Goal: Task Accomplishment & Management: Manage account settings

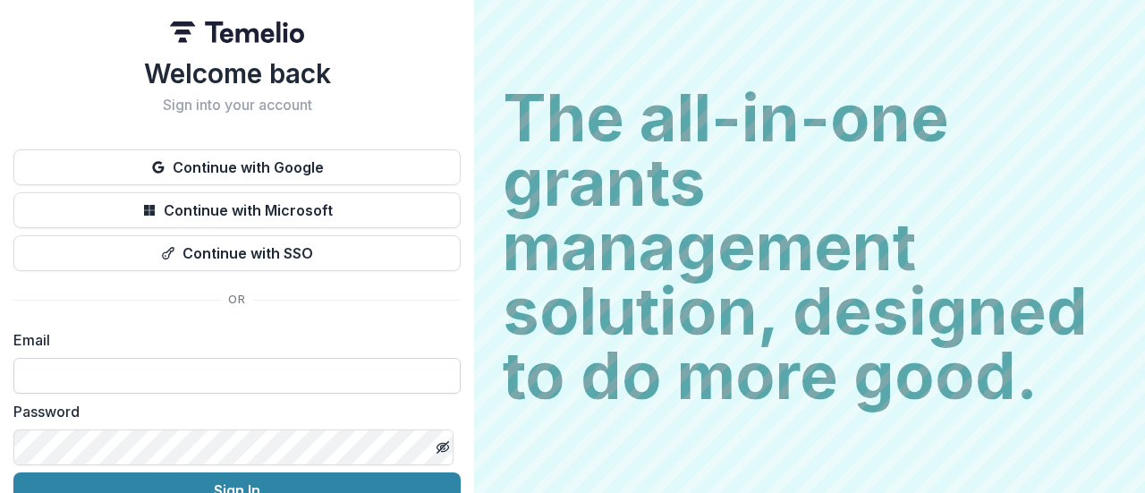
click at [112, 375] on input at bounding box center [236, 376] width 447 height 36
type input "**********"
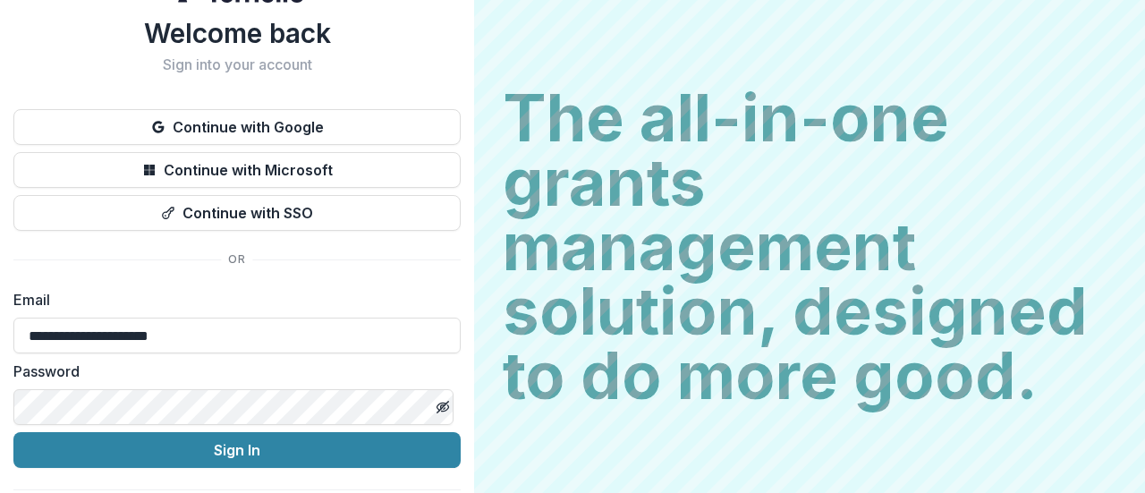
scroll to position [41, 0]
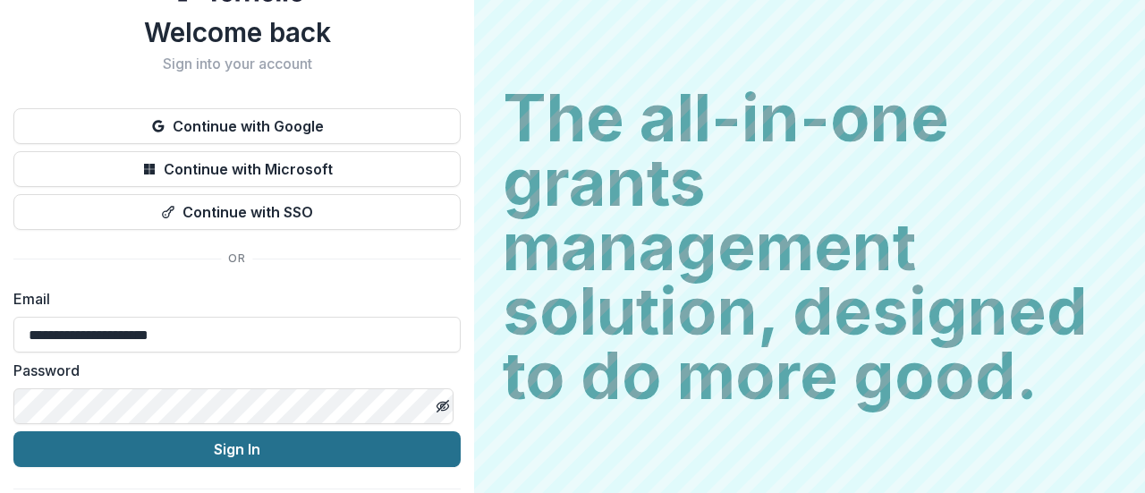
click at [247, 445] on button "Sign In" at bounding box center [236, 449] width 447 height 36
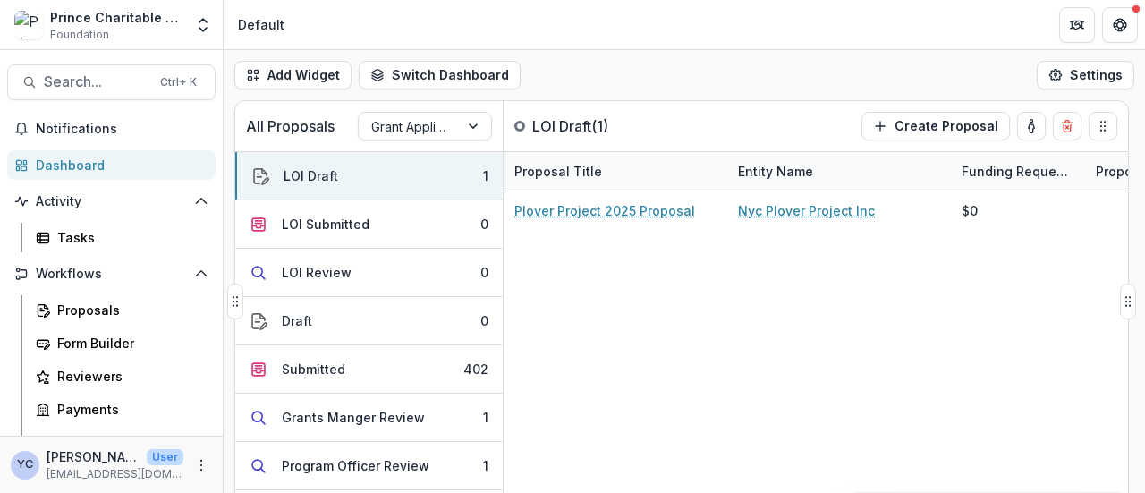
click at [631, 259] on div "Plover Project 2025 Proposal Nyc Plover Project Inc $0" at bounding box center [906, 347] width 805 height 311
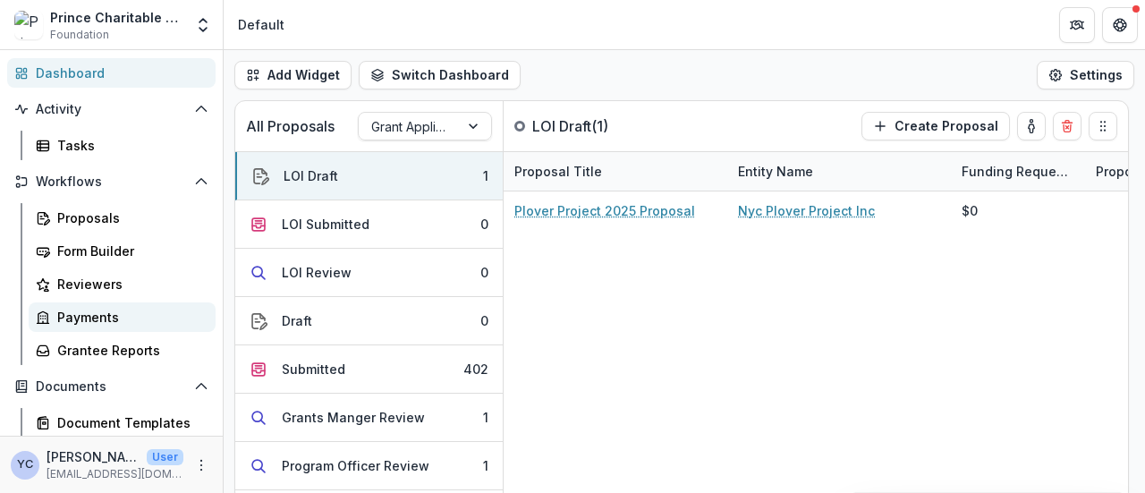
click at [93, 318] on div "Payments" at bounding box center [129, 317] width 144 height 19
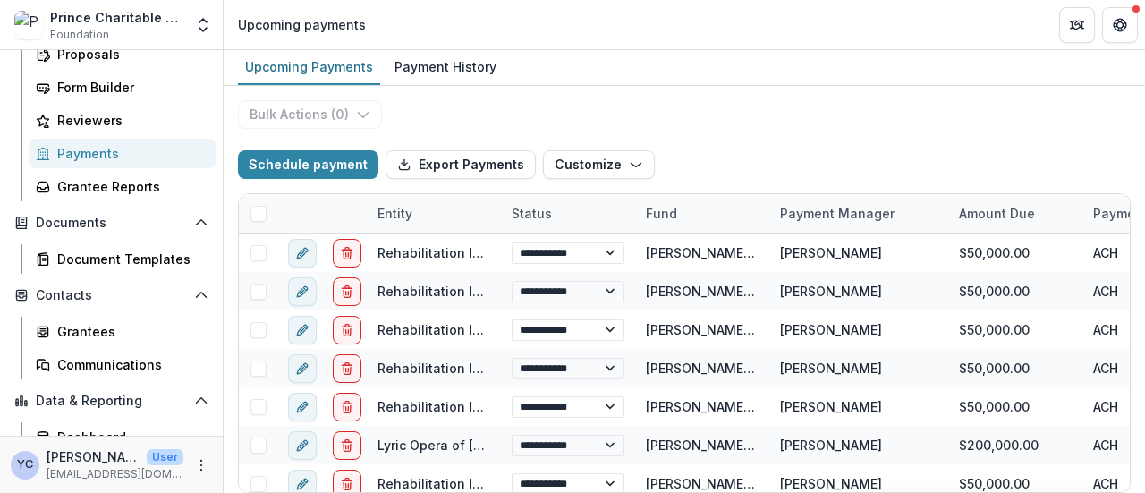
scroll to position [292, 0]
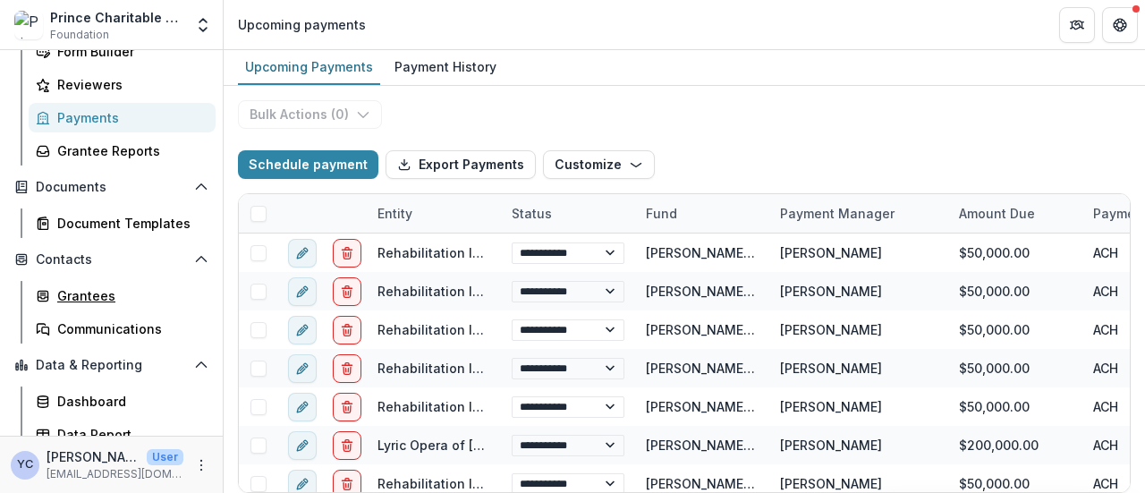
click at [133, 302] on div "Grantees" at bounding box center [129, 295] width 144 height 19
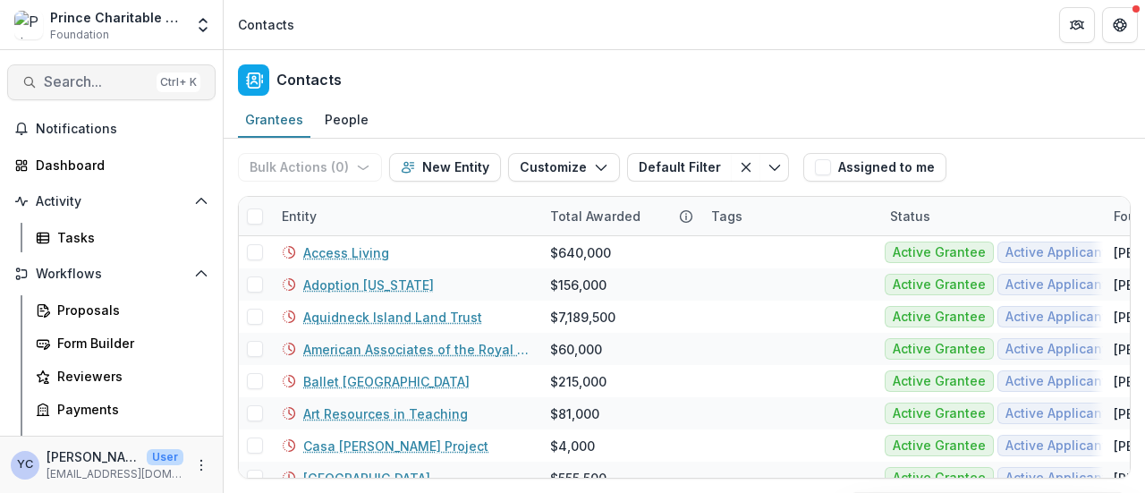
click at [86, 81] on span "Search..." at bounding box center [97, 81] width 106 height 17
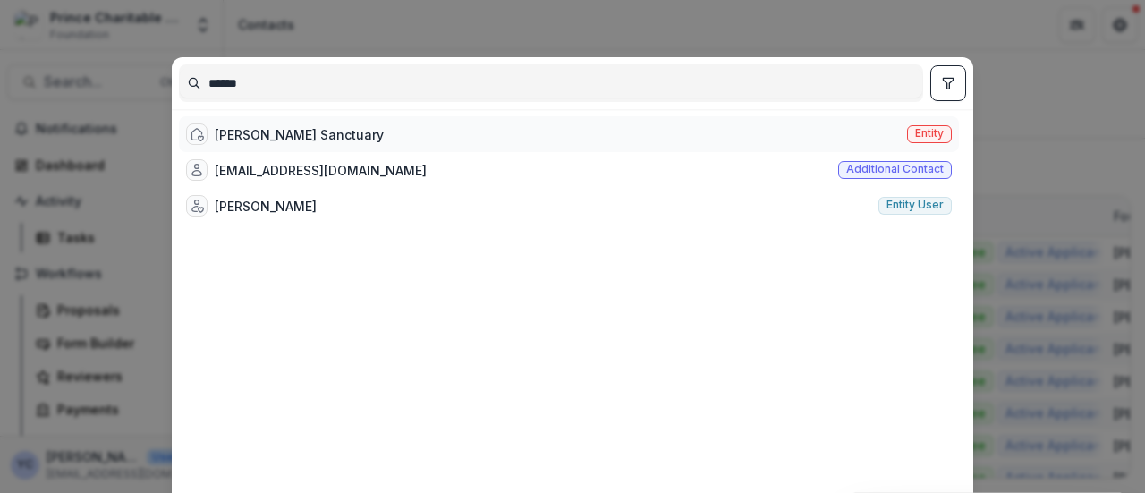
type input "******"
click at [260, 126] on div "Norman Bird Sanctuary" at bounding box center [299, 134] width 169 height 19
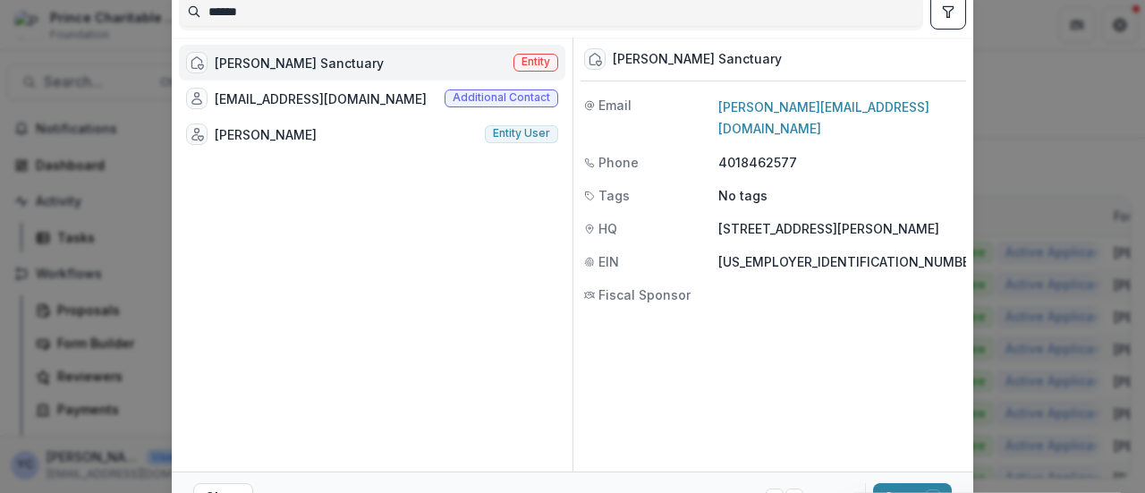
scroll to position [157, 0]
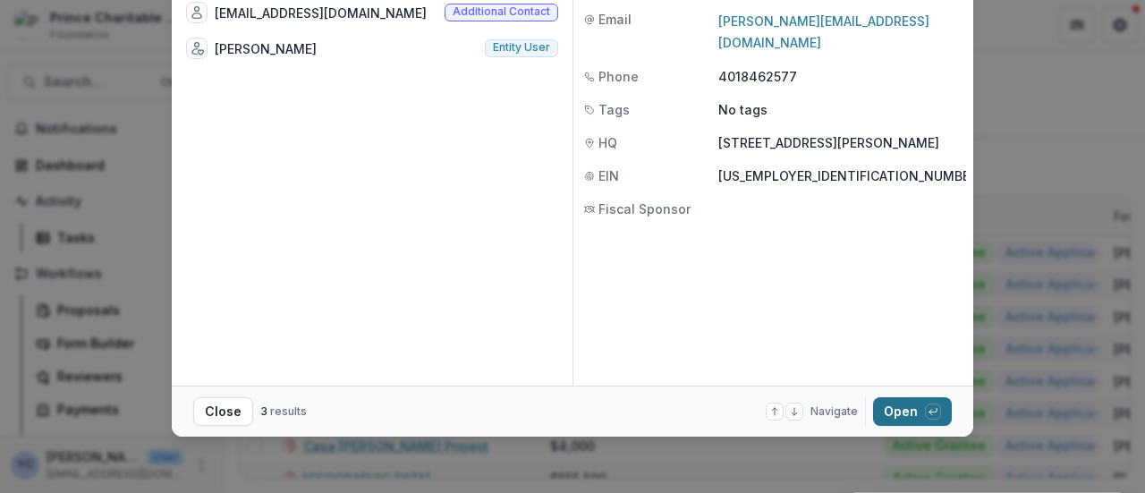
click at [892, 420] on button "Open with enter key" at bounding box center [912, 411] width 79 height 29
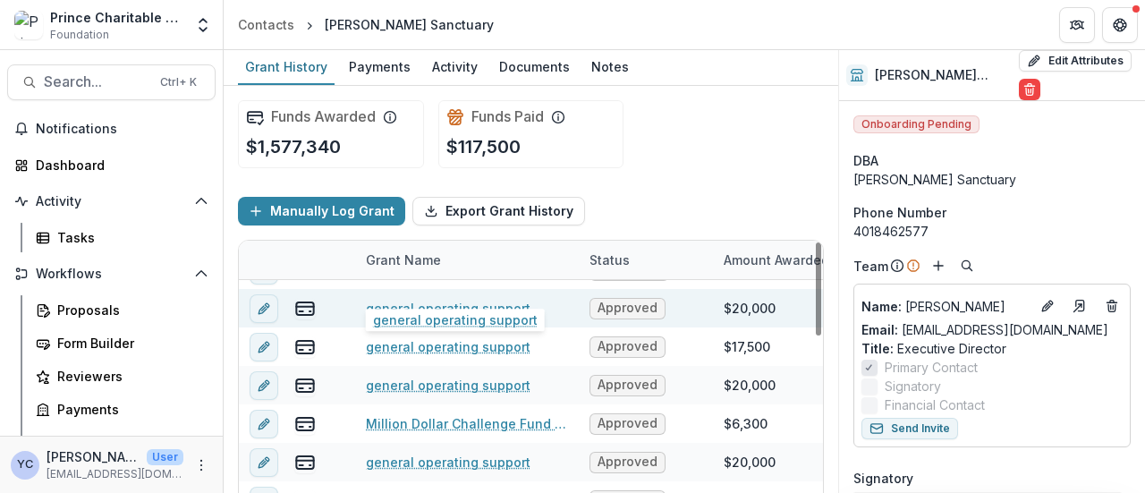
scroll to position [123, 0]
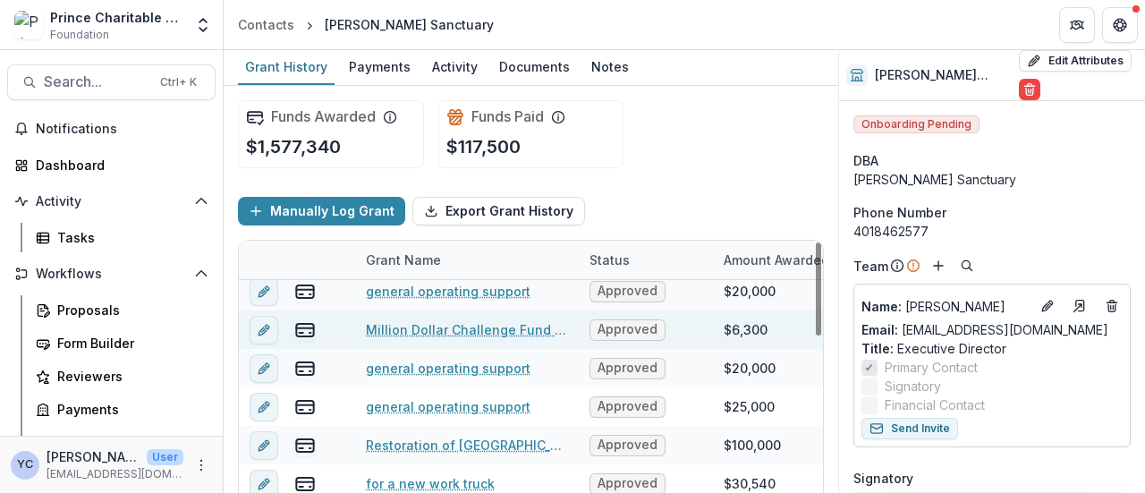
click at [449, 334] on link "Million Dollar Challenge Fund to Purchase Third Beach" at bounding box center [467, 329] width 202 height 19
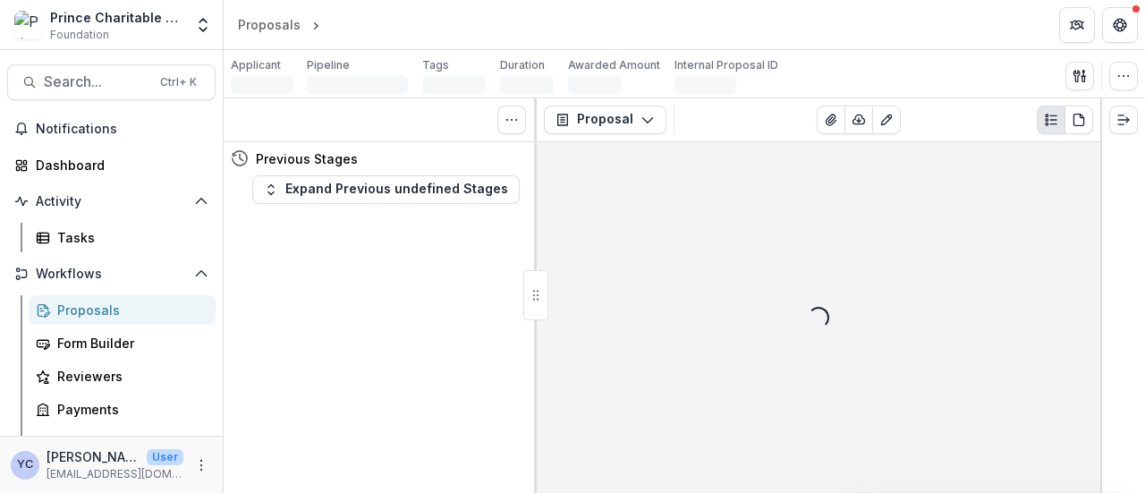
click at [149, 27] on div "Prince Charitable Trusts Sandbox Foundation" at bounding box center [116, 25] width 133 height 35
click at [208, 21] on icon "Open entity switcher" at bounding box center [203, 25] width 18 height 18
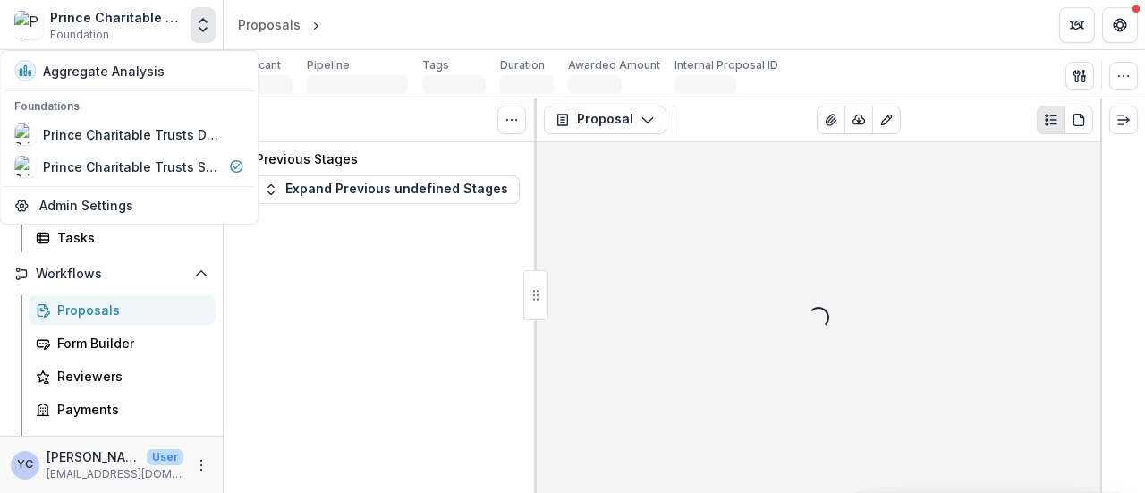
click at [310, 341] on div "Tasks 0 Show Cancelled Tasks Previous Stages Expand Previous undefined Stages" at bounding box center [380, 295] width 313 height 395
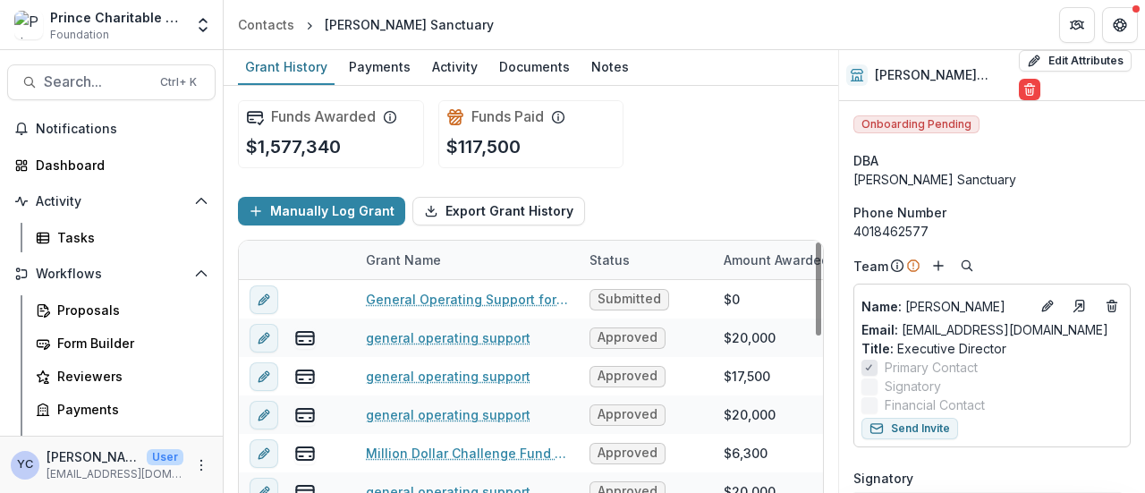
click at [404, 248] on div "Grant Name" at bounding box center [467, 260] width 224 height 38
click at [617, 143] on div "Funds Paid $117,500" at bounding box center [531, 134] width 186 height 68
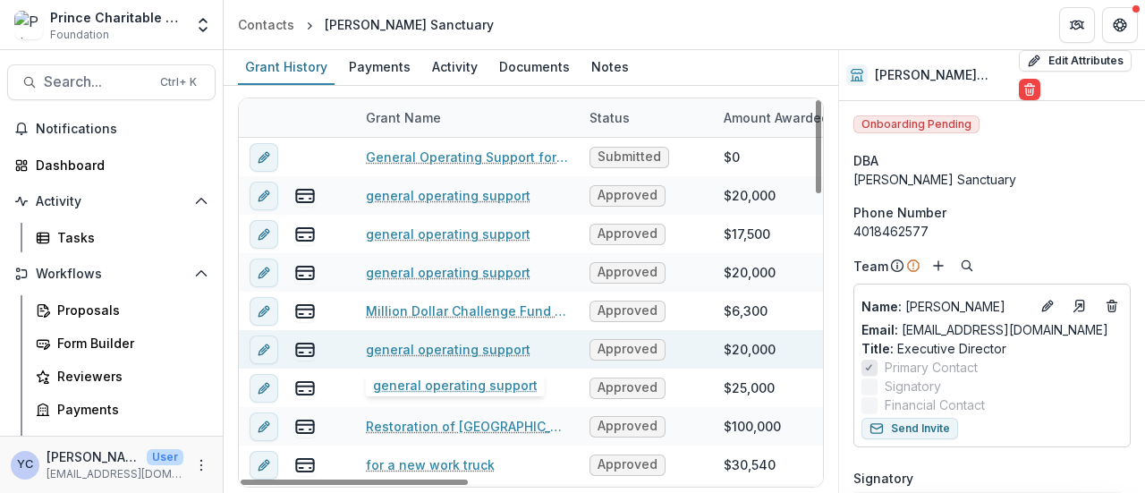
click at [421, 349] on link "general operating support" at bounding box center [448, 349] width 165 height 19
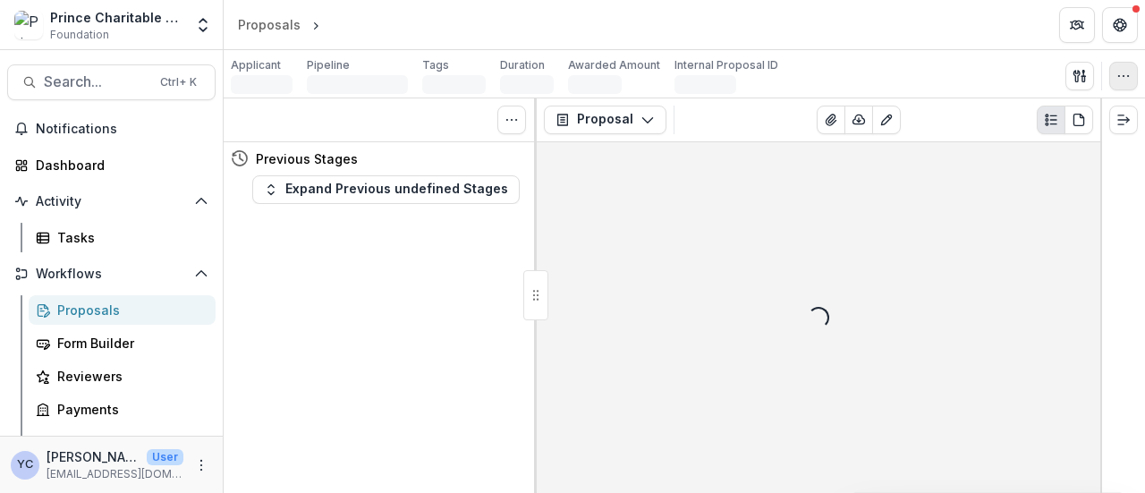
click at [1122, 76] on icon "button" at bounding box center [1124, 76] width 14 height 14
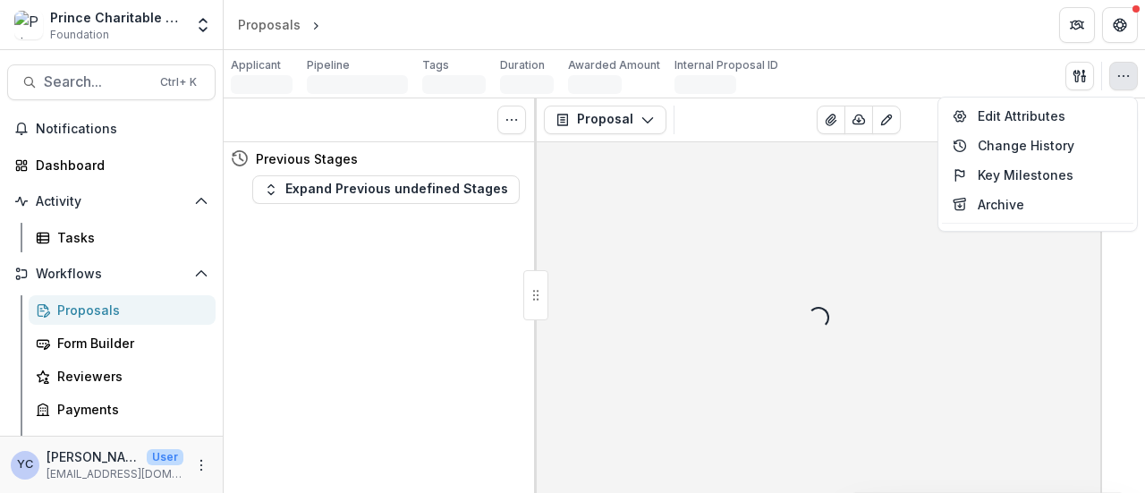
click at [928, 24] on header "Proposals Loading..." at bounding box center [685, 24] width 922 height 49
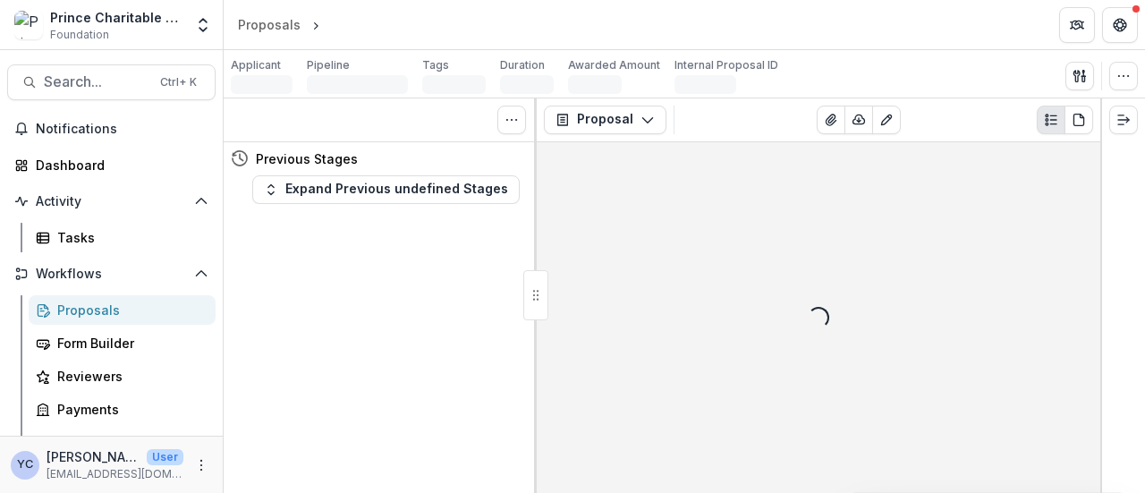
click at [89, 307] on div "Proposals" at bounding box center [129, 310] width 144 height 19
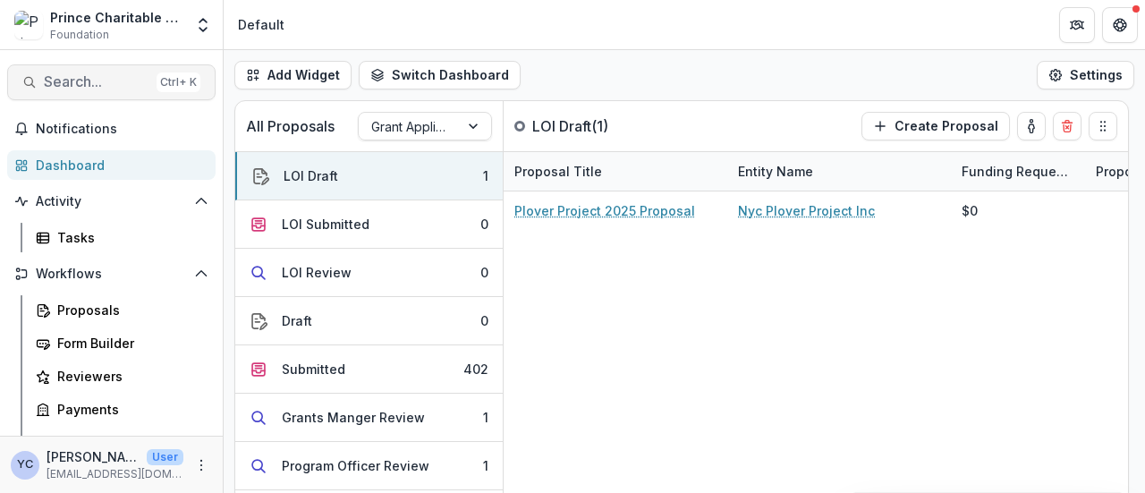
click at [84, 78] on span "Search..." at bounding box center [97, 81] width 106 height 17
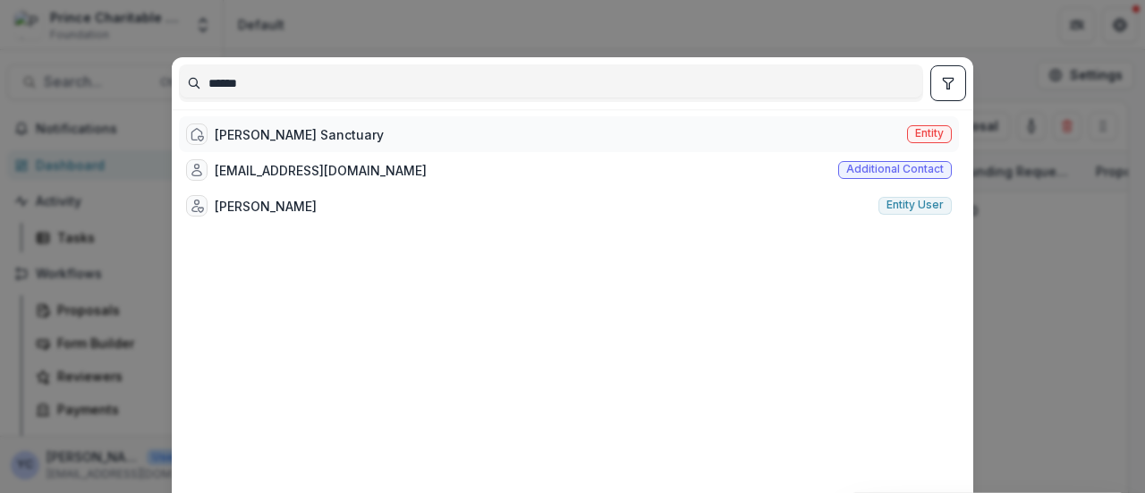
type input "******"
click at [334, 137] on div "[PERSON_NAME] Sanctuary" at bounding box center [299, 134] width 169 height 19
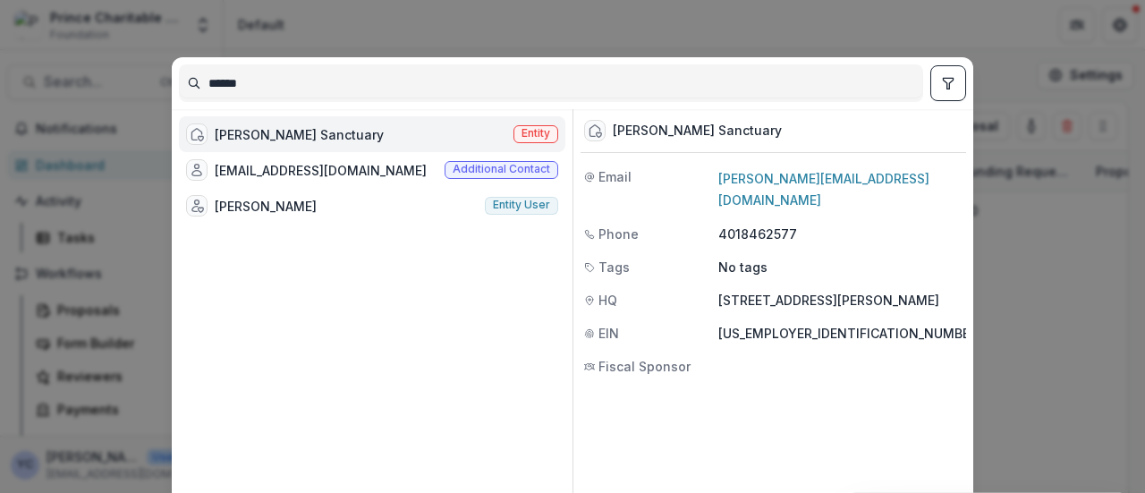
scroll to position [157, 0]
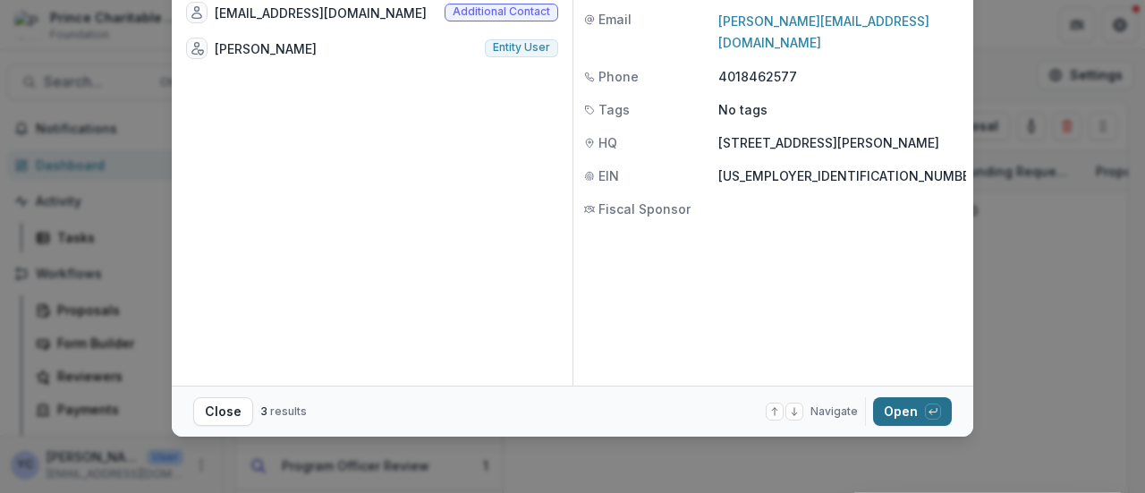
click at [895, 406] on button "Open with enter key" at bounding box center [912, 411] width 79 height 29
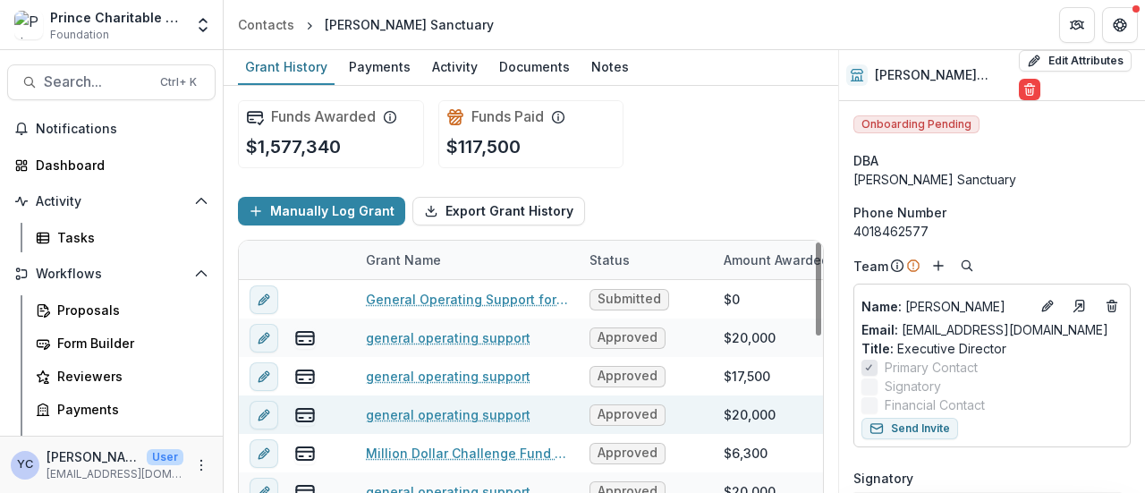
click at [458, 411] on link "general operating support" at bounding box center [448, 414] width 165 height 19
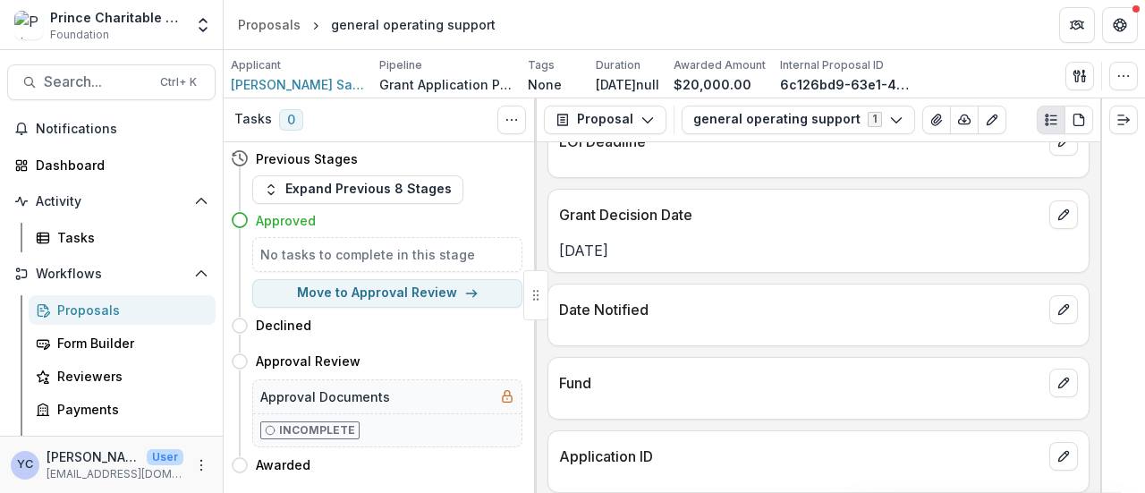
scroll to position [732, 0]
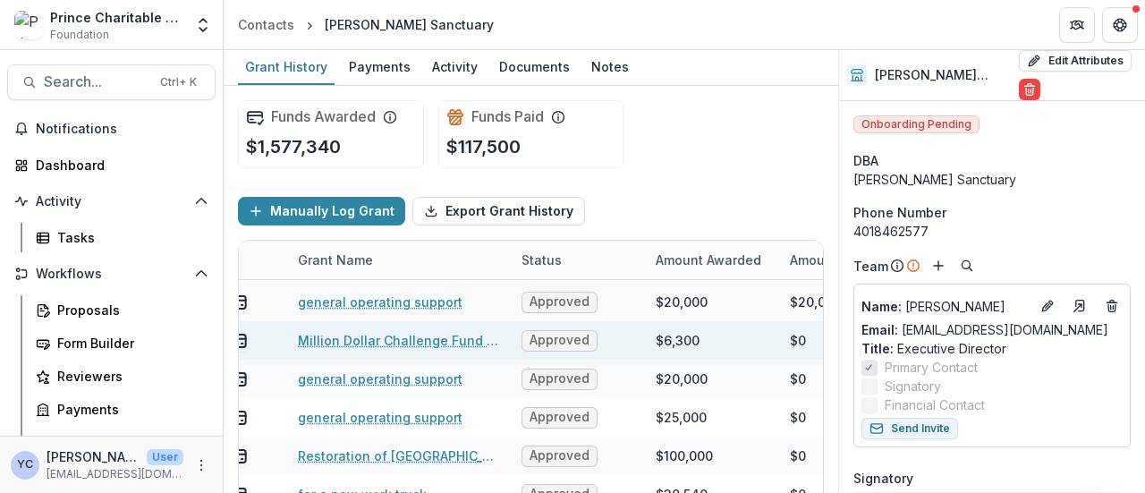
scroll to position [113, 0]
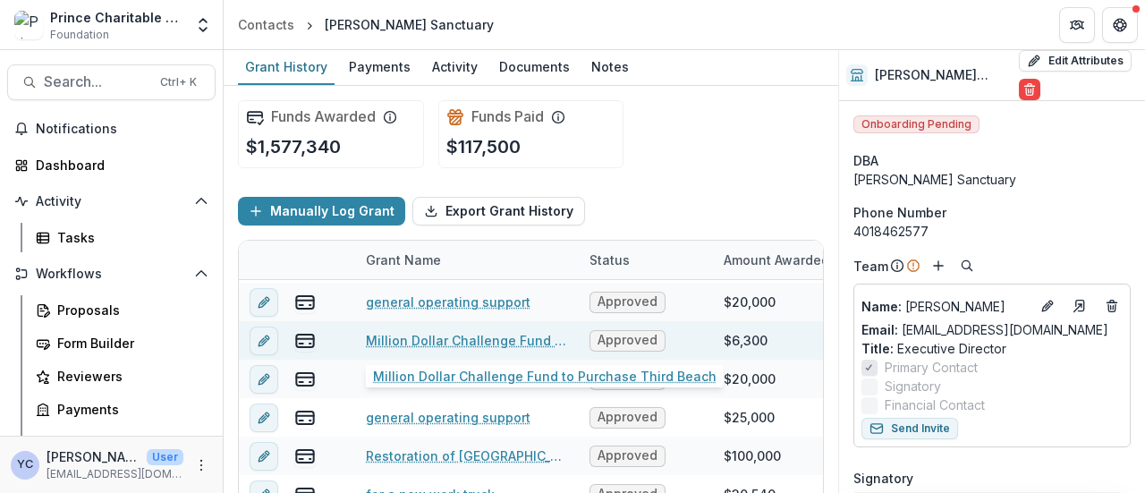
click at [397, 336] on link "Million Dollar Challenge Fund to Purchase Third Beach" at bounding box center [467, 340] width 202 height 19
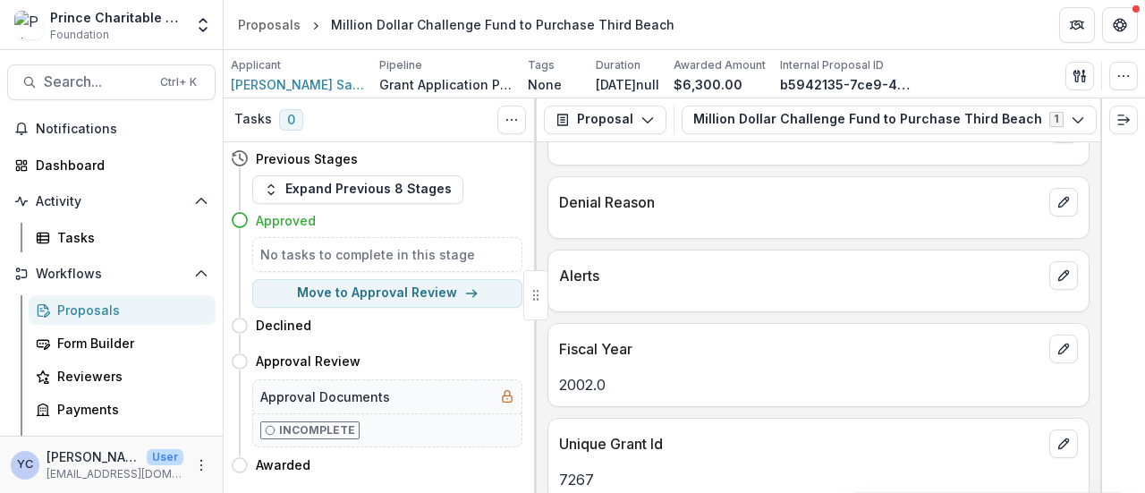
scroll to position [1154, 0]
click at [582, 377] on p "2002.0" at bounding box center [818, 384] width 519 height 21
drag, startPoint x: 616, startPoint y: 378, endPoint x: 549, endPoint y: 362, distance: 67.9
click at [549, 363] on div "2002.0" at bounding box center [819, 379] width 541 height 32
click at [638, 374] on p "2002.0" at bounding box center [818, 384] width 519 height 21
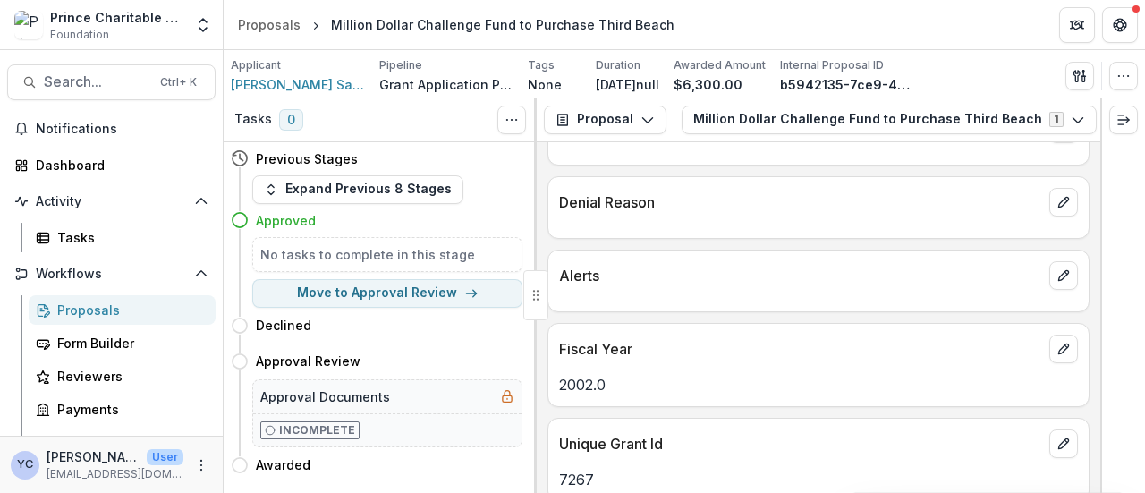
click at [596, 377] on p "2002.0" at bounding box center [818, 384] width 519 height 21
click at [624, 374] on p "2002.0" at bounding box center [818, 384] width 519 height 21
click at [637, 383] on p "2002.0" at bounding box center [818, 384] width 519 height 21
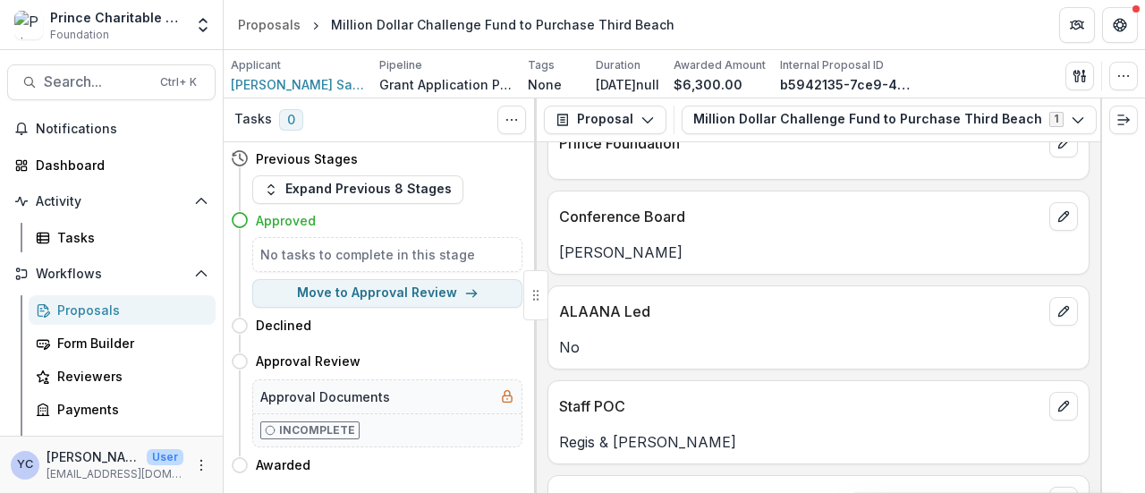
scroll to position [0, 0]
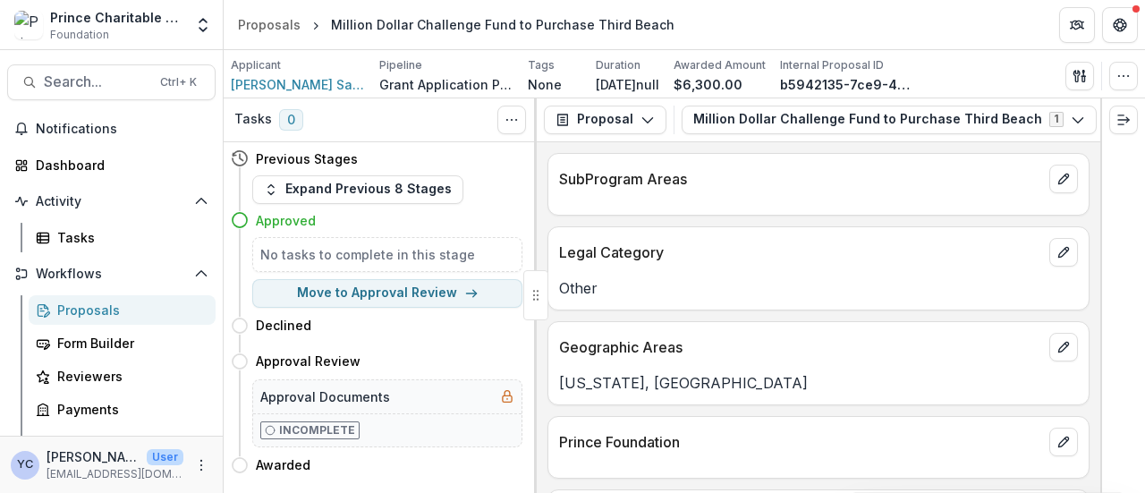
click at [682, 192] on div "SubProgram Areas" at bounding box center [819, 173] width 541 height 39
click at [641, 188] on p "SubProgram Areas" at bounding box center [800, 178] width 483 height 21
click at [604, 302] on div "Legal Category Other" at bounding box center [819, 268] width 542 height 84
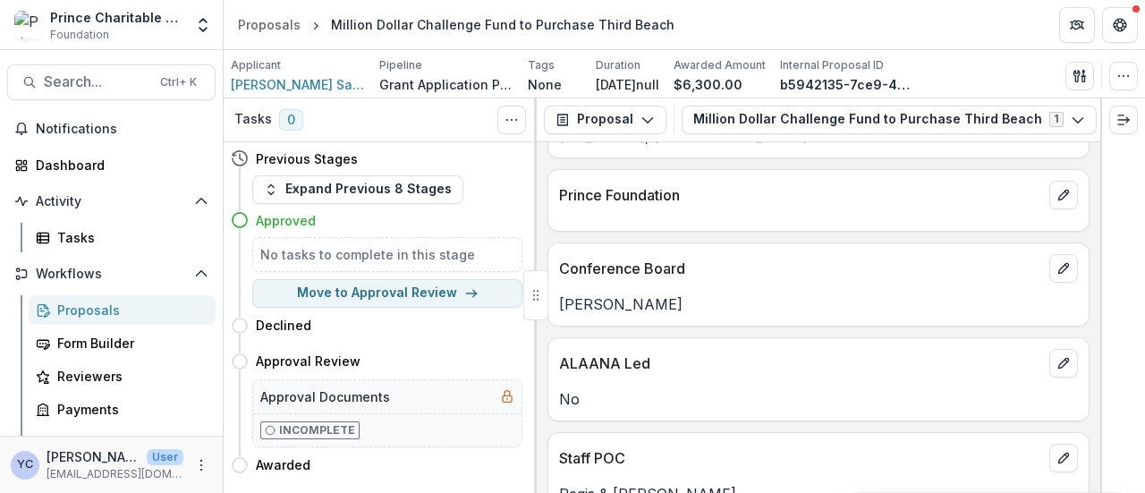
click at [604, 302] on p "Frederick H. Prince" at bounding box center [818, 304] width 519 height 21
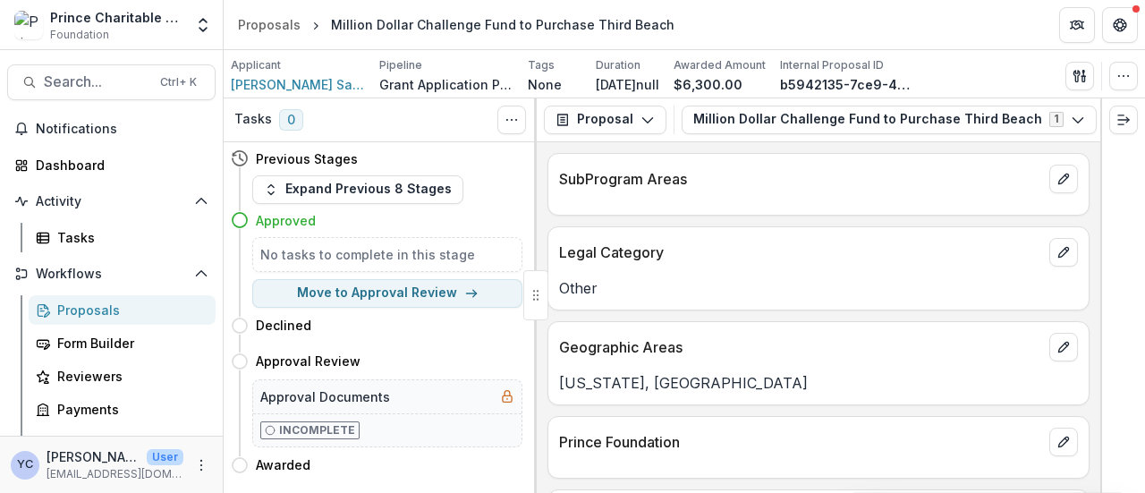
click at [604, 302] on div "Legal Category Other" at bounding box center [819, 268] width 542 height 84
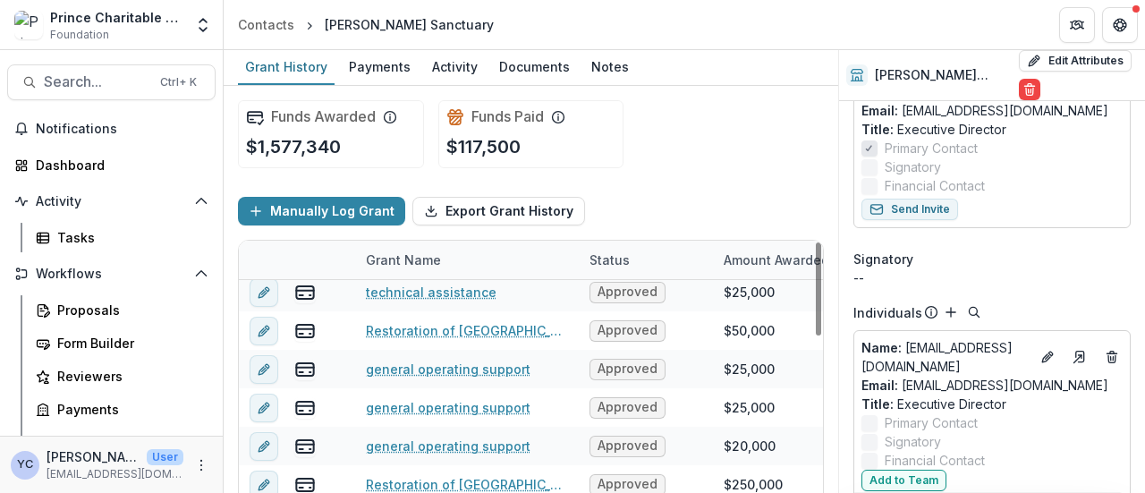
scroll to position [220, 0]
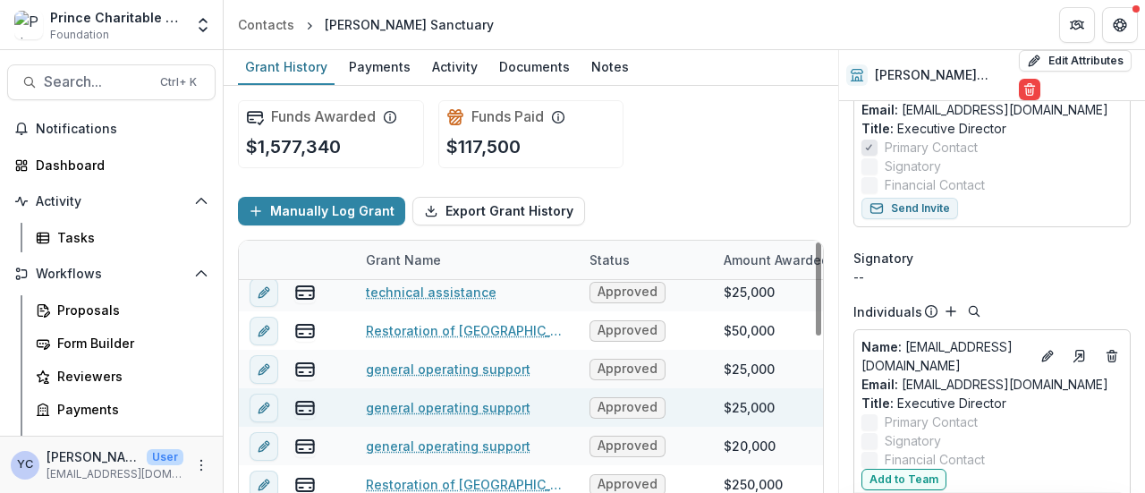
click at [430, 407] on link "general operating support" at bounding box center [448, 407] width 165 height 19
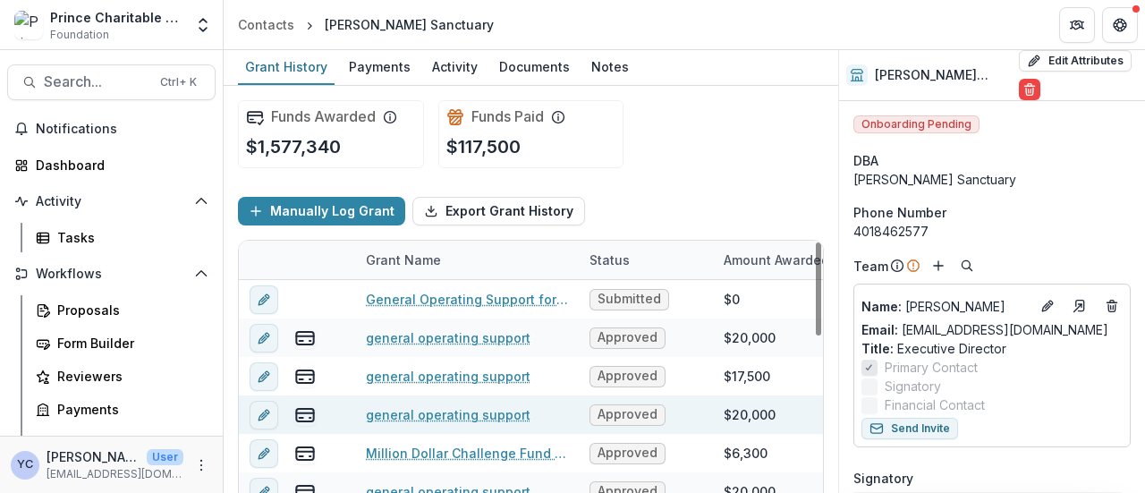
scroll to position [381, 0]
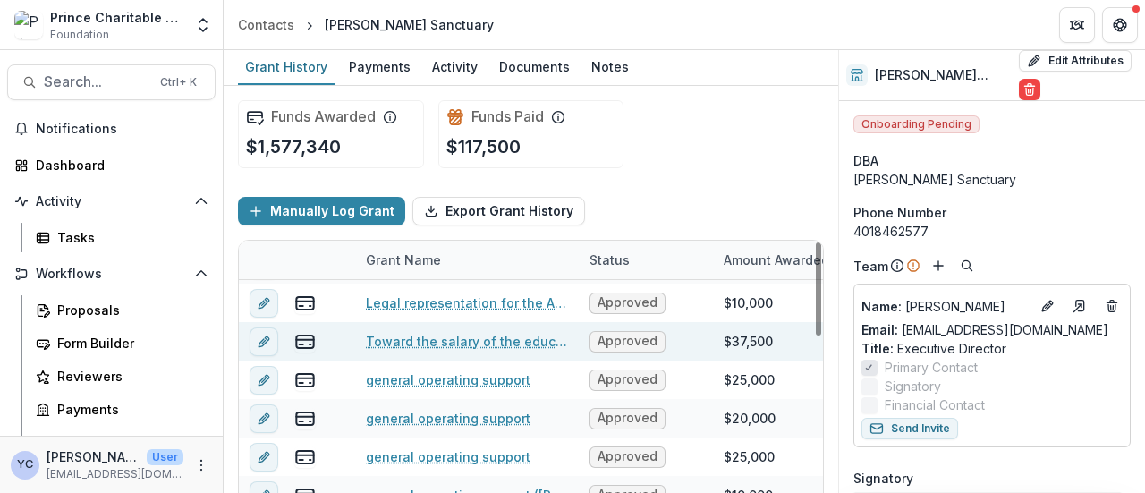
click at [438, 342] on link "Toward the salary of the education coordinator" at bounding box center [467, 341] width 202 height 19
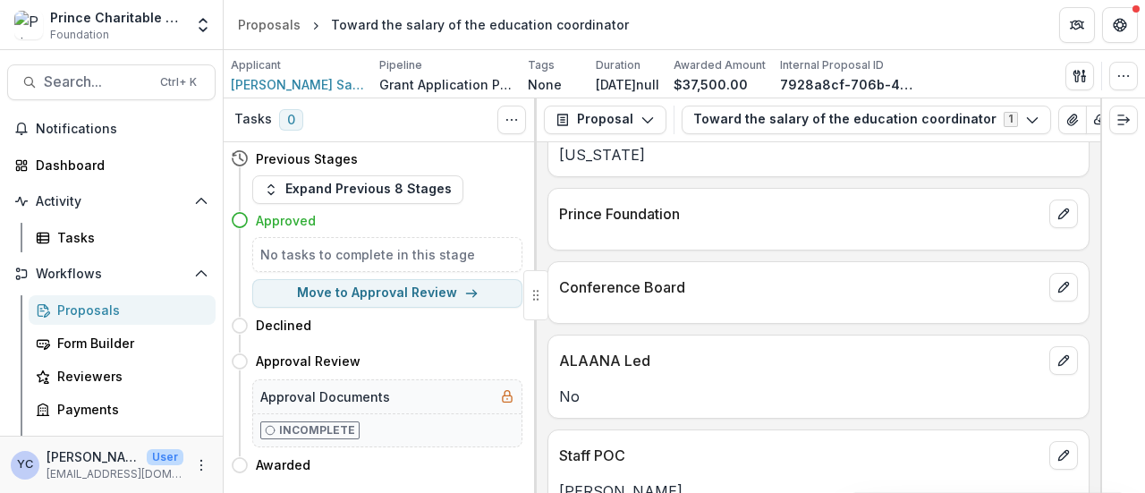
scroll to position [235, 0]
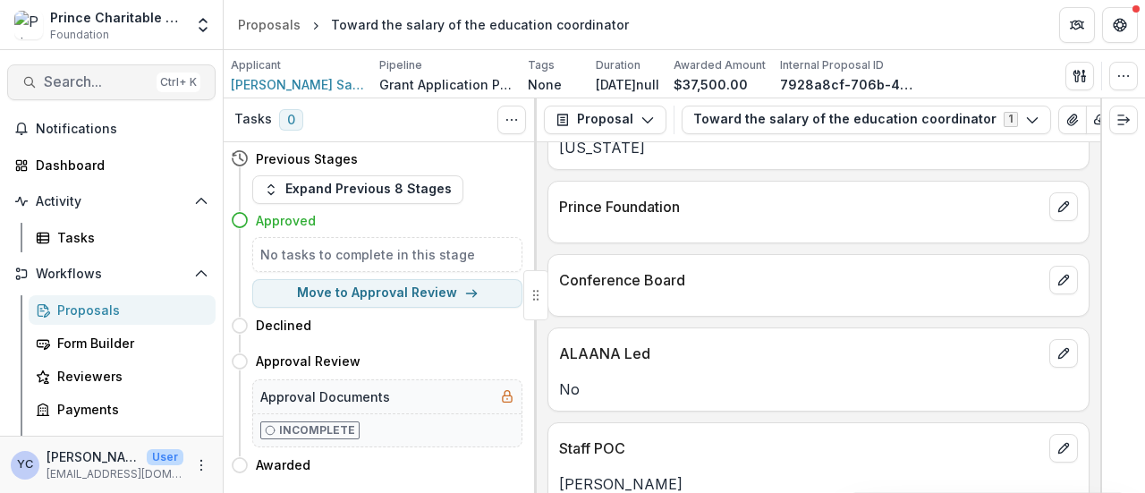
click at [89, 78] on span "Search..." at bounding box center [97, 81] width 106 height 17
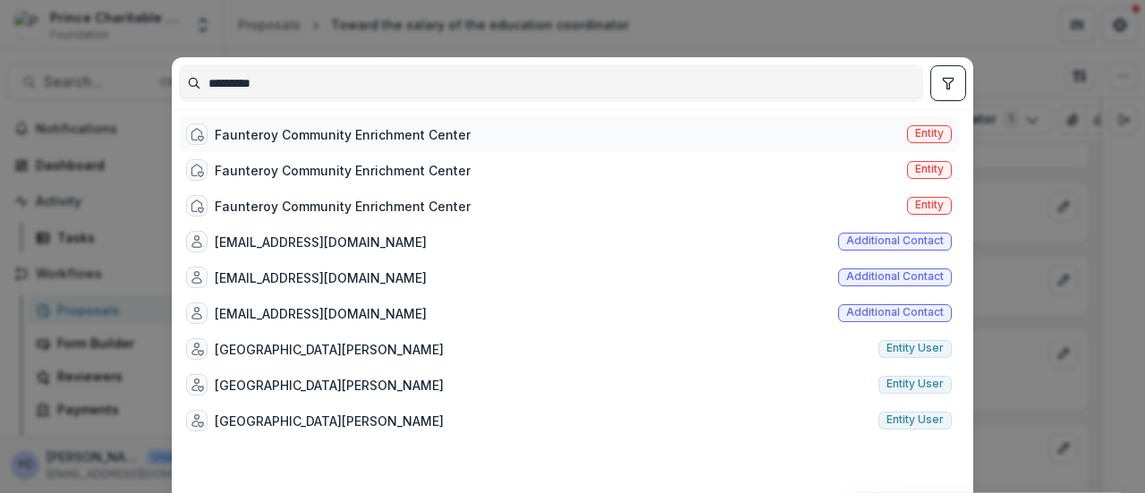
type input "*********"
click at [392, 136] on div "Faunteroy Community Enrichment Center" at bounding box center [343, 134] width 256 height 19
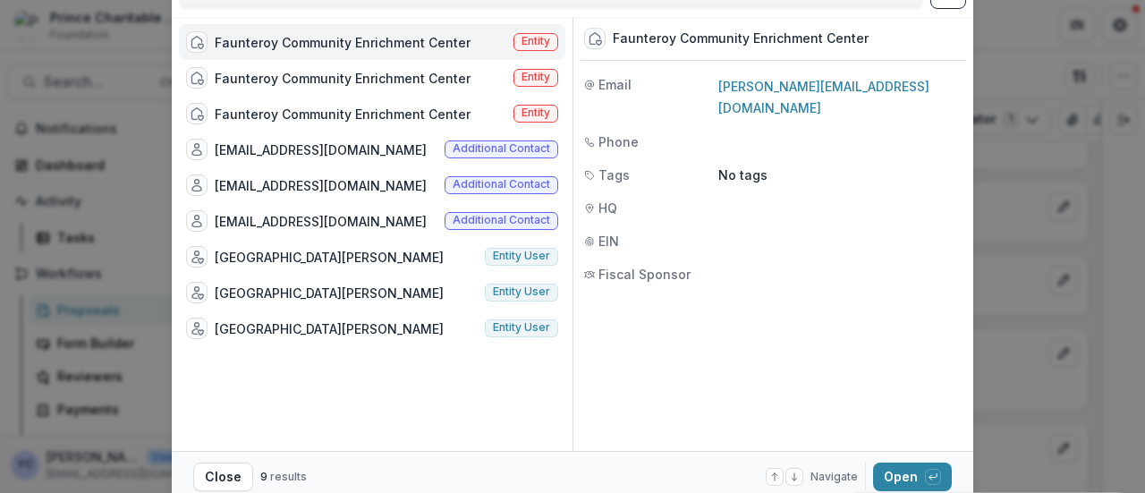
scroll to position [100, 0]
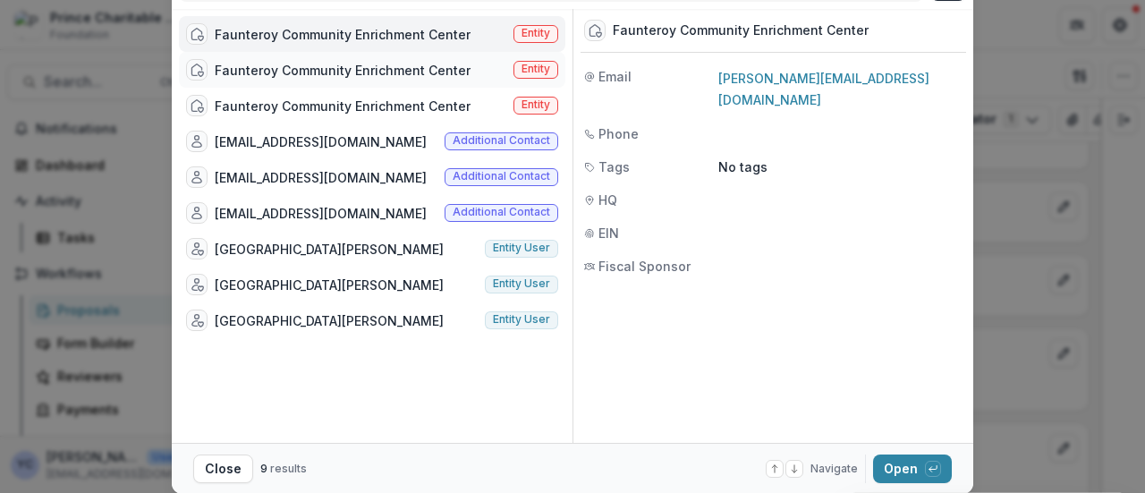
click at [399, 73] on div "Faunteroy Community Enrichment Center" at bounding box center [343, 70] width 256 height 19
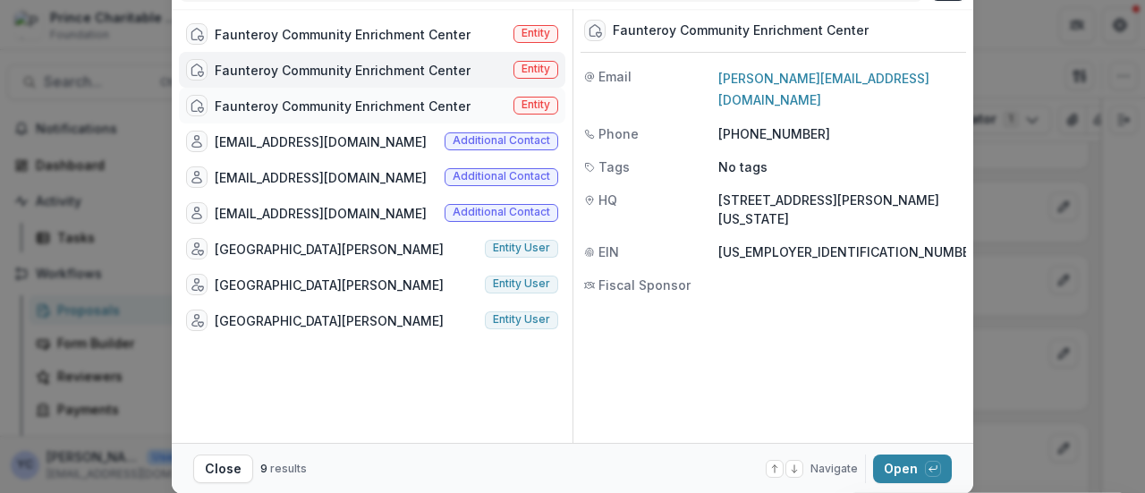
click at [401, 112] on div "Faunteroy Community Enrichment Center" at bounding box center [343, 106] width 256 height 19
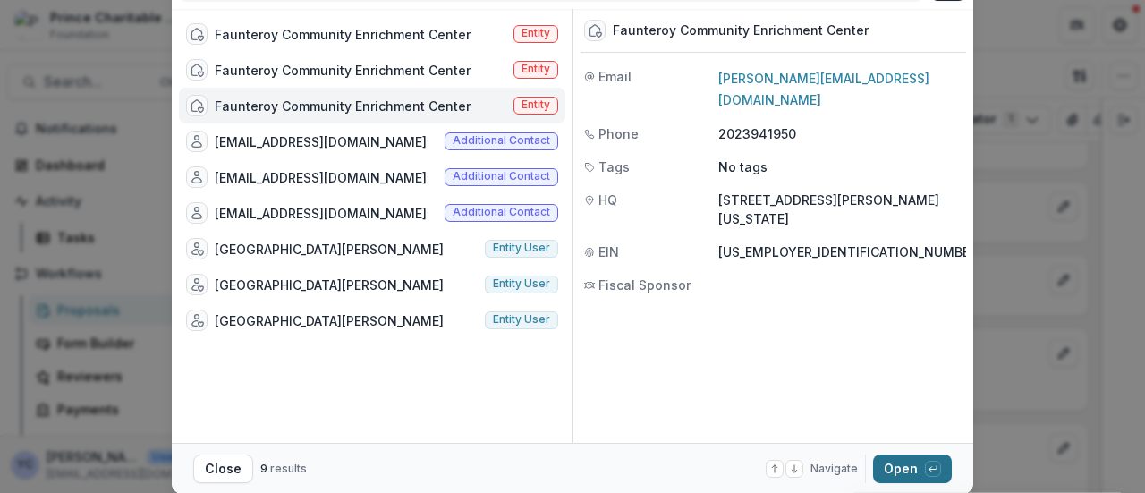
click at [890, 468] on button "Open with enter key" at bounding box center [912, 469] width 79 height 29
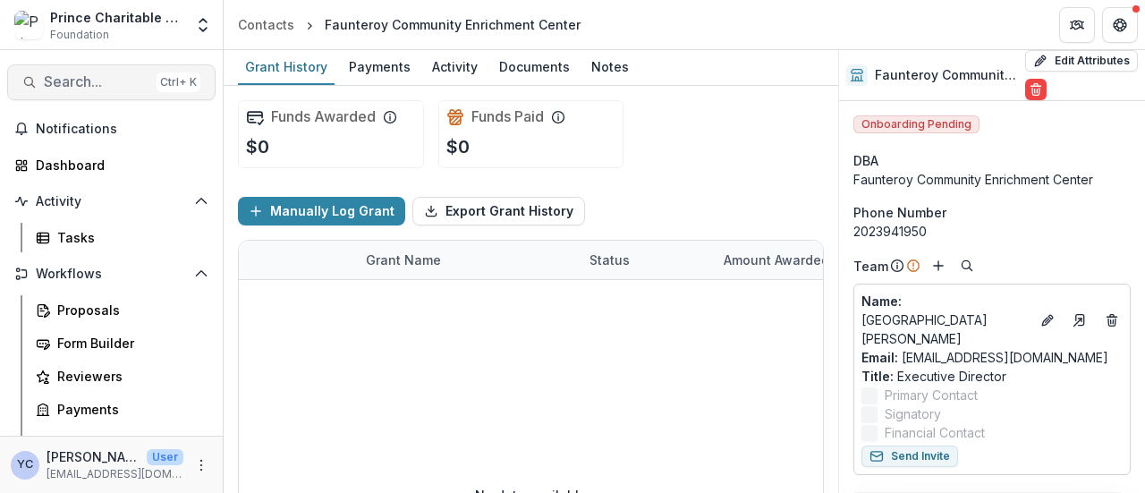
click at [92, 81] on span "Search..." at bounding box center [97, 81] width 106 height 17
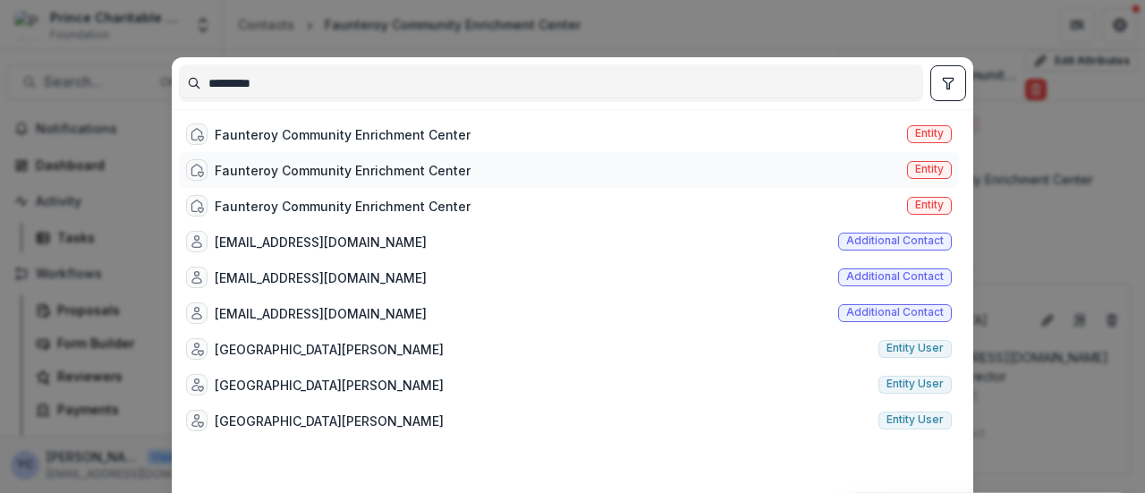
type input "*********"
click at [345, 159] on div "Faunteroy Community Enrichment Center" at bounding box center [328, 169] width 285 height 21
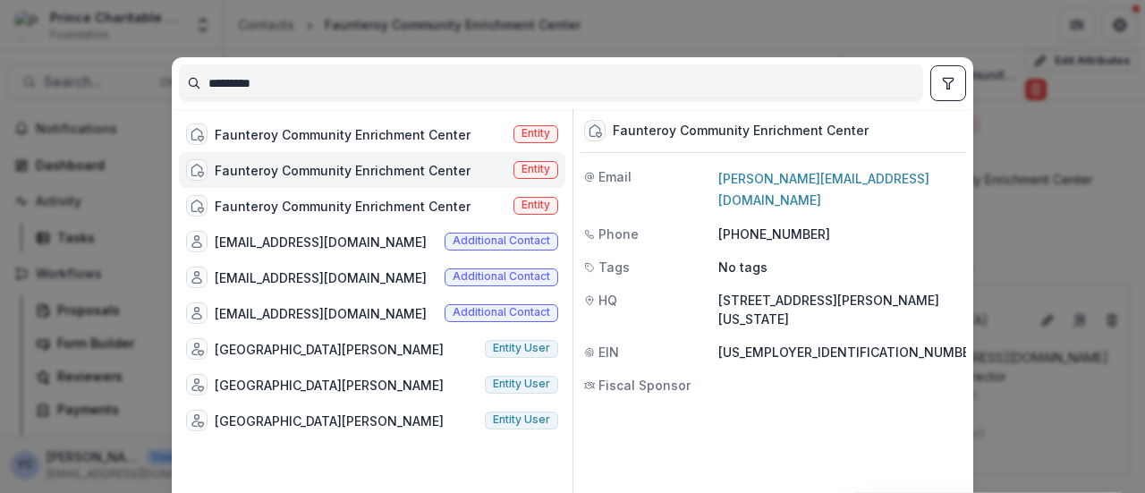
scroll to position [157, 0]
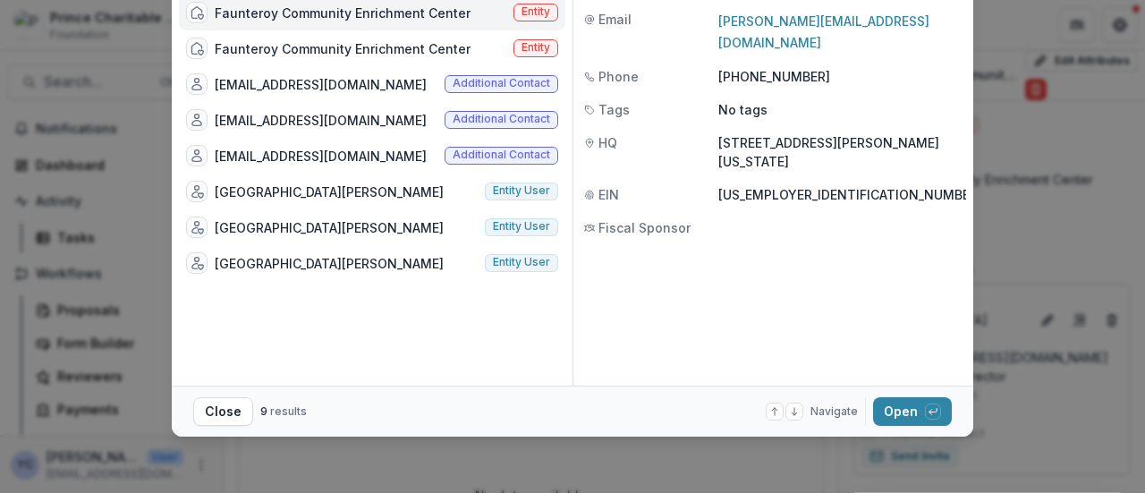
click at [923, 427] on footer "Close 9 results Navigate up and down with arrow keys Open with enter key" at bounding box center [573, 411] width 802 height 51
click at [906, 418] on button "Open with enter key" at bounding box center [912, 411] width 79 height 29
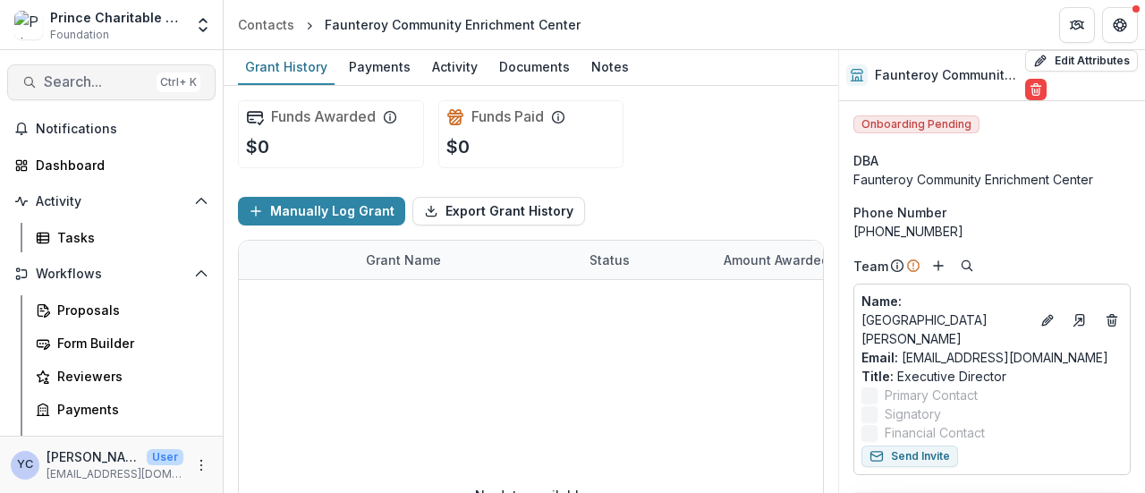
click at [89, 81] on span "Search..." at bounding box center [97, 81] width 106 height 17
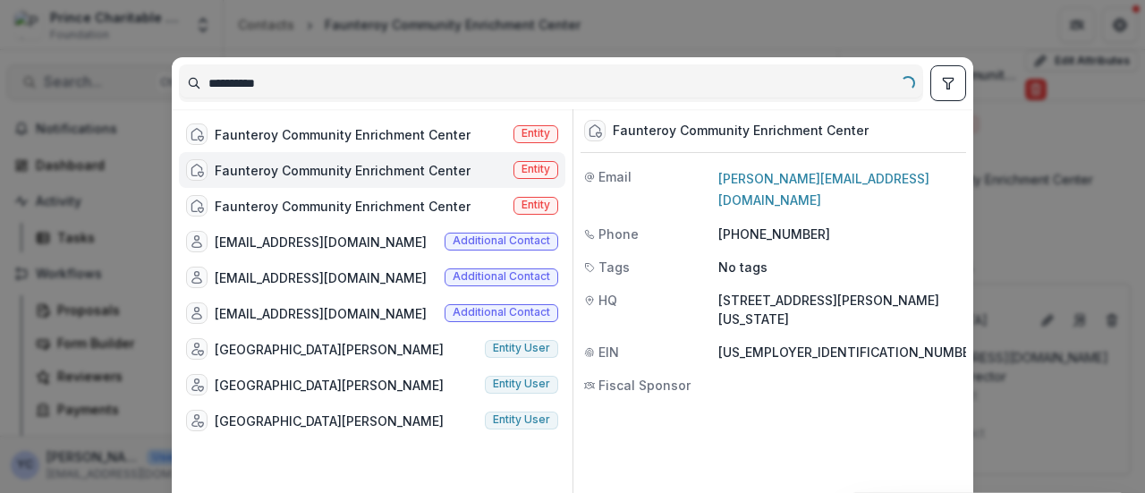
type input "*********"
click at [296, 140] on div "Faunteroy Community Enrichment Center" at bounding box center [343, 134] width 256 height 19
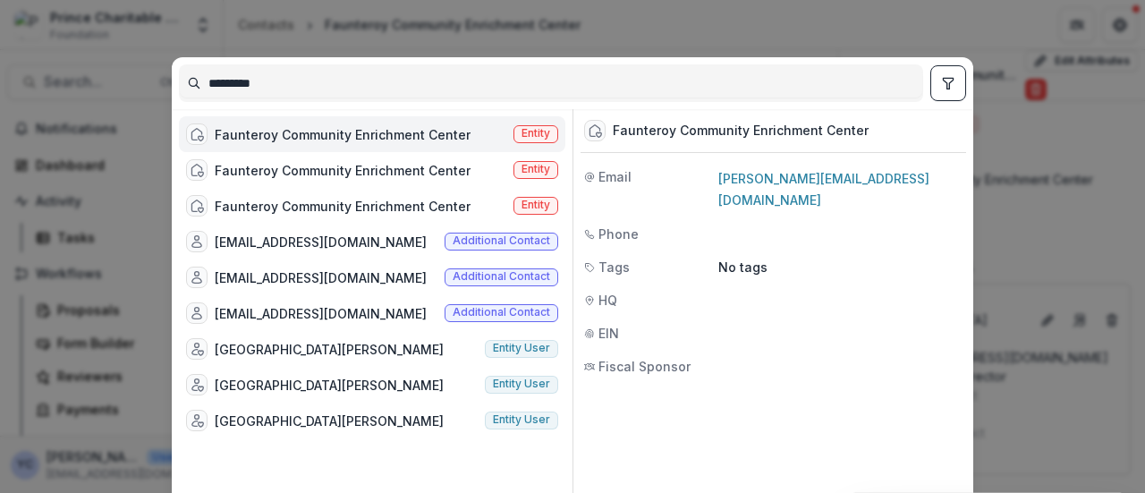
scroll to position [157, 0]
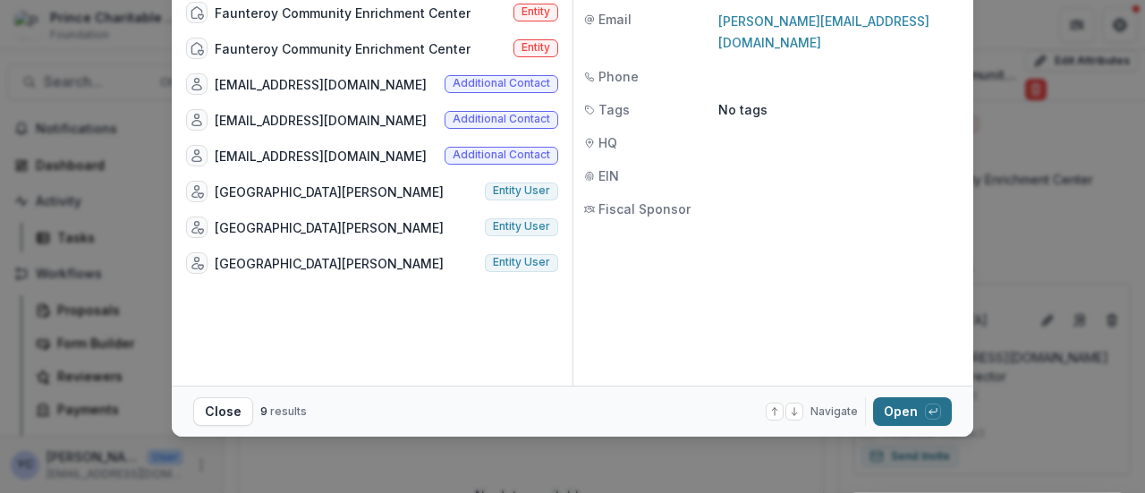
click at [895, 408] on button "Open with enter key" at bounding box center [912, 411] width 79 height 29
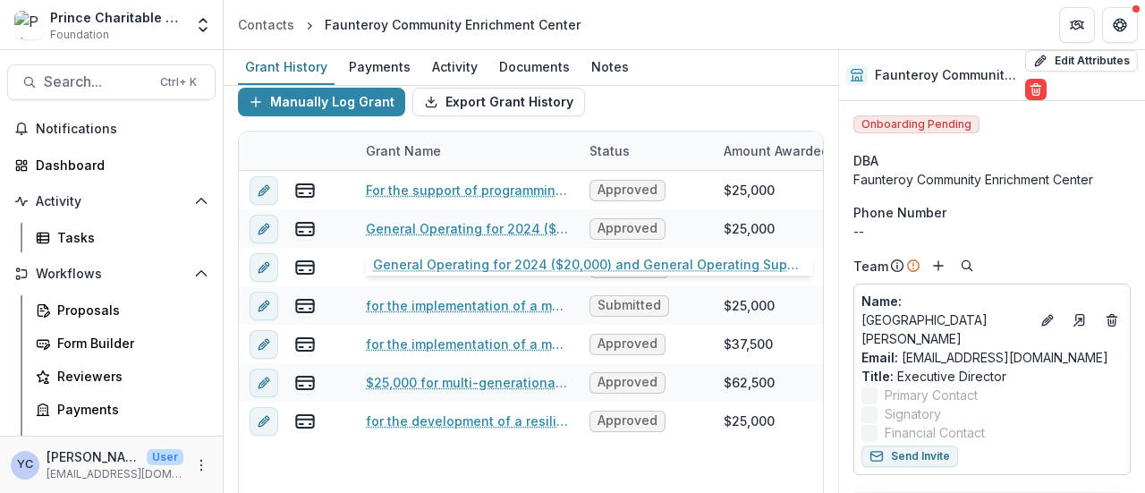
scroll to position [115, 0]
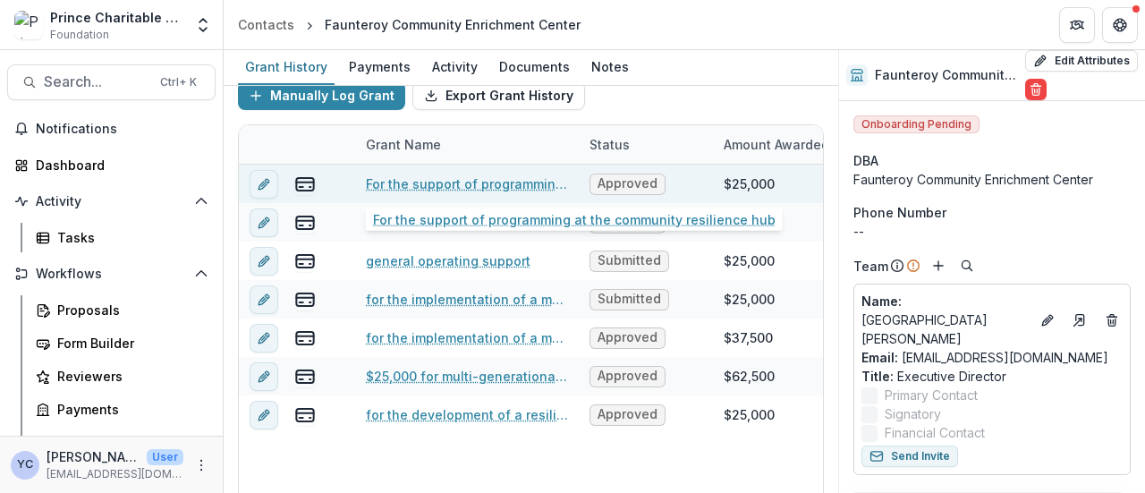
click at [474, 180] on link "For the support of programming at the community resilience hub" at bounding box center [467, 184] width 202 height 19
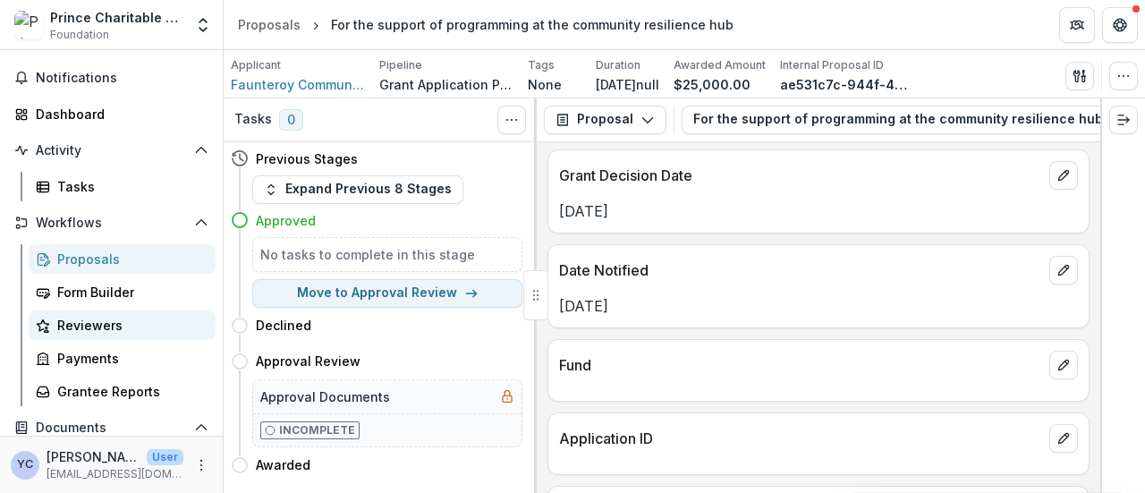
scroll to position [52, 0]
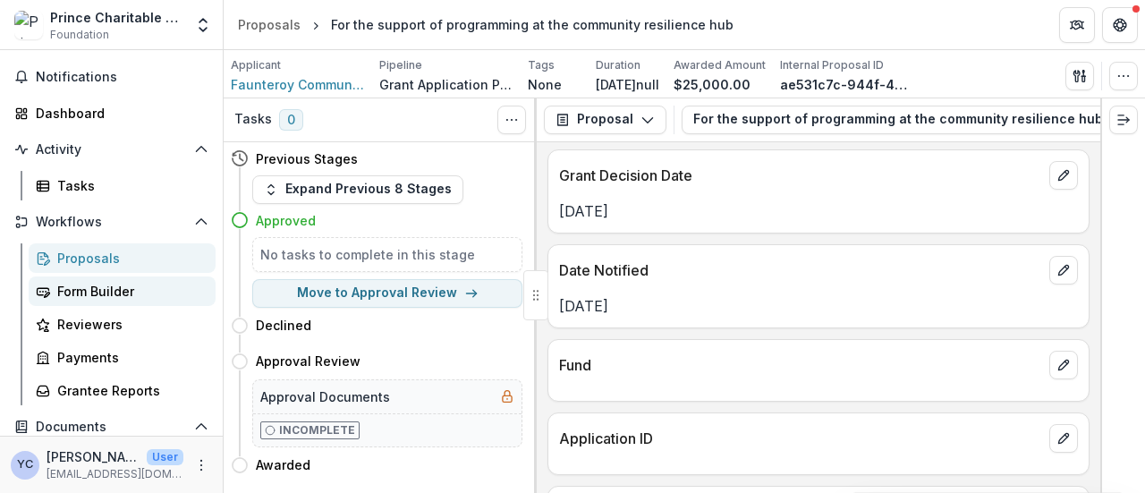
click at [106, 292] on div "Form Builder" at bounding box center [129, 291] width 144 height 19
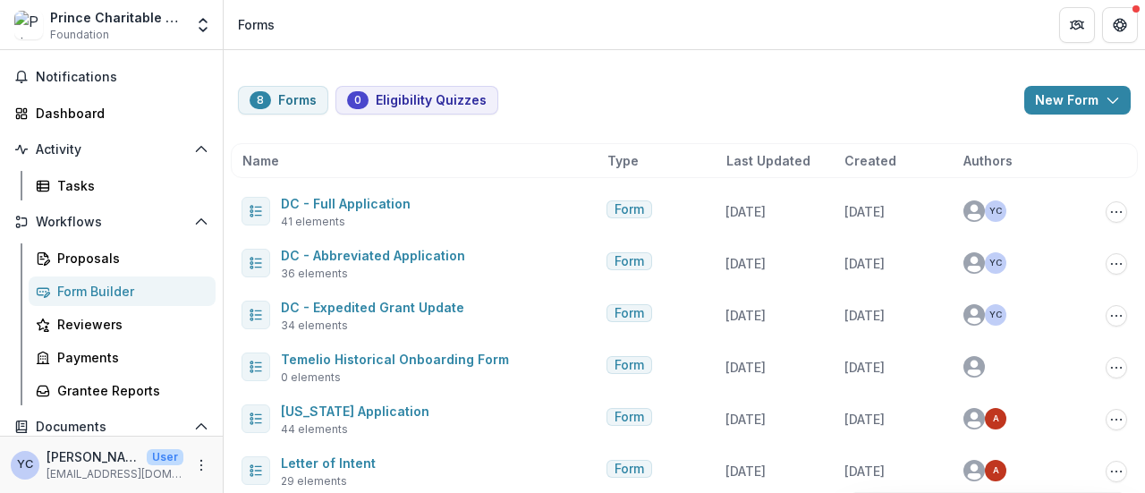
click at [426, 130] on div "8 Forms 0 Eligibility Quizzes New Form New Eligibility Quiz New Form Name Type …" at bounding box center [685, 332] width 922 height 565
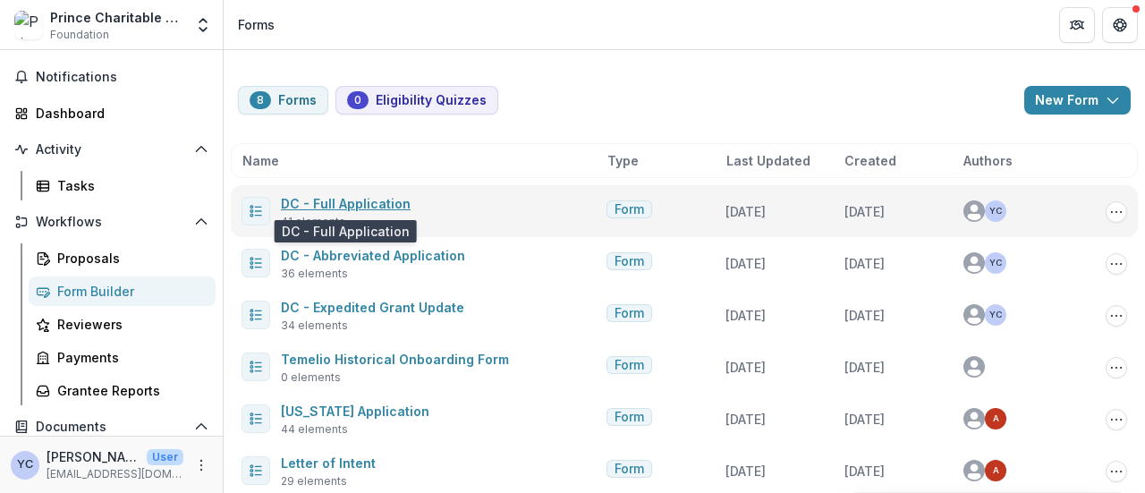
click at [379, 201] on link "DC - Full Application" at bounding box center [346, 203] width 130 height 15
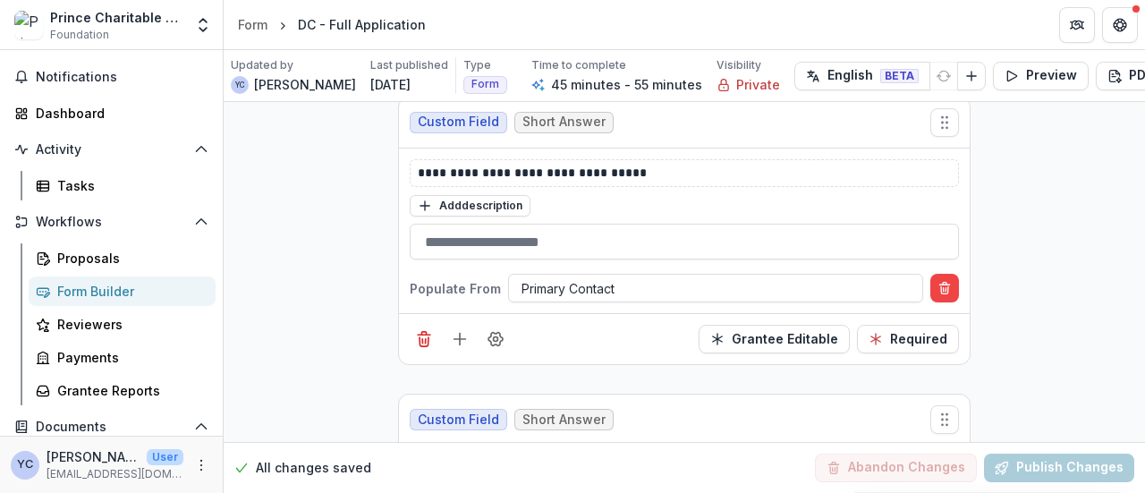
scroll to position [5282, 0]
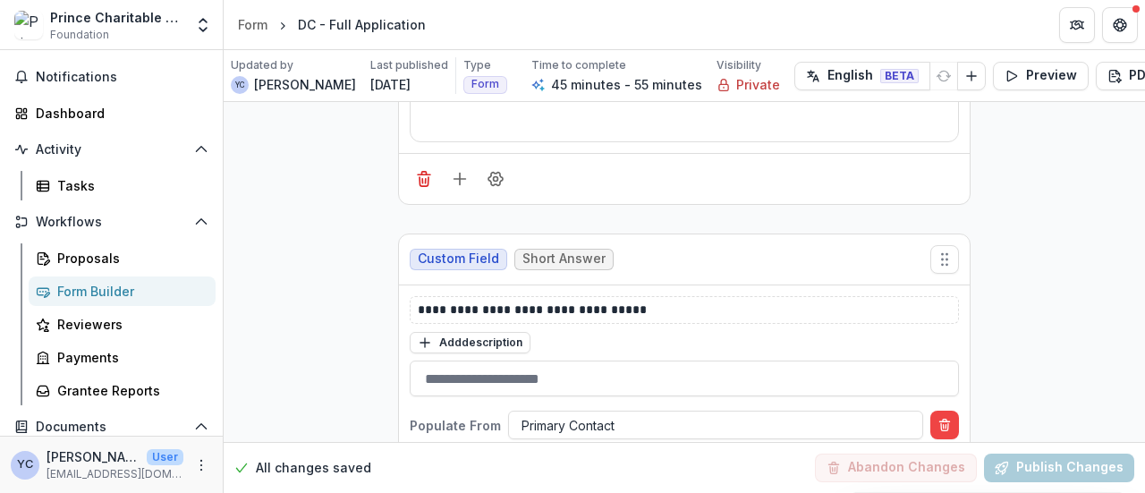
scroll to position [5204, 0]
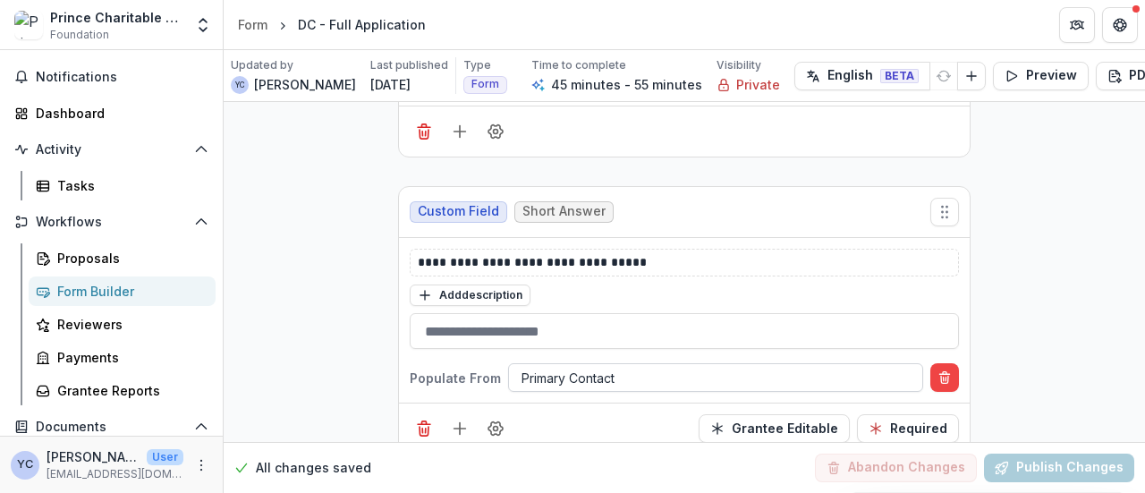
scroll to position [5263, 0]
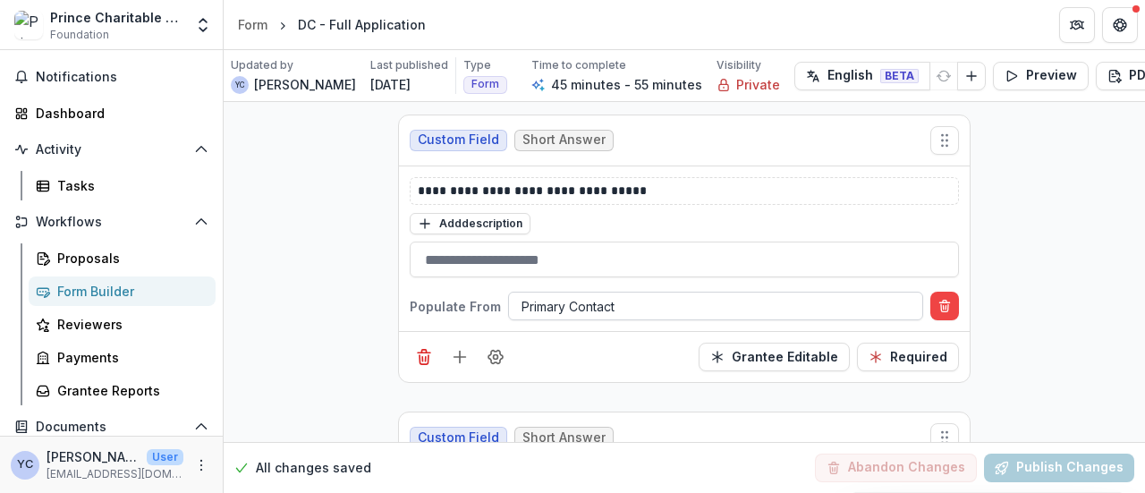
click at [599, 295] on div at bounding box center [716, 306] width 388 height 22
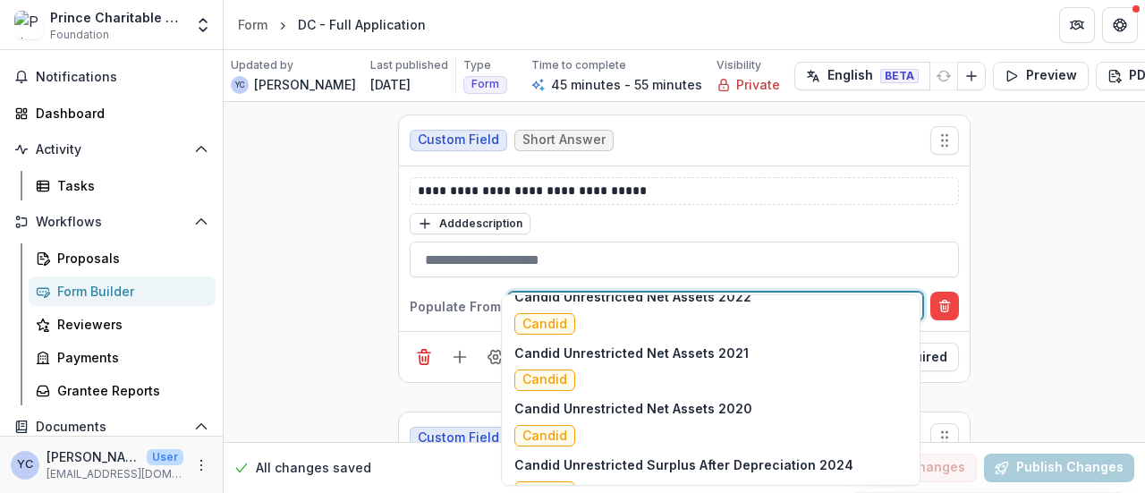
scroll to position [10573, 0]
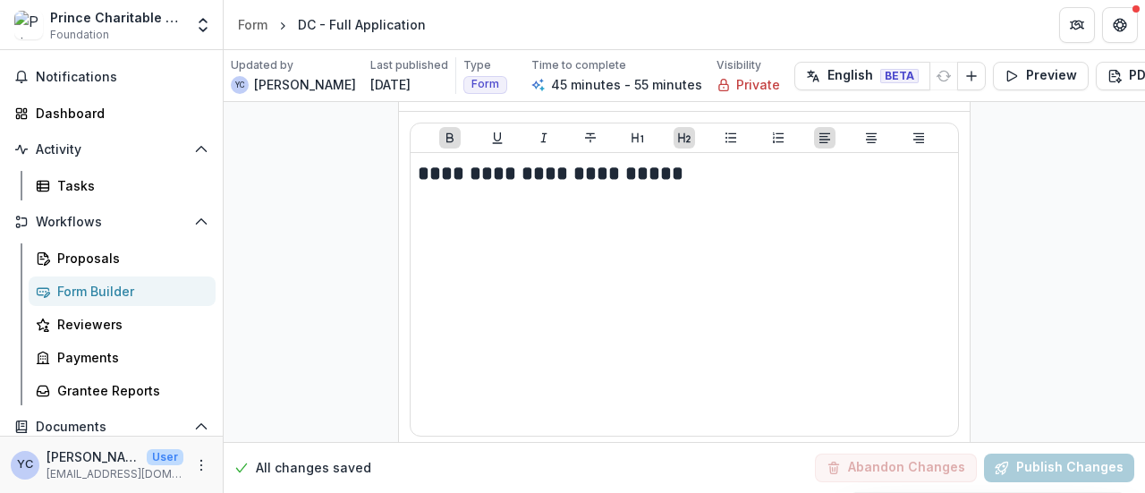
scroll to position [5226, 0]
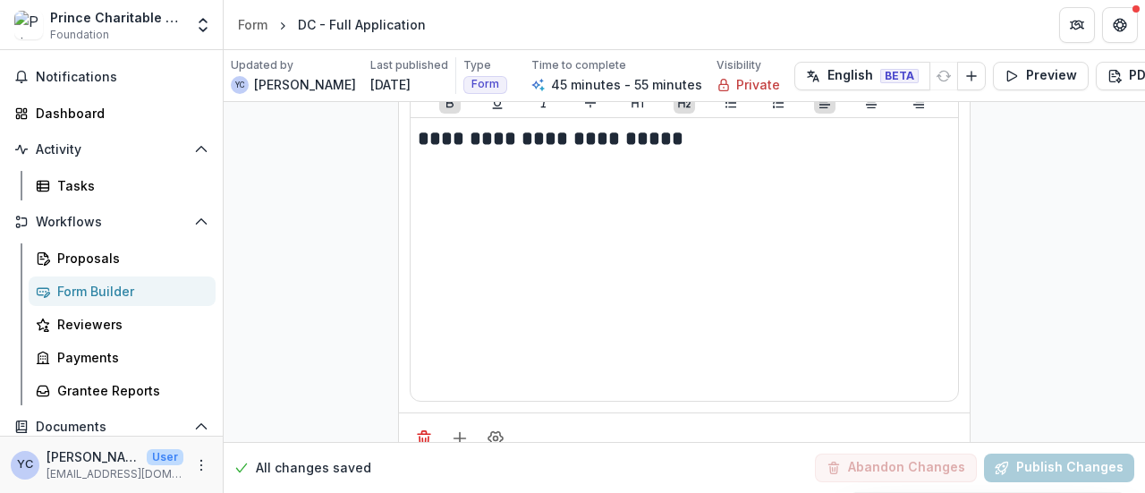
scroll to position [5269, 0]
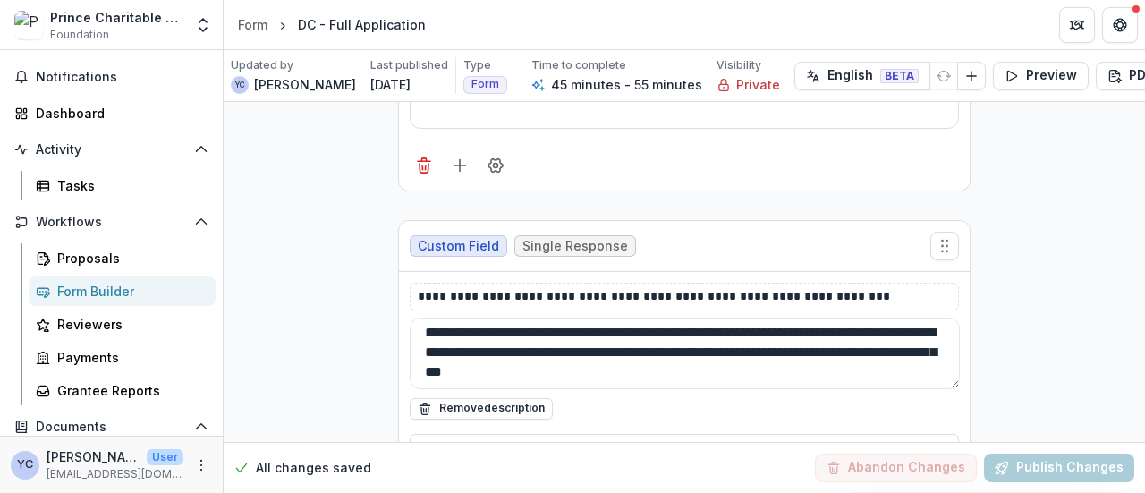
scroll to position [353, 0]
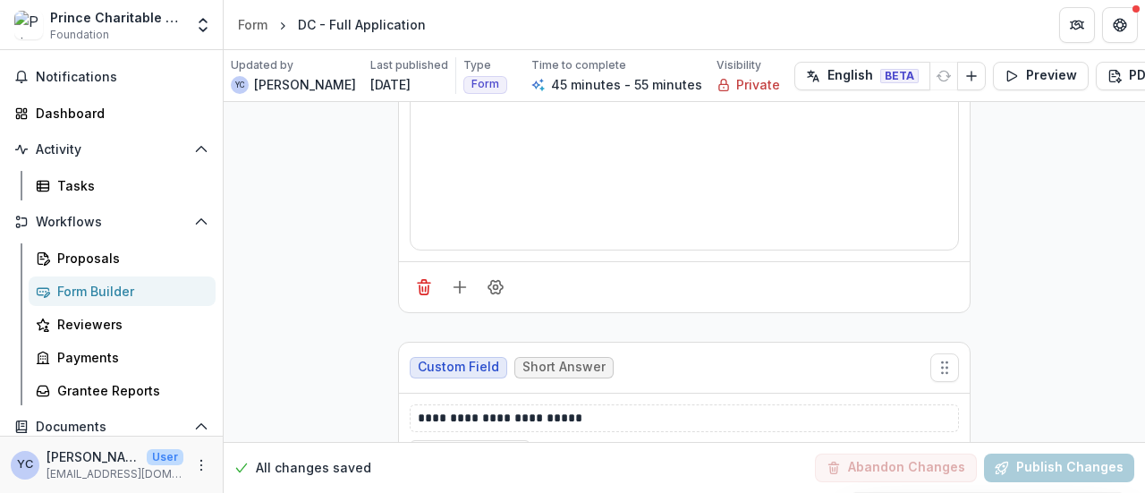
scroll to position [2020, 0]
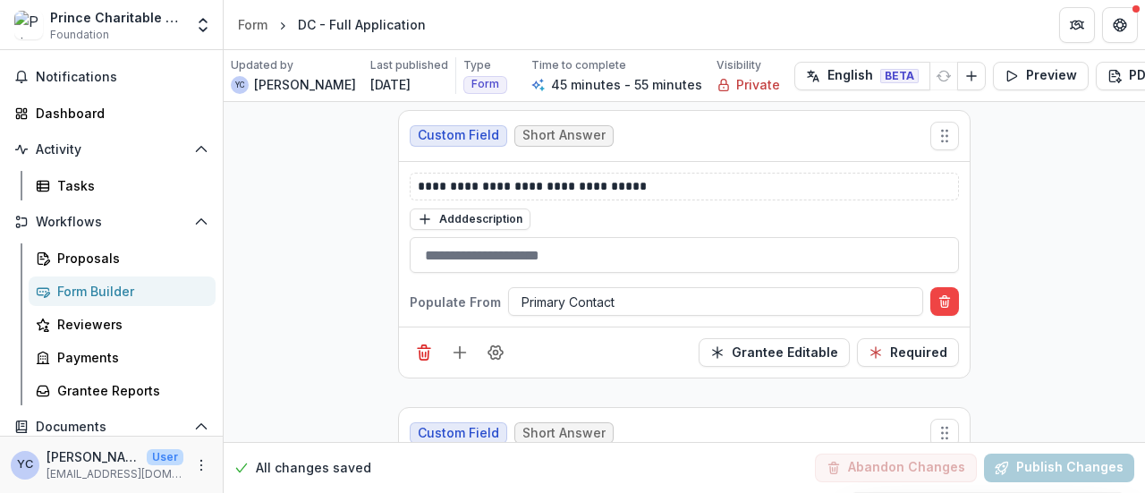
scroll to position [5266, 0]
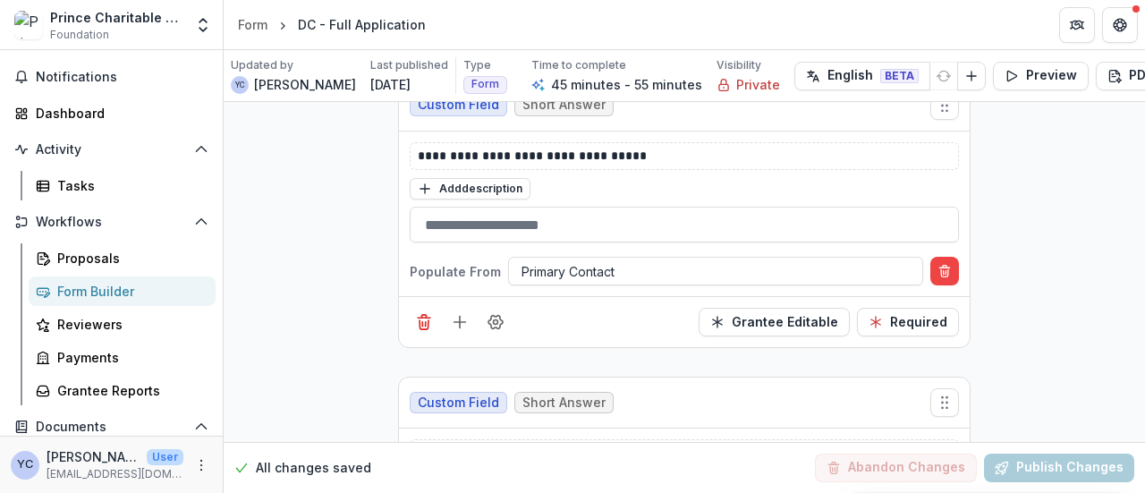
scroll to position [5297, 0]
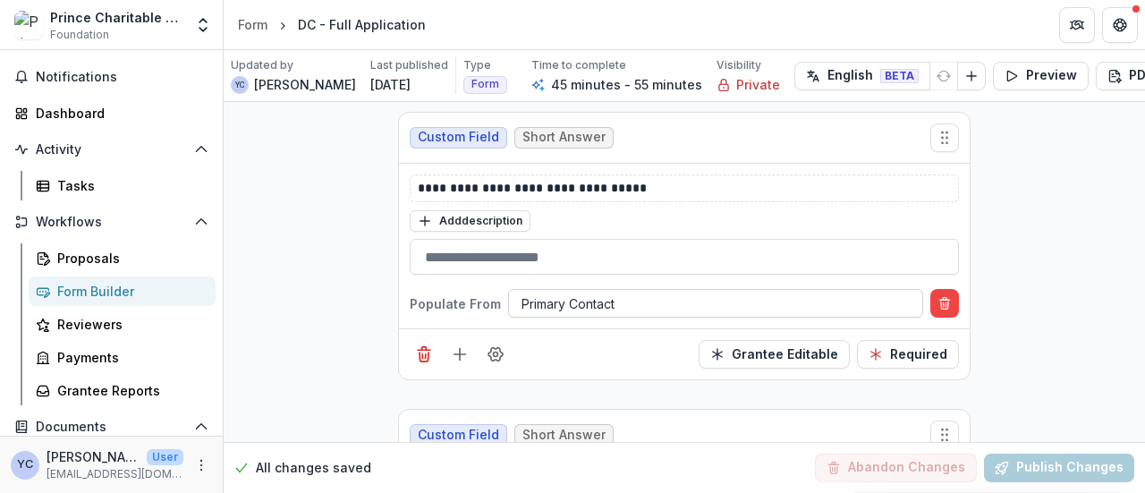
click at [546, 293] on div at bounding box center [716, 304] width 388 height 22
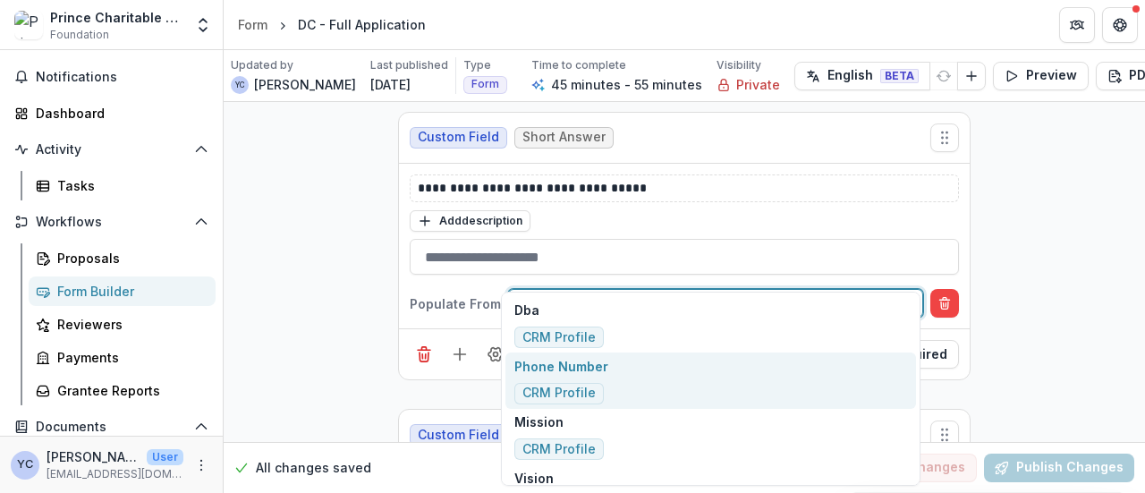
scroll to position [181, 0]
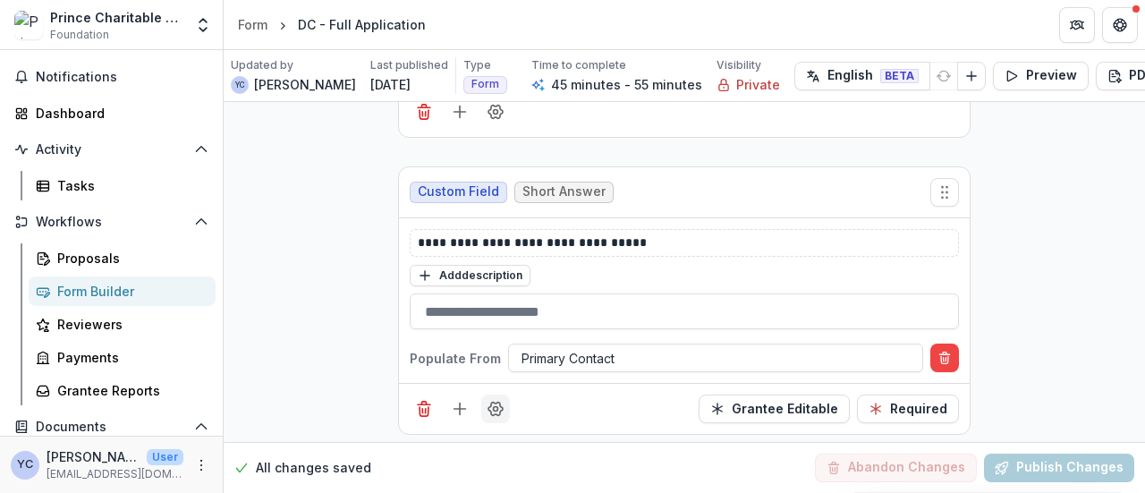
scroll to position [5208, 0]
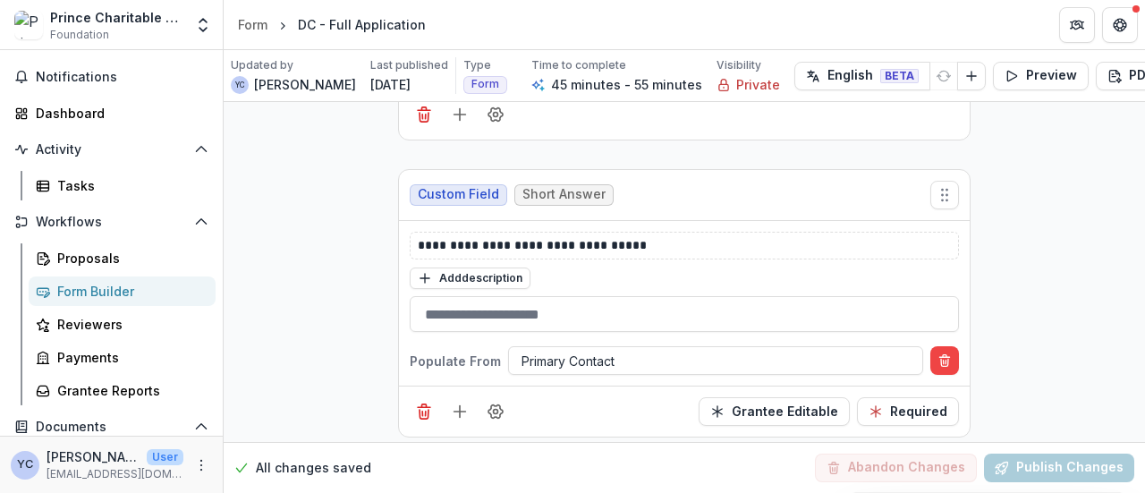
click at [494, 410] on circle "Field Settings" at bounding box center [496, 412] width 4 height 4
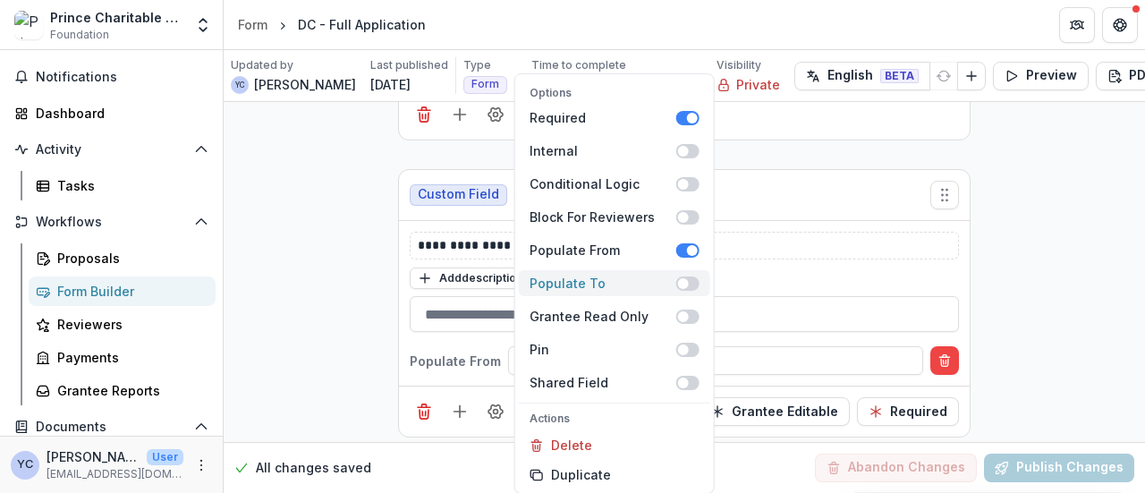
click at [684, 285] on span at bounding box center [683, 283] width 11 height 11
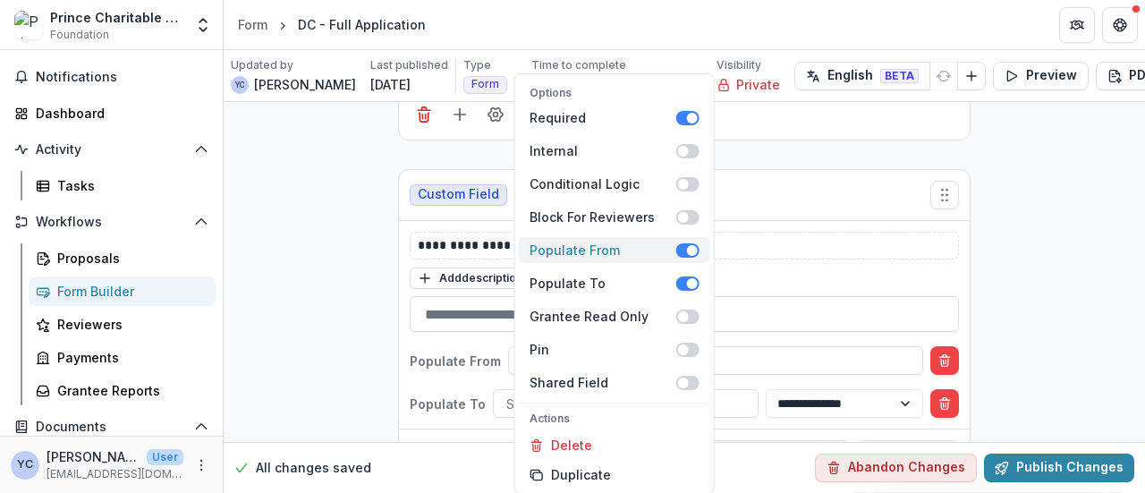
click at [691, 251] on span at bounding box center [692, 250] width 11 height 11
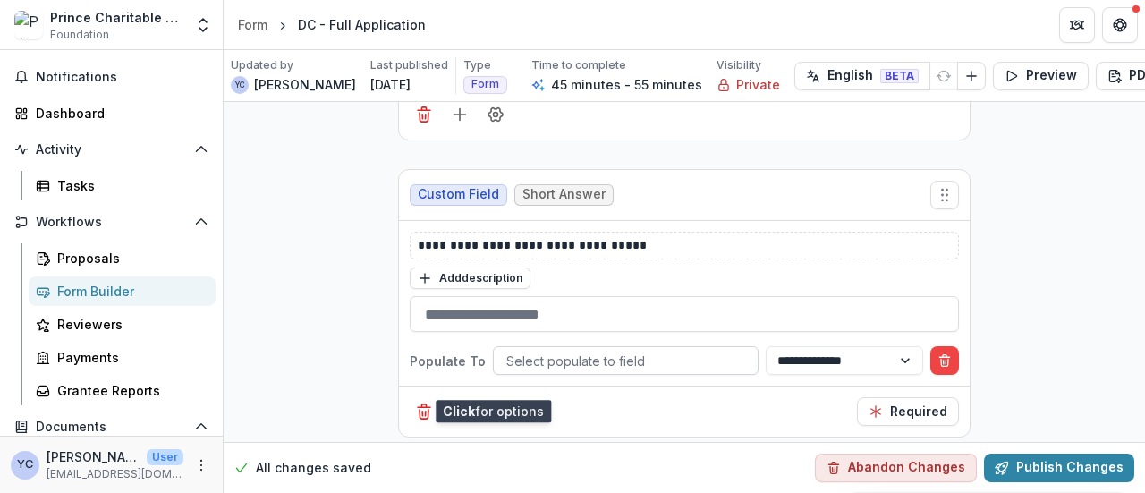
click at [571, 350] on div at bounding box center [625, 361] width 239 height 22
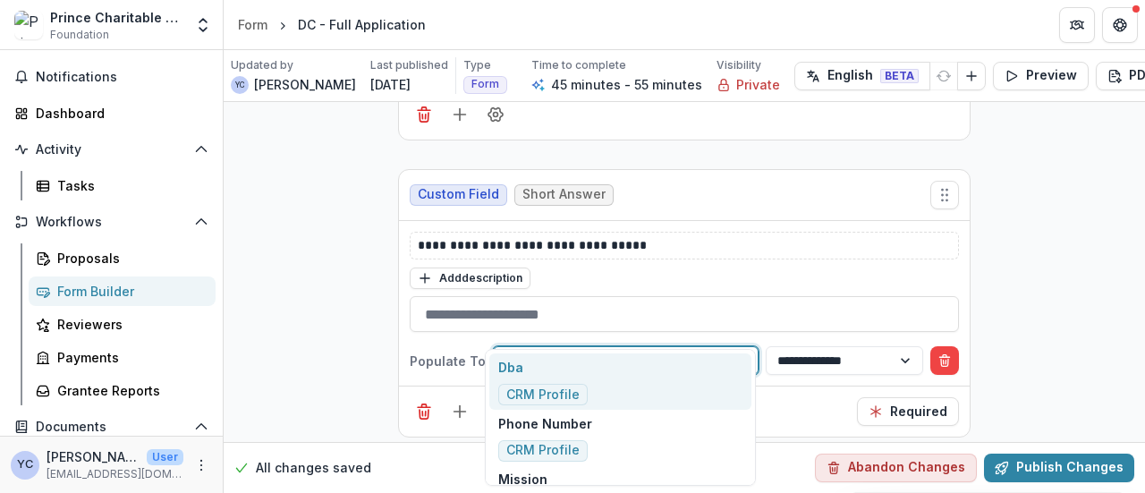
click at [635, 350] on div at bounding box center [625, 361] width 239 height 22
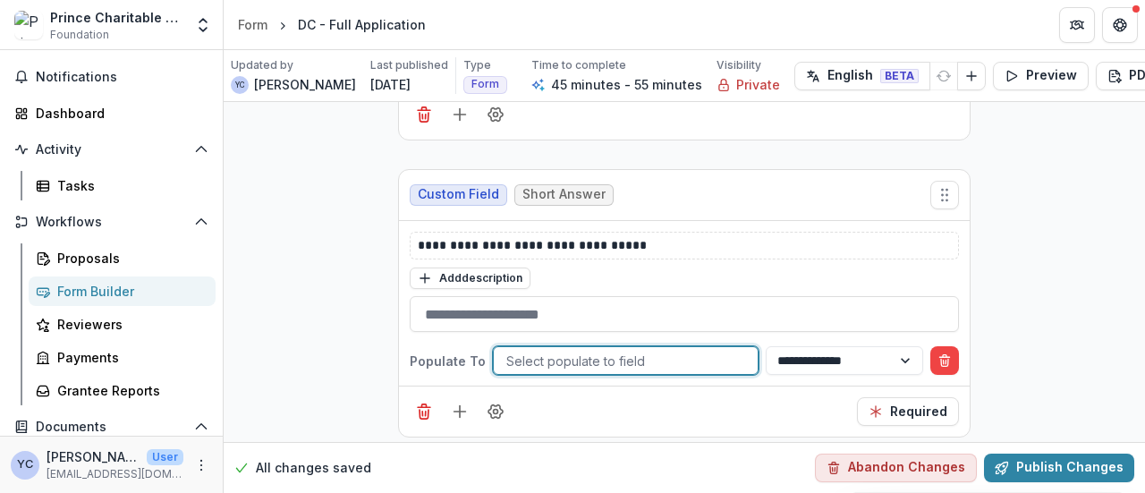
click at [635, 350] on div at bounding box center [625, 361] width 239 height 22
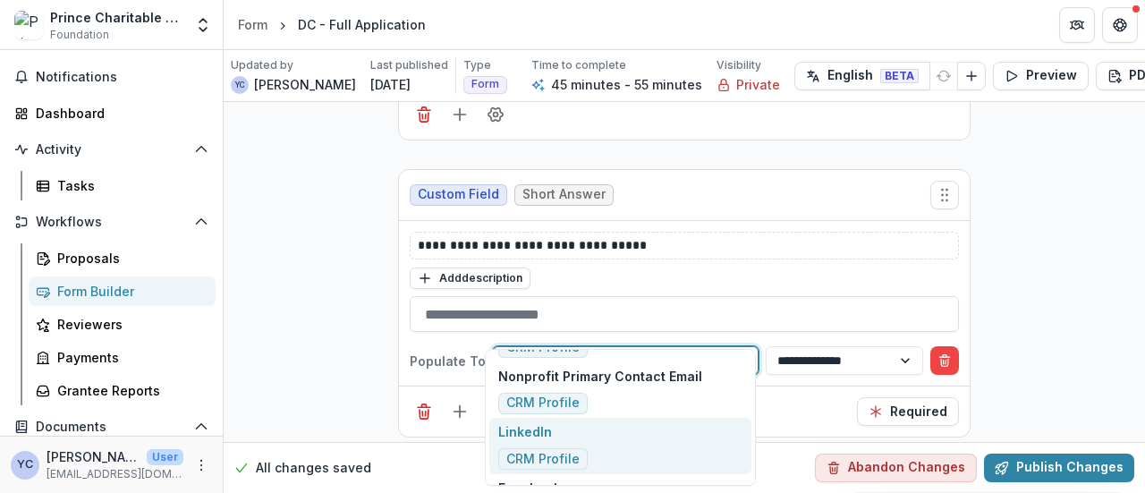
scroll to position [2332, 0]
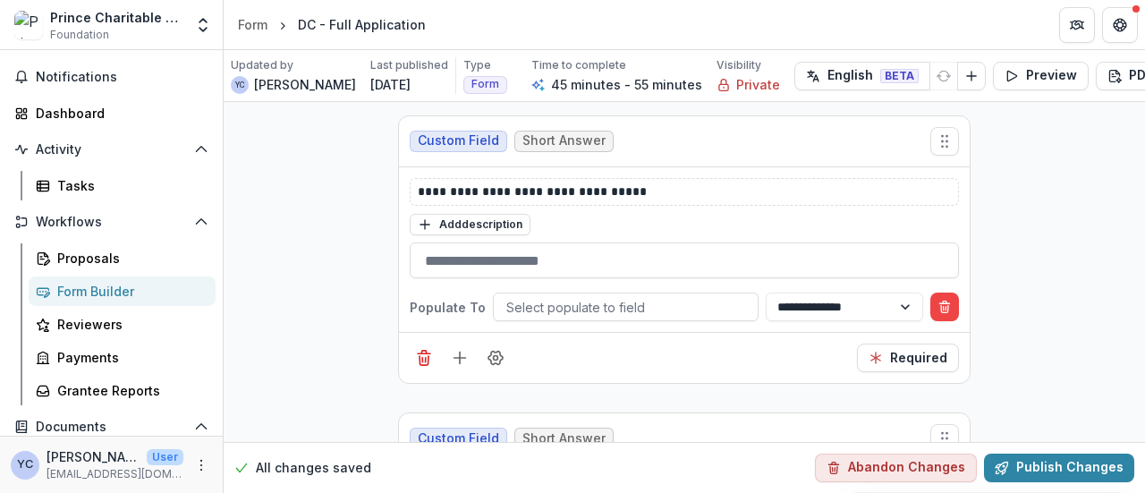
scroll to position [5263, 0]
click at [650, 295] on div at bounding box center [625, 306] width 239 height 22
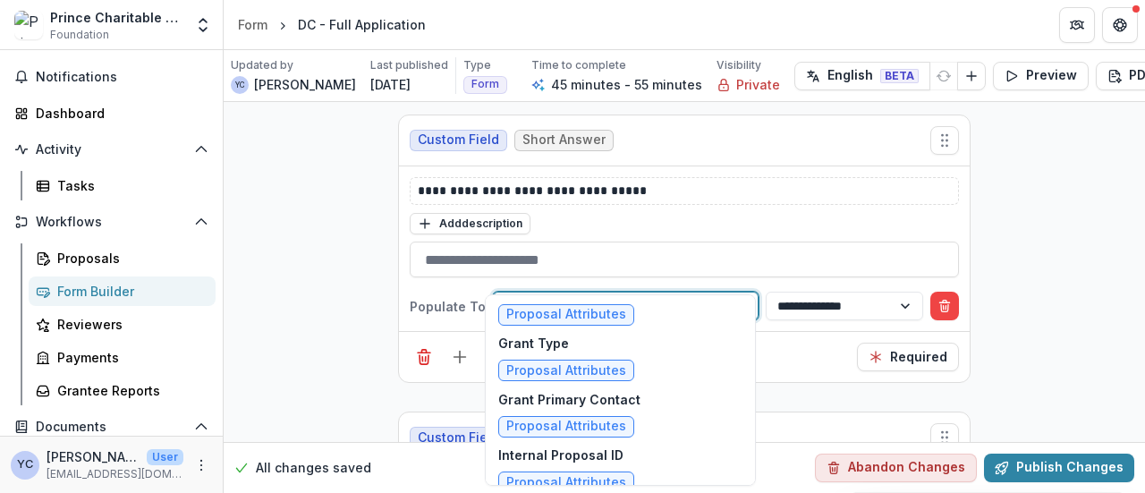
scroll to position [3457, 0]
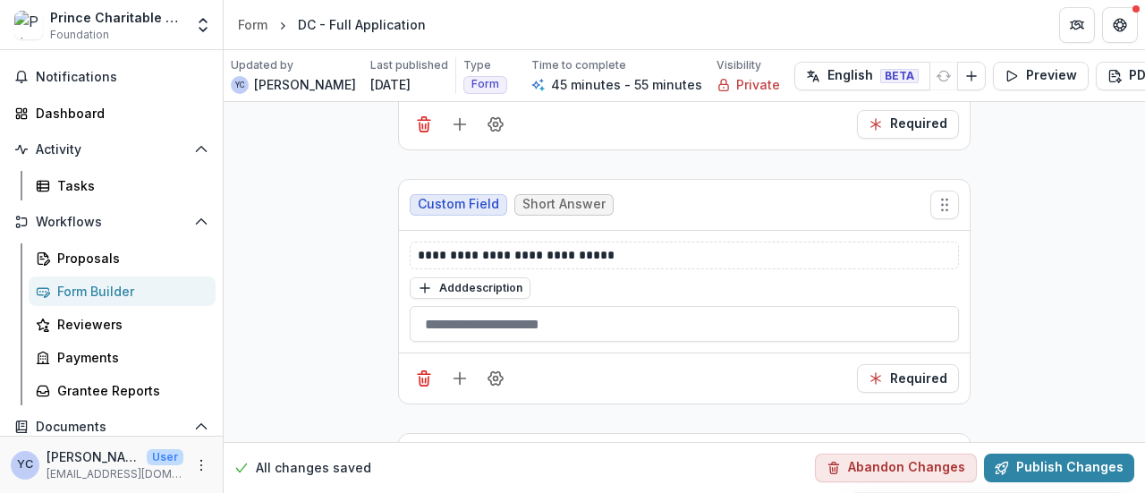
scroll to position [6360, 0]
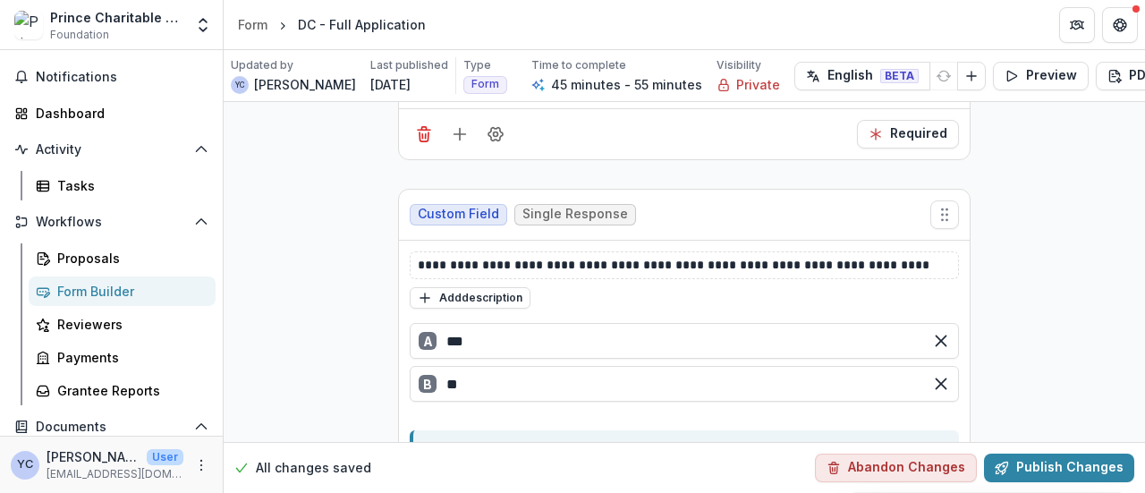
scroll to position [6504, 0]
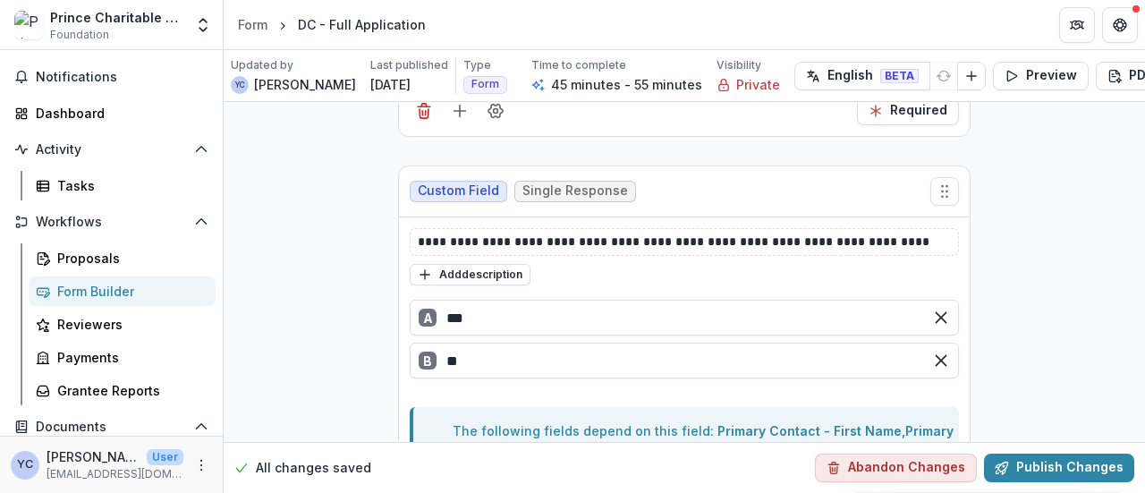
scroll to position [6529, 0]
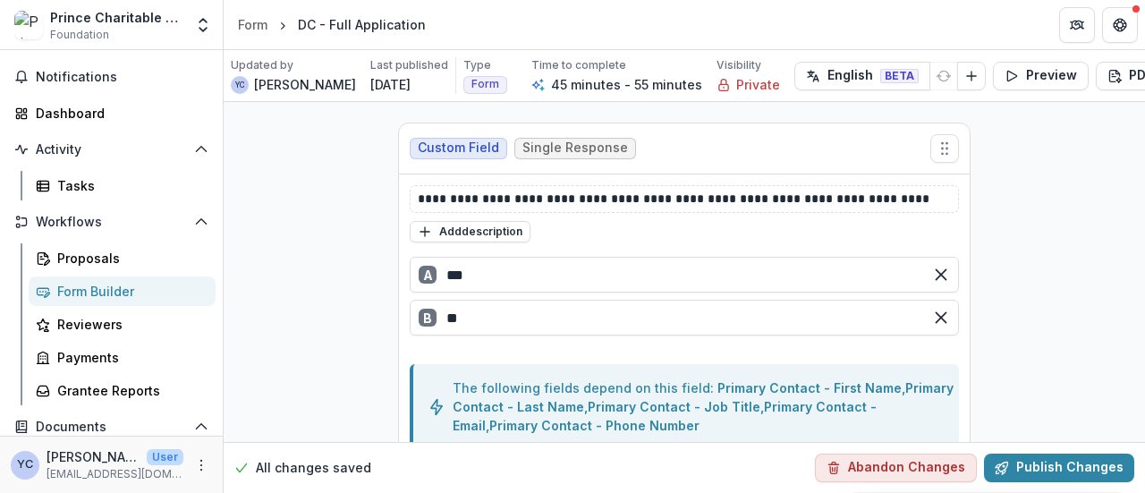
scroll to position [6570, 0]
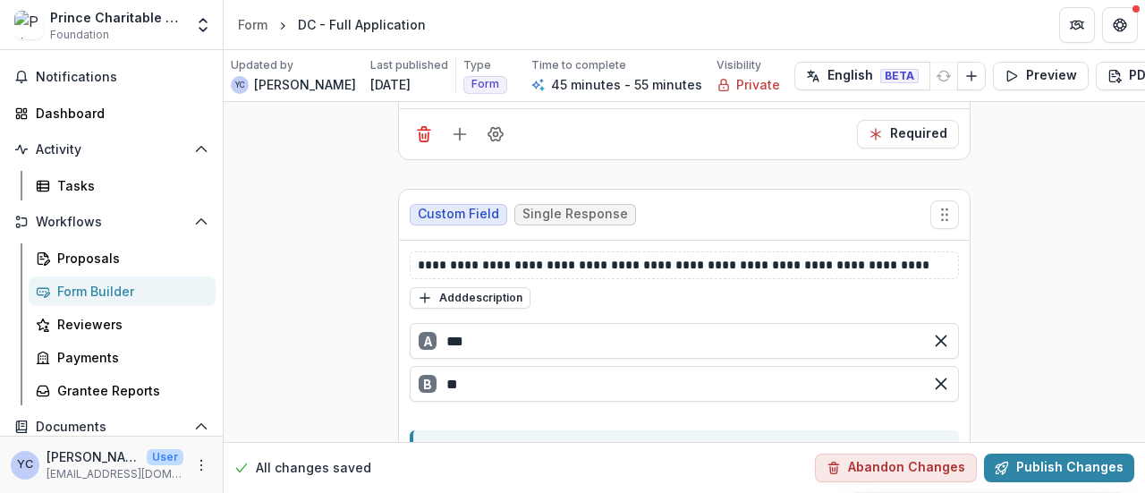
scroll to position [6504, 0]
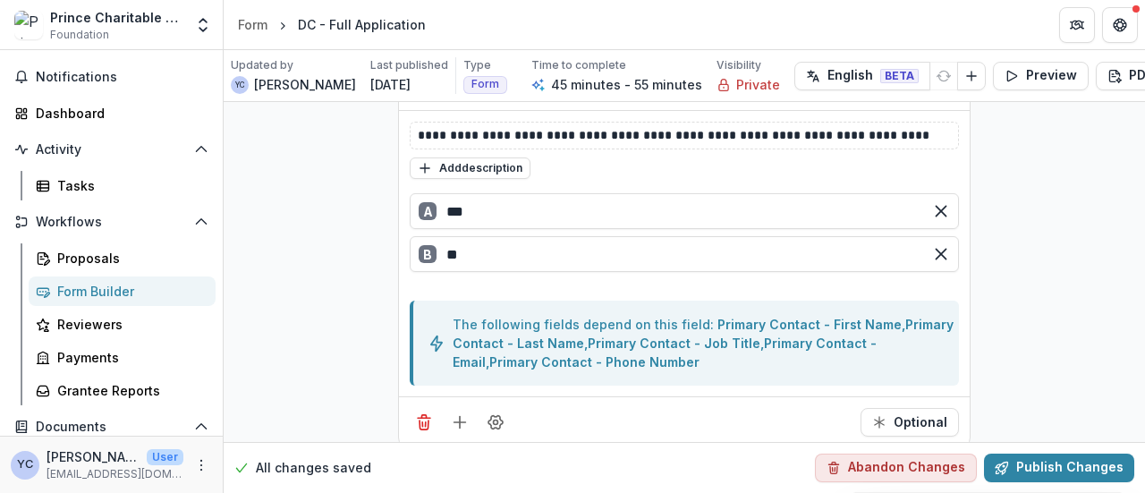
scroll to position [6636, 0]
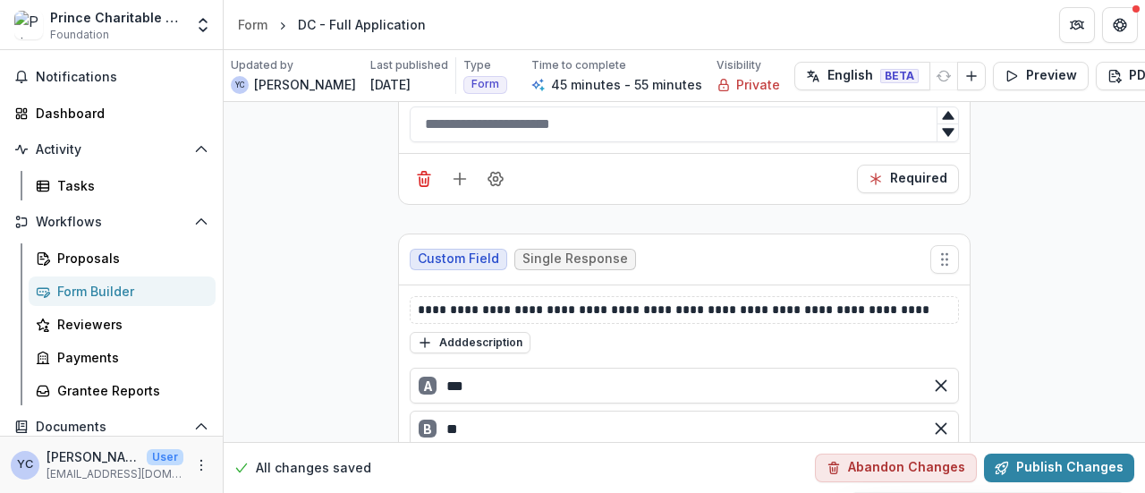
scroll to position [6459, 0]
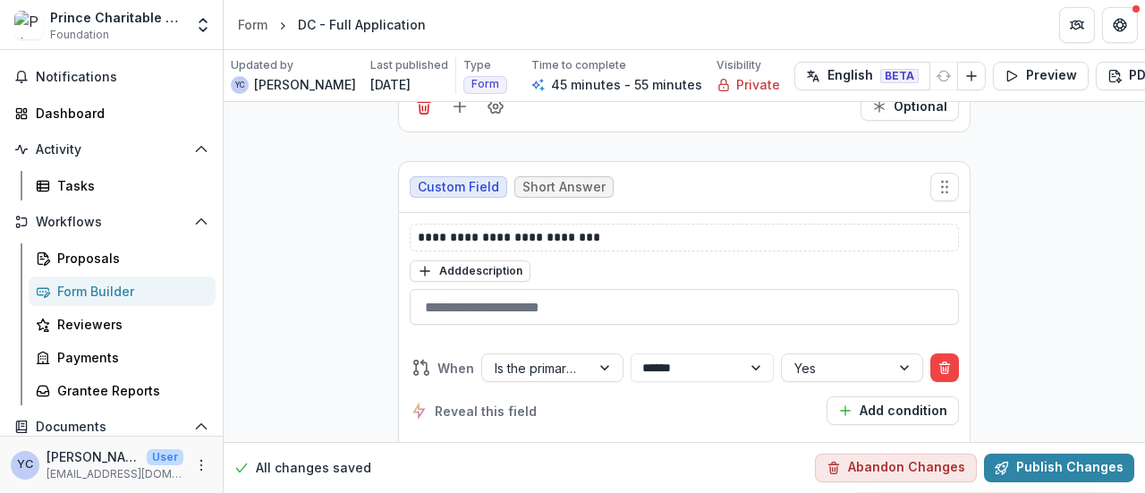
scroll to position [6950, 0]
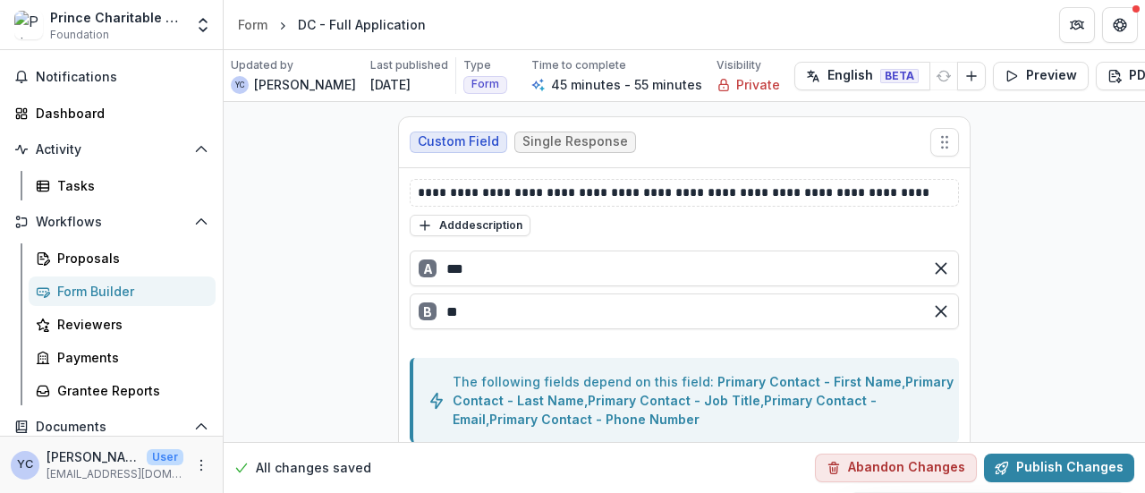
scroll to position [6534, 0]
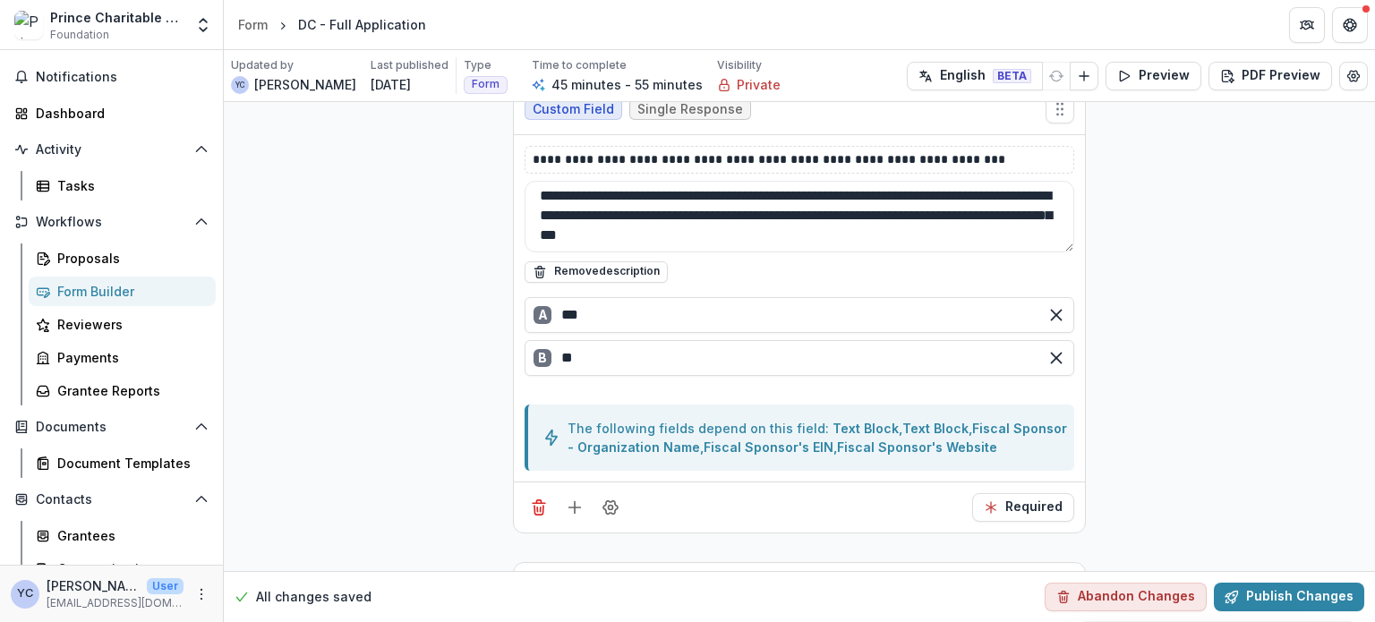
scroll to position [0, 0]
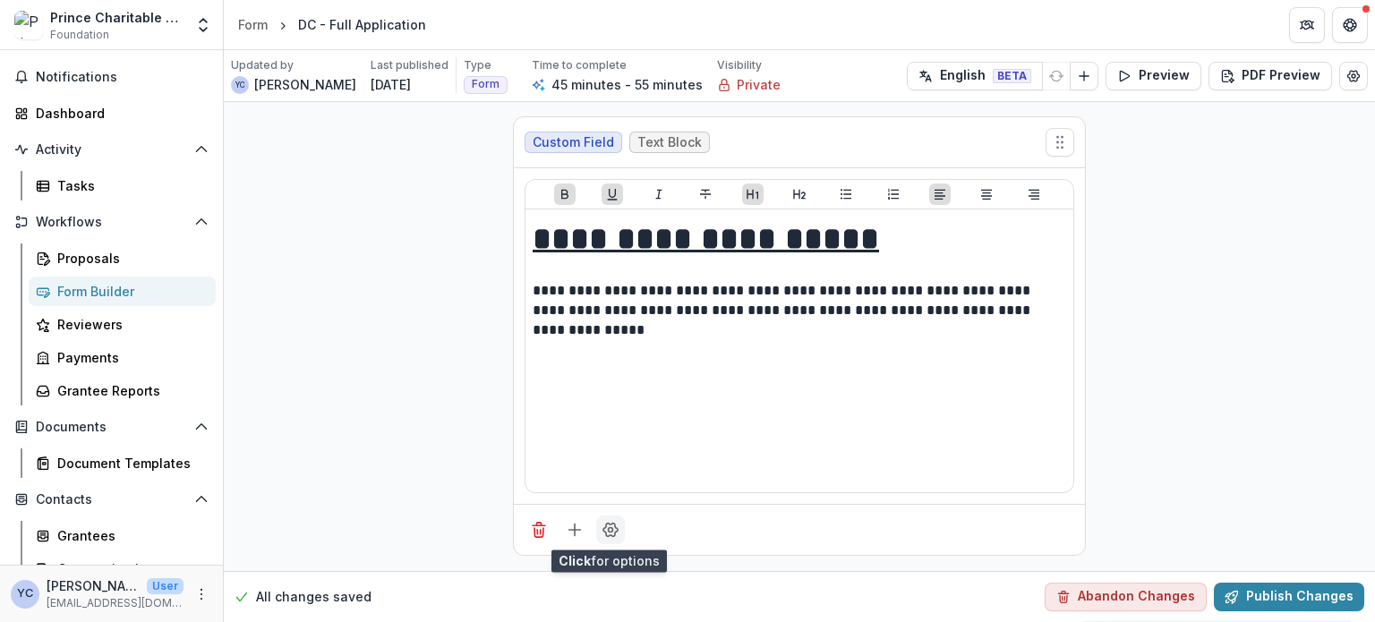
click at [604, 492] on icon "Field Settings" at bounding box center [610, 530] width 18 height 18
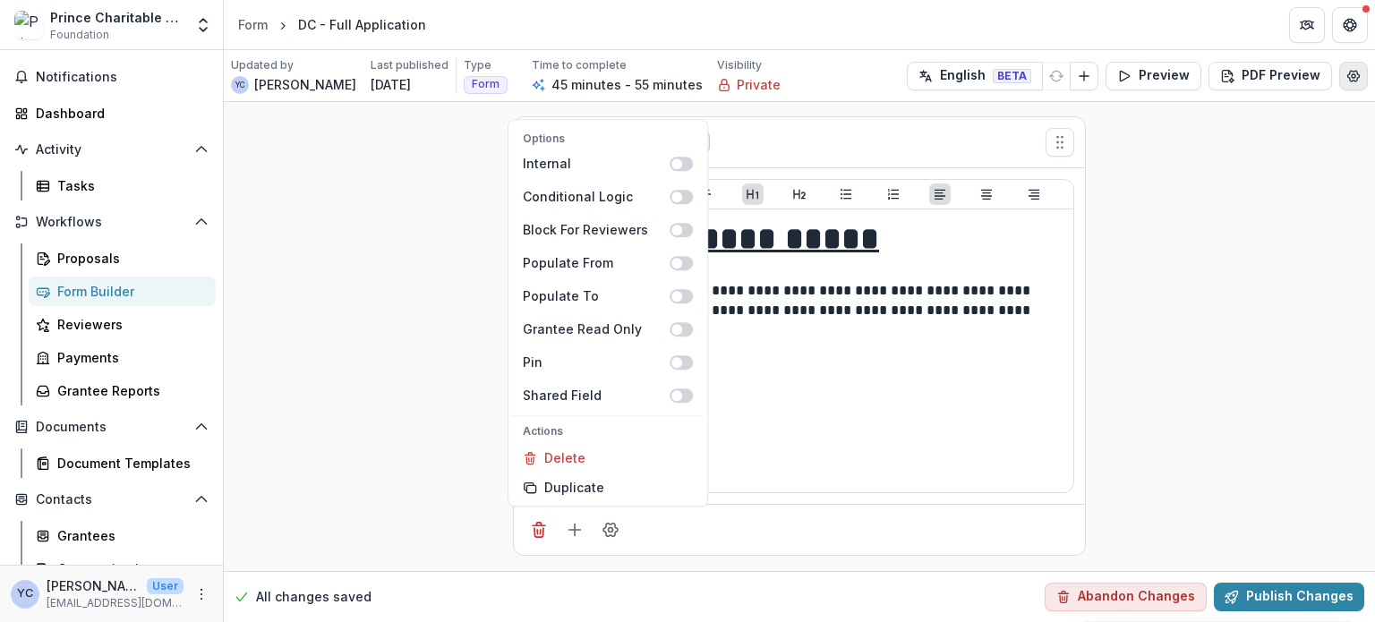
click at [1145, 80] on icon "Edit Form Settings" at bounding box center [1353, 76] width 14 height 14
select select "*******"
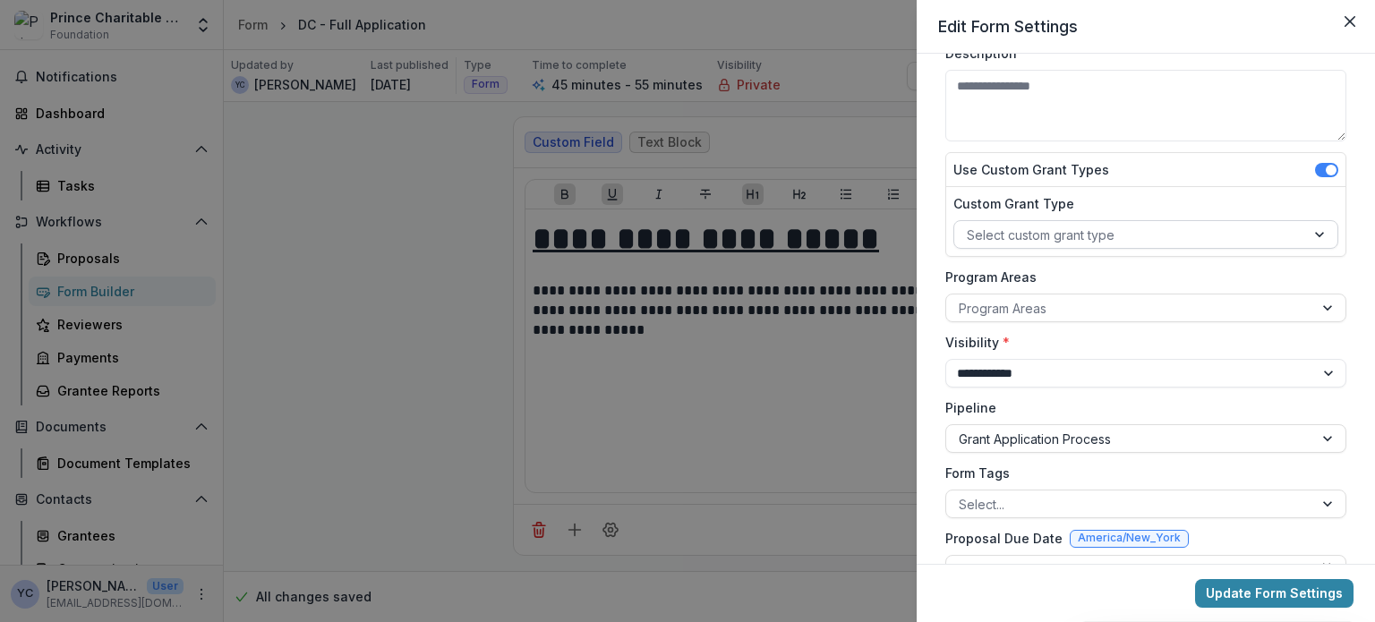
scroll to position [104, 0]
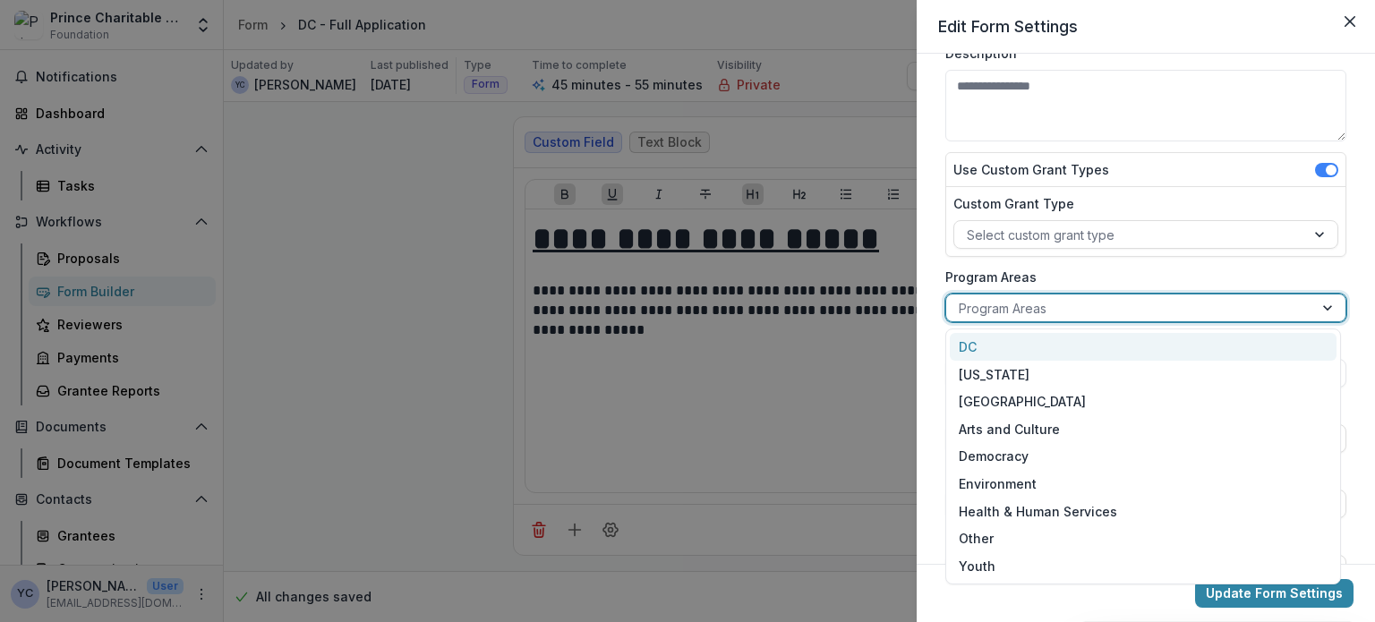
click at [1145, 305] on div at bounding box center [1129, 308] width 342 height 22
click at [1031, 342] on div "DC" at bounding box center [1142, 347] width 387 height 28
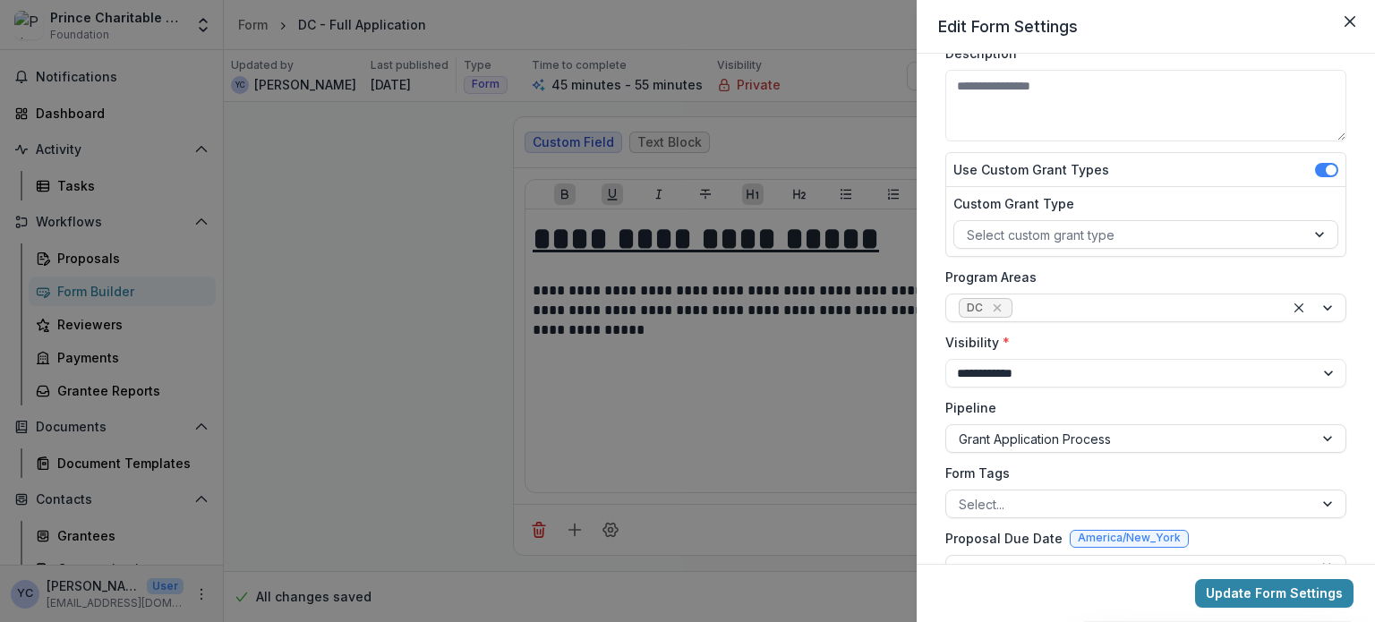
click at [1145, 277] on div "**********" at bounding box center [1145, 348] width 415 height 755
click at [1145, 307] on div at bounding box center [1314, 307] width 61 height 27
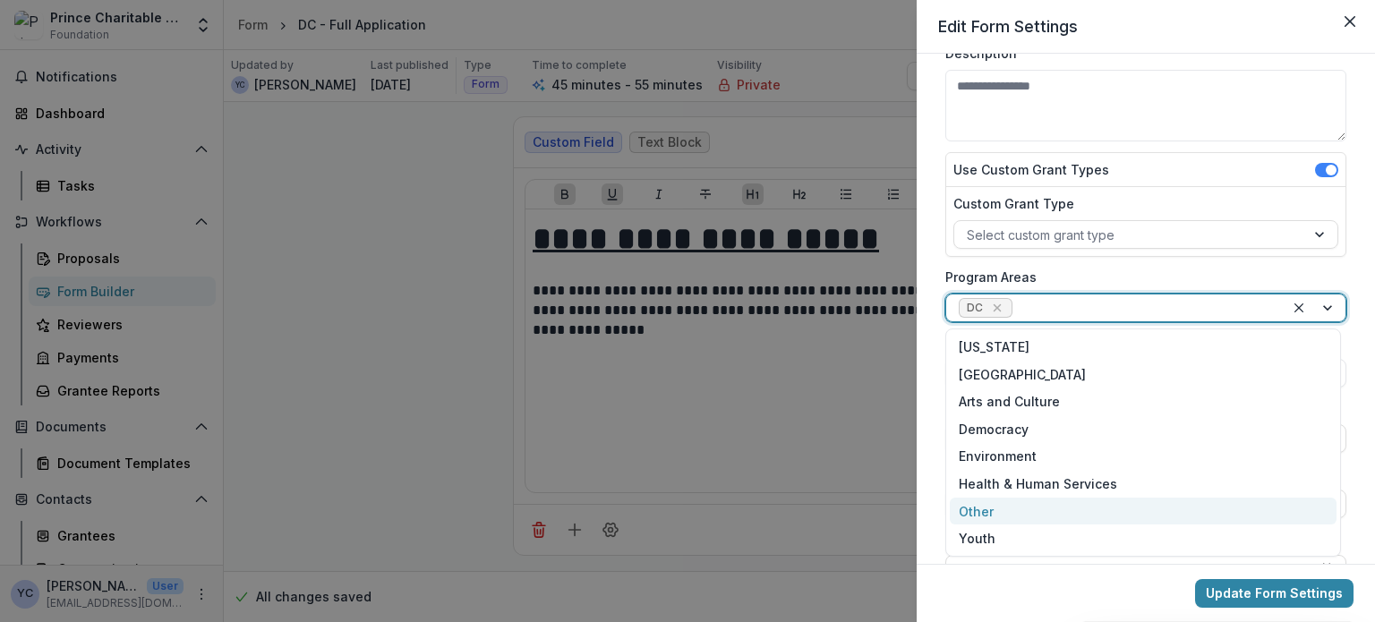
click at [931, 492] on div "**********" at bounding box center [1145, 309] width 458 height 510
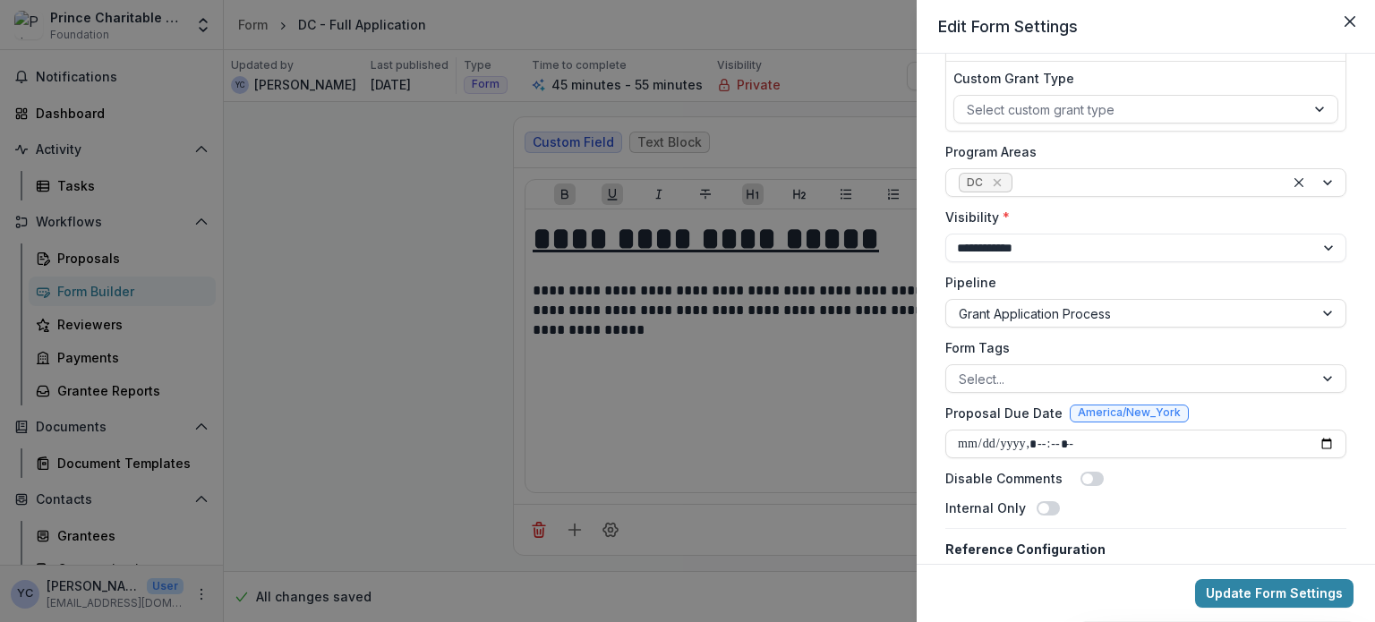
scroll to position [232, 0]
click at [1145, 373] on div at bounding box center [1329, 375] width 32 height 27
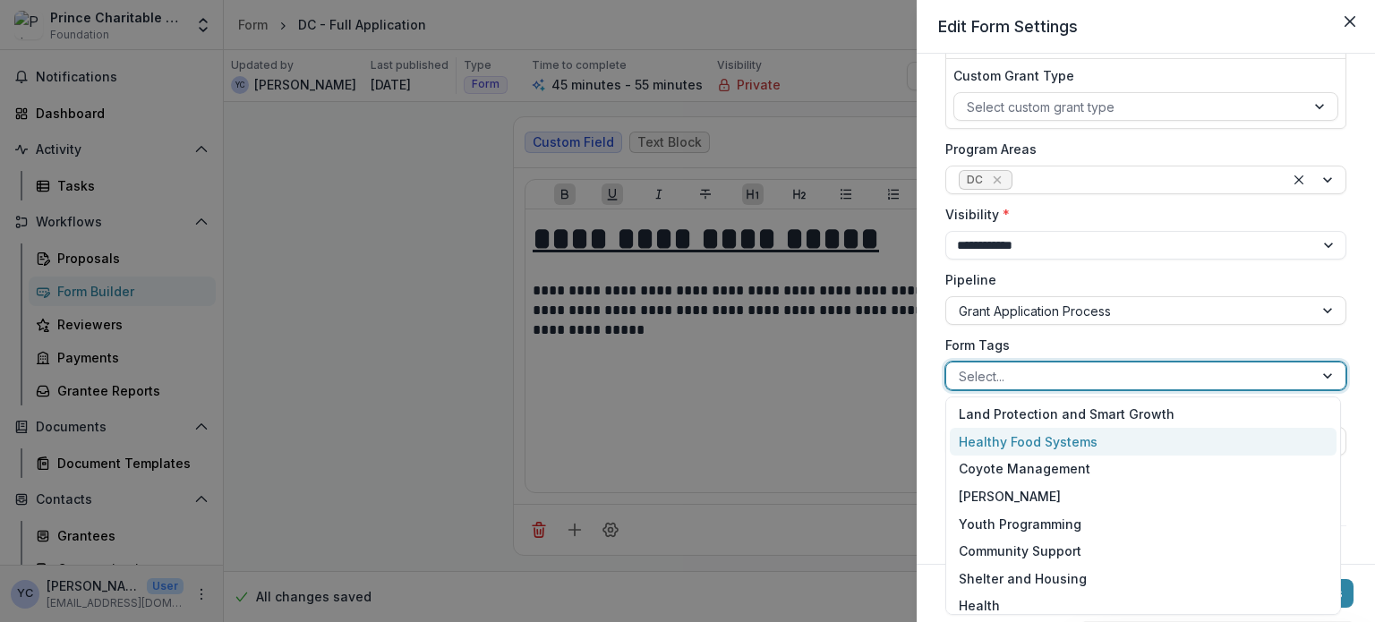
scroll to position [0, 0]
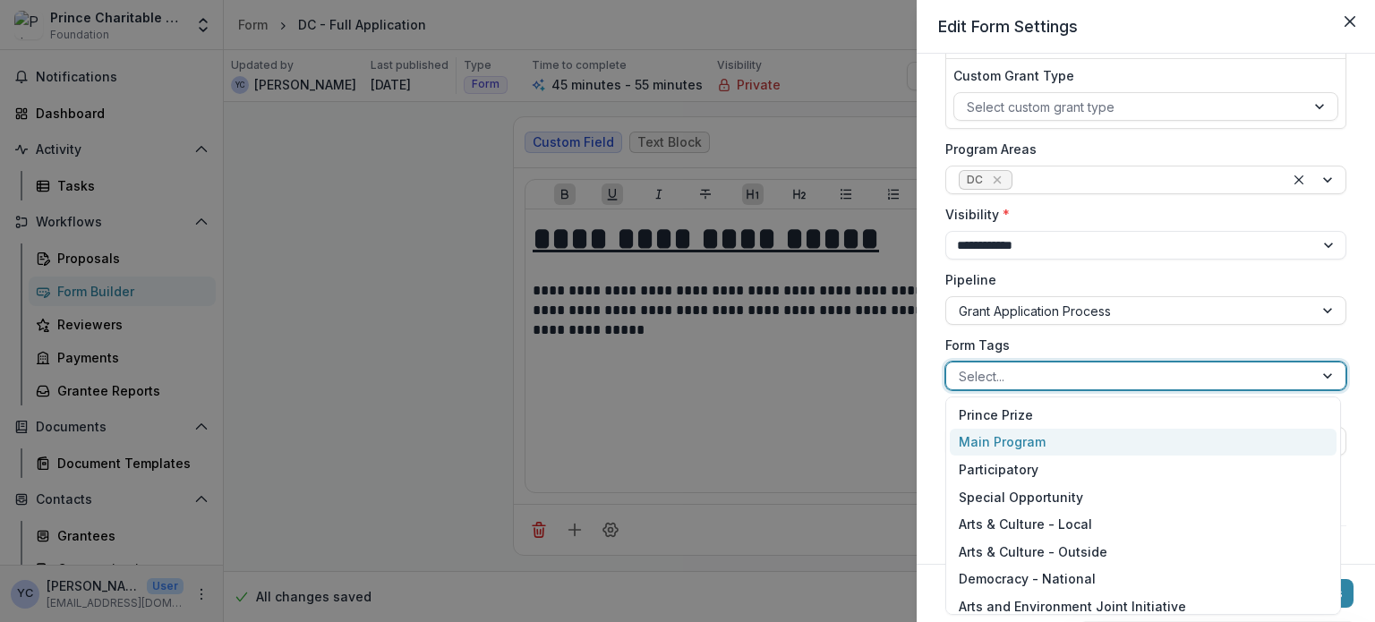
click at [1145, 412] on div "**********" at bounding box center [1145, 309] width 458 height 510
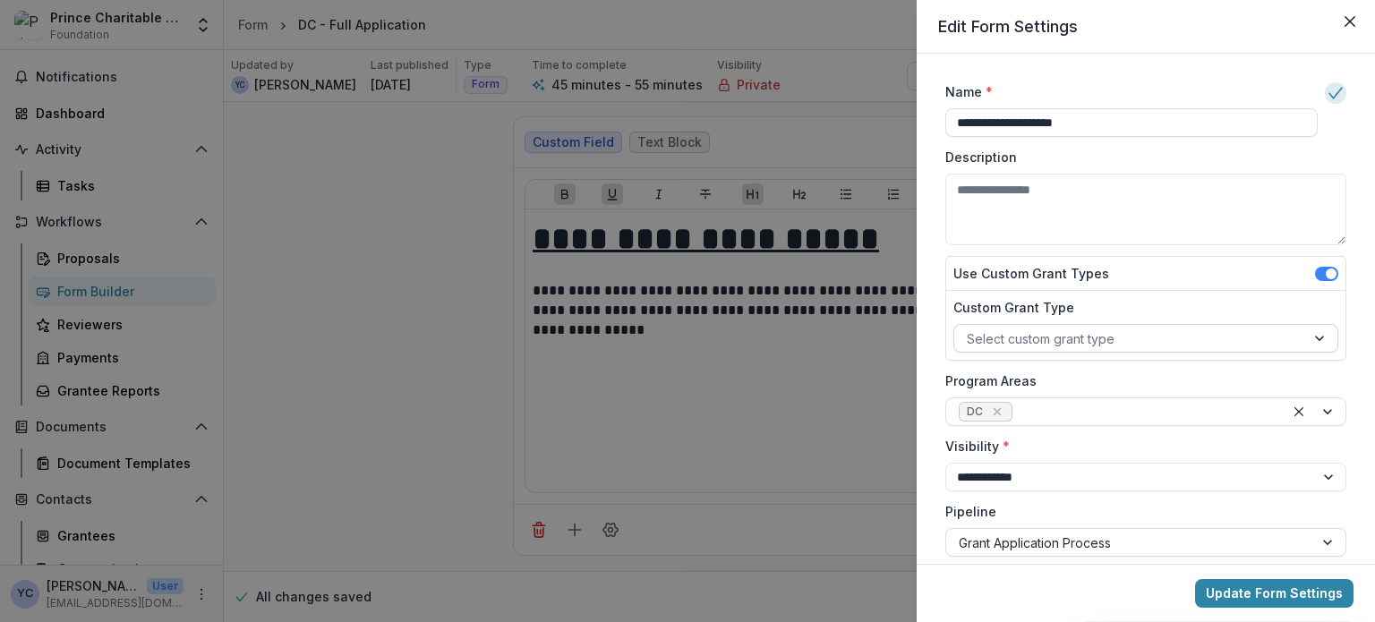
scroll to position [286, 0]
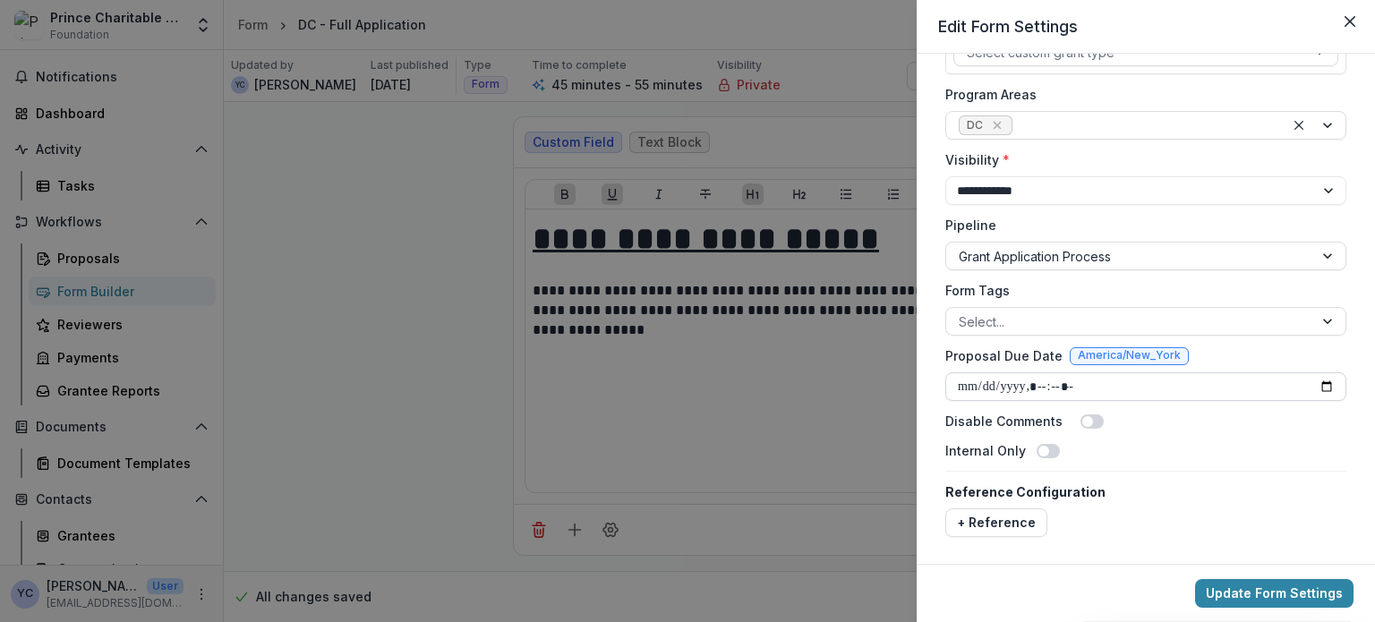
click at [966, 381] on input "Proposal Due Date" at bounding box center [1145, 386] width 401 height 29
type input "**********"
click at [1145, 447] on div "Internal Only" at bounding box center [1145, 450] width 401 height 19
click at [1145, 492] on button "Update Form Settings" at bounding box center [1274, 593] width 158 height 29
click at [796, 392] on div "**********" at bounding box center [687, 311] width 1375 height 622
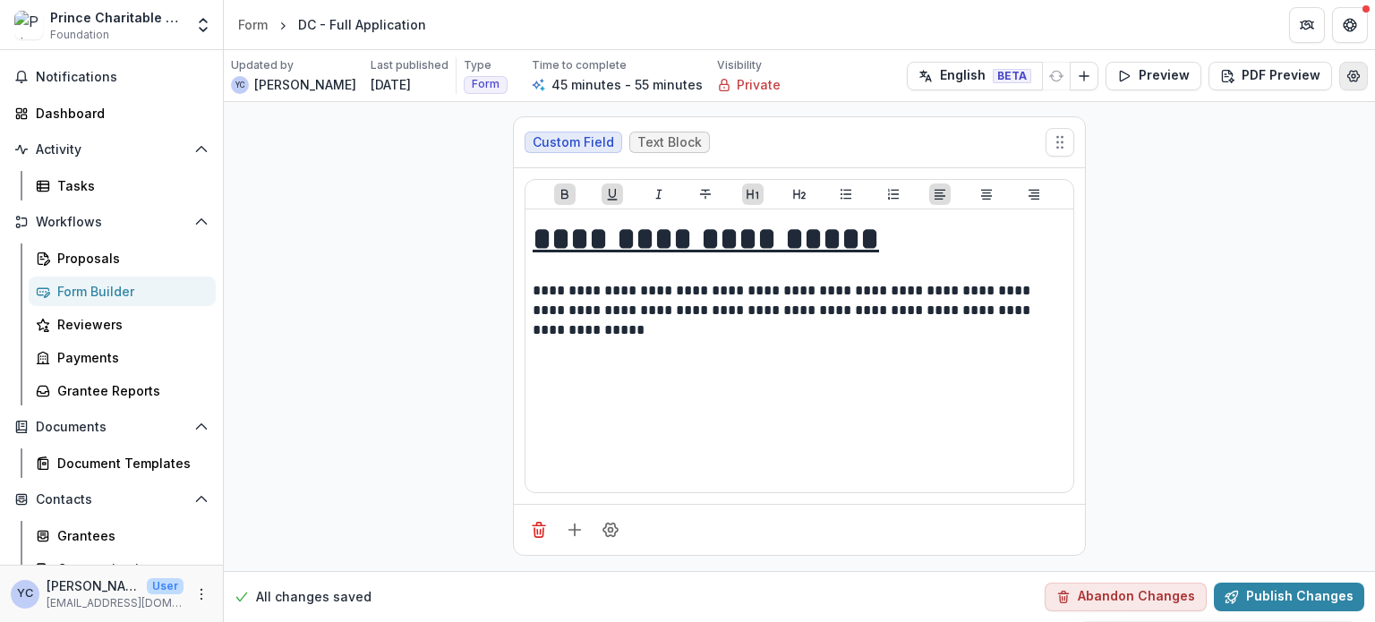
click at [1145, 71] on icon "Edit Form Settings" at bounding box center [1353, 76] width 14 height 14
select select "*******"
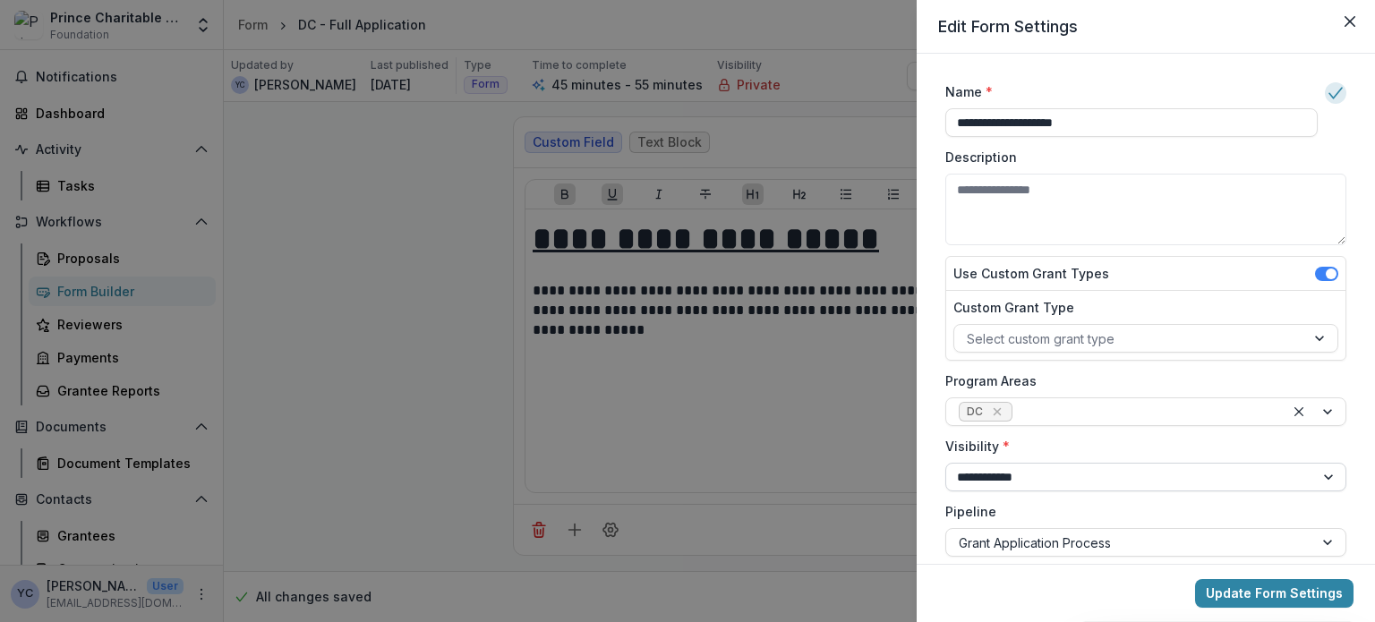
click at [1145, 463] on select "**********" at bounding box center [1145, 477] width 401 height 29
click at [1145, 439] on label "Visibility *" at bounding box center [1140, 446] width 390 height 19
click at [1145, 463] on select "**********" at bounding box center [1145, 477] width 401 height 29
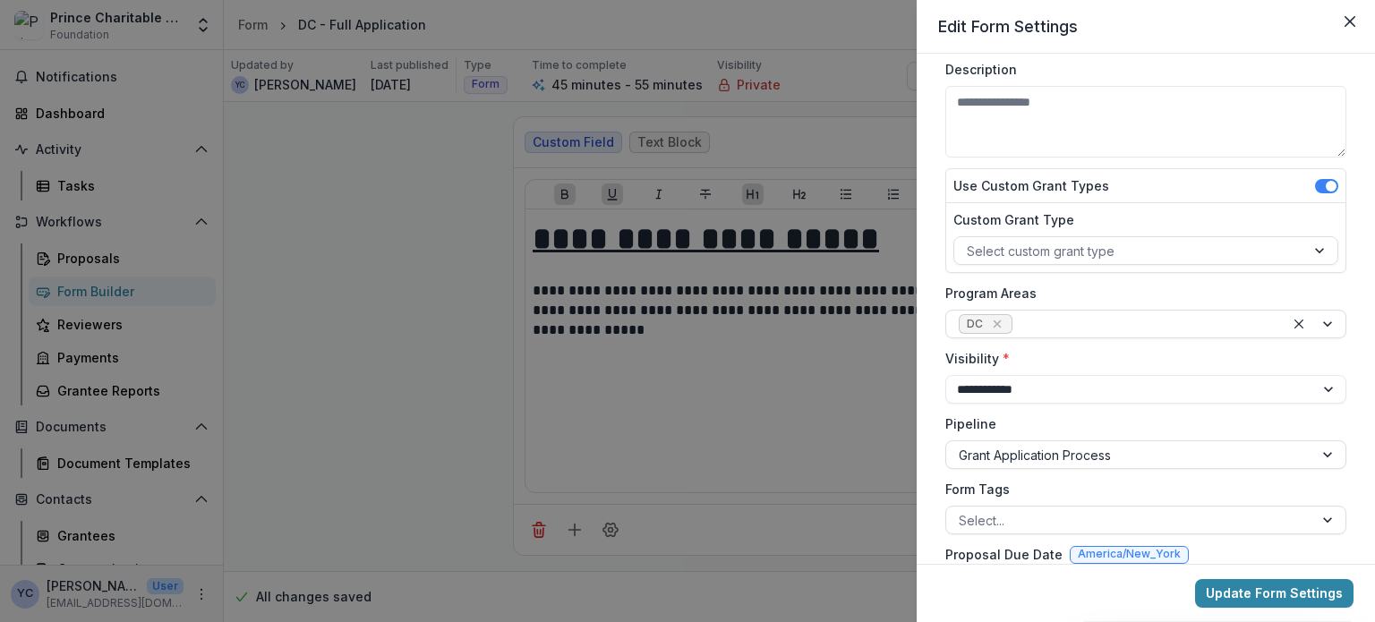
scroll to position [93, 0]
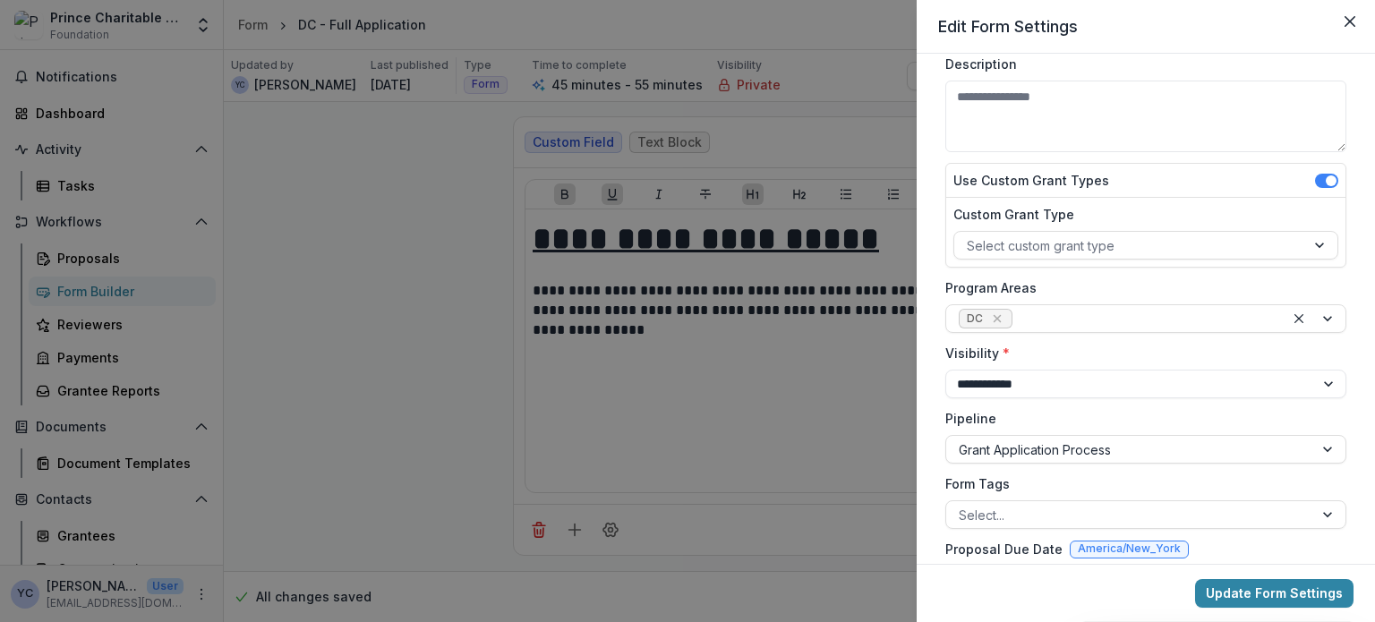
click at [649, 386] on div "**********" at bounding box center [687, 311] width 1375 height 622
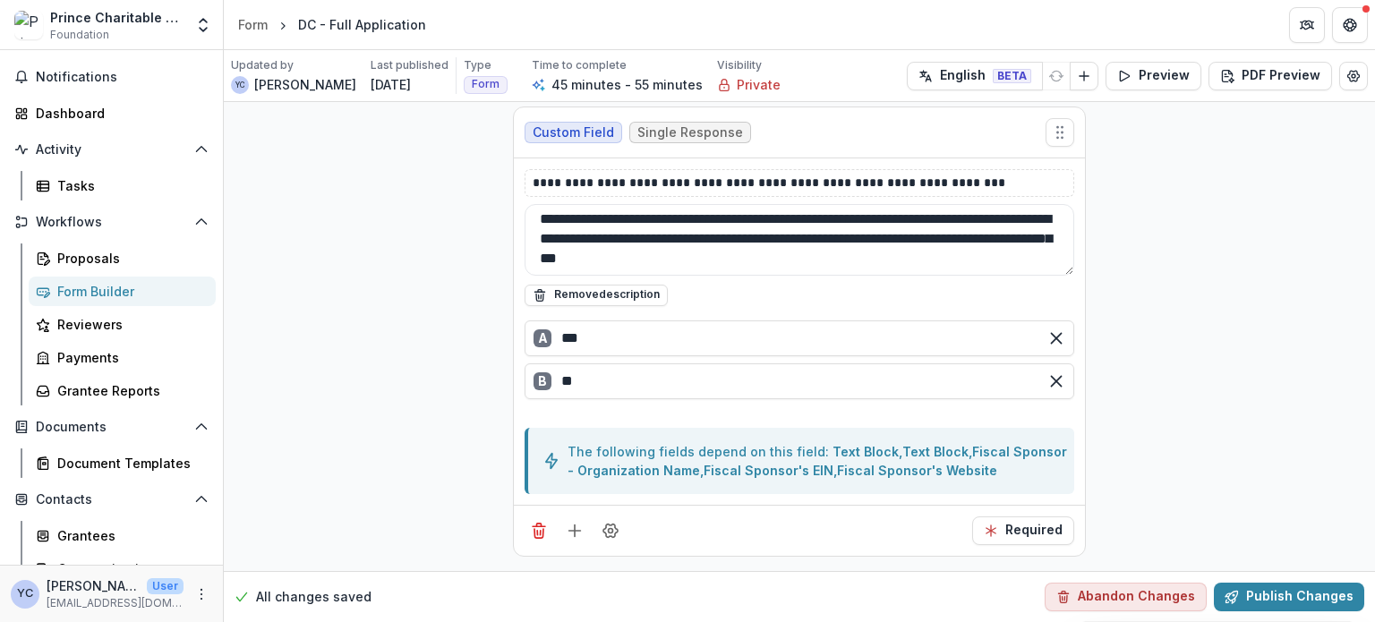
scroll to position [479, 0]
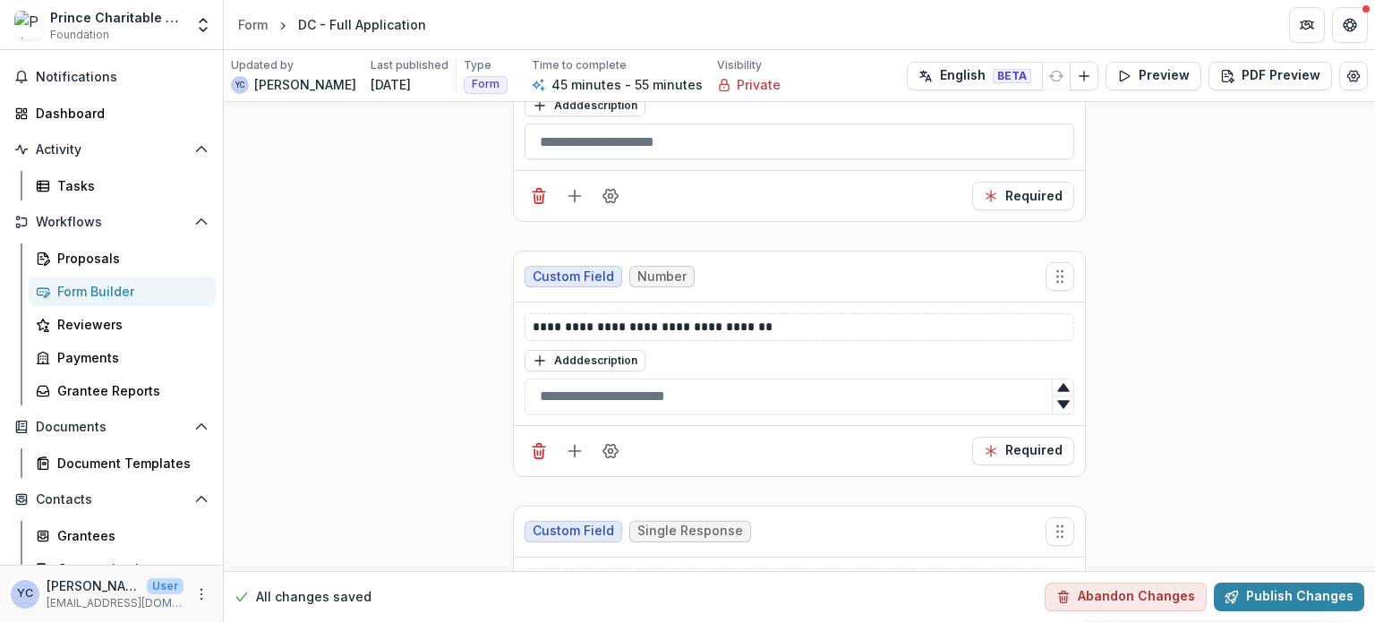
scroll to position [6429, 0]
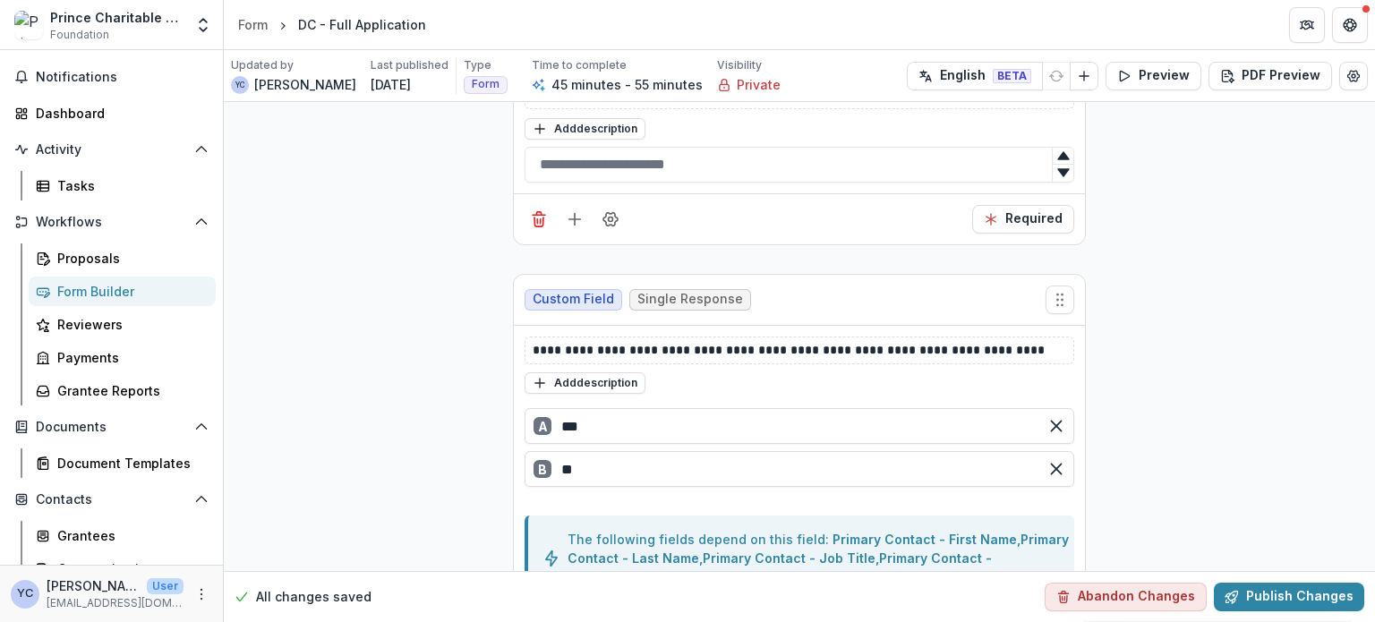
scroll to position [6418, 0]
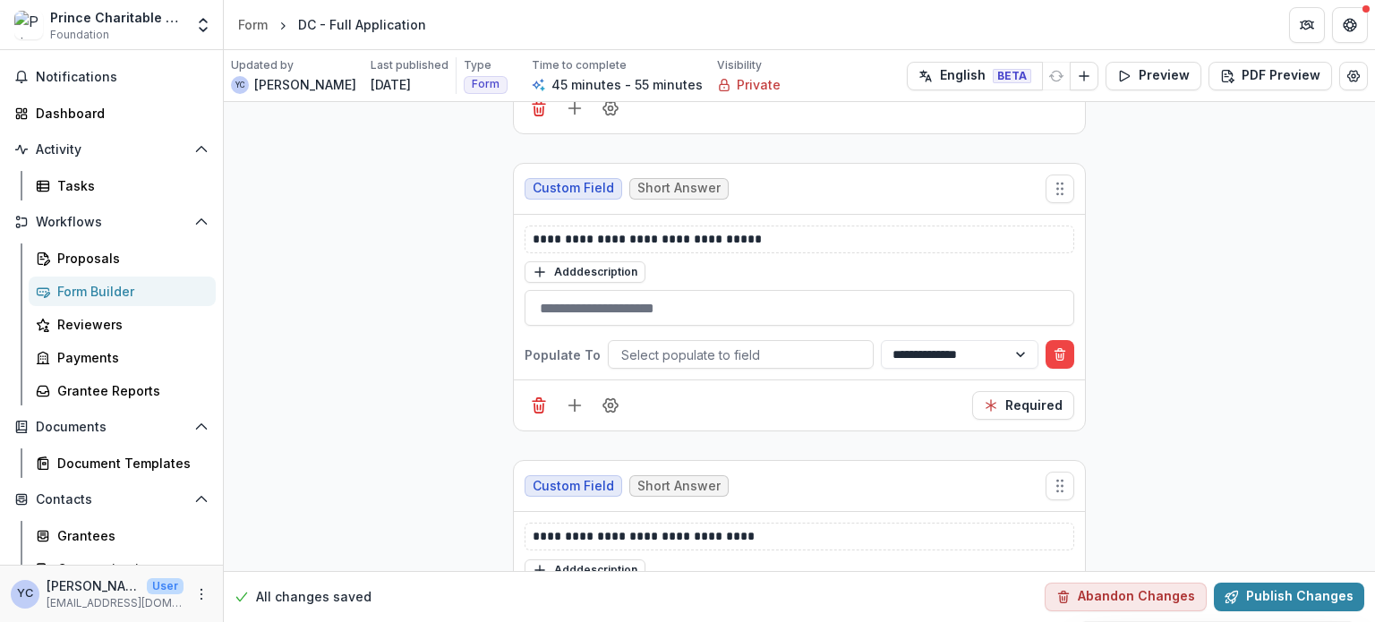
scroll to position [5214, 0]
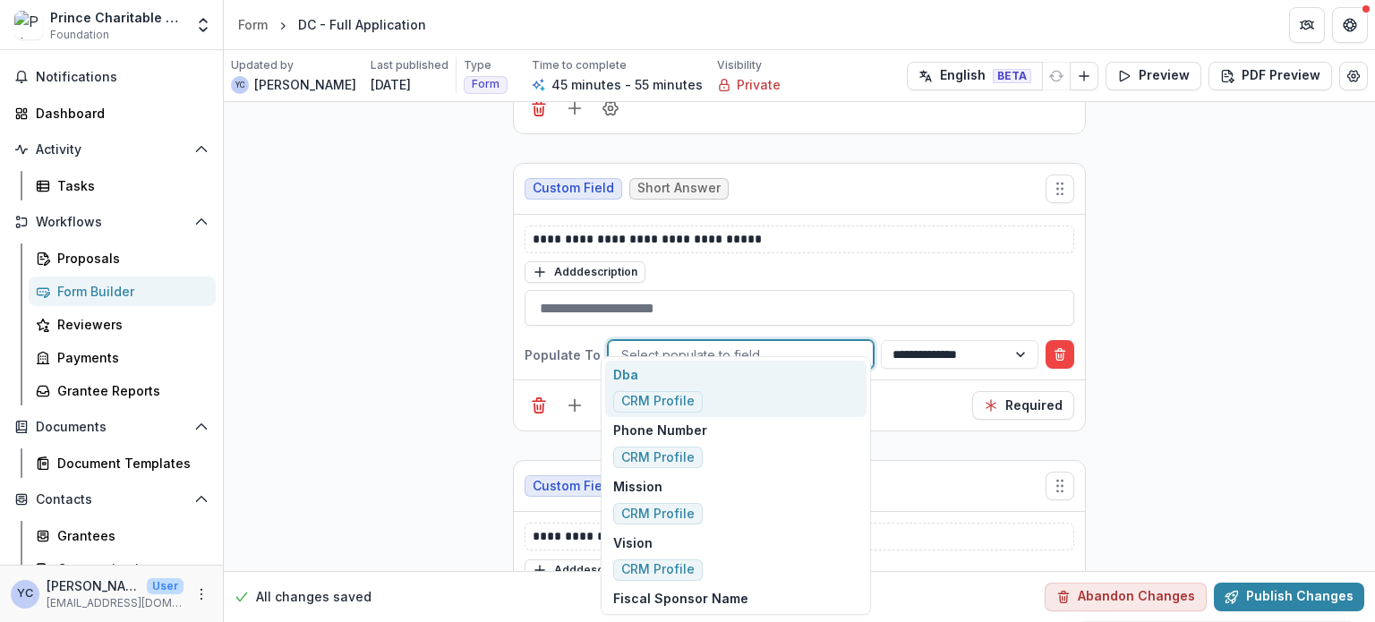
click at [806, 344] on div at bounding box center [740, 355] width 239 height 22
click at [715, 344] on div at bounding box center [740, 355] width 239 height 22
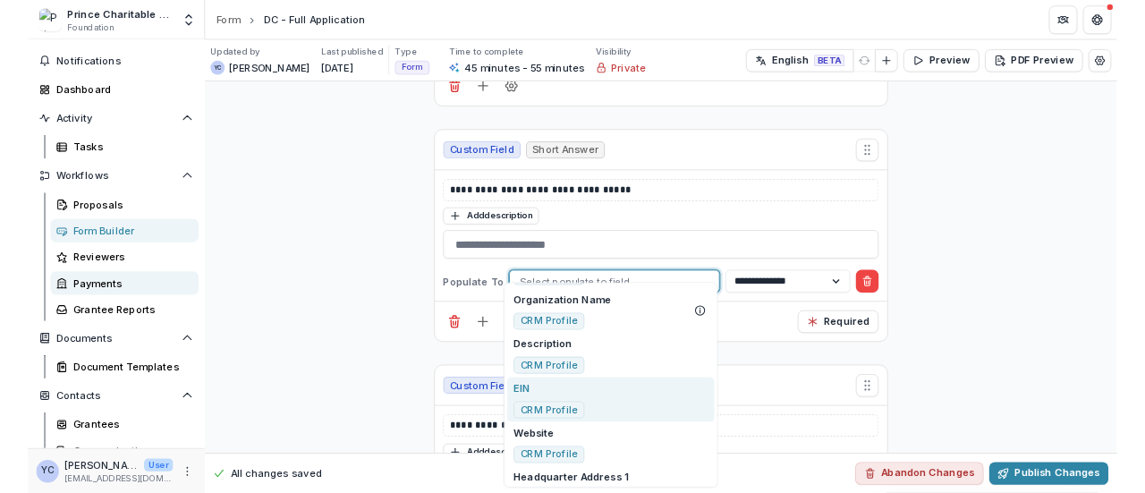
scroll to position [209, 0]
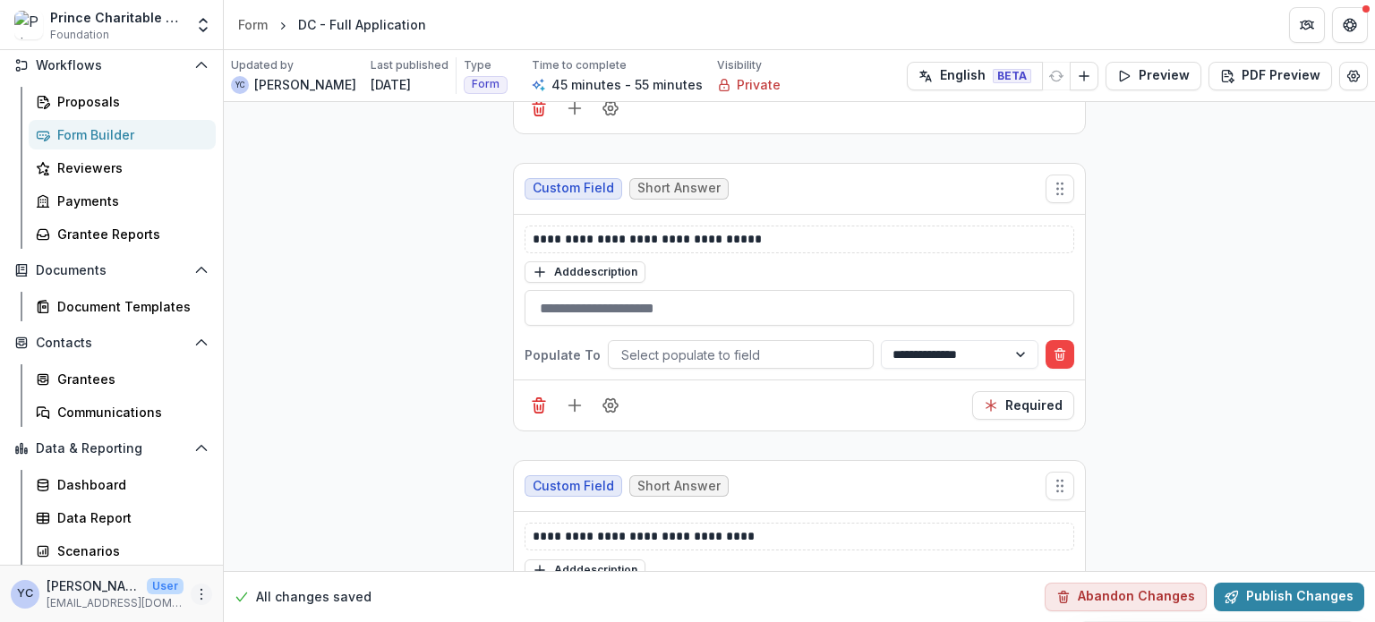
click at [194, 492] on icon "More" at bounding box center [201, 594] width 14 height 14
click at [305, 492] on link "Help Center" at bounding box center [315, 527] width 192 height 30
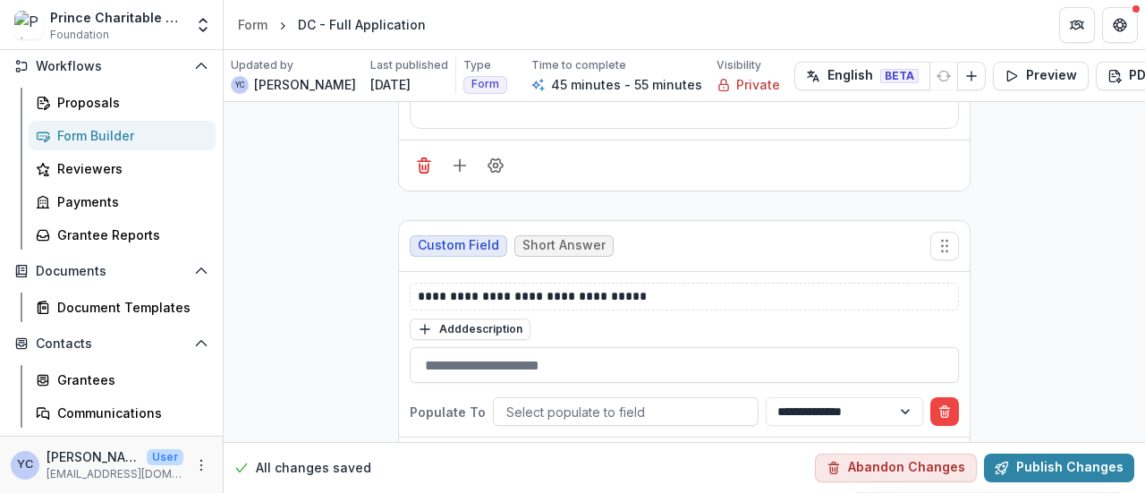
scroll to position [5215, 0]
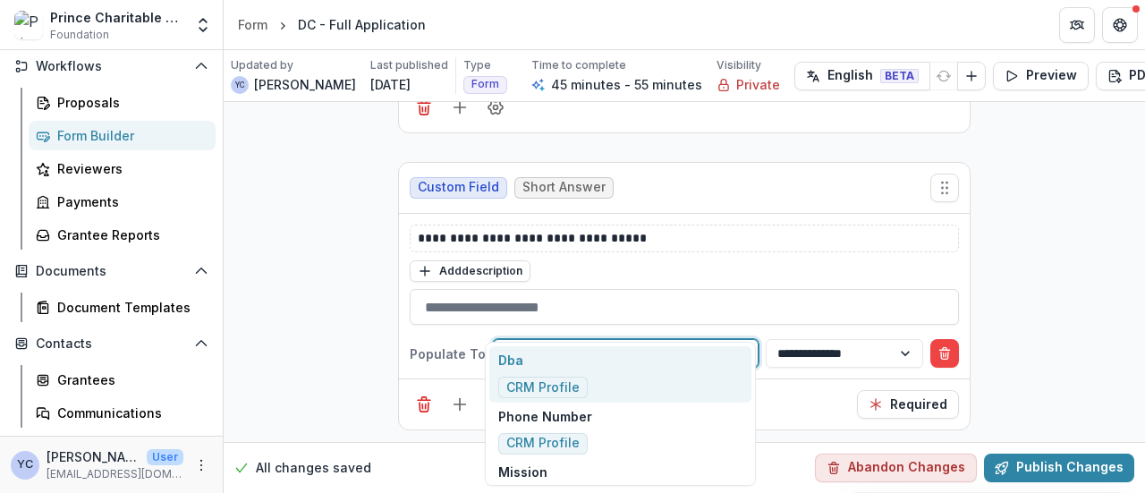
click at [610, 343] on div at bounding box center [625, 354] width 239 height 22
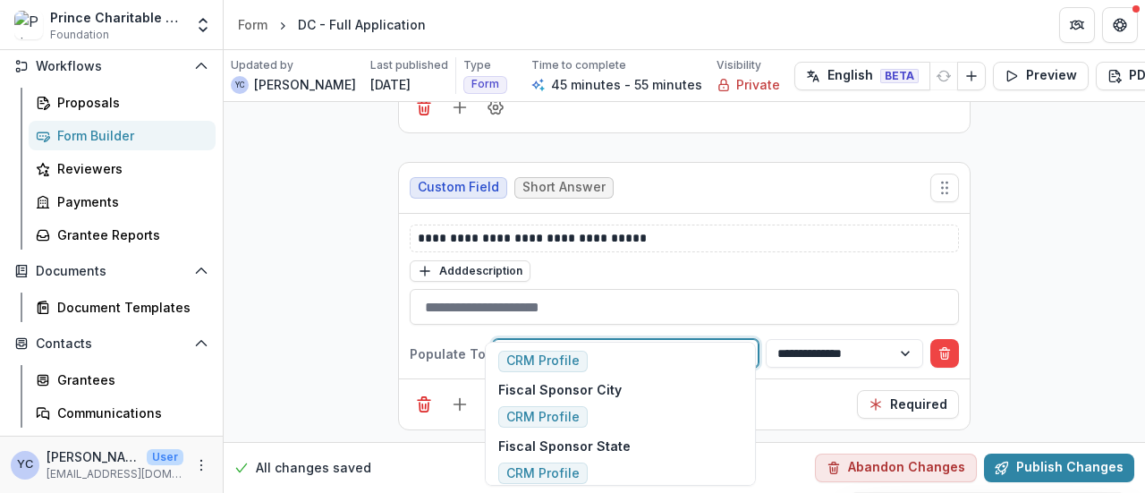
scroll to position [489, 0]
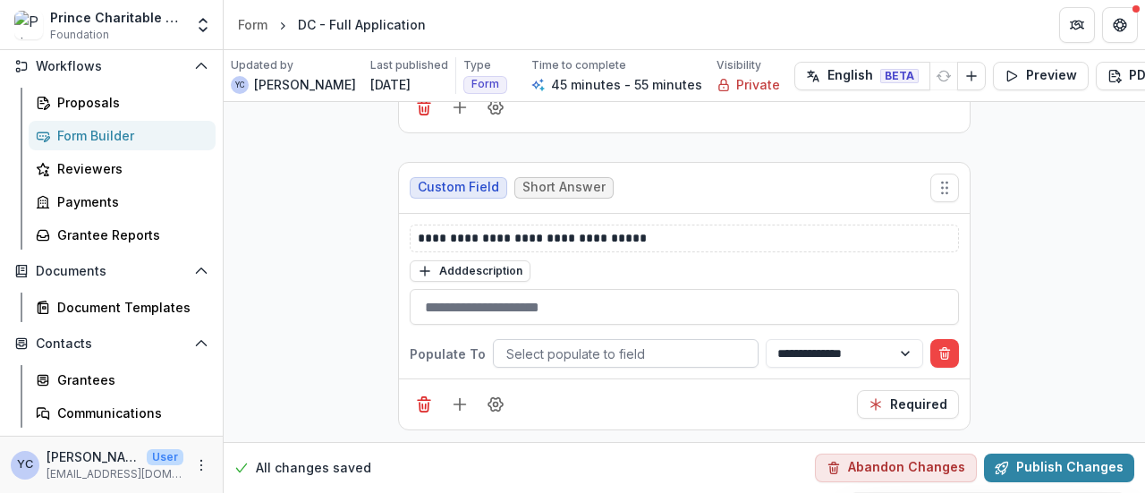
click at [549, 343] on div at bounding box center [625, 354] width 239 height 22
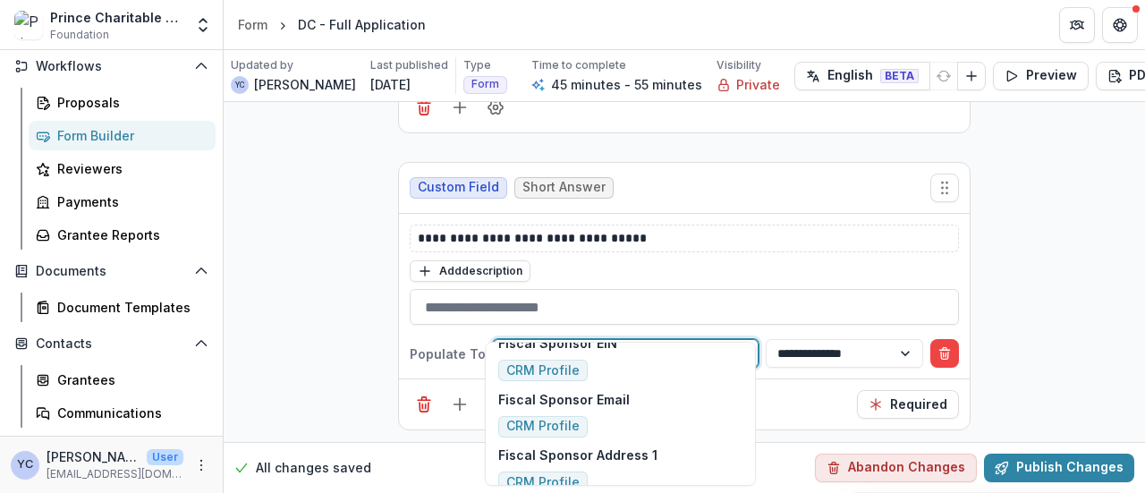
scroll to position [297, 0]
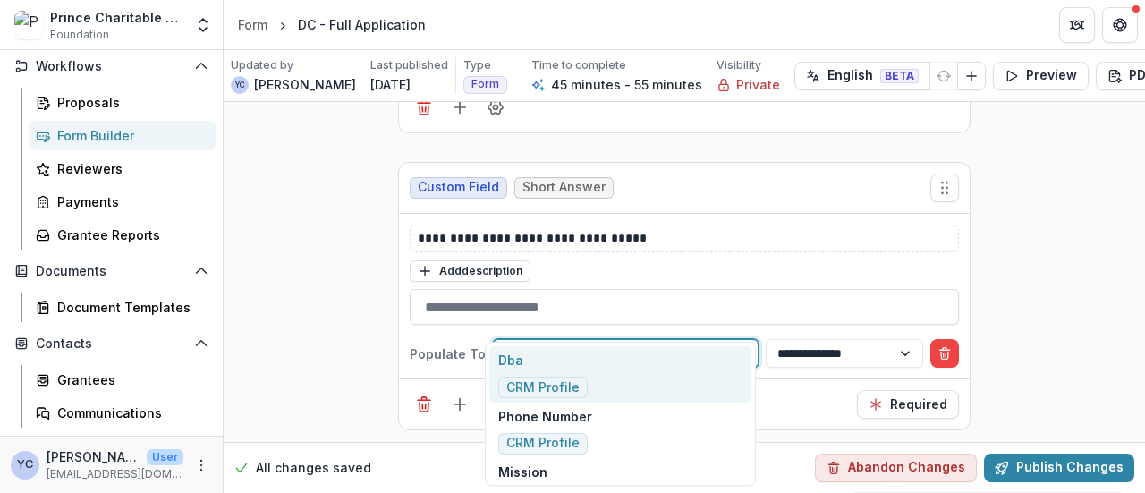
click at [615, 341] on div "Select populate to field" at bounding box center [626, 354] width 264 height 26
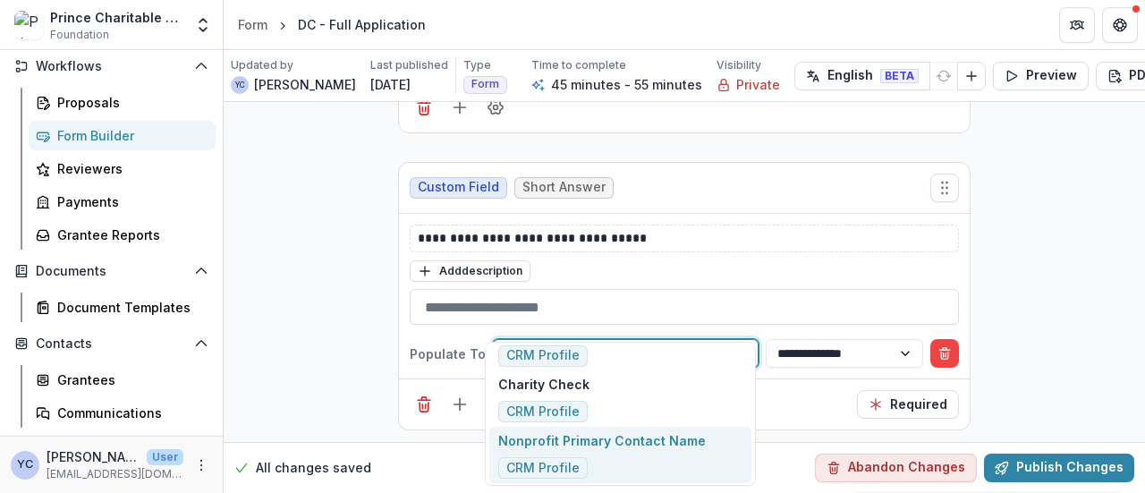
scroll to position [2271, 0]
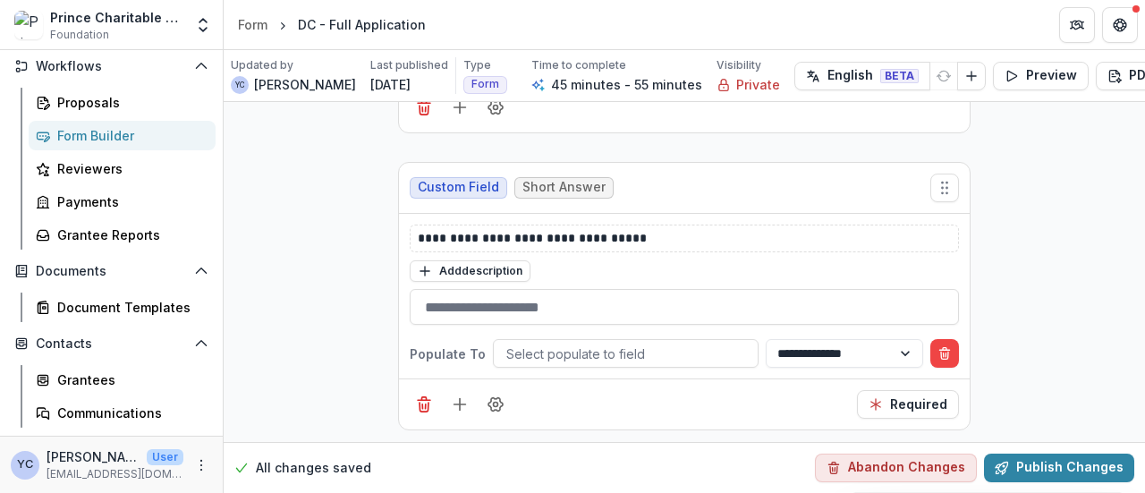
click at [598, 343] on div at bounding box center [625, 354] width 239 height 22
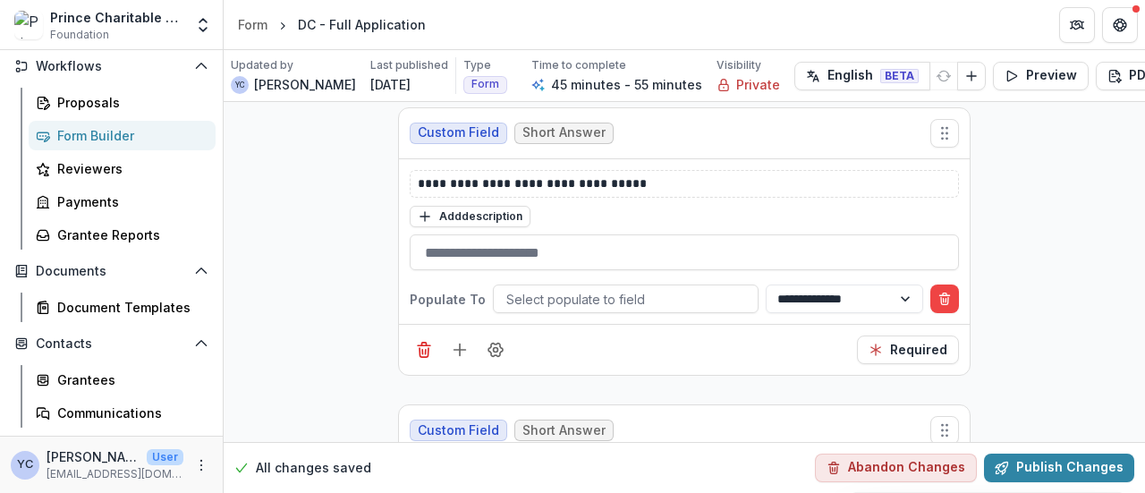
scroll to position [5271, 0]
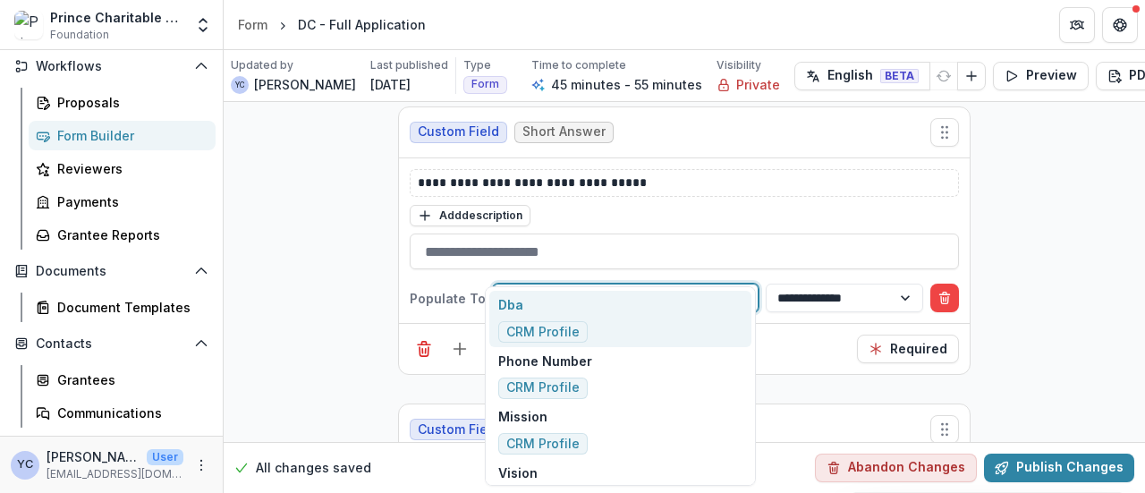
click at [626, 287] on div at bounding box center [625, 298] width 239 height 22
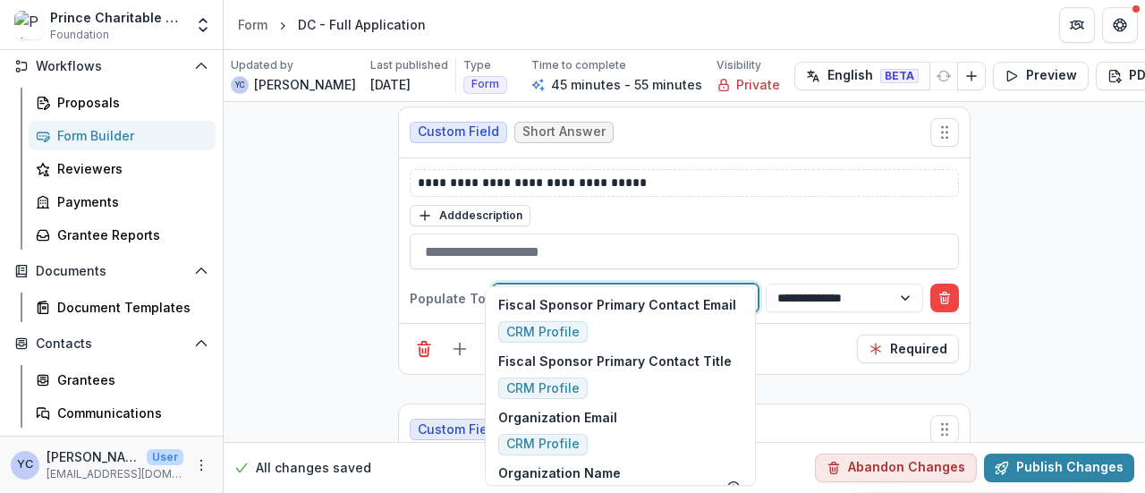
scroll to position [785, 0]
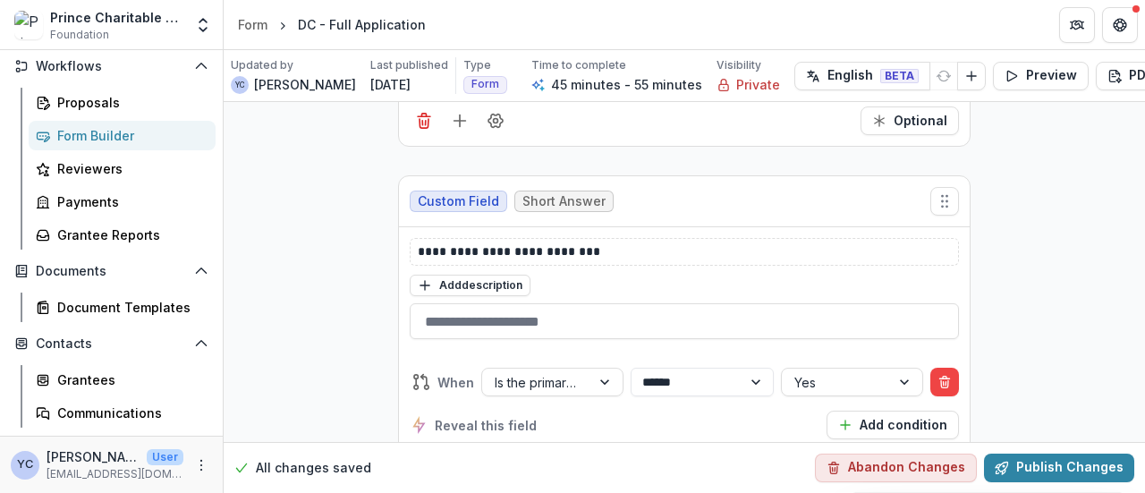
scroll to position [6977, 0]
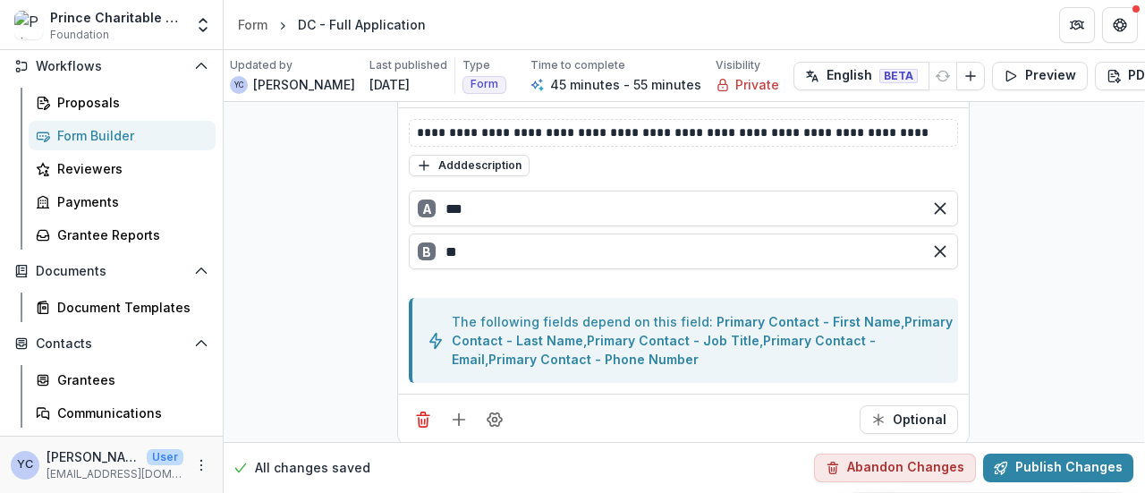
scroll to position [6999, 1]
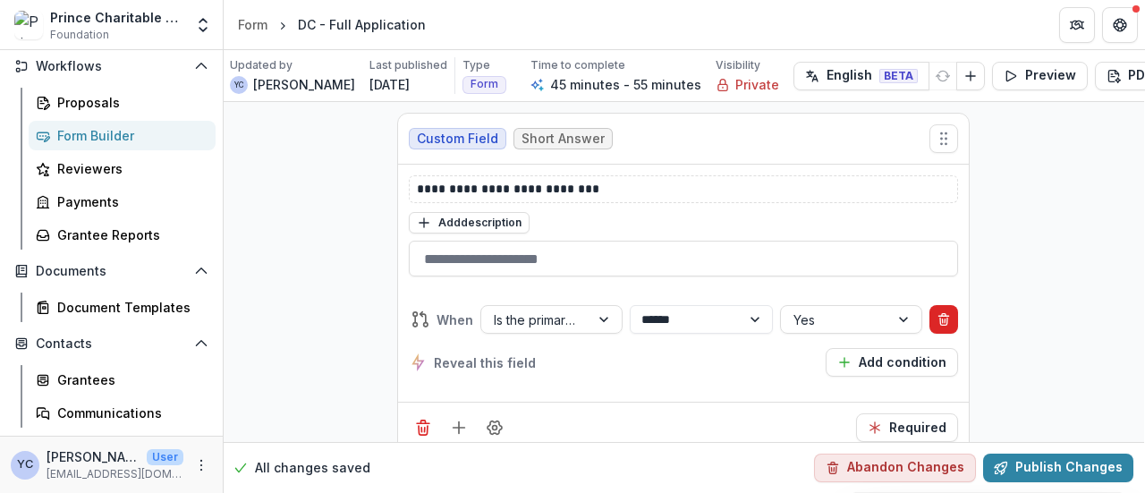
click at [933, 305] on button "Delete condition" at bounding box center [944, 319] width 29 height 29
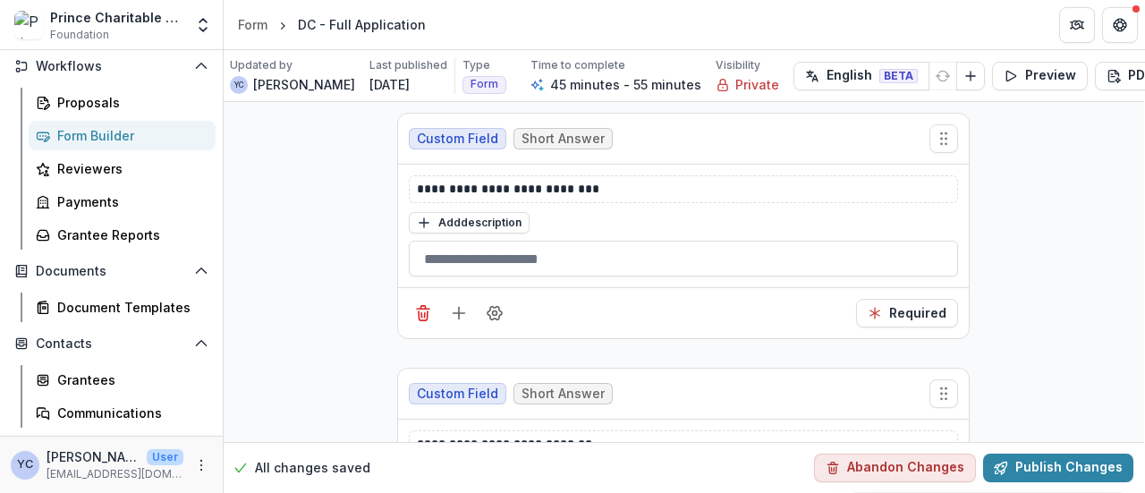
scroll to position [6934, 1]
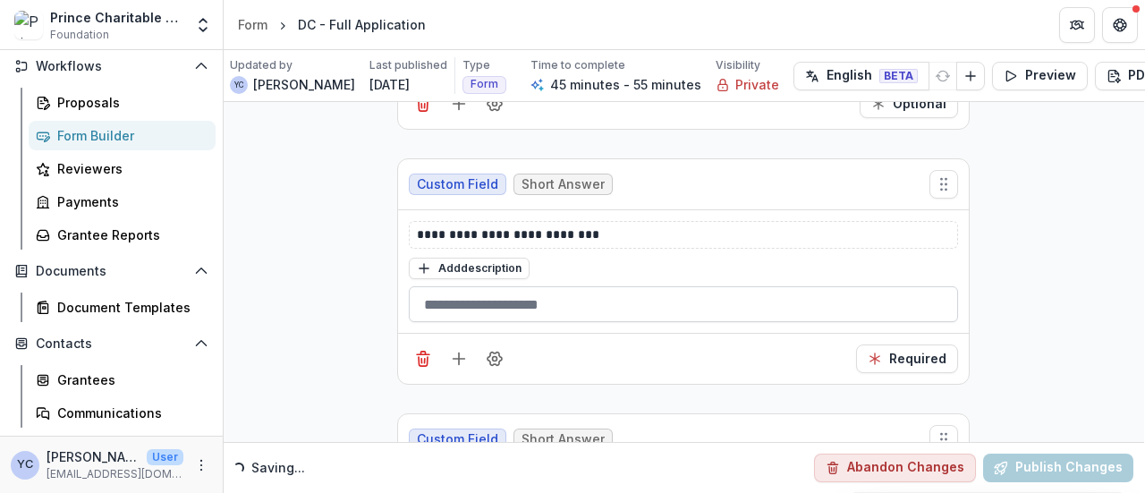
click at [530, 286] on input "text" at bounding box center [683, 304] width 549 height 36
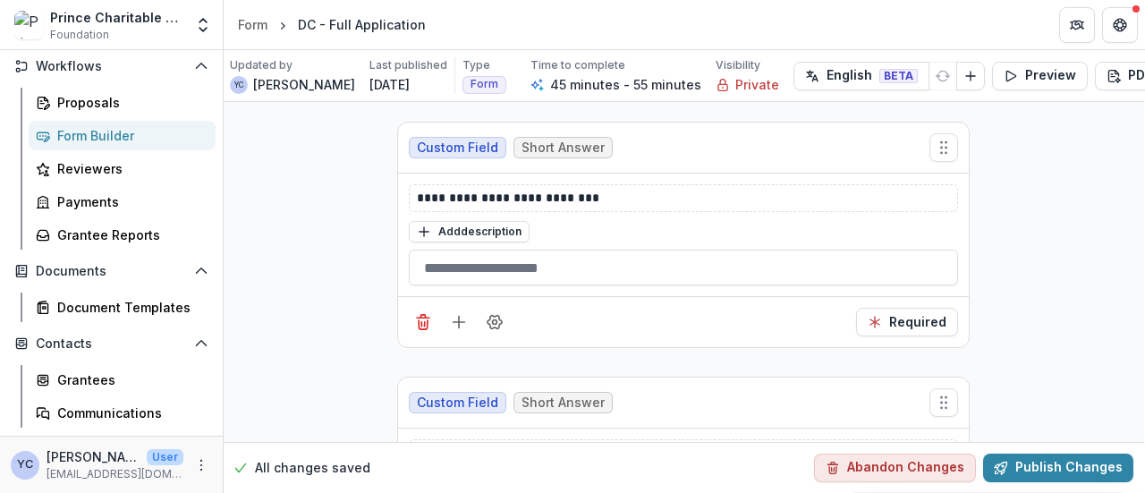
scroll to position [6972, 1]
click at [496, 312] on icon "Field Settings" at bounding box center [495, 321] width 18 height 18
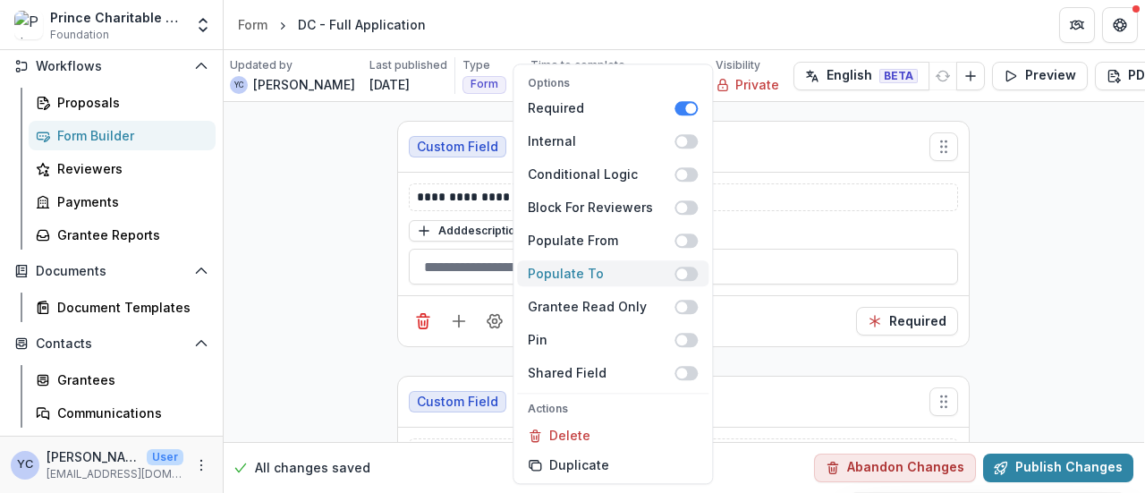
click at [686, 269] on span at bounding box center [682, 273] width 11 height 11
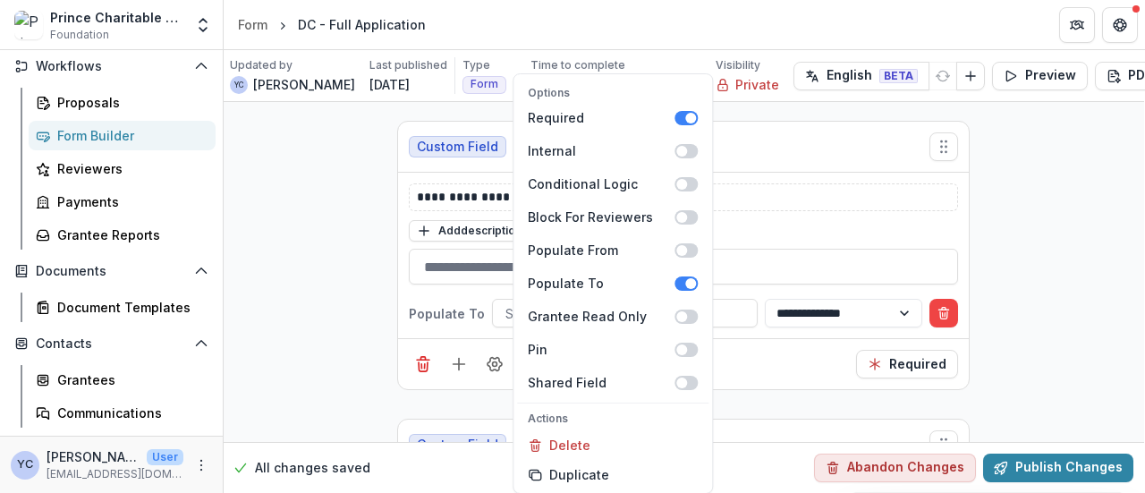
click at [796, 338] on div "Required" at bounding box center [683, 363] width 571 height 51
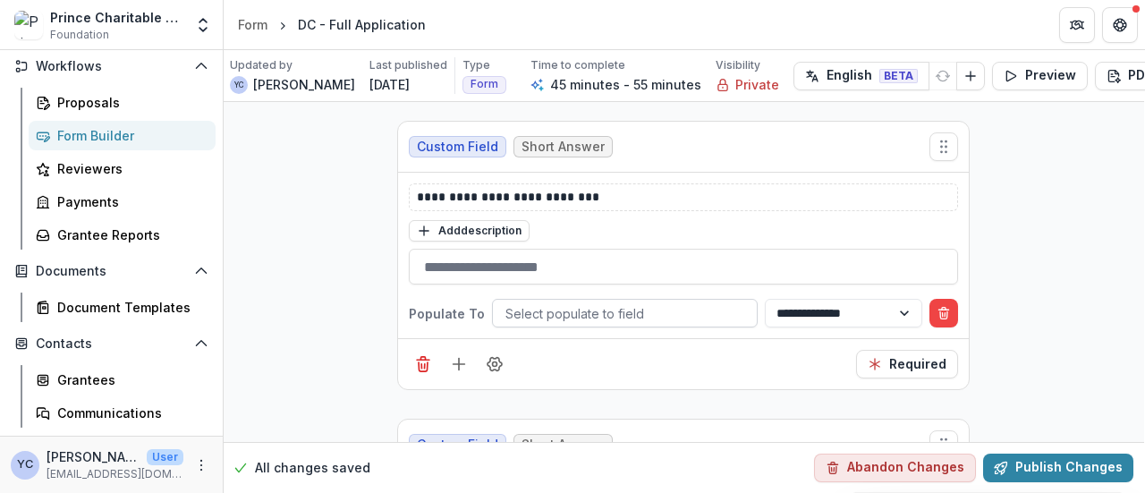
click at [704, 302] on div at bounding box center [625, 313] width 239 height 22
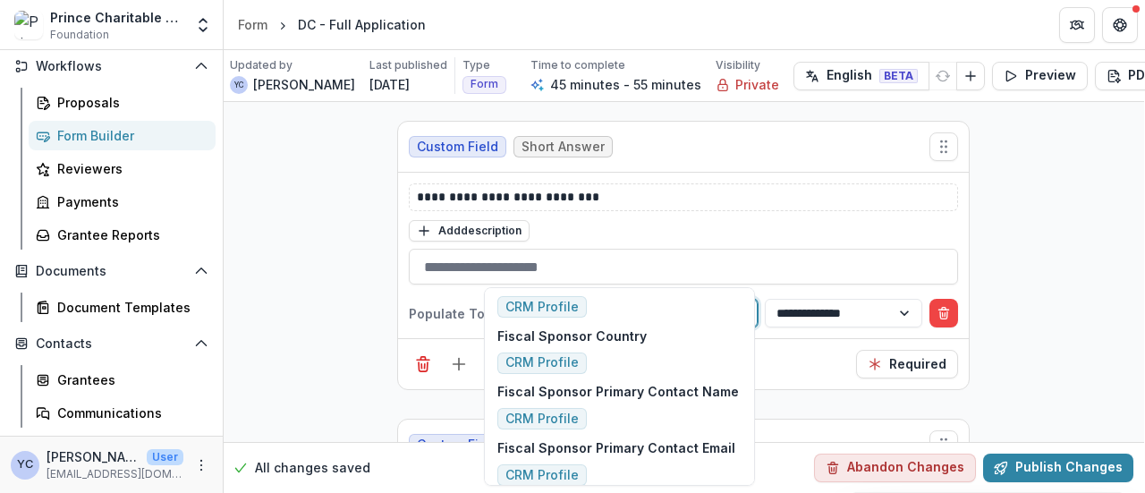
scroll to position [643, 0]
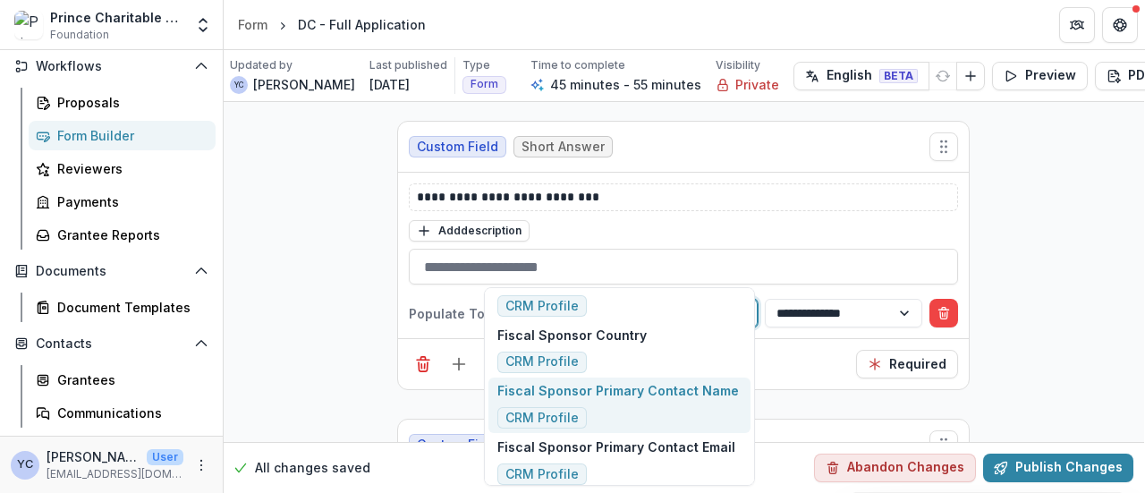
click at [659, 383] on p "Fiscal Sponsor Primary Contact Name" at bounding box center [619, 390] width 242 height 19
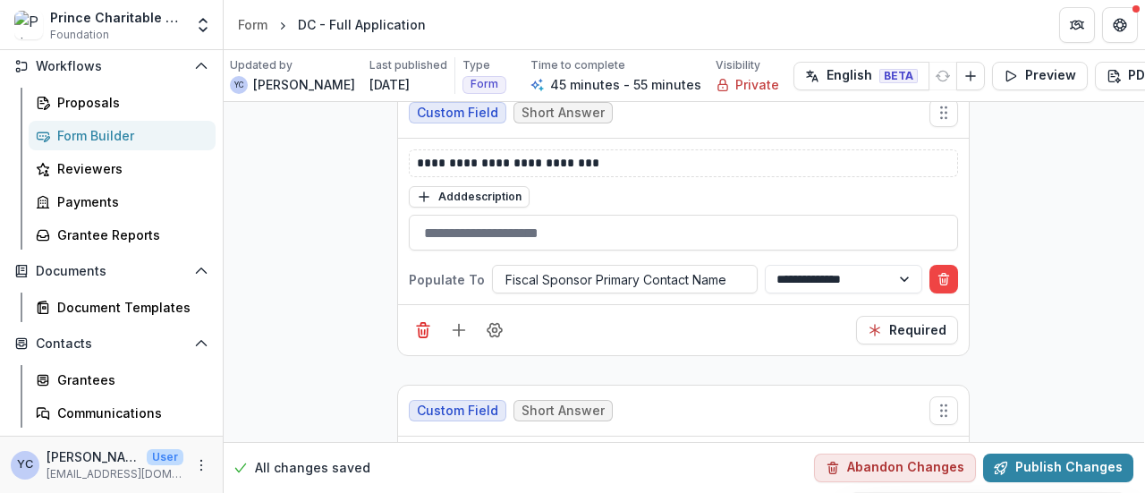
scroll to position [7007, 1]
click at [675, 268] on div at bounding box center [625, 279] width 239 height 22
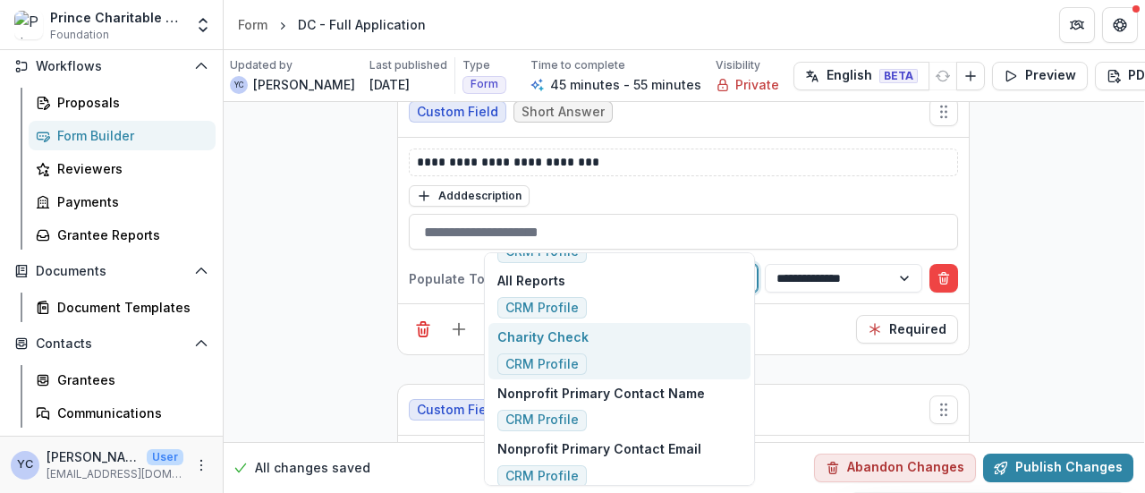
scroll to position [2278, 0]
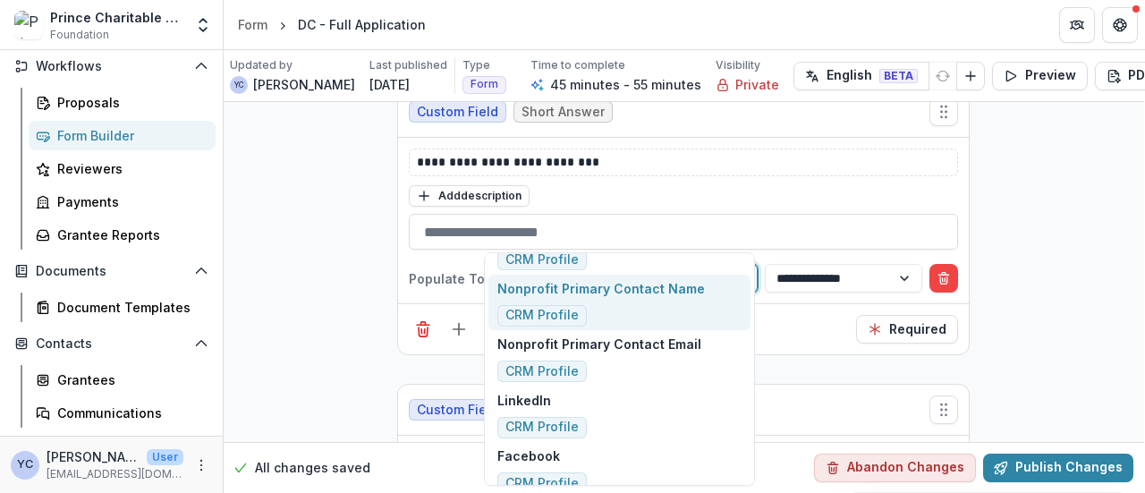
click at [615, 287] on p "Nonprofit Primary Contact Name" at bounding box center [602, 288] width 208 height 19
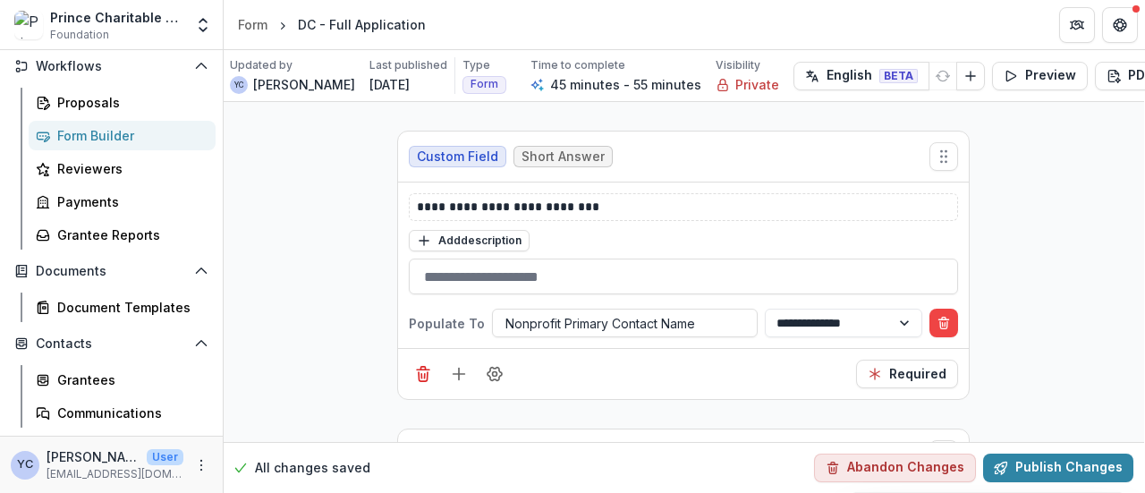
scroll to position [6962, 1]
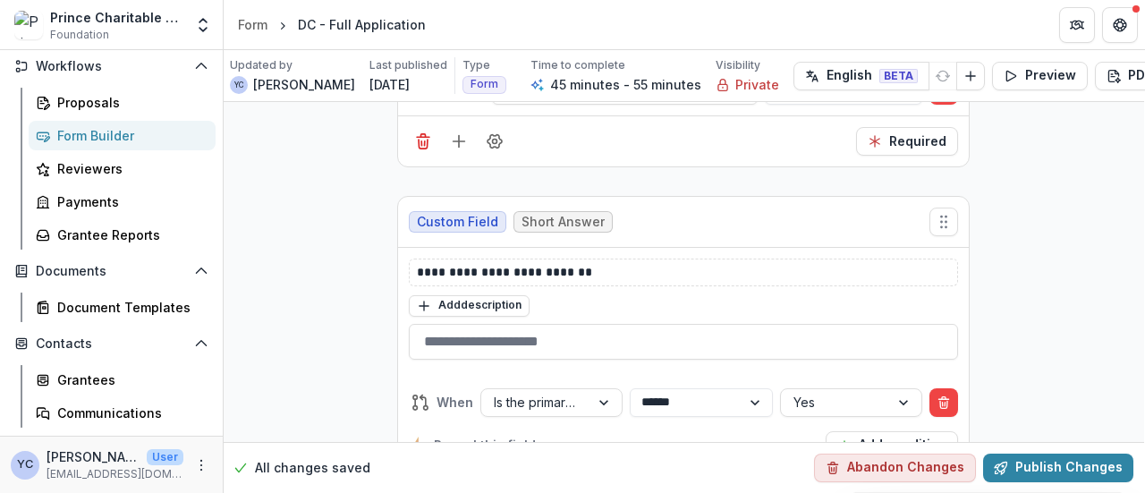
scroll to position [6997, 1]
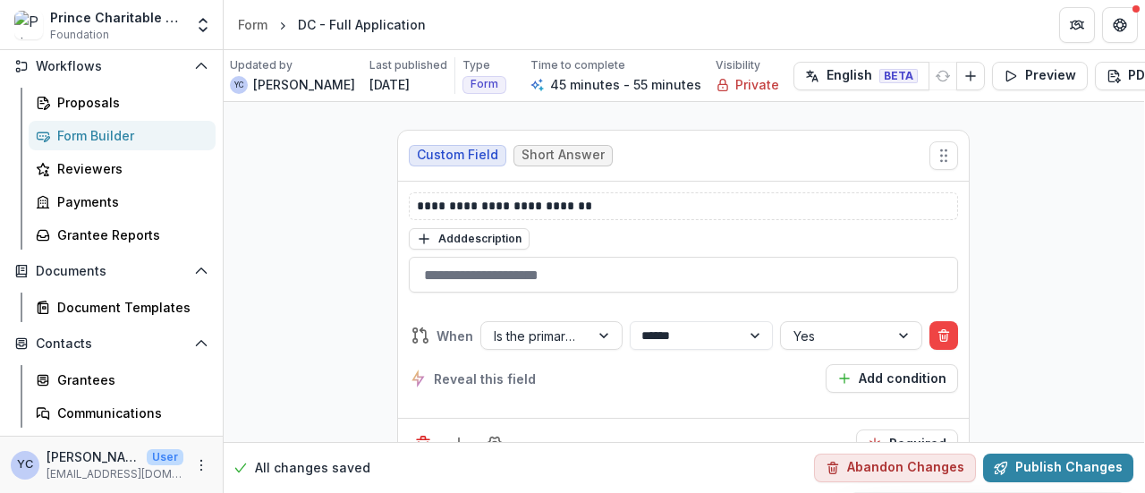
scroll to position [7635, 1]
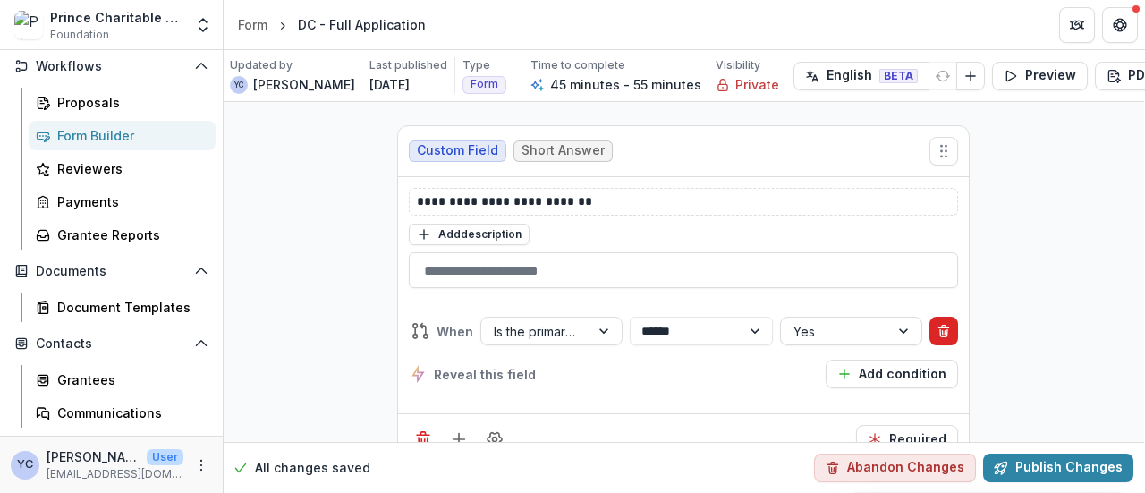
click at [938, 324] on icon "Delete condition" at bounding box center [944, 331] width 14 height 14
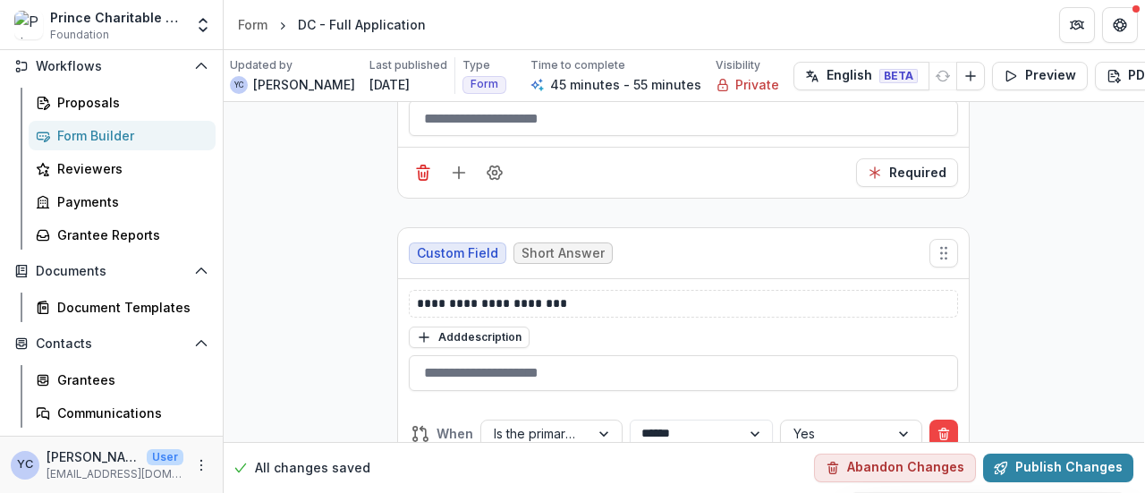
scroll to position [7930, 1]
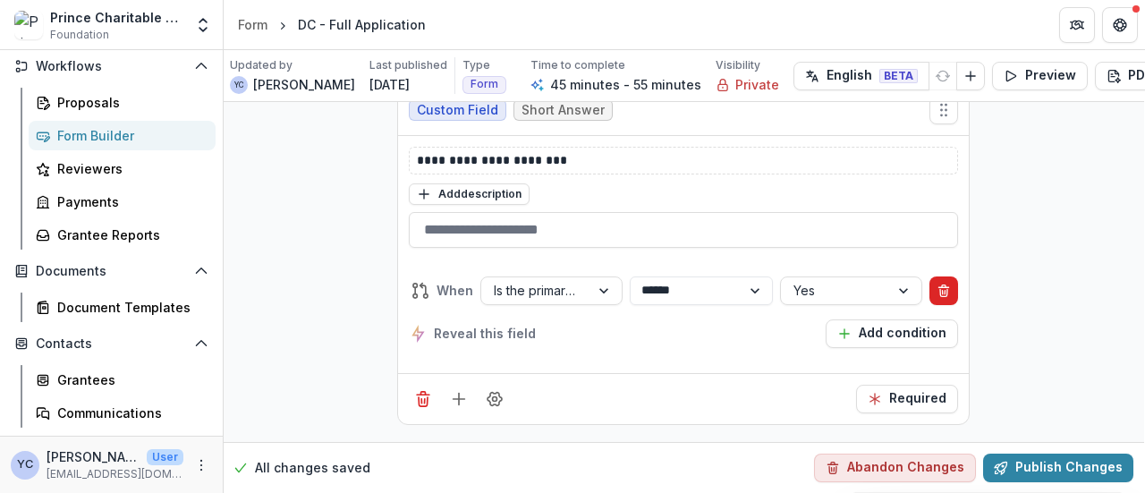
click at [941, 284] on icon "Delete condition" at bounding box center [944, 291] width 14 height 14
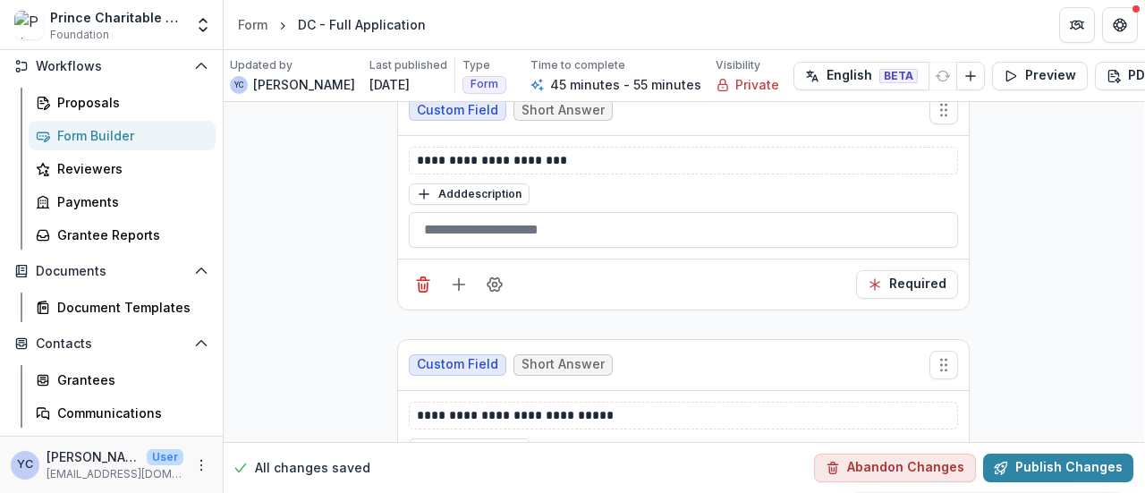
scroll to position [8073, 1]
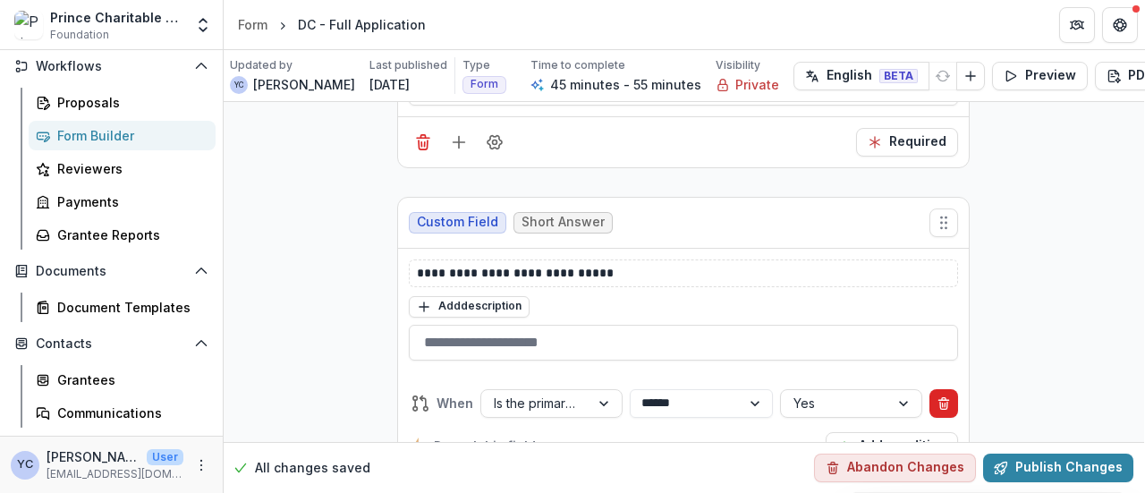
click at [940, 396] on icon "Delete condition" at bounding box center [944, 403] width 14 height 14
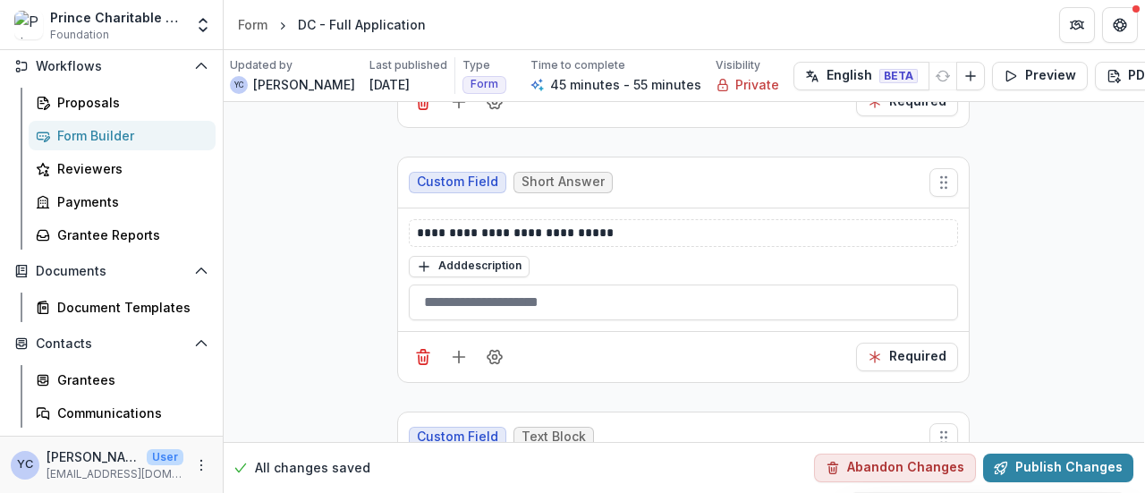
scroll to position [8085, 1]
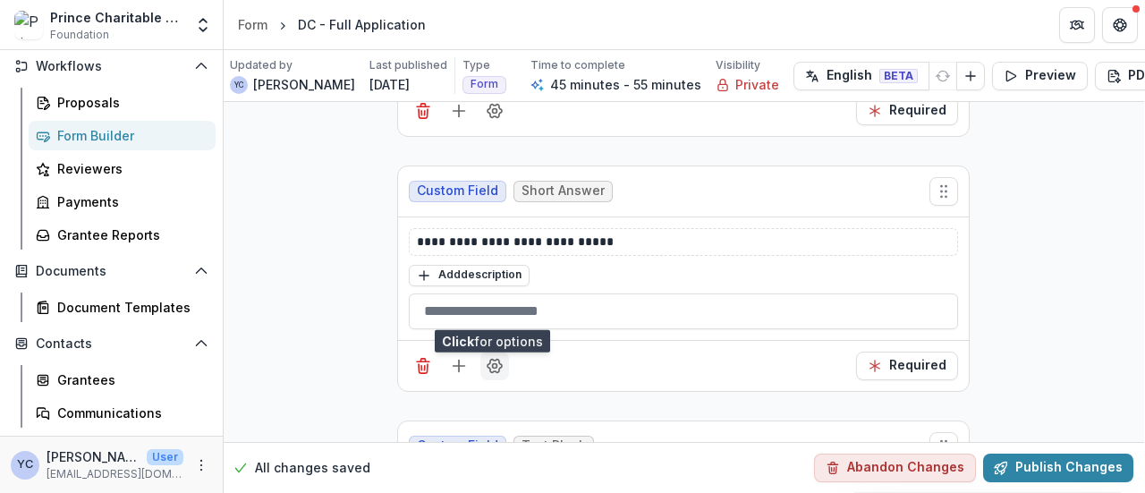
click at [493, 357] on icon "Field Settings" at bounding box center [495, 366] width 18 height 18
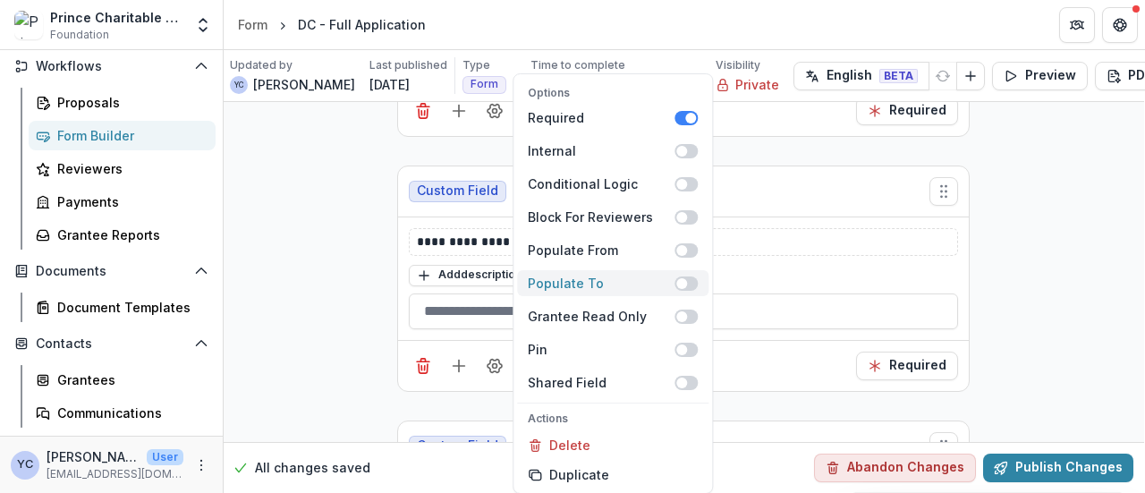
click at [688, 284] on span at bounding box center [686, 284] width 23 height 14
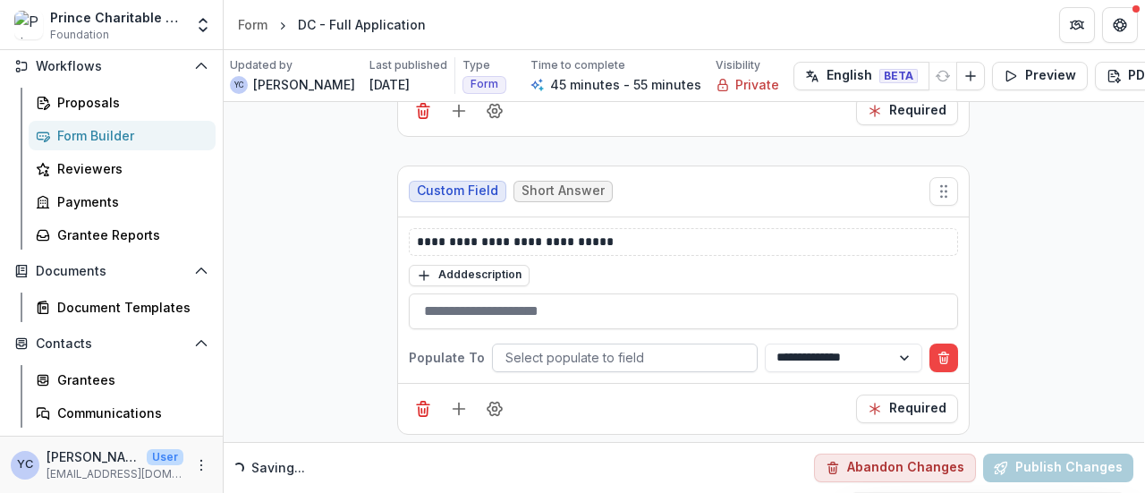
click at [664, 346] on div at bounding box center [625, 357] width 239 height 22
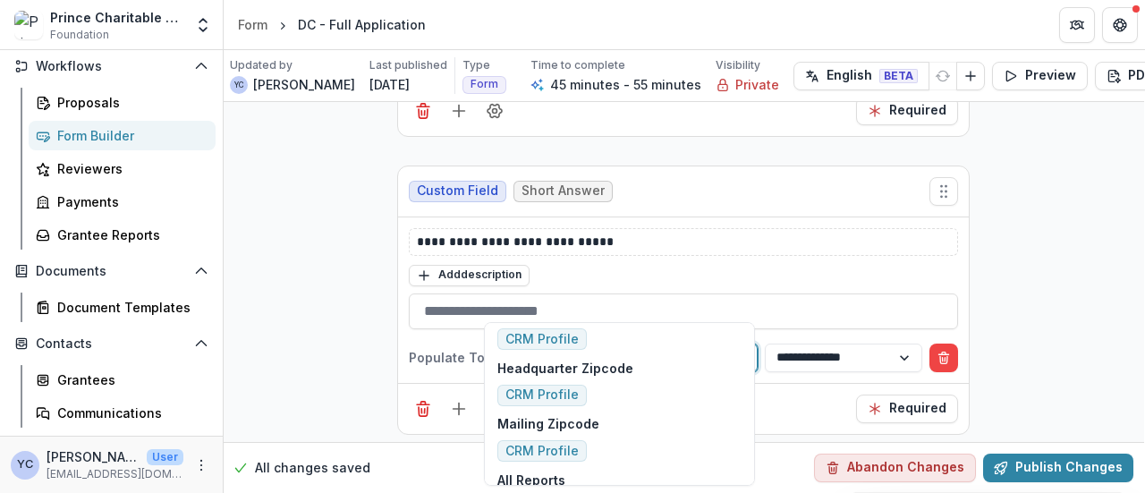
scroll to position [29, 0]
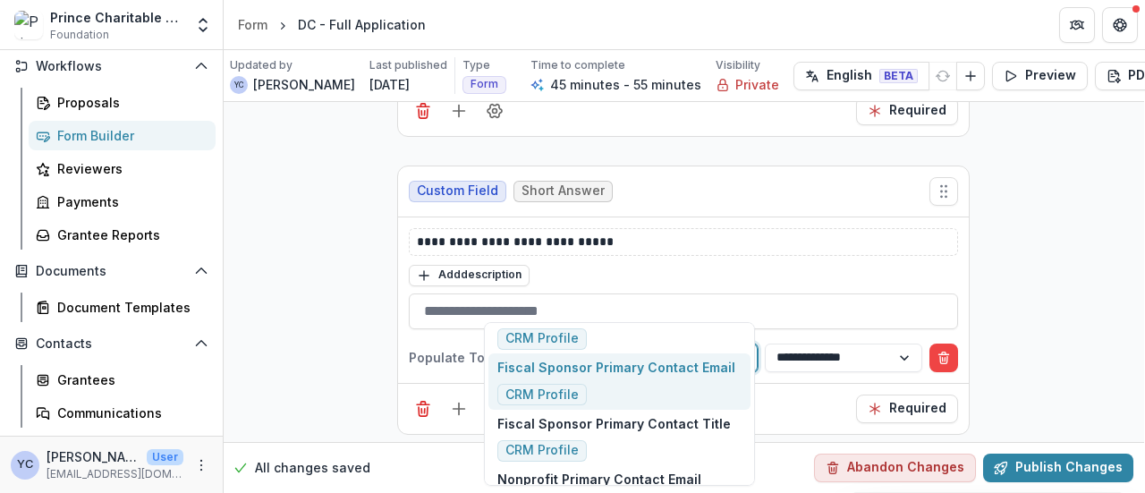
type input "*******"
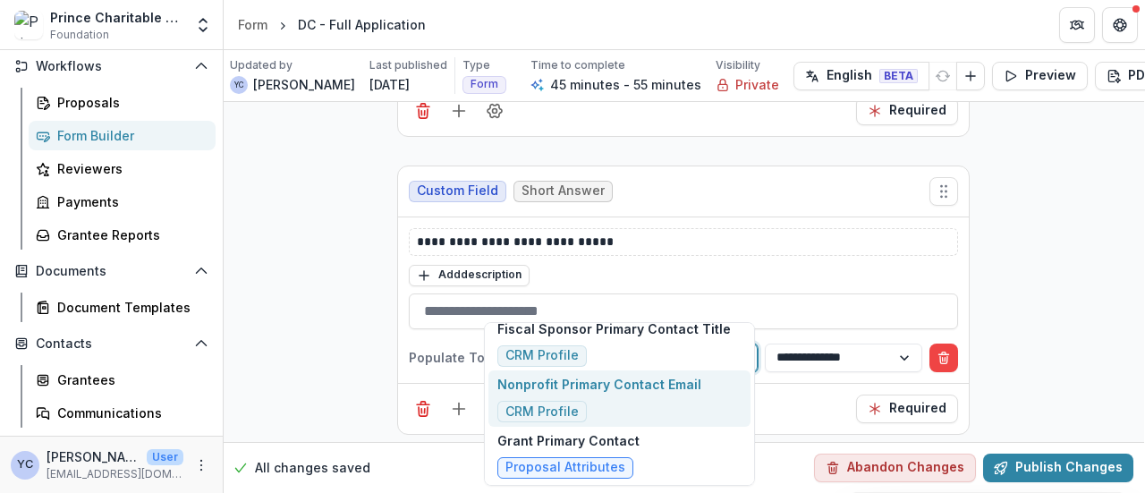
click at [612, 400] on div "Nonprofit Primary Contact Email CRM Profile" at bounding box center [600, 398] width 204 height 47
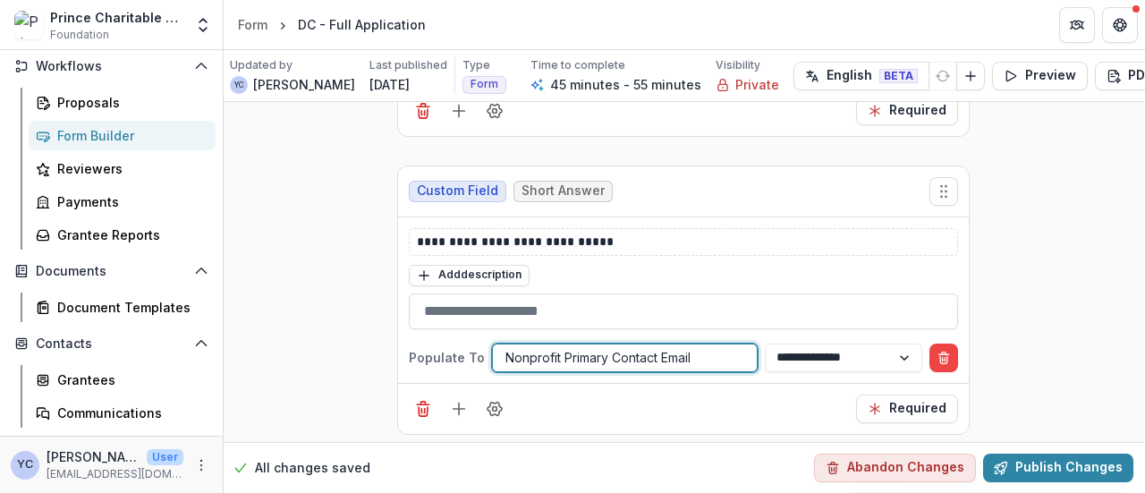
click at [398, 383] on div "Required" at bounding box center [683, 408] width 571 height 51
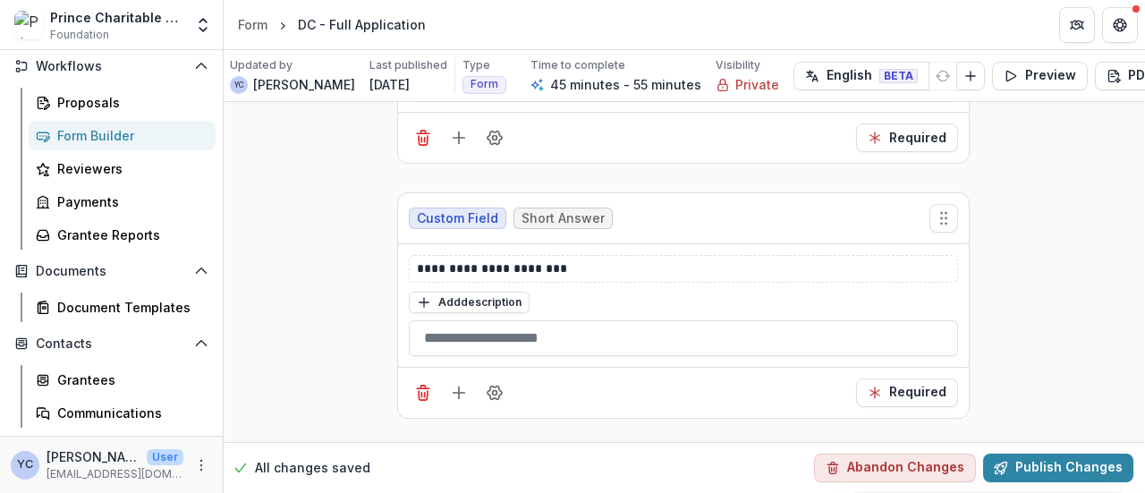
scroll to position [7802, 1]
click at [481, 379] on button "Field Settings" at bounding box center [495, 393] width 29 height 29
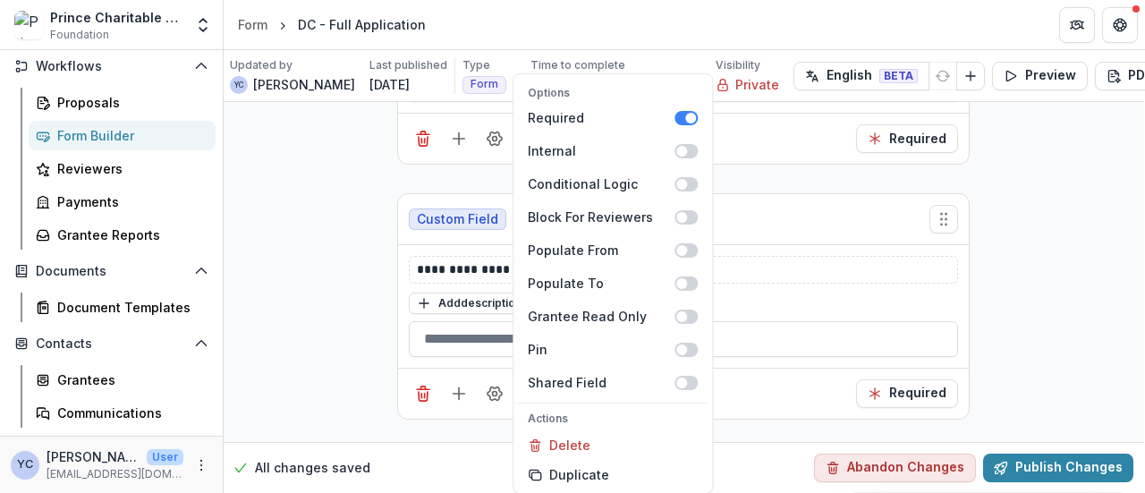
click at [374, 343] on div "**********" at bounding box center [684, 106] width 922 height 15612
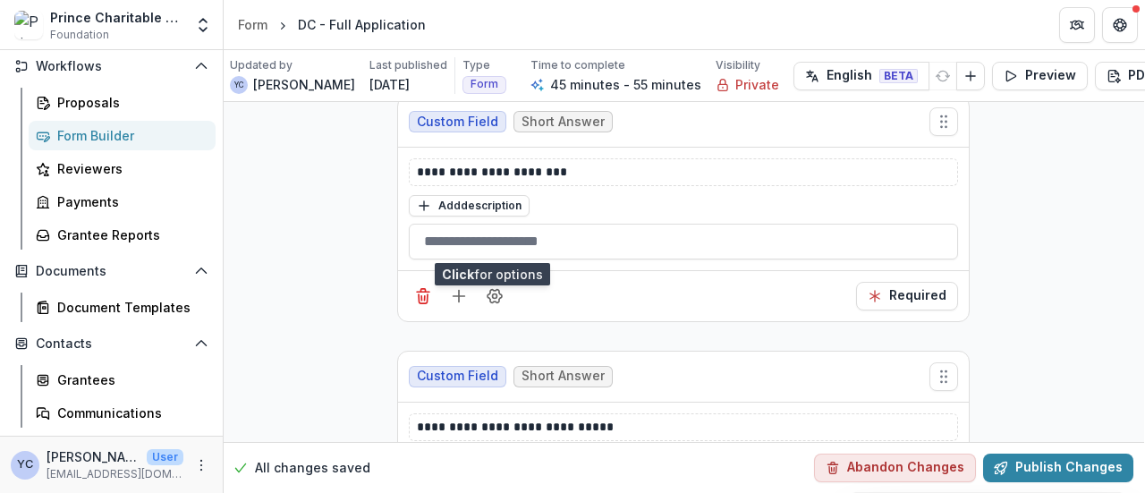
scroll to position [8015, 1]
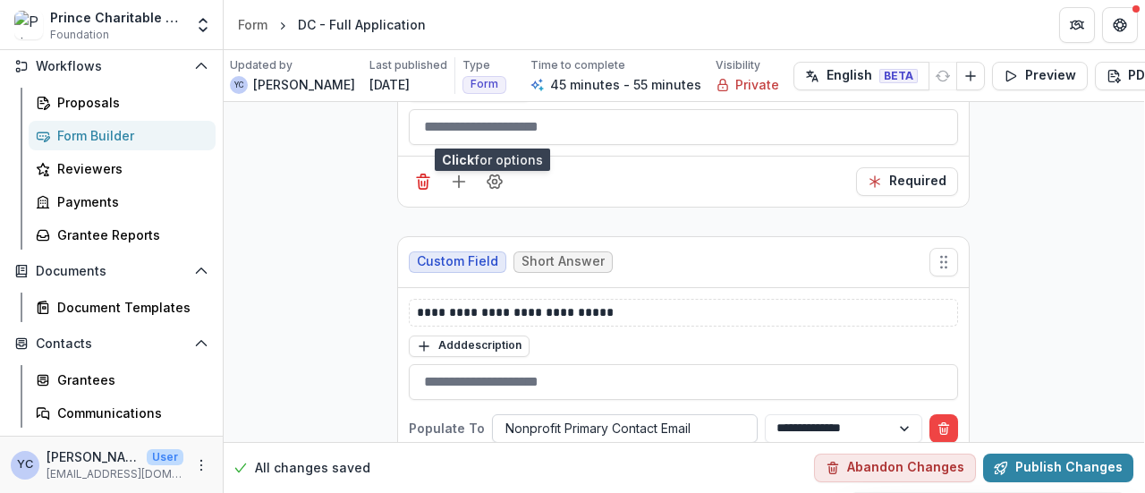
click at [735, 417] on div at bounding box center [625, 428] width 239 height 22
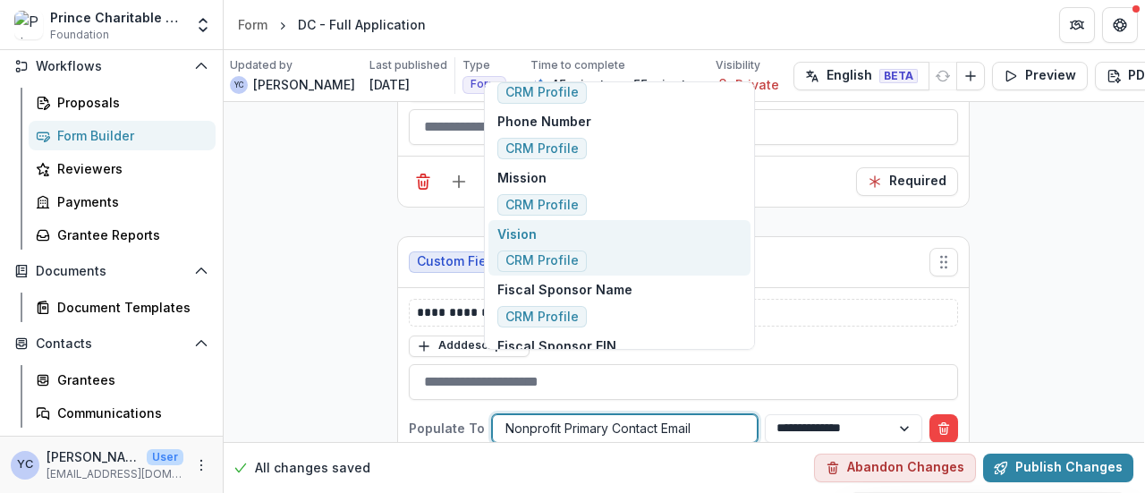
scroll to position [63, 0]
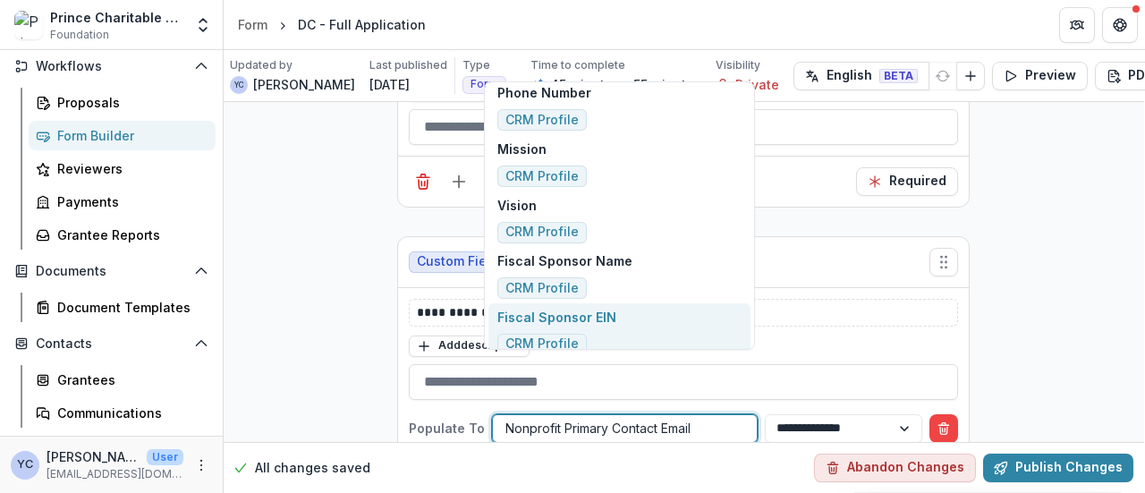
click at [669, 417] on div at bounding box center [625, 428] width 239 height 22
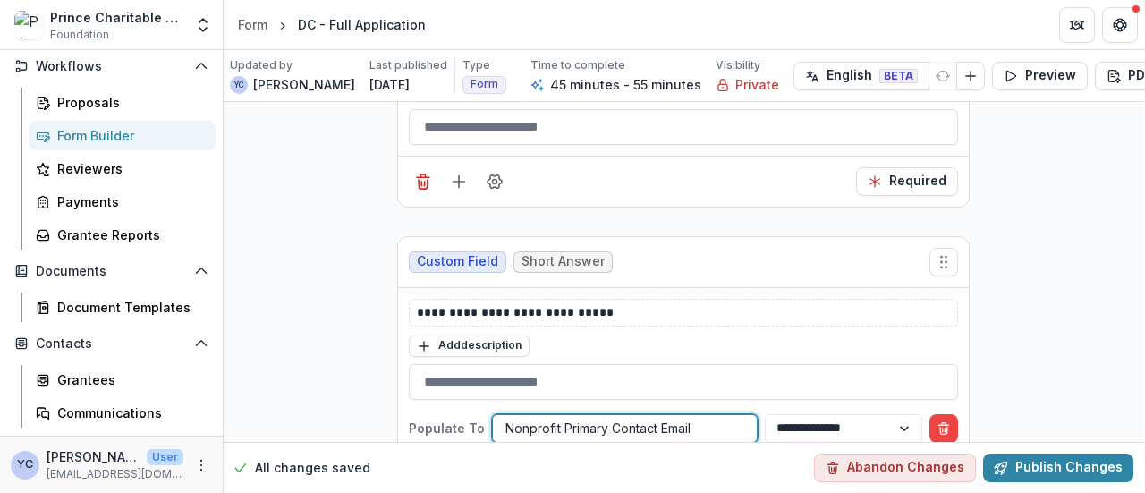
click at [669, 417] on div at bounding box center [625, 428] width 239 height 22
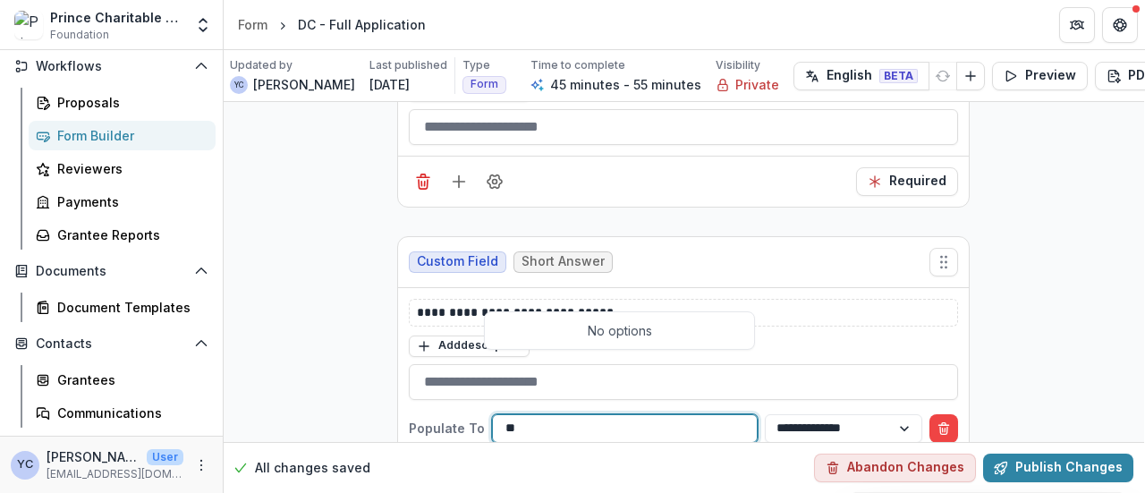
type input "*"
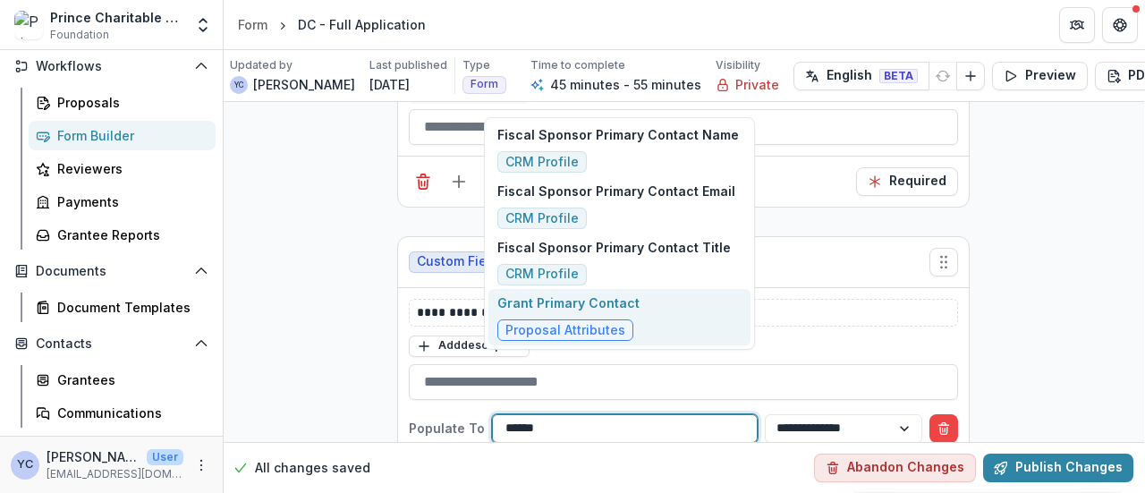
type input "******"
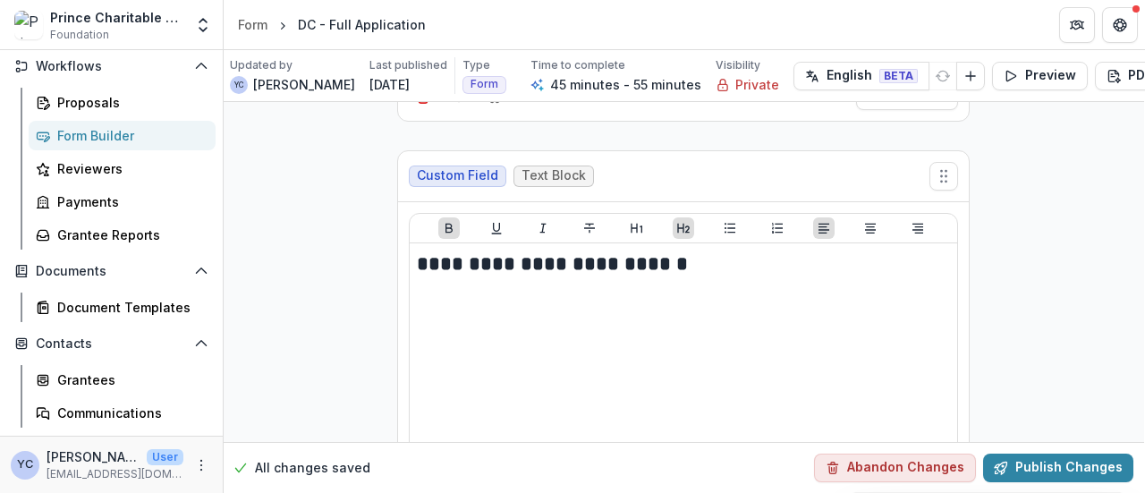
scroll to position [8066, 1]
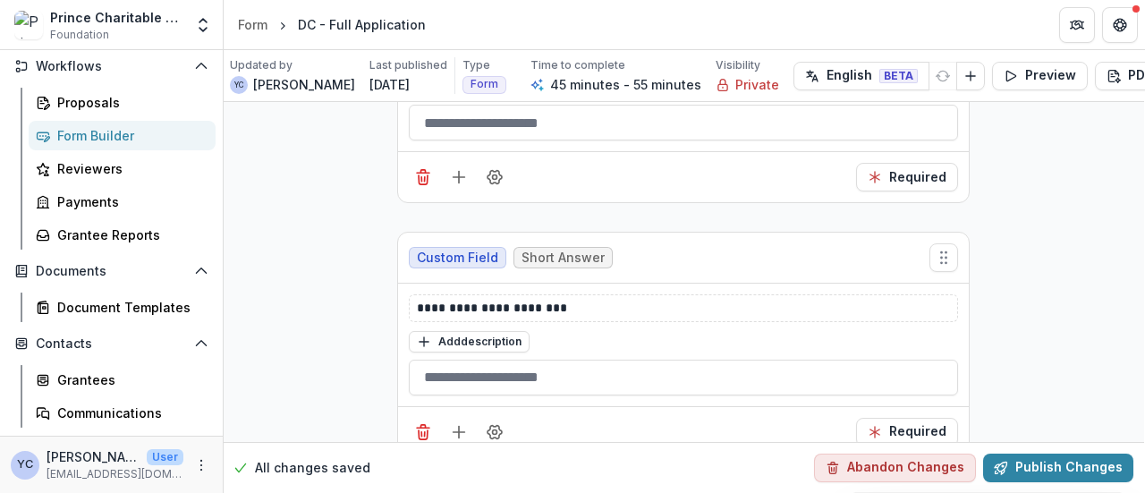
scroll to position [8102, 1]
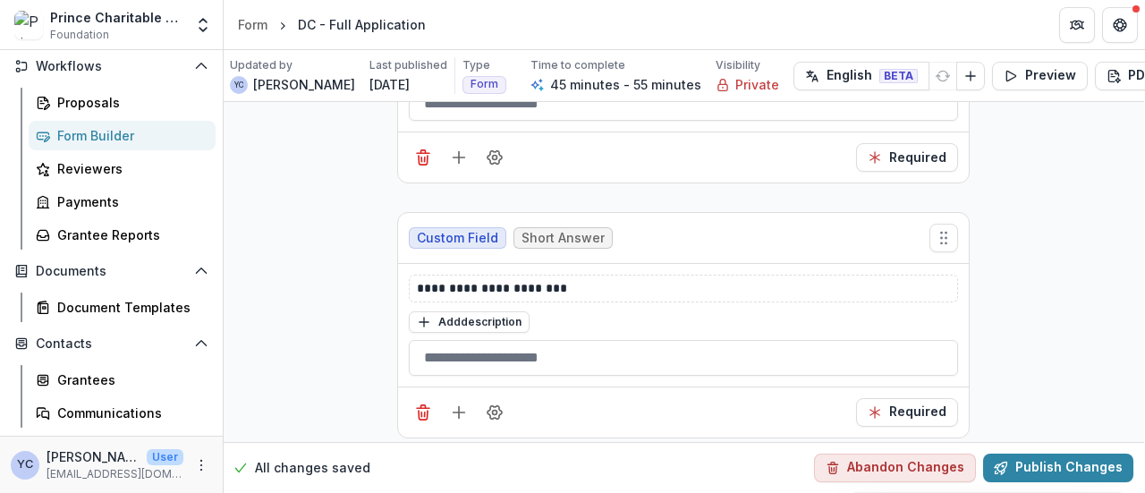
scroll to position [7785, 1]
click at [353, 30] on div "DC - Full Application" at bounding box center [362, 24] width 128 height 19
click at [319, 193] on div "**********" at bounding box center [684, 123] width 922 height 15612
click at [294, 323] on div "**********" at bounding box center [684, 123] width 922 height 15612
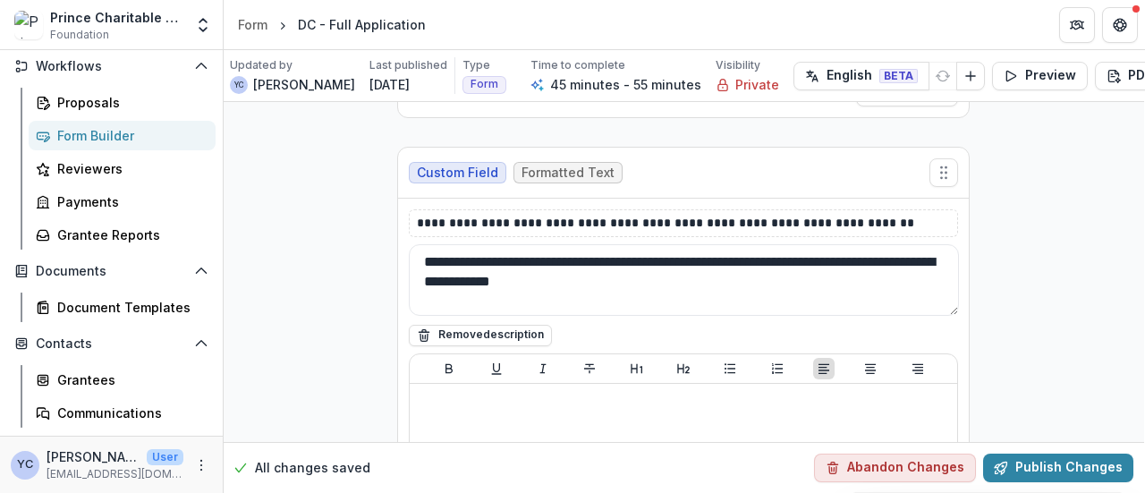
scroll to position [0, 1]
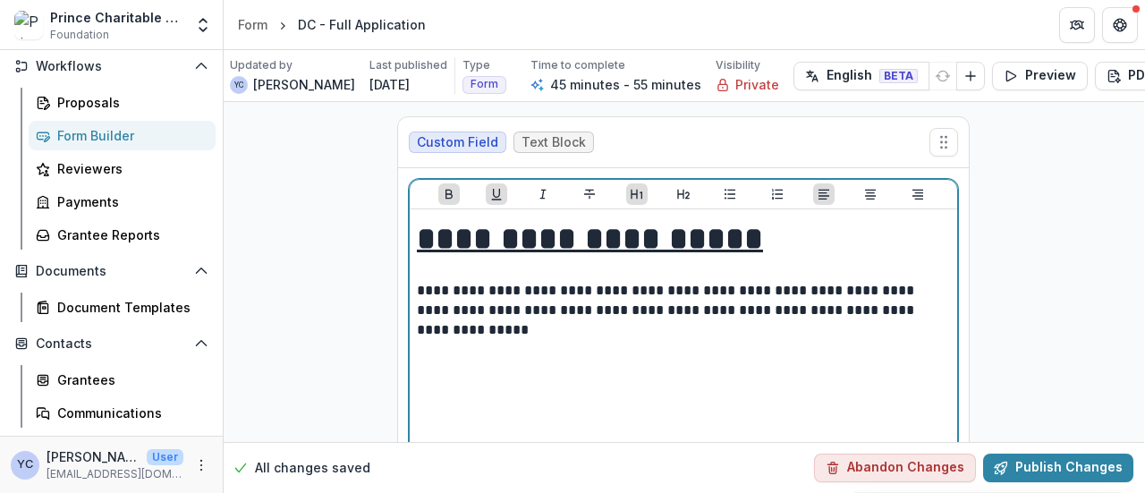
click at [483, 241] on u "**********" at bounding box center [590, 239] width 346 height 32
click at [560, 311] on p "**********" at bounding box center [684, 310] width 534 height 59
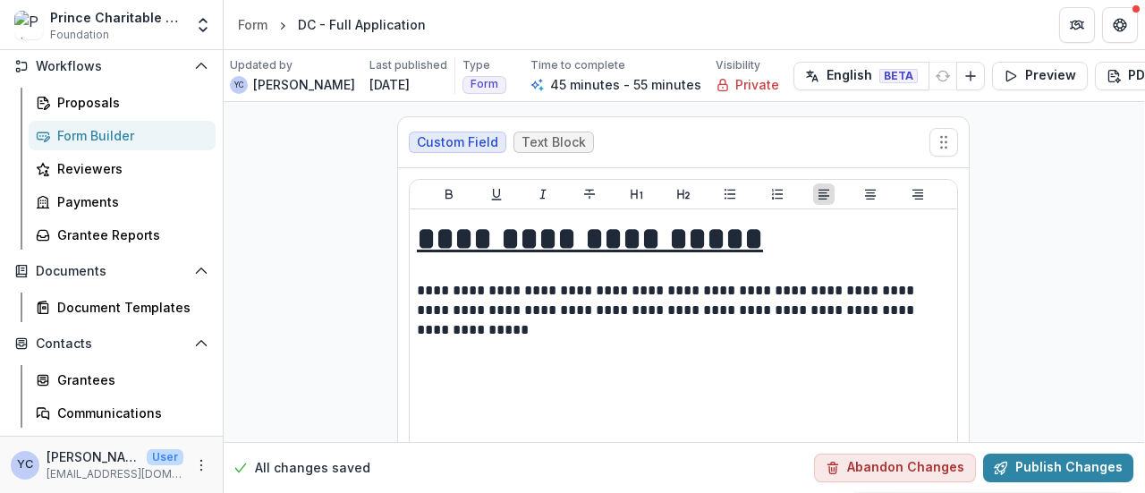
click at [257, 26] on div "Form" at bounding box center [253, 24] width 30 height 19
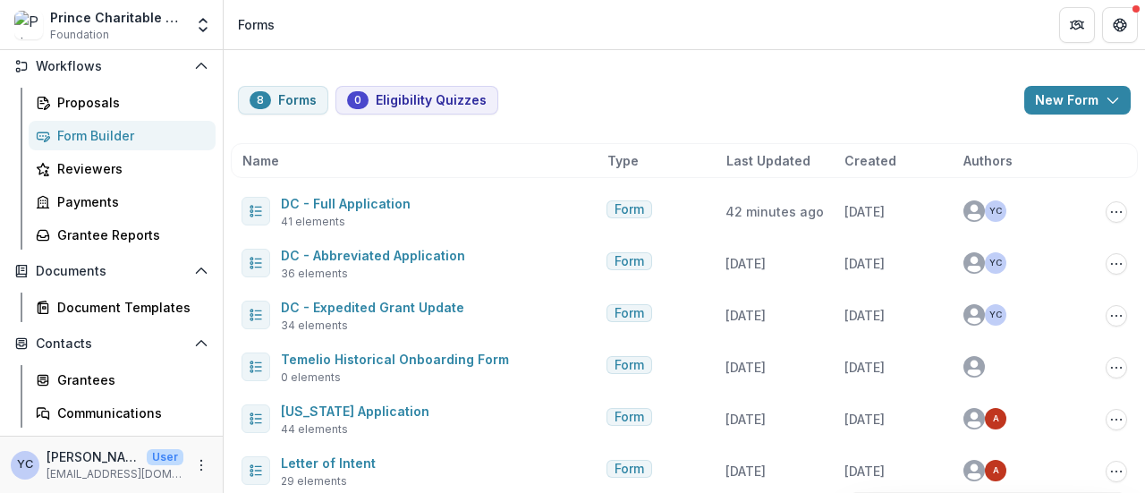
click at [571, 80] on div "8 Forms 0 Eligibility Quizzes New Form New Eligibility Quiz New Form Name Type …" at bounding box center [685, 332] width 922 height 565
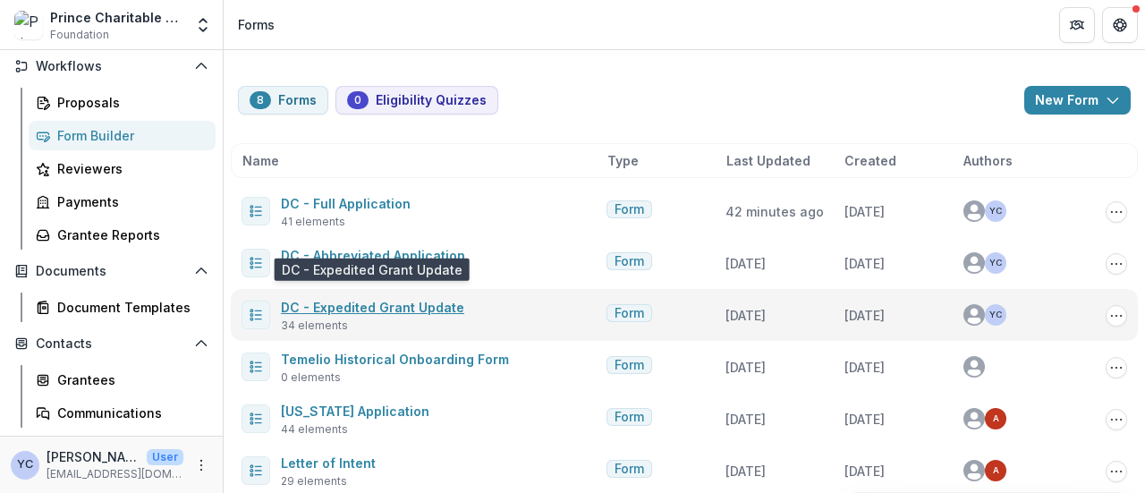
scroll to position [120, 0]
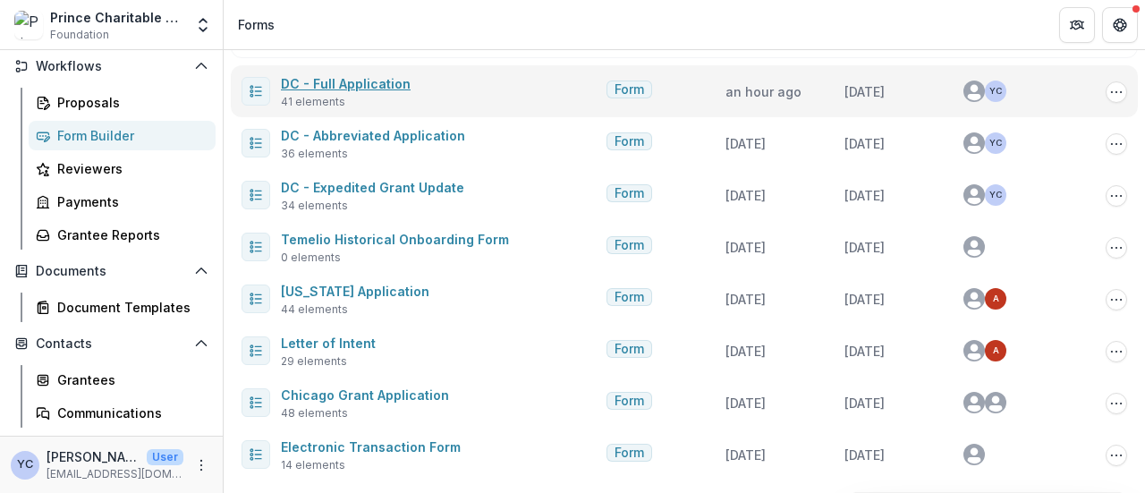
click at [345, 82] on link "DC - Full Application" at bounding box center [346, 83] width 130 height 15
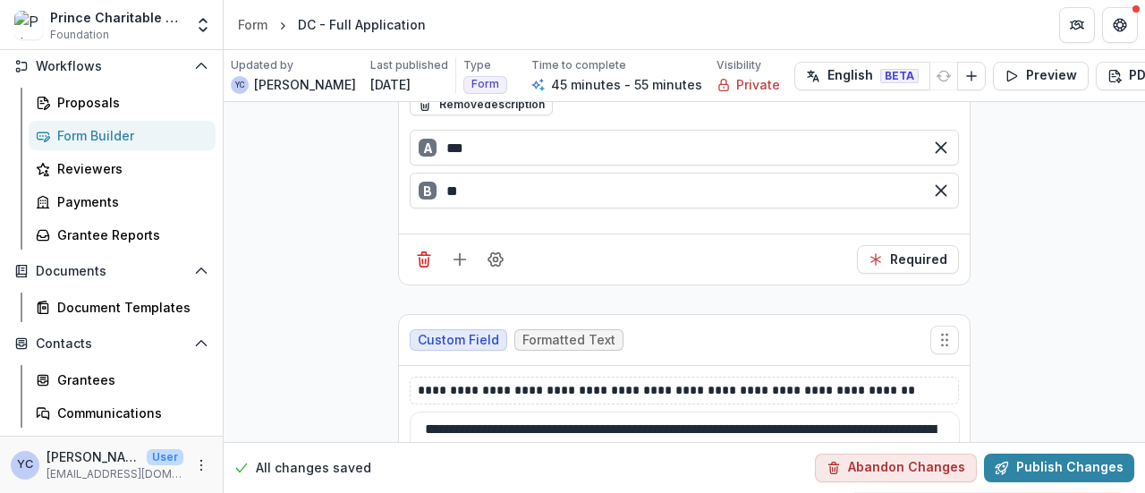
scroll to position [3793, 0]
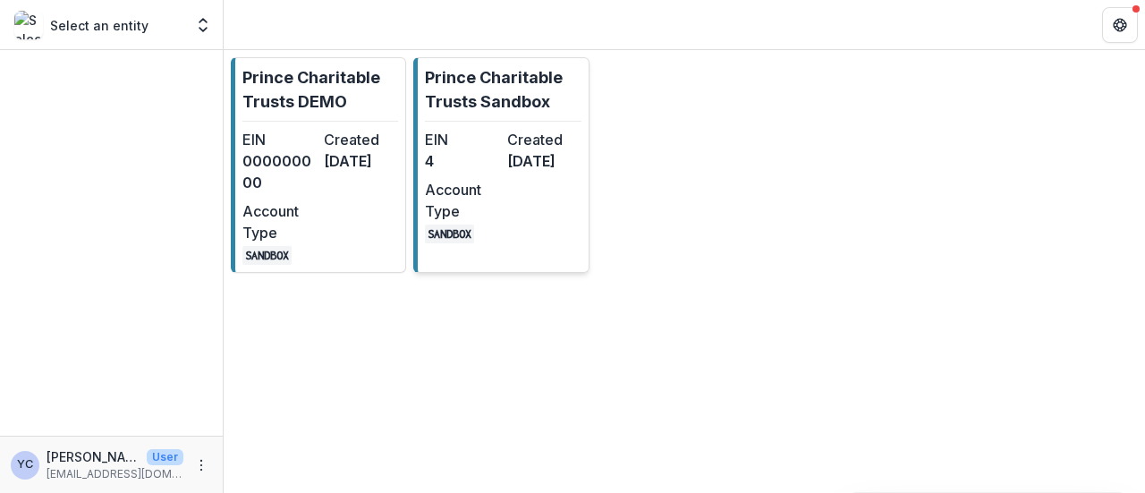
click at [481, 109] on p "Prince Charitable Trusts Sandbox" at bounding box center [503, 89] width 156 height 48
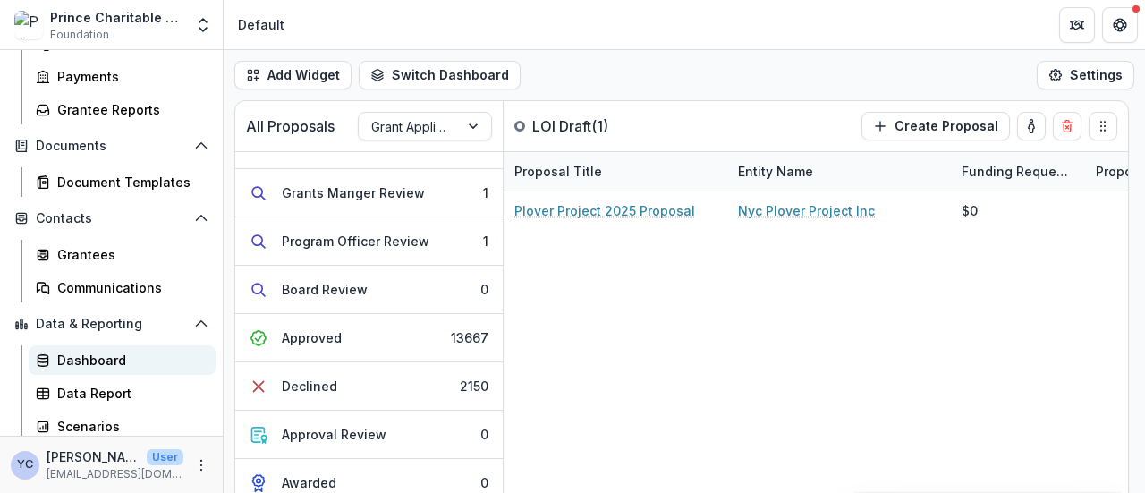
scroll to position [336, 0]
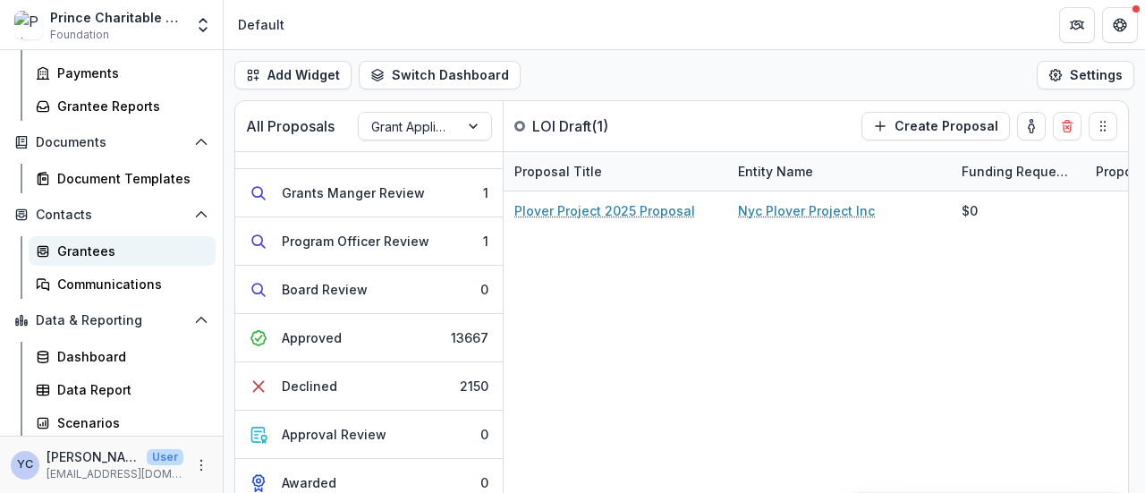
click at [84, 248] on div "Grantees" at bounding box center [129, 251] width 144 height 19
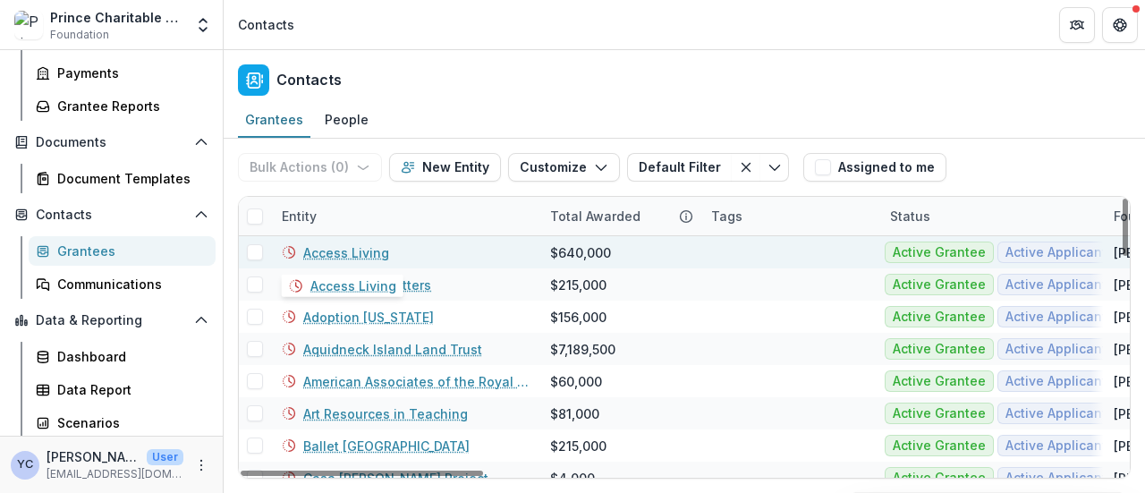
click at [345, 245] on link "Access Living" at bounding box center [346, 252] width 86 height 19
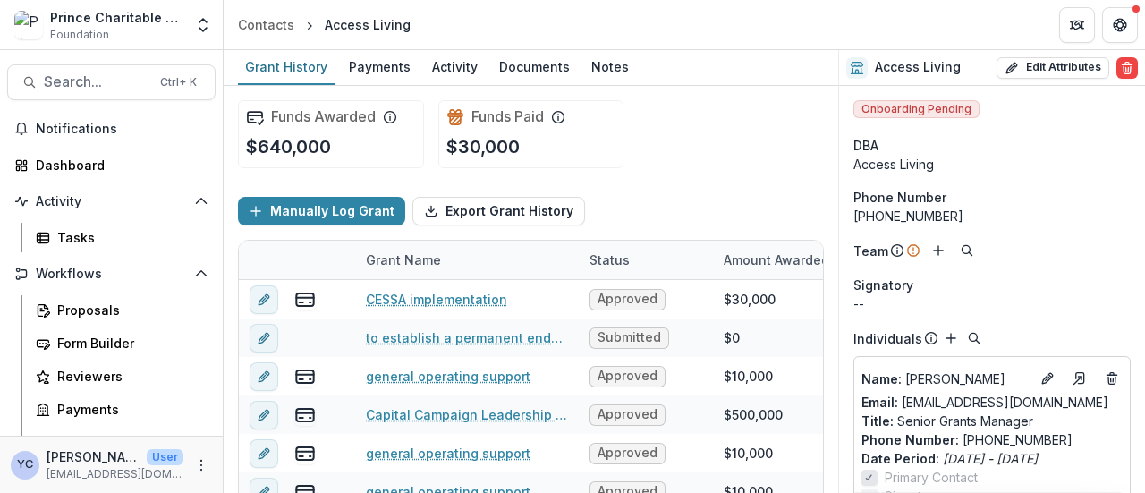
scroll to position [46, 0]
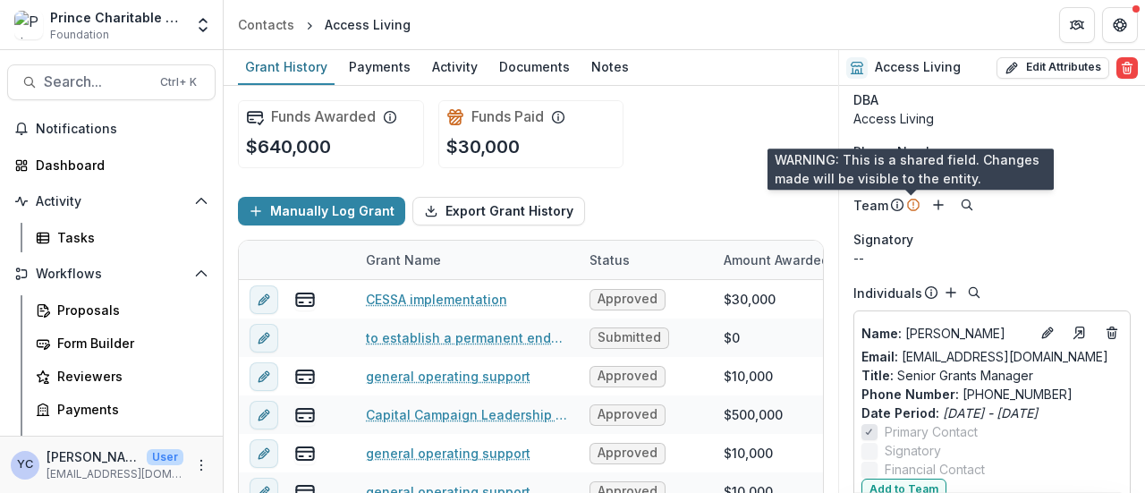
click at [913, 204] on icon at bounding box center [914, 205] width 14 height 14
click at [897, 205] on icon at bounding box center [897, 205] width 14 height 14
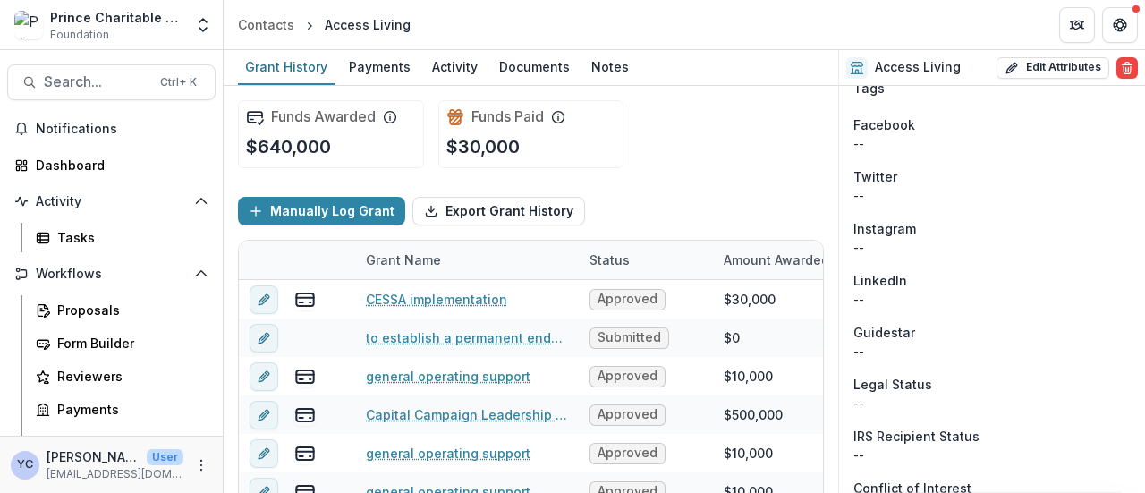
scroll to position [1443, 0]
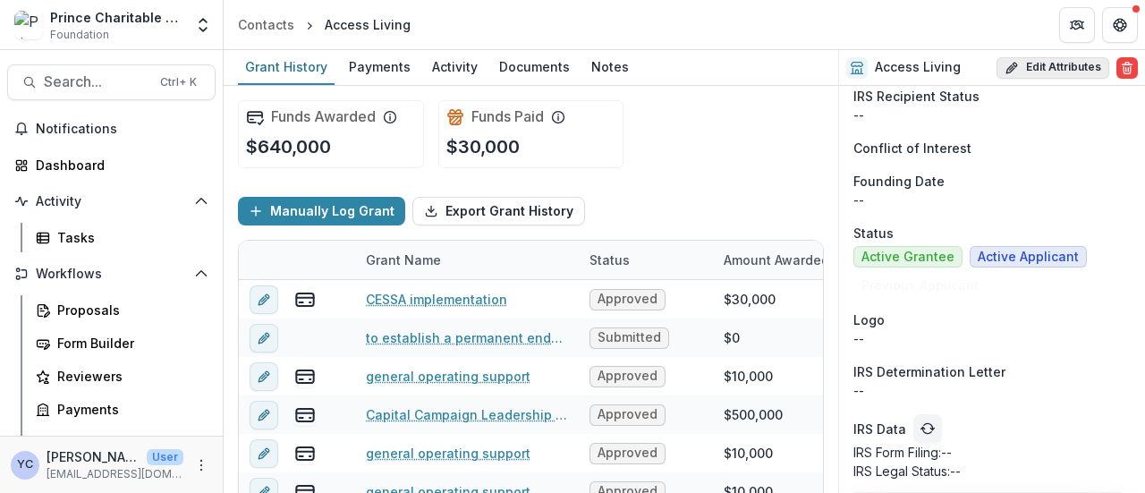
click at [1025, 65] on button "Edit Attributes" at bounding box center [1053, 67] width 113 height 21
select select
select select "**********"
type input "**********"
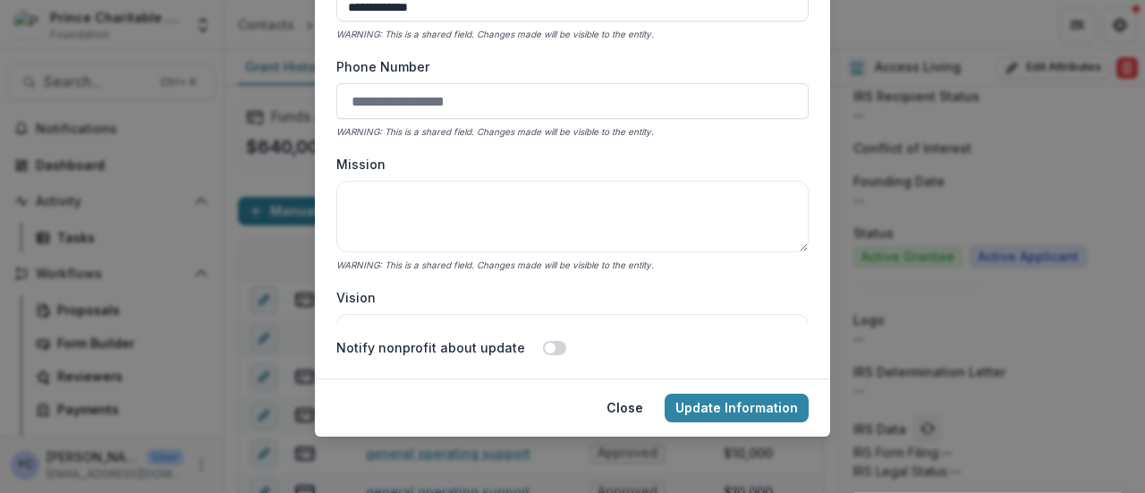
scroll to position [0, 0]
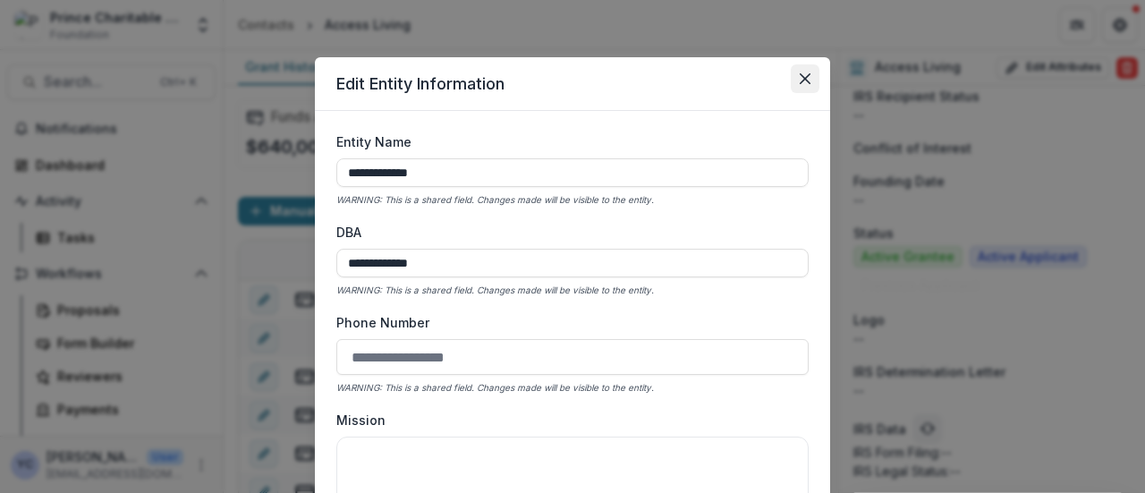
click at [800, 76] on icon "Close" at bounding box center [805, 78] width 11 height 11
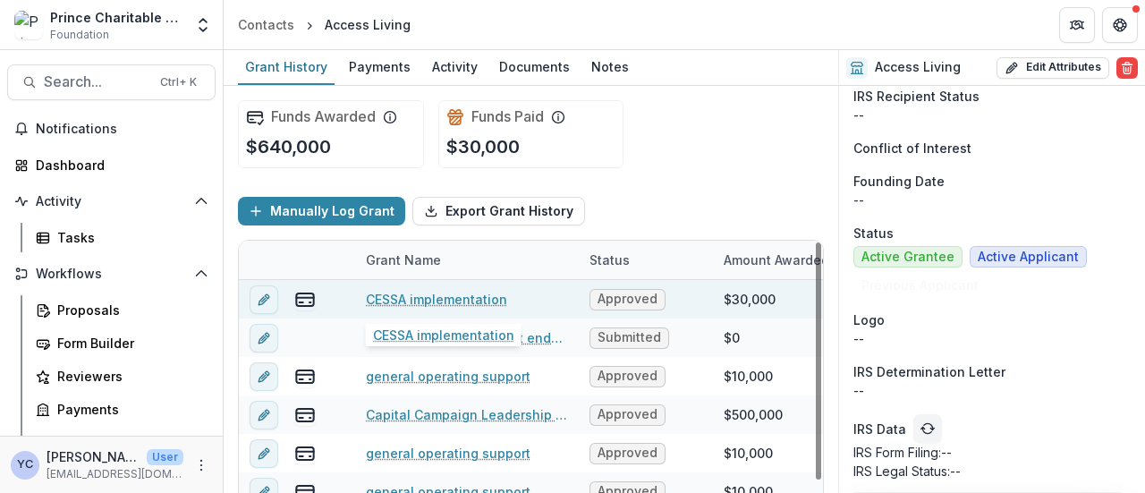
click at [438, 291] on link "CESSA implementation" at bounding box center [436, 299] width 141 height 19
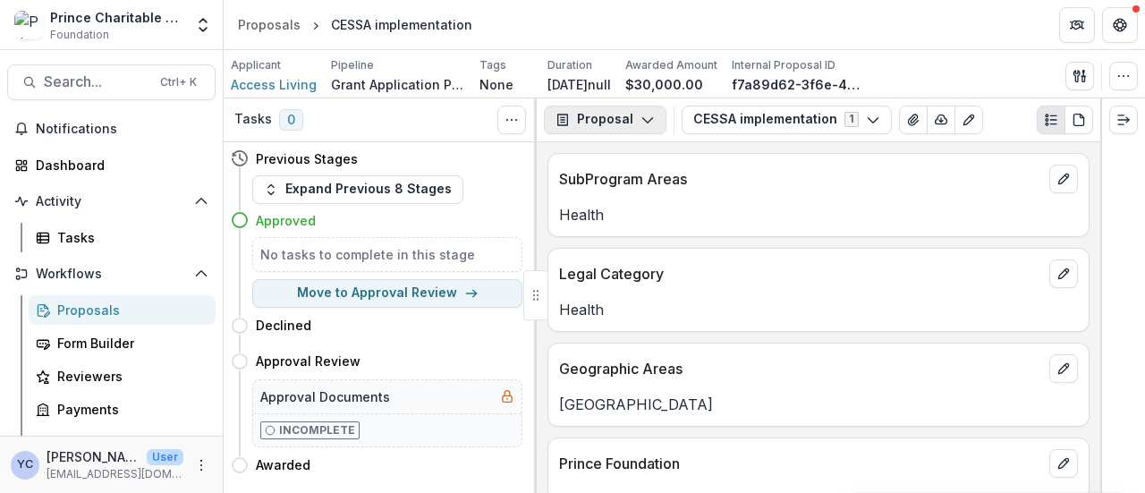
click at [643, 115] on icon "button" at bounding box center [648, 120] width 14 height 14
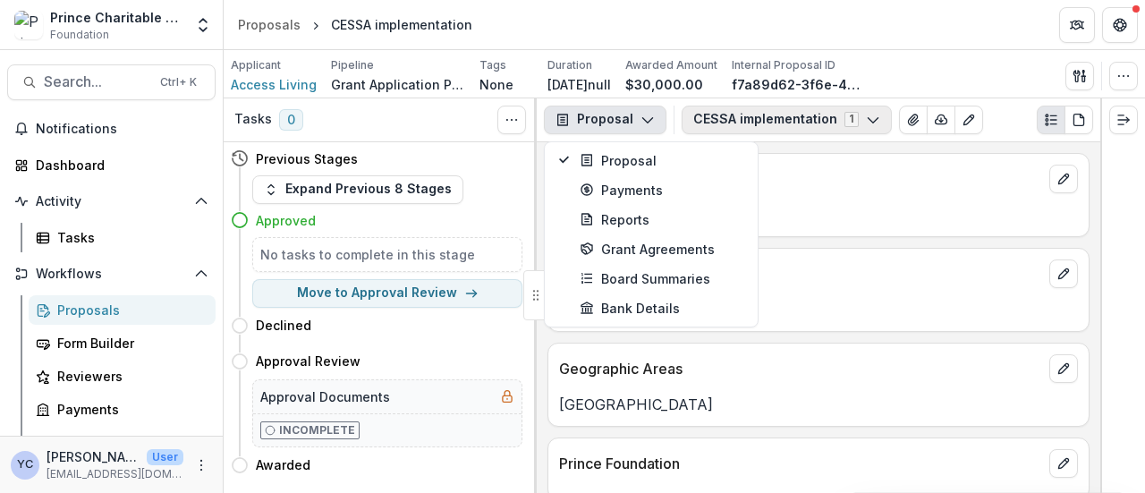
click at [866, 117] on icon "button" at bounding box center [873, 120] width 14 height 14
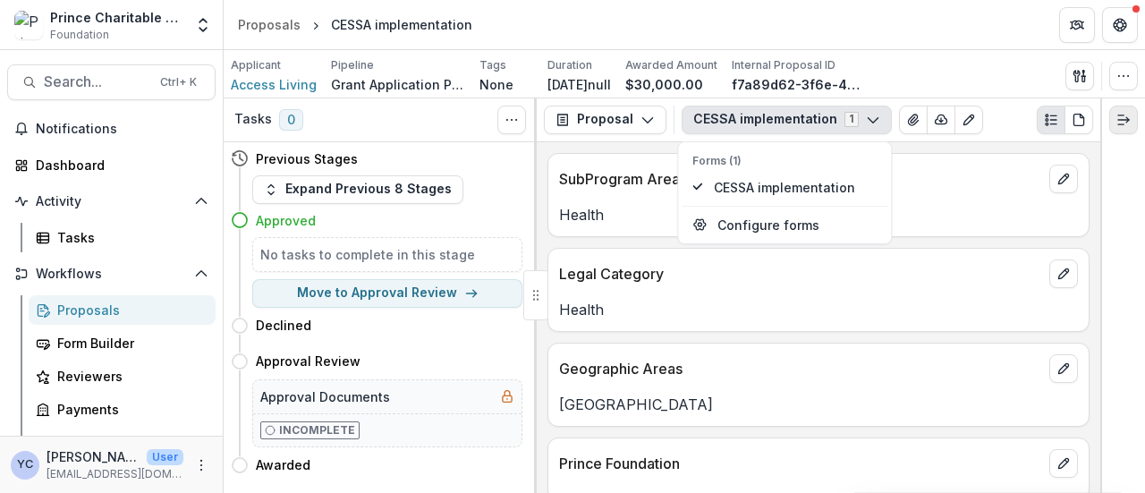
click at [1115, 117] on button "Expand right" at bounding box center [1124, 120] width 29 height 29
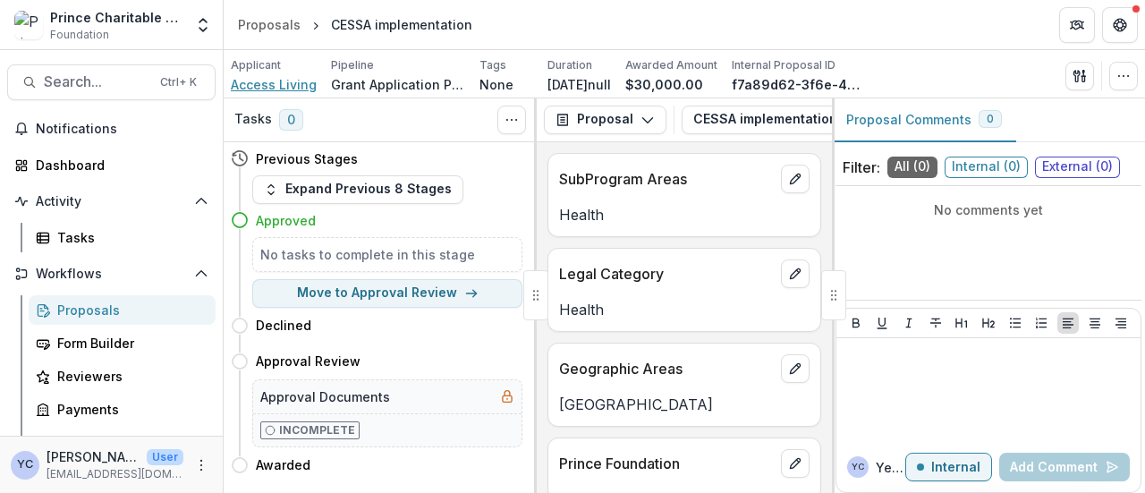
click at [285, 85] on span "Access Living" at bounding box center [274, 84] width 86 height 19
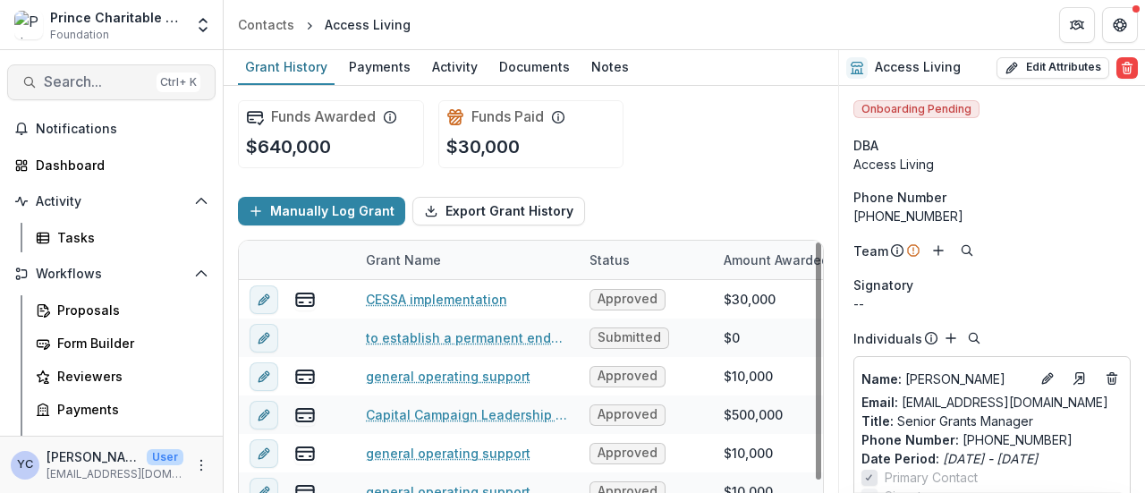
click at [81, 76] on span "Search..." at bounding box center [97, 81] width 106 height 17
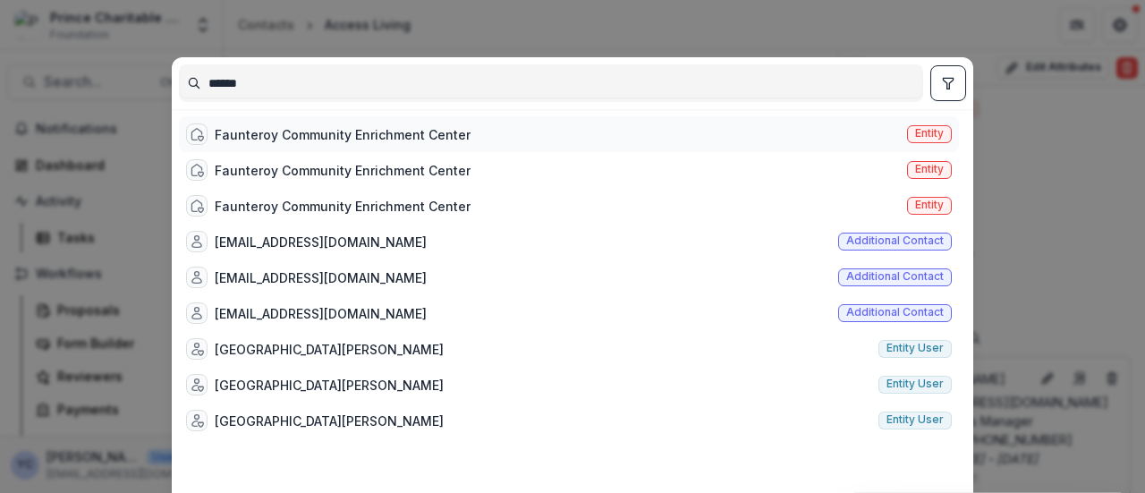
type input "******"
click at [356, 133] on div "Faunteroy Community Enrichment Center" at bounding box center [343, 134] width 256 height 19
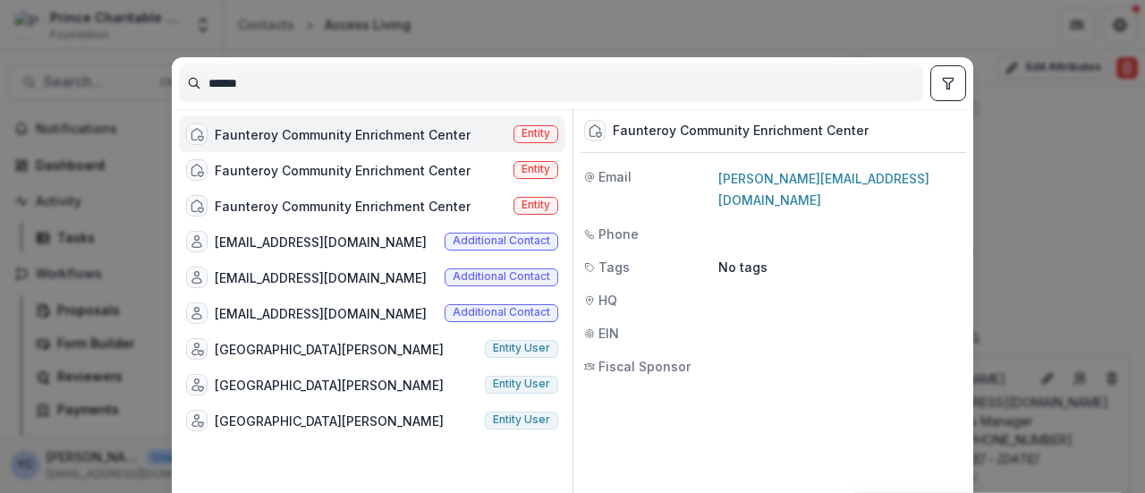
scroll to position [157, 0]
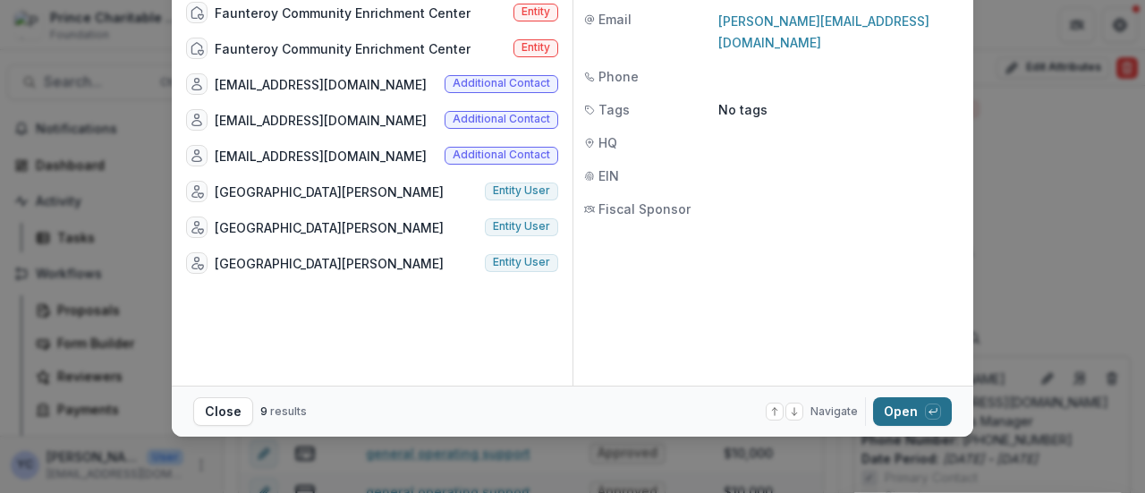
click at [886, 410] on button "Open with enter key" at bounding box center [912, 411] width 79 height 29
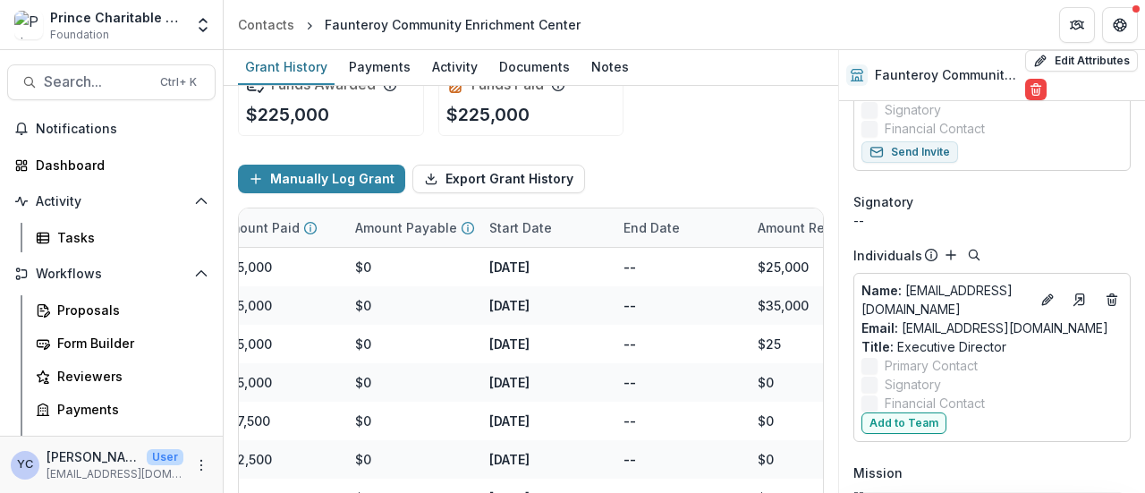
scroll to position [303, 0]
click at [694, 150] on div "Manually Log Grant Export Grant History" at bounding box center [531, 178] width 586 height 57
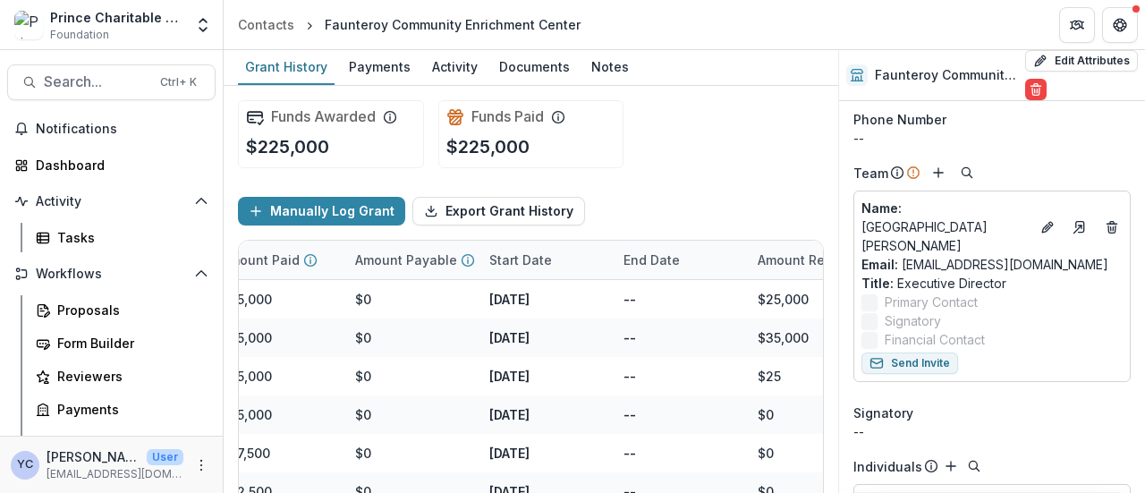
scroll to position [88, 0]
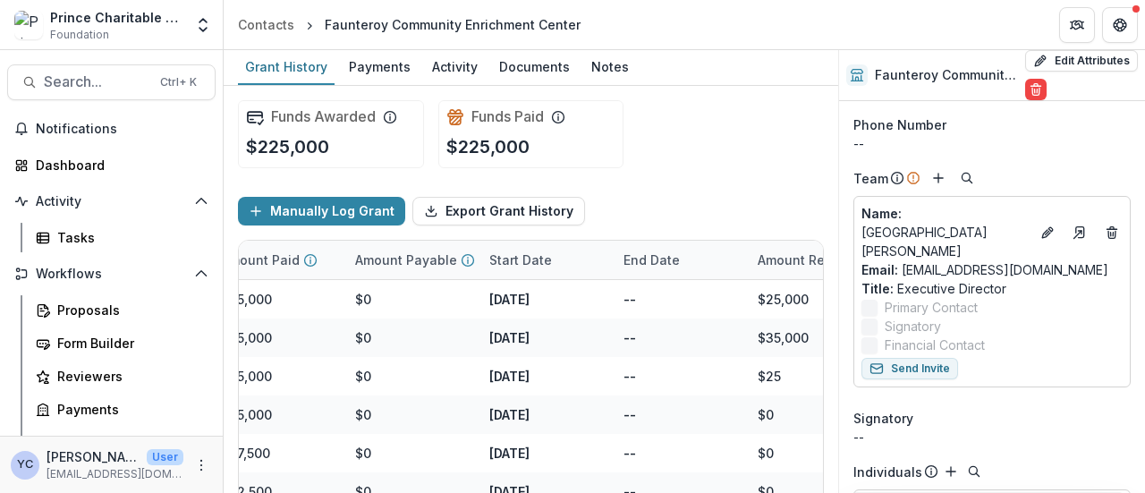
click at [948, 326] on label "Signatory" at bounding box center [992, 326] width 261 height 19
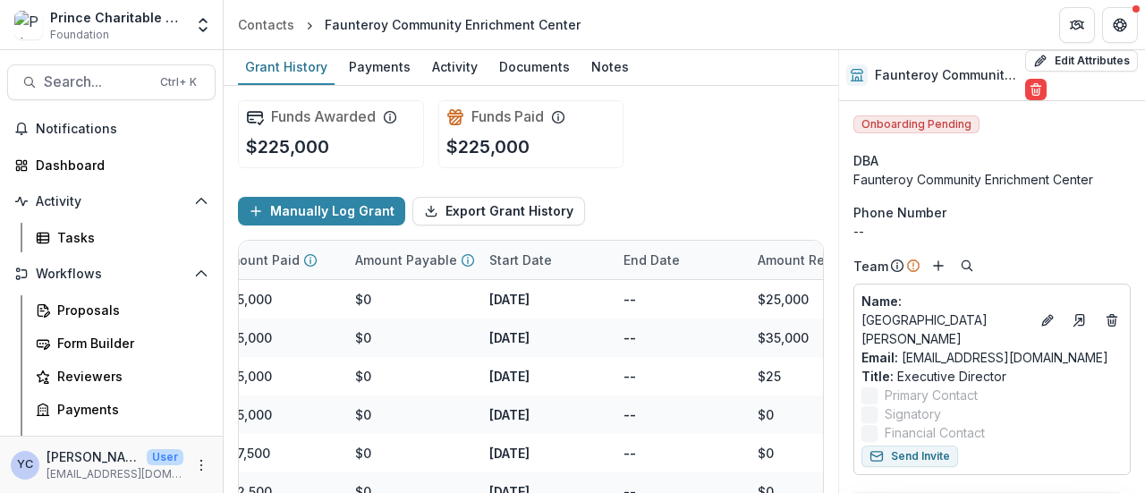
scroll to position [37, 0]
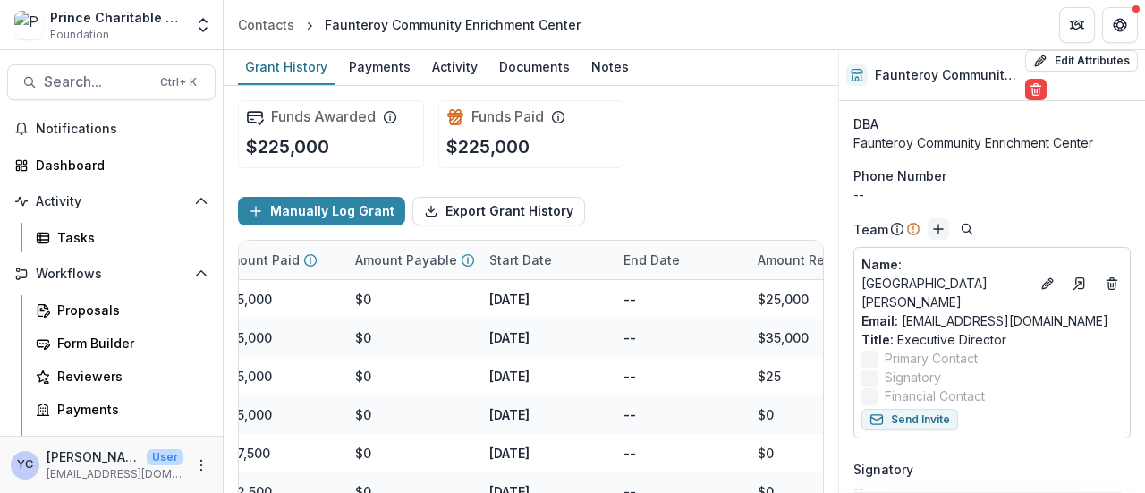
click at [934, 226] on icon "Add" at bounding box center [939, 229] width 14 height 14
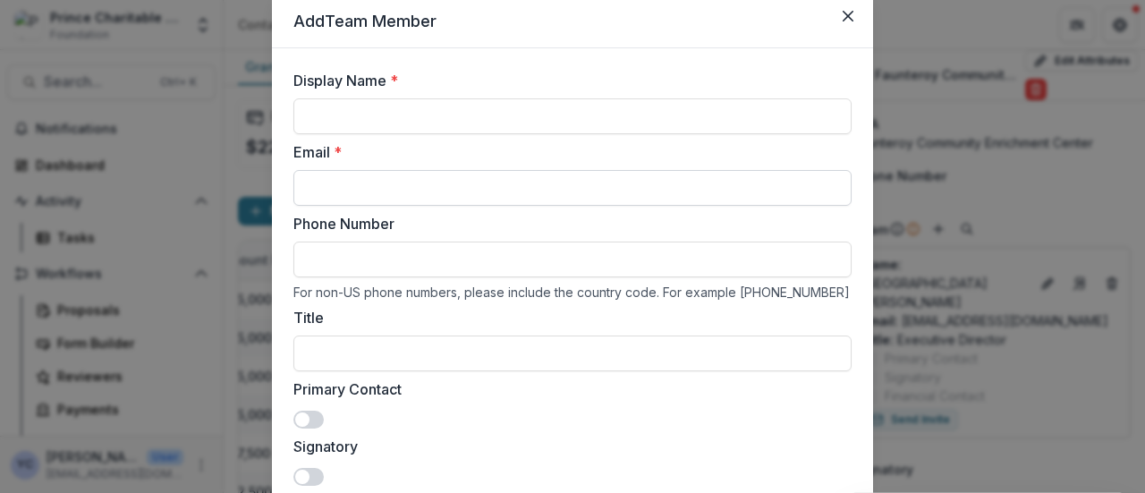
scroll to position [0, 0]
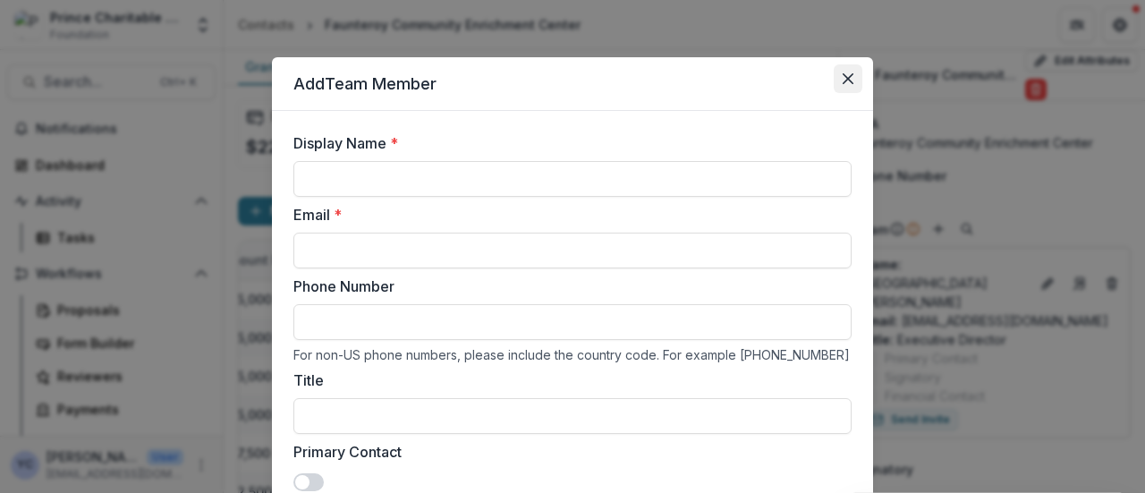
click at [845, 78] on icon "Close" at bounding box center [848, 78] width 11 height 11
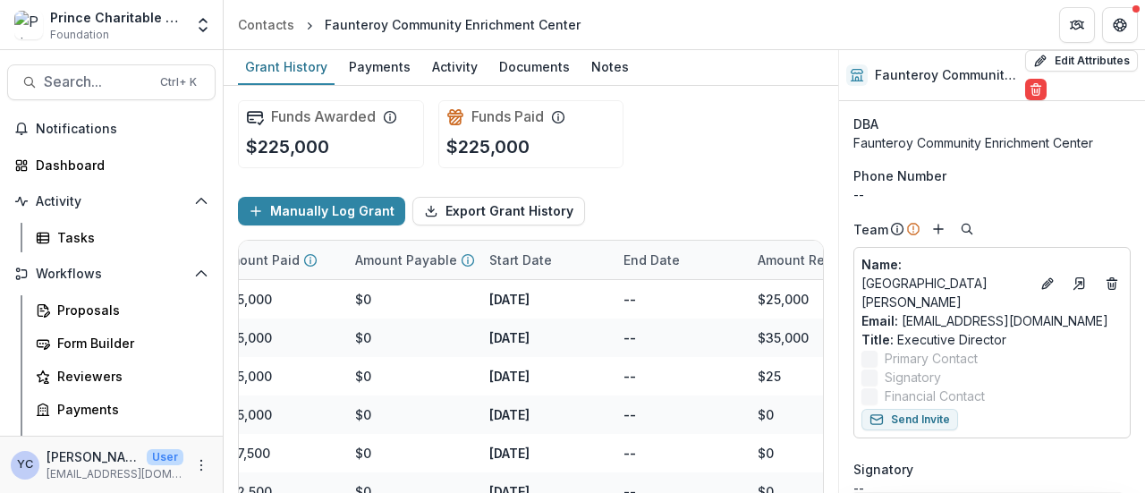
scroll to position [218, 0]
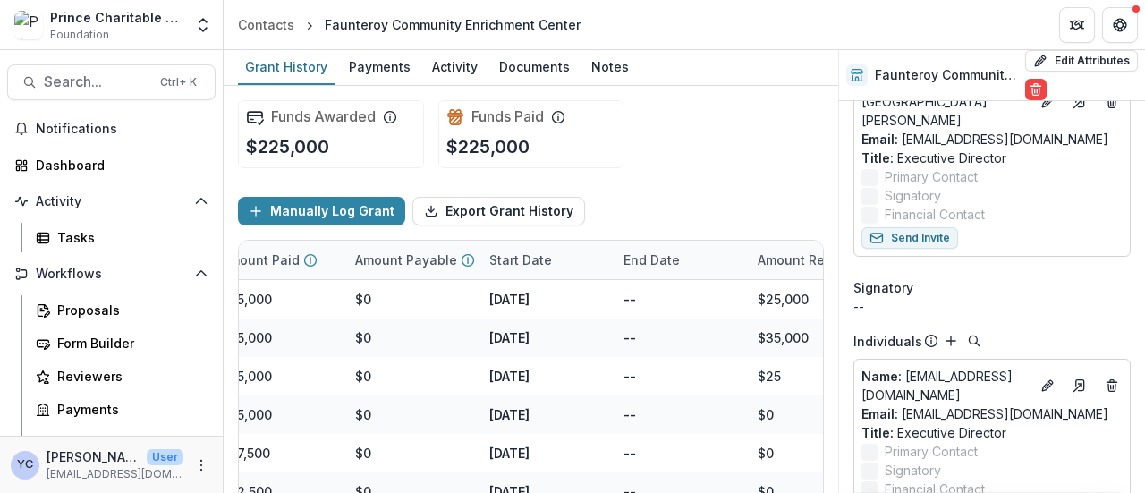
click at [1014, 360] on div "Name : montgomeryem@faunteroycenter.org Email: montgomeryem@faunteroycenter.org…" at bounding box center [992, 443] width 277 height 169
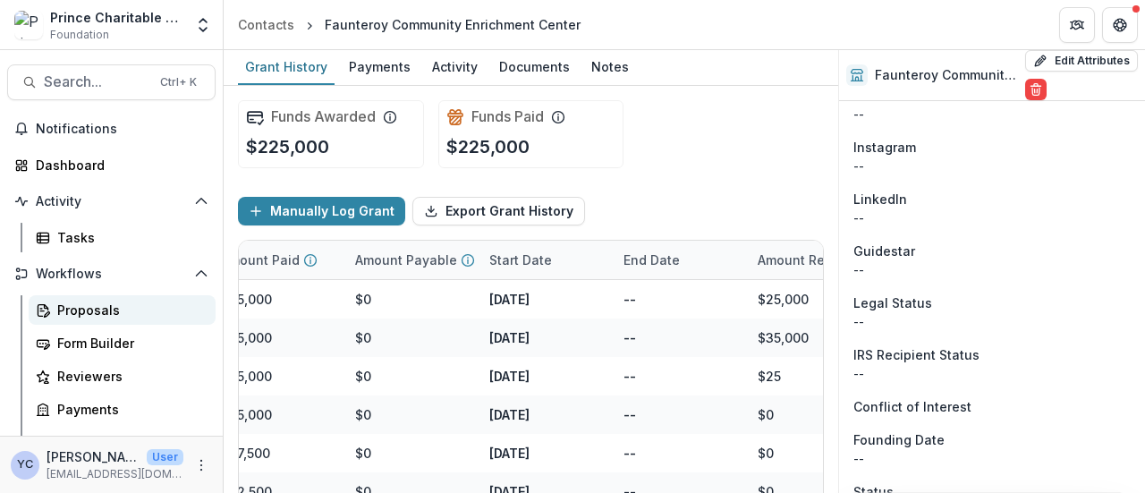
scroll to position [336, 0]
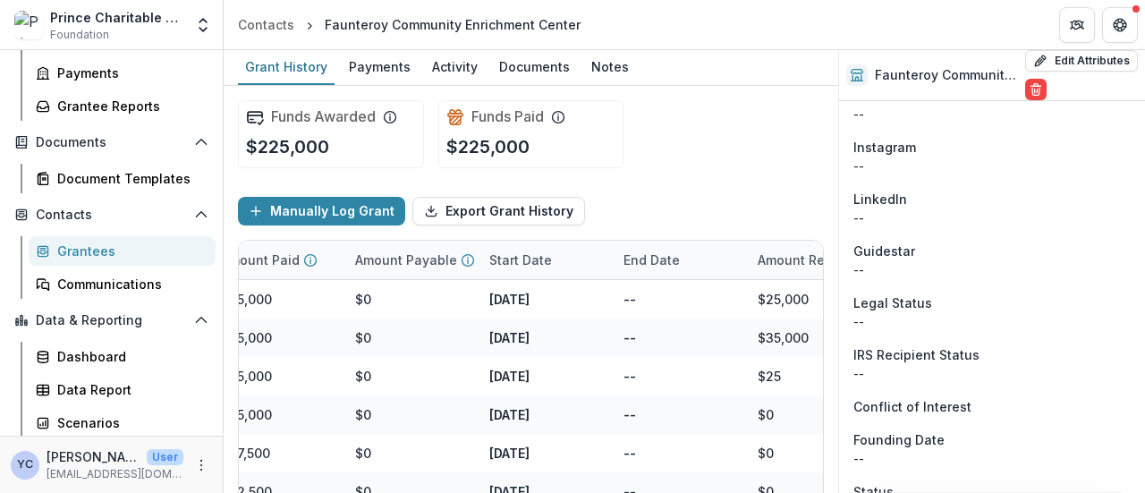
click at [100, 242] on div "Grantees" at bounding box center [129, 251] width 144 height 19
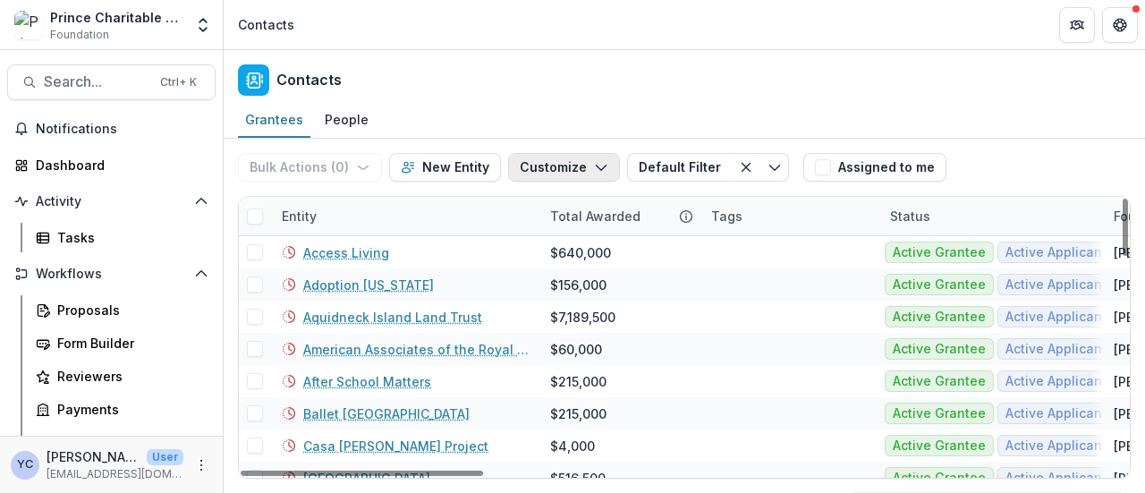
click at [596, 166] on polyline "button" at bounding box center [601, 168] width 10 height 5
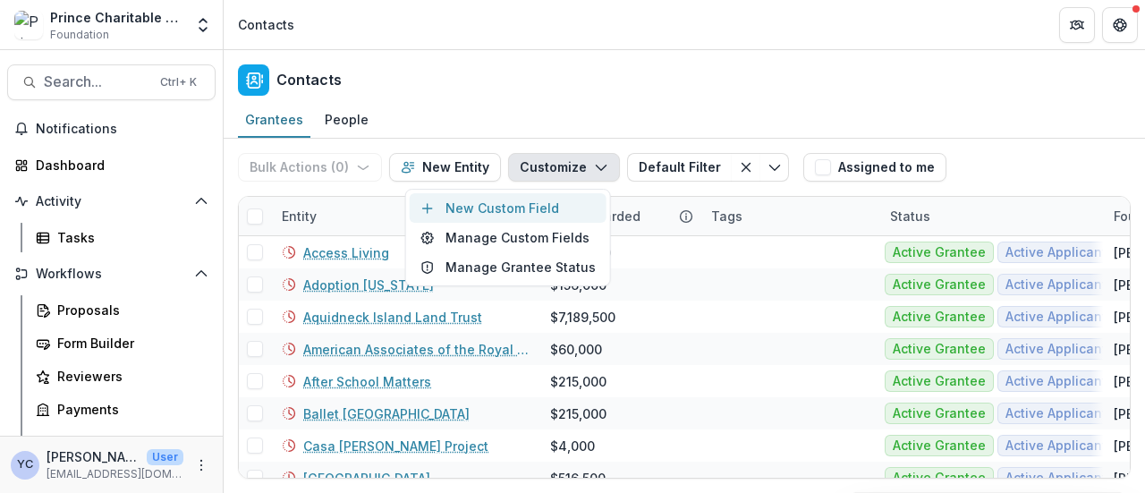
click at [476, 209] on button "New Custom Field" at bounding box center [508, 208] width 197 height 30
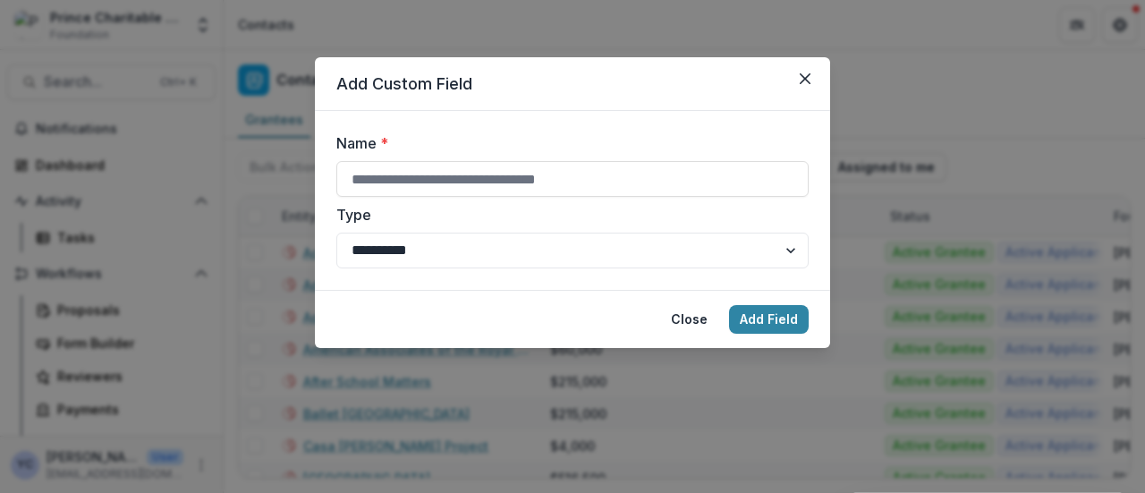
click at [820, 72] on header "Add Custom Field" at bounding box center [572, 84] width 515 height 54
click at [813, 75] on button "Close" at bounding box center [805, 78] width 29 height 29
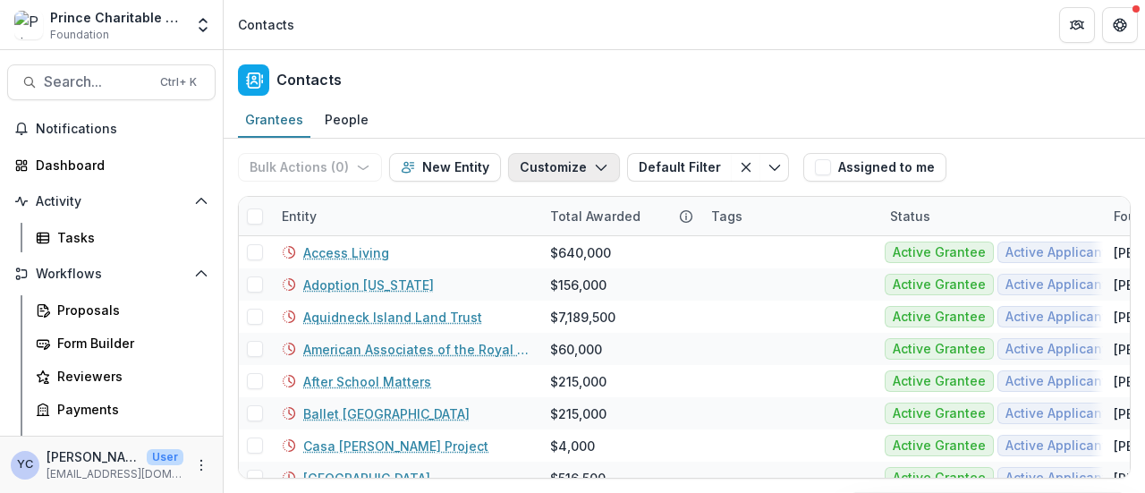
click at [566, 166] on button "Customize" at bounding box center [564, 167] width 112 height 29
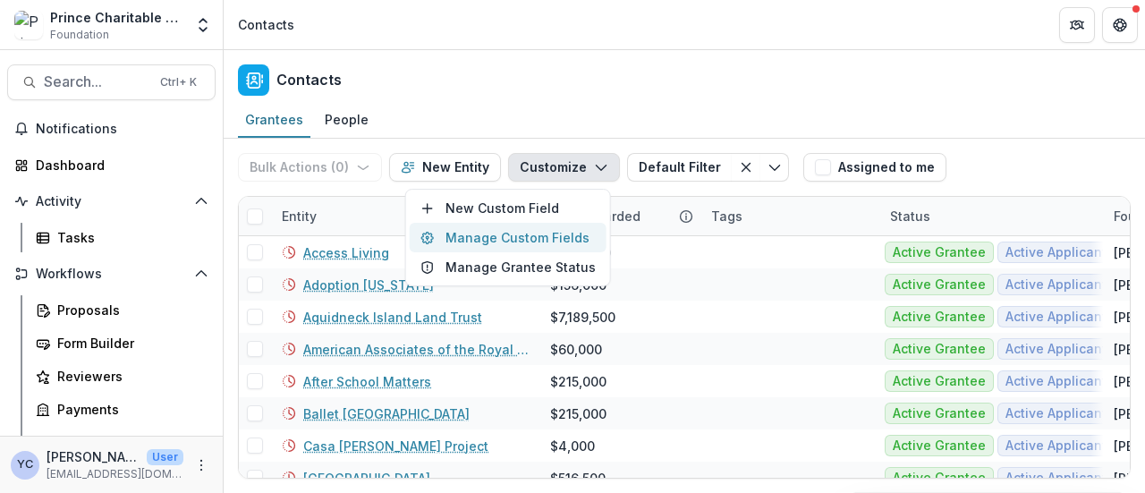
click at [549, 238] on button "Manage Custom Fields" at bounding box center [508, 238] width 197 height 30
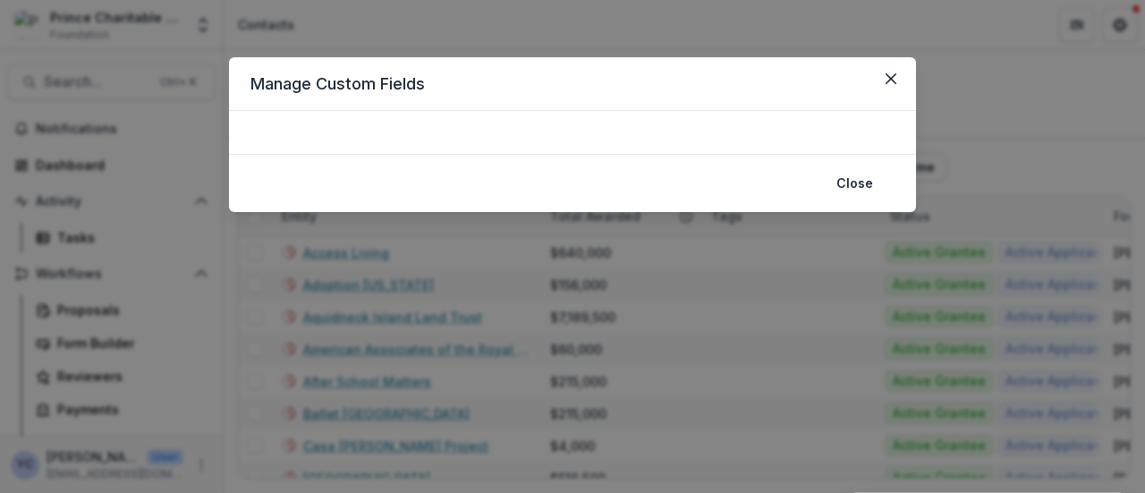
click at [631, 137] on div at bounding box center [572, 132] width 687 height 43
click at [851, 179] on button "Close" at bounding box center [855, 183] width 58 height 29
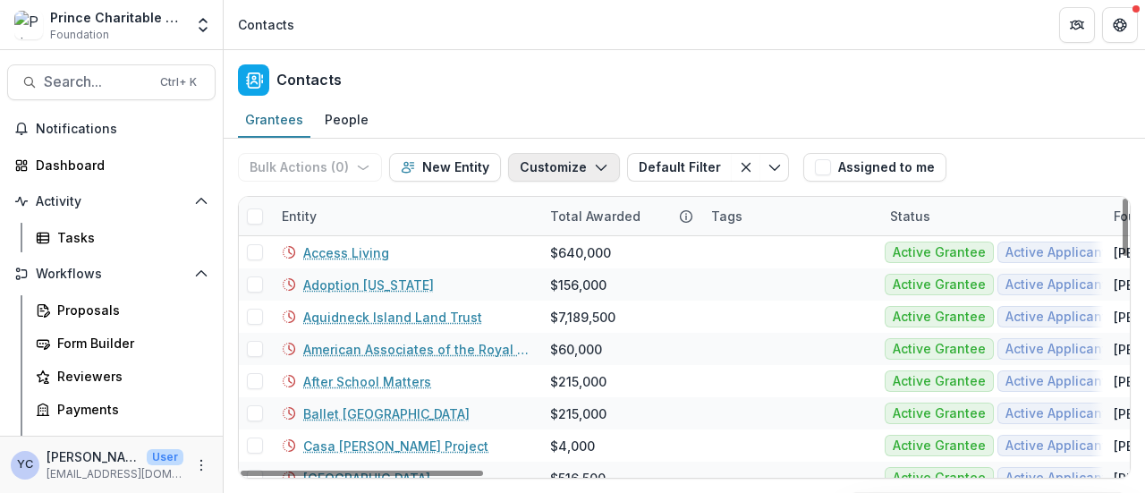
click at [558, 174] on button "Customize" at bounding box center [564, 167] width 112 height 29
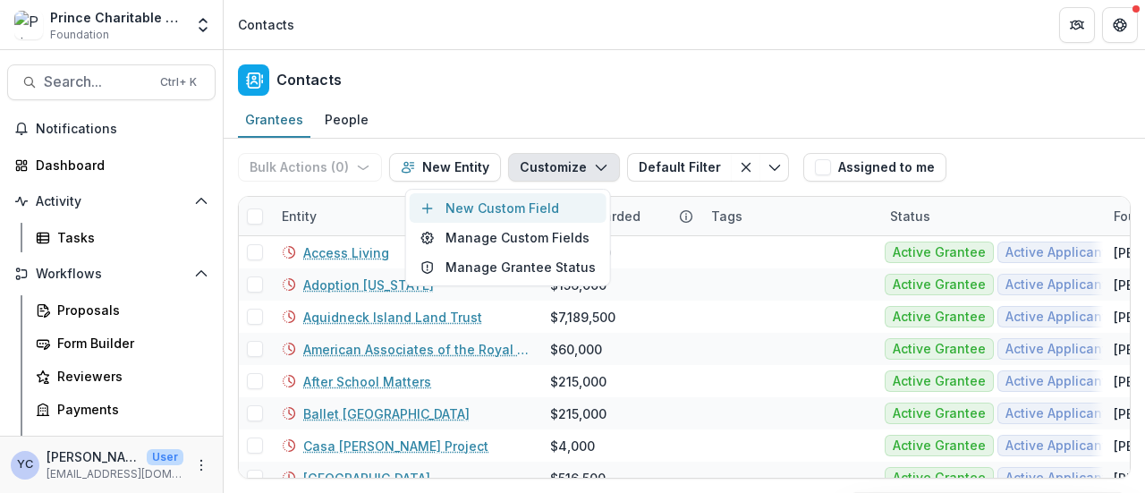
click at [540, 209] on button "New Custom Field" at bounding box center [508, 208] width 197 height 30
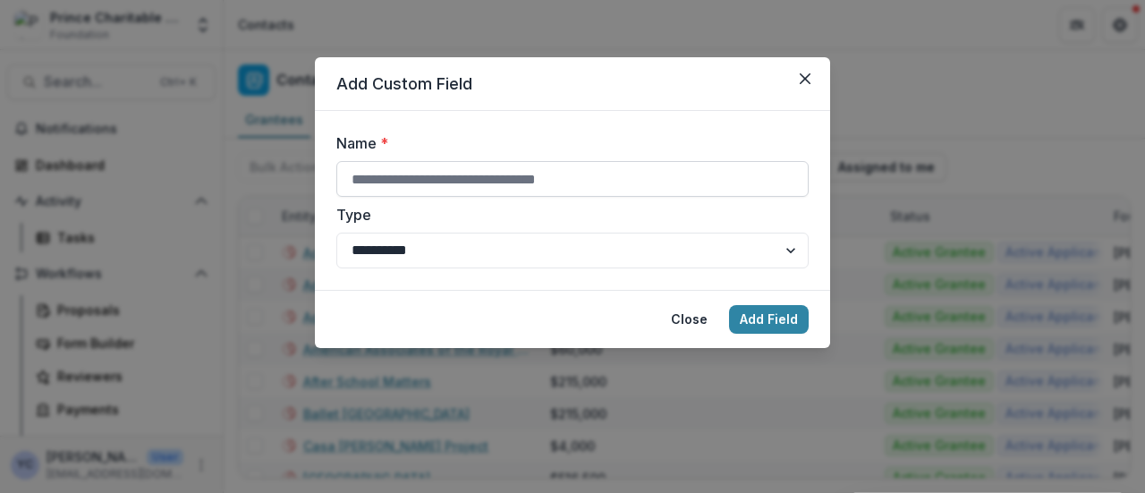
click at [428, 178] on input "Name *" at bounding box center [572, 179] width 472 height 36
type input "**********"
click at [445, 240] on select "**********" at bounding box center [572, 251] width 472 height 36
click at [336, 233] on select "**********" at bounding box center [572, 251] width 472 height 36
click at [803, 76] on icon "Close" at bounding box center [805, 78] width 11 height 11
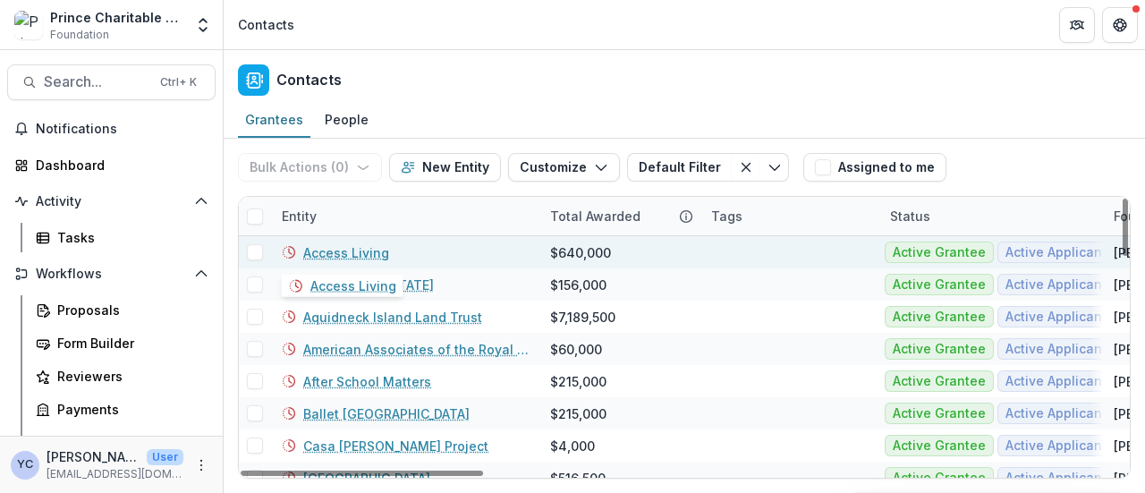
click at [355, 255] on link "Access Living" at bounding box center [346, 252] width 86 height 19
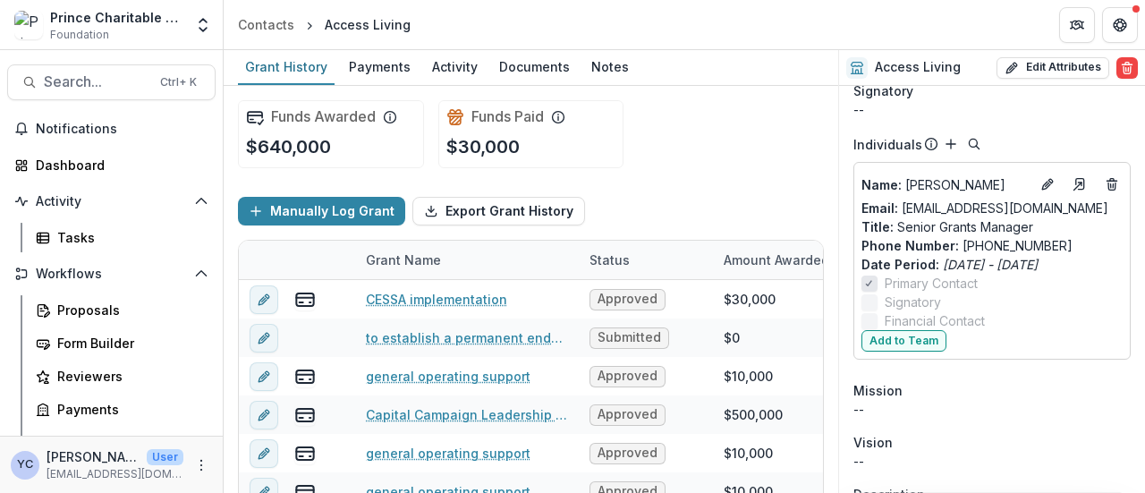
scroll to position [91, 0]
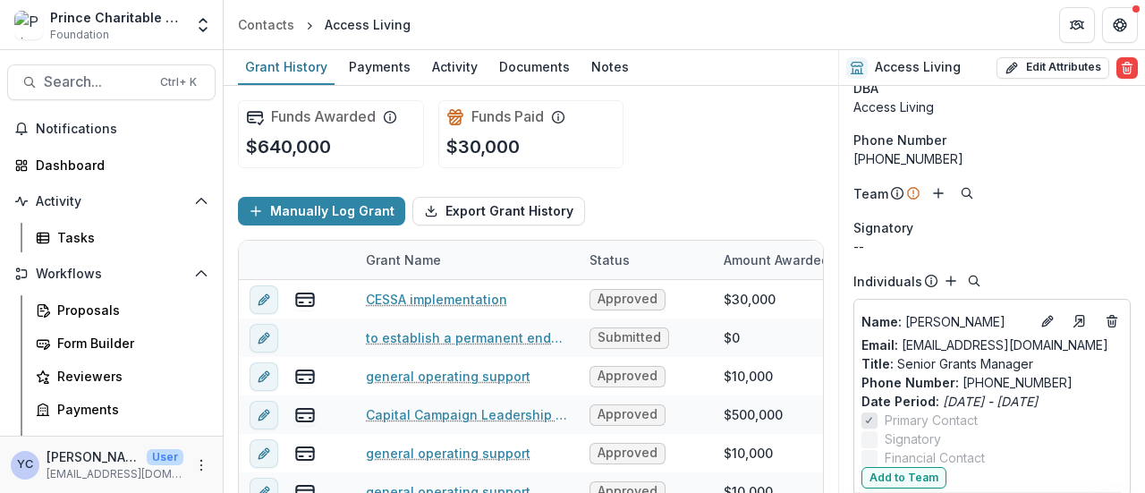
scroll to position [56, 0]
click at [889, 323] on span "Name :" at bounding box center [882, 322] width 40 height 15
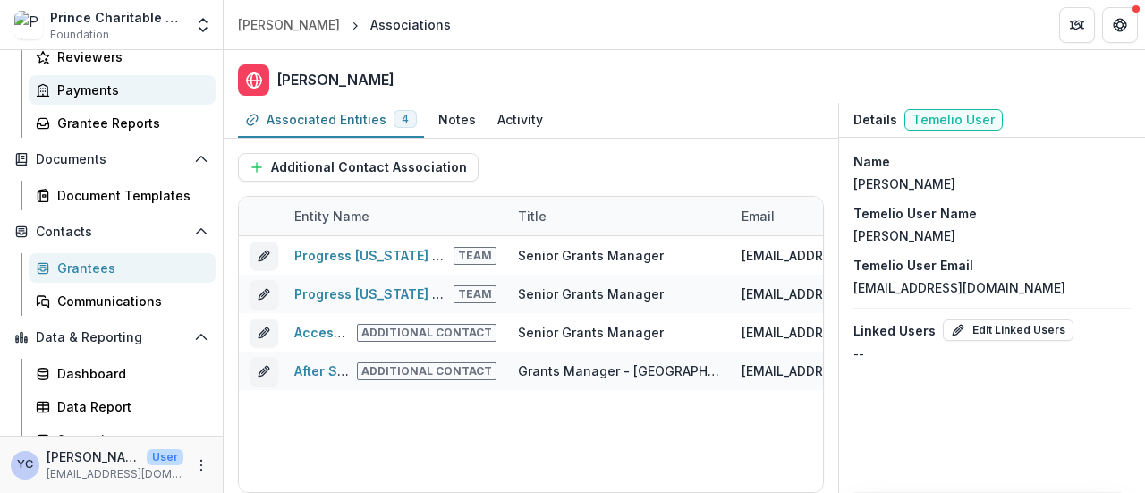
scroll to position [336, 0]
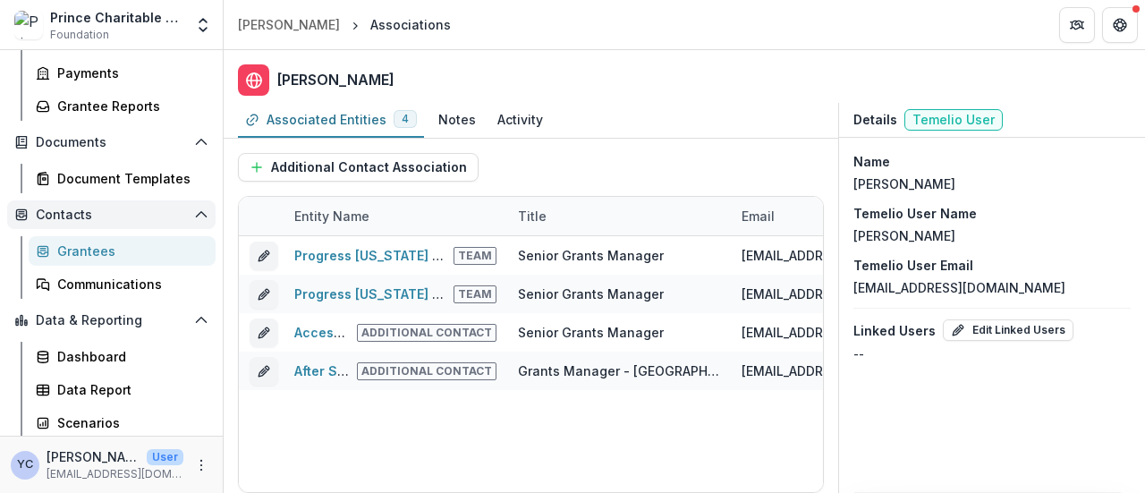
click at [70, 211] on span "Contacts" at bounding box center [111, 215] width 151 height 15
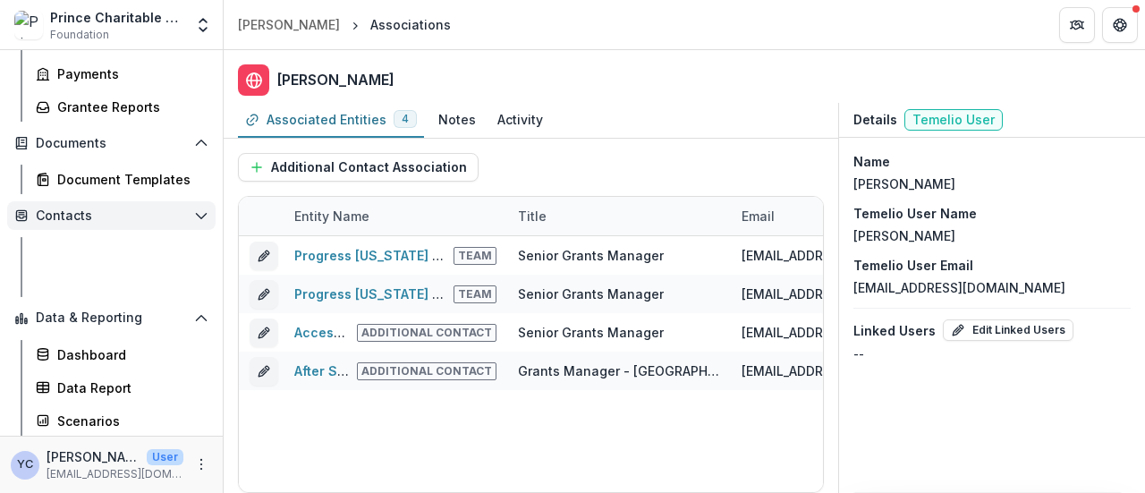
scroll to position [274, 0]
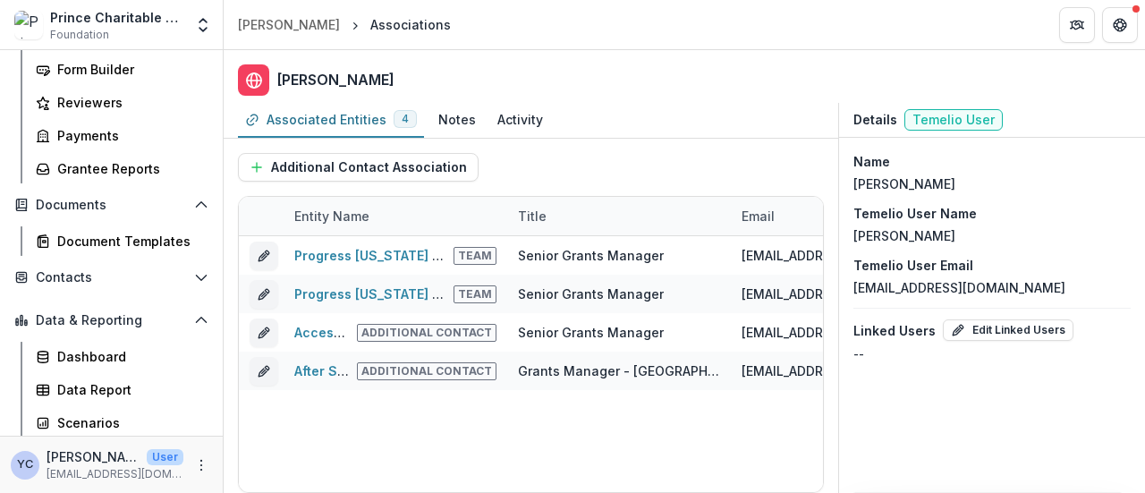
click at [90, 291] on div "Contacts Grantees Communications" at bounding box center [111, 281] width 223 height 36
click at [70, 277] on span "Contacts" at bounding box center [111, 277] width 151 height 15
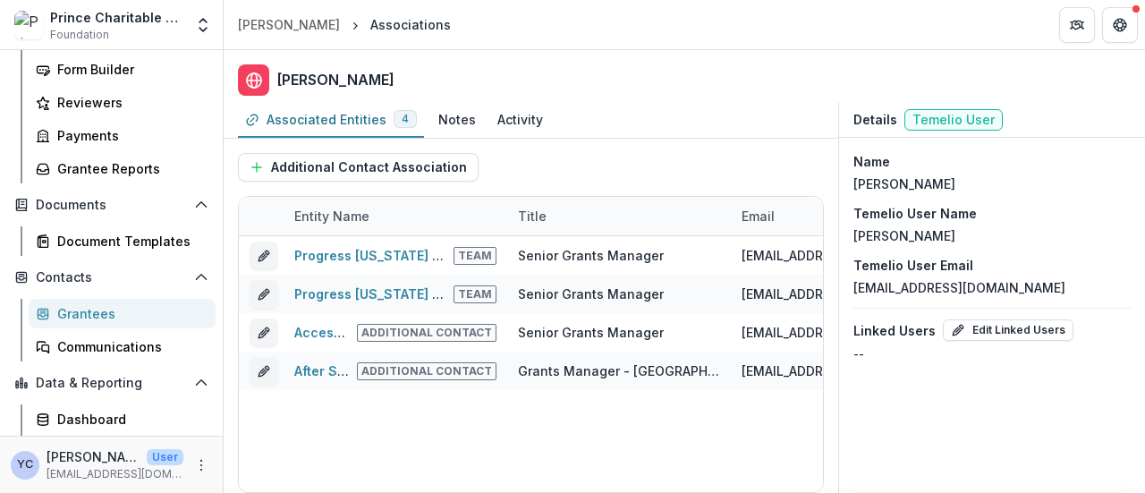
click at [105, 313] on div "Grantees" at bounding box center [129, 313] width 144 height 19
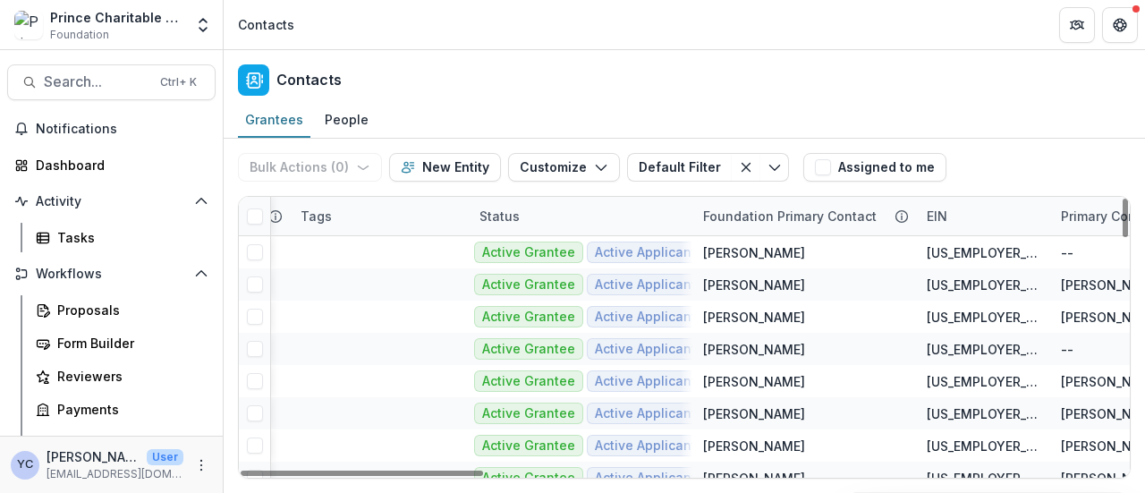
scroll to position [0, 412]
click at [342, 119] on div "People" at bounding box center [347, 119] width 58 height 26
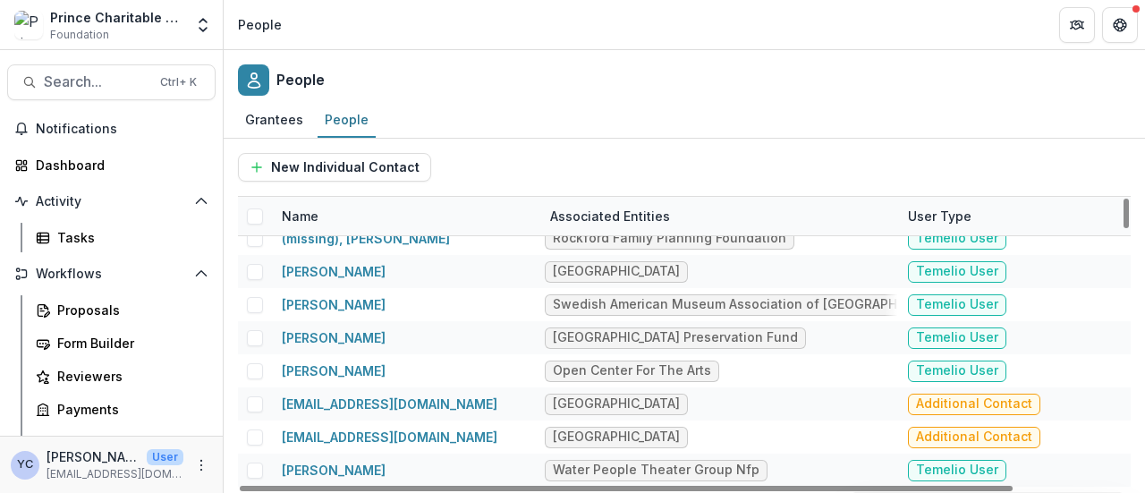
scroll to position [616, 0]
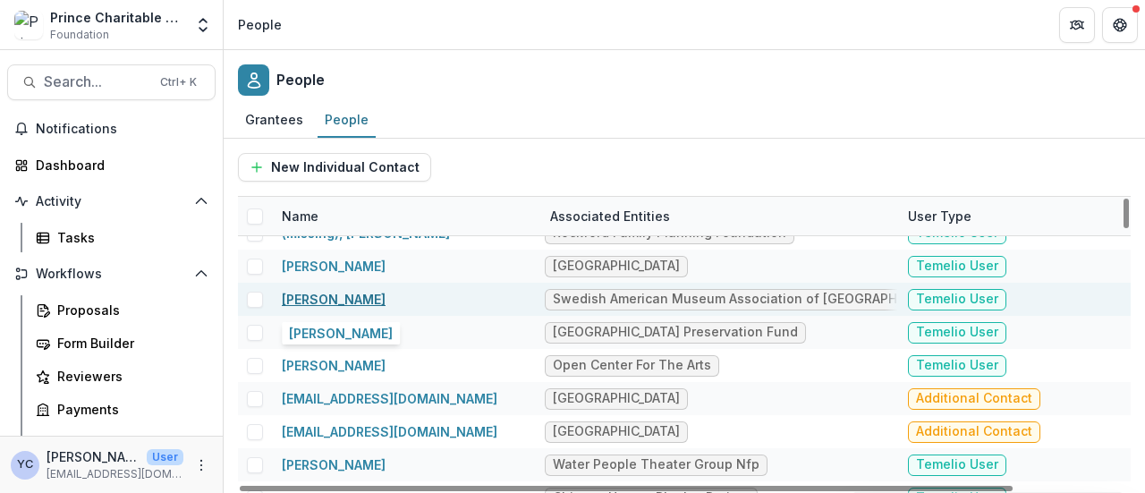
click at [347, 300] on link "[PERSON_NAME]" at bounding box center [334, 299] width 104 height 15
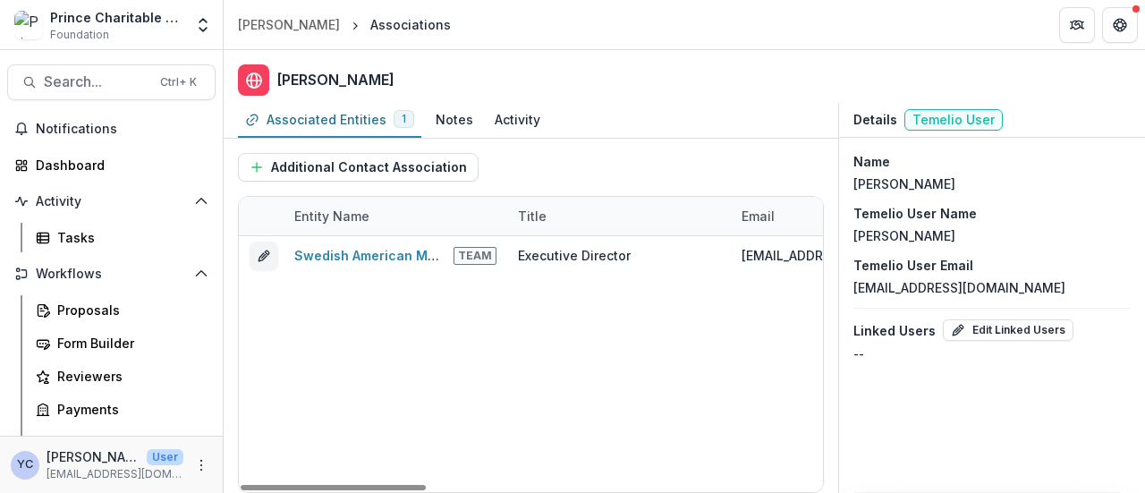
click at [693, 336] on div "Swedish American Museum Association of Chicago Team Executive Director kabercro…" at bounding box center [1156, 364] width 1834 height 256
click at [476, 341] on div "Swedish American Museum Association of Chicago Team Executive Director kabercro…" at bounding box center [1156, 364] width 1834 height 256
click at [390, 332] on div "Swedish American Museum Association of Chicago Team Executive Director kabercro…" at bounding box center [1156, 364] width 1834 height 256
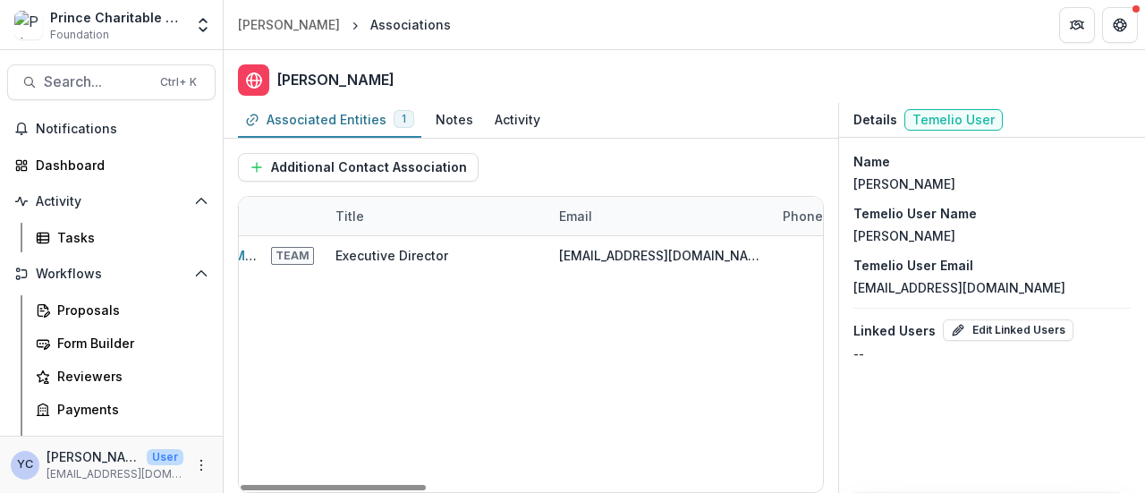
scroll to position [0, 159]
click at [938, 180] on p "[PERSON_NAME]" at bounding box center [905, 184] width 102 height 19
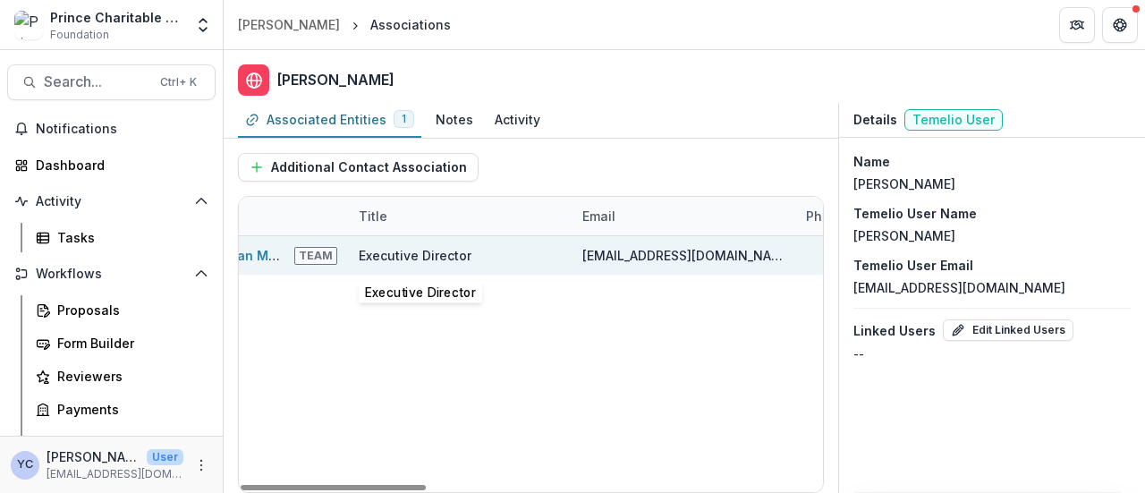
scroll to position [0, 0]
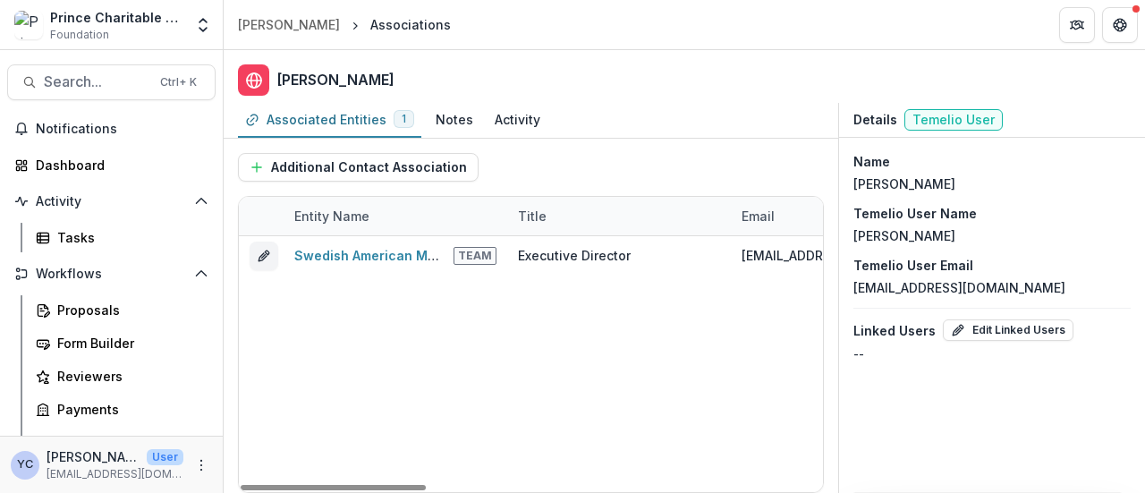
click at [966, 264] on p "Temelio User Email" at bounding box center [914, 265] width 120 height 19
click at [454, 130] on div "Notes" at bounding box center [455, 119] width 52 height 26
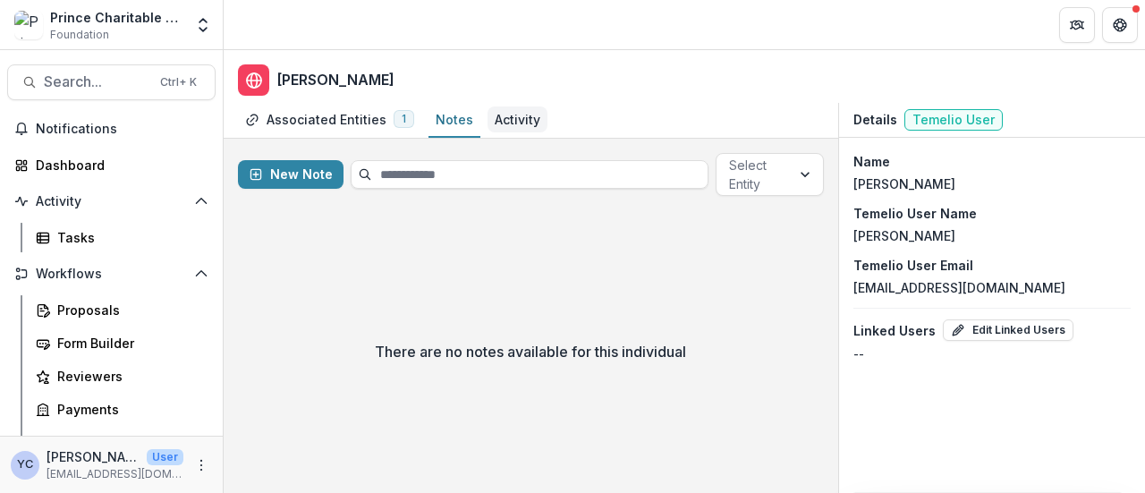
click at [515, 121] on div "Activity" at bounding box center [518, 119] width 46 height 19
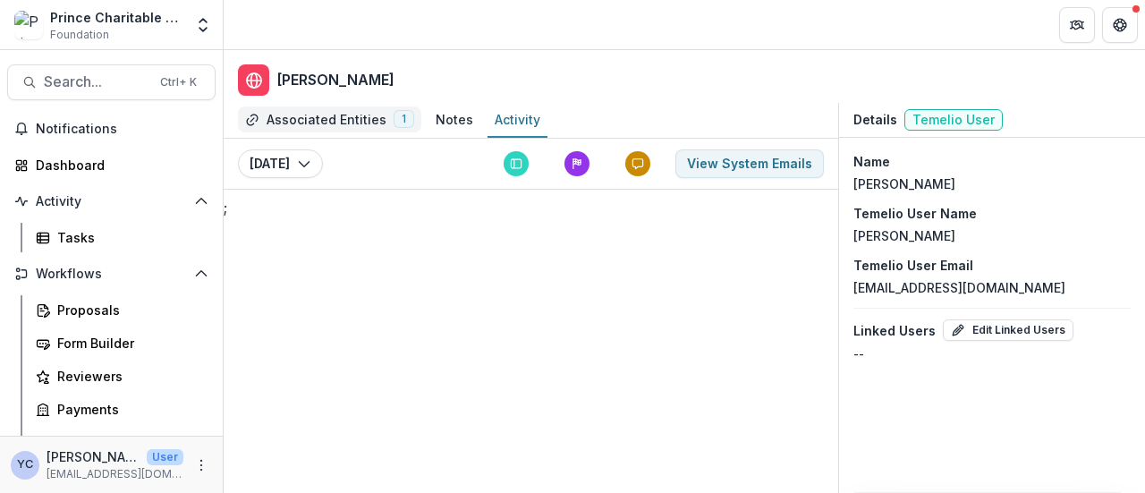
click at [310, 120] on div "Associated Entities" at bounding box center [327, 119] width 120 height 19
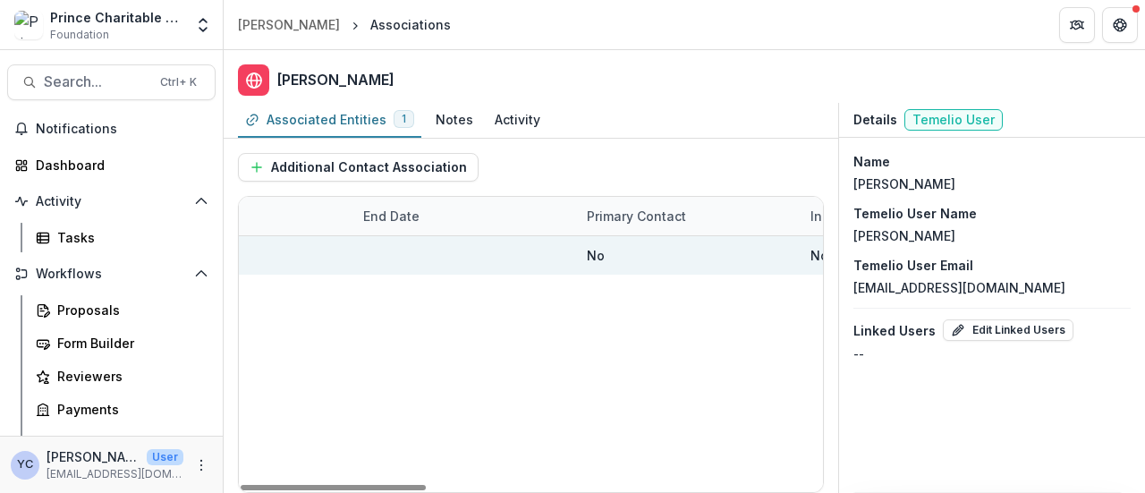
scroll to position [0, 1249]
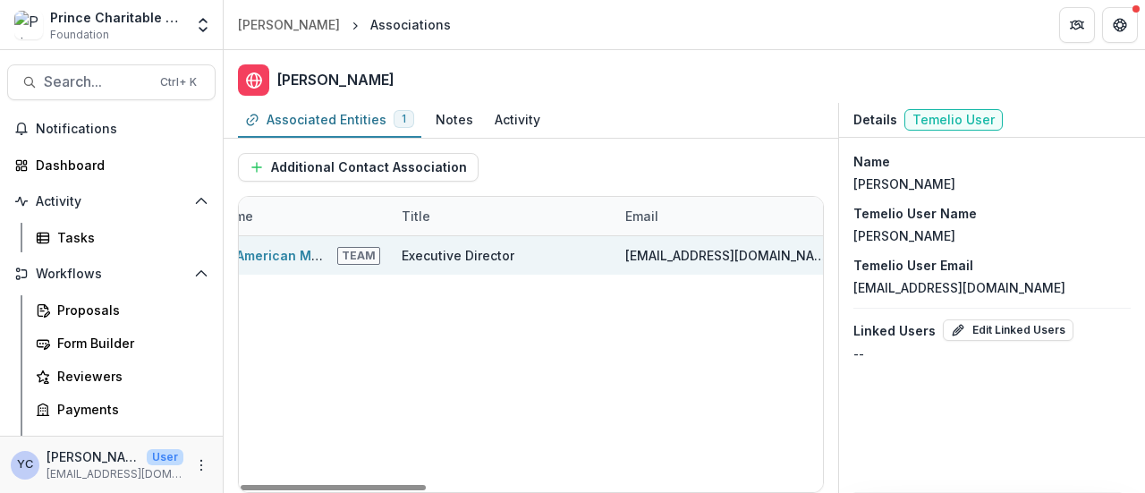
scroll to position [0, 0]
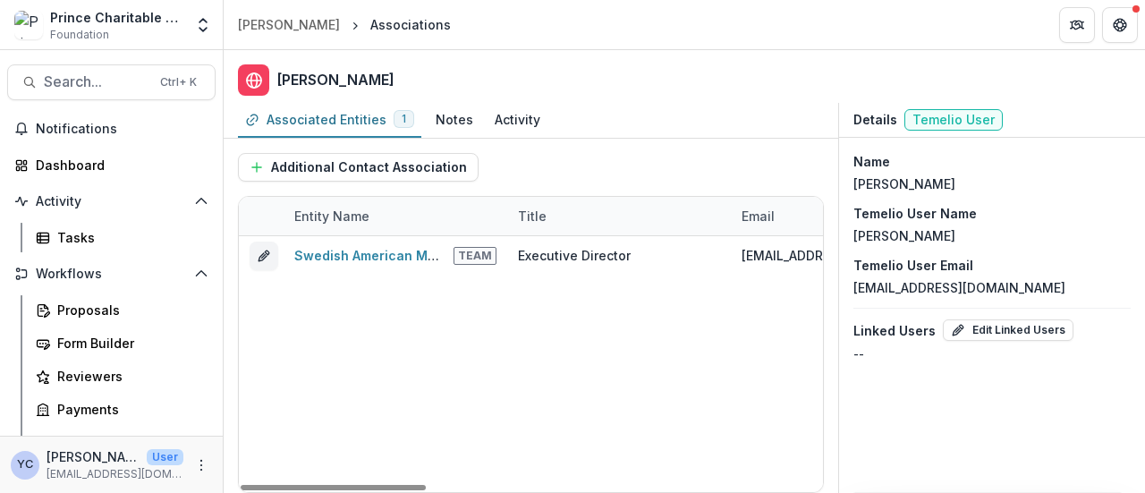
click at [462, 389] on div "Swedish American Museum Association of Chicago Team Executive Director kabercro…" at bounding box center [1156, 364] width 1834 height 256
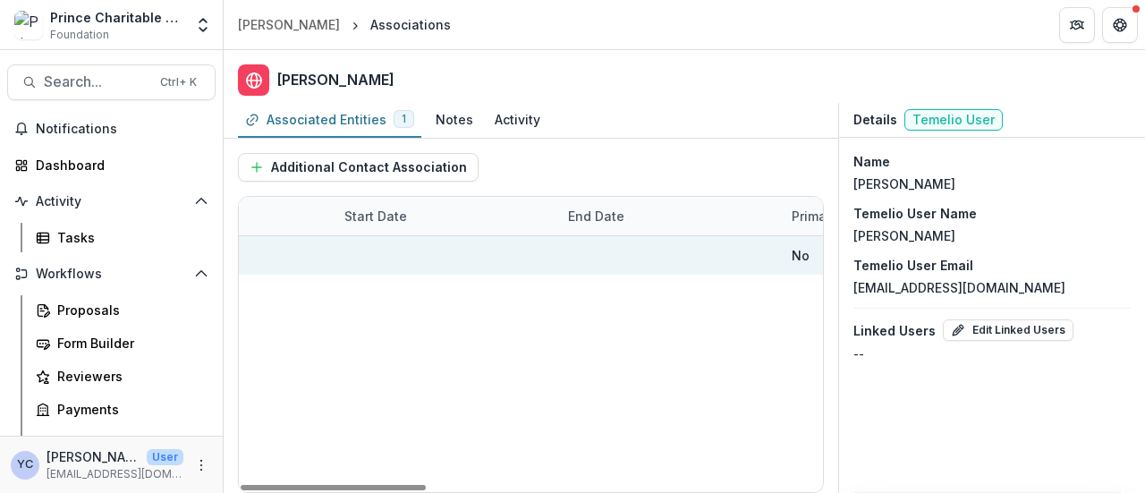
scroll to position [0, 881]
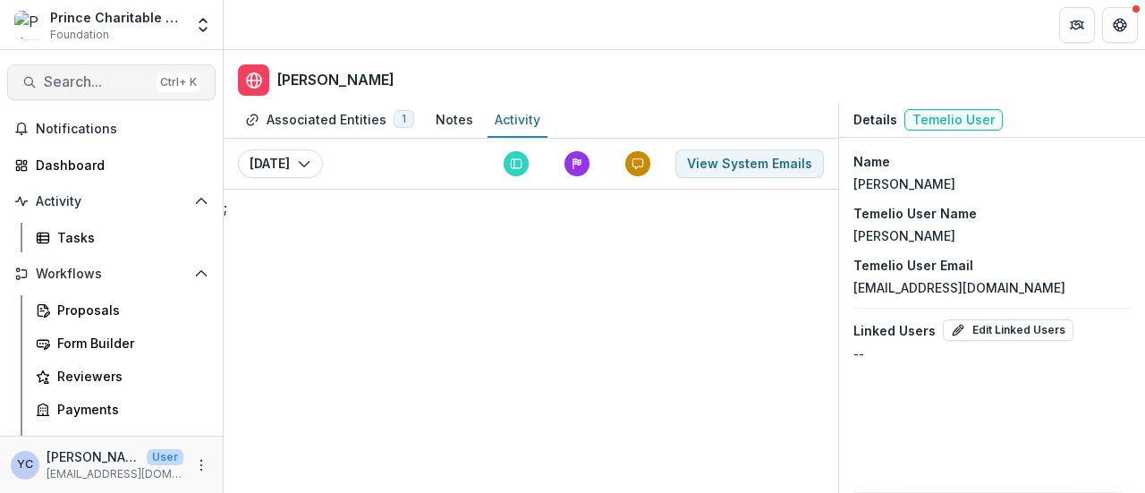
click at [115, 72] on button "Search... Ctrl + K" at bounding box center [111, 82] width 209 height 36
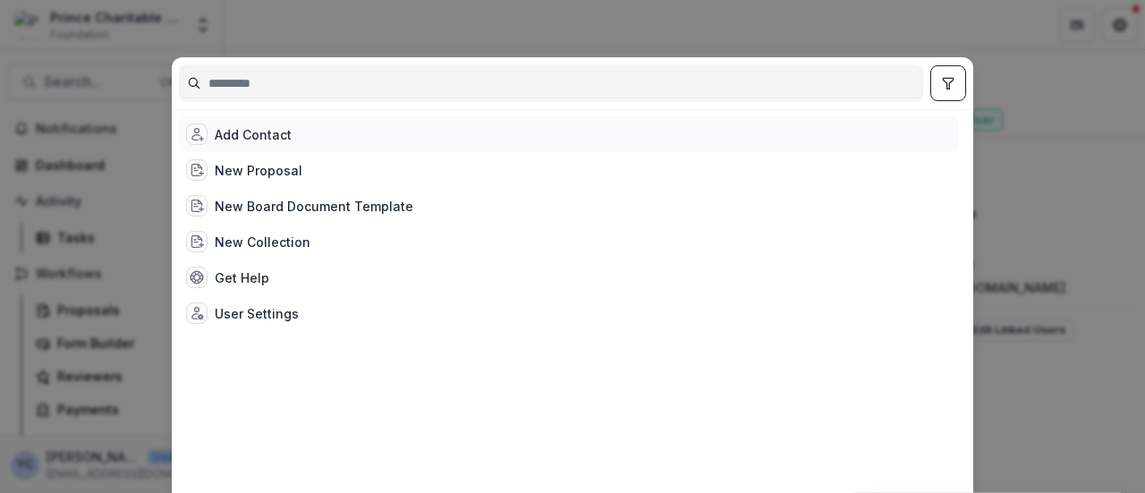
click at [272, 128] on div "Add Contact" at bounding box center [253, 134] width 77 height 19
click at [190, 132] on icon at bounding box center [197, 134] width 14 height 14
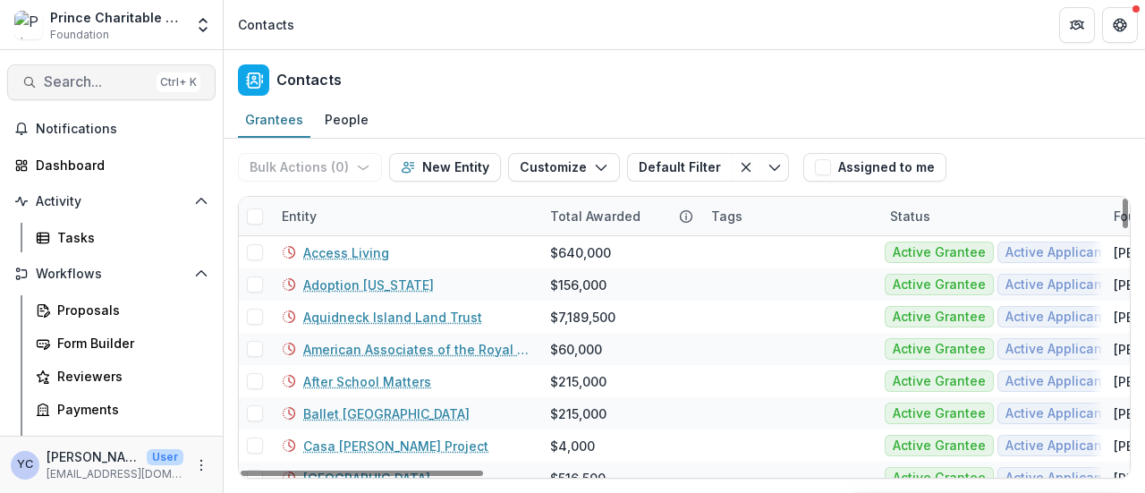
click at [89, 74] on span "Search..." at bounding box center [97, 81] width 106 height 17
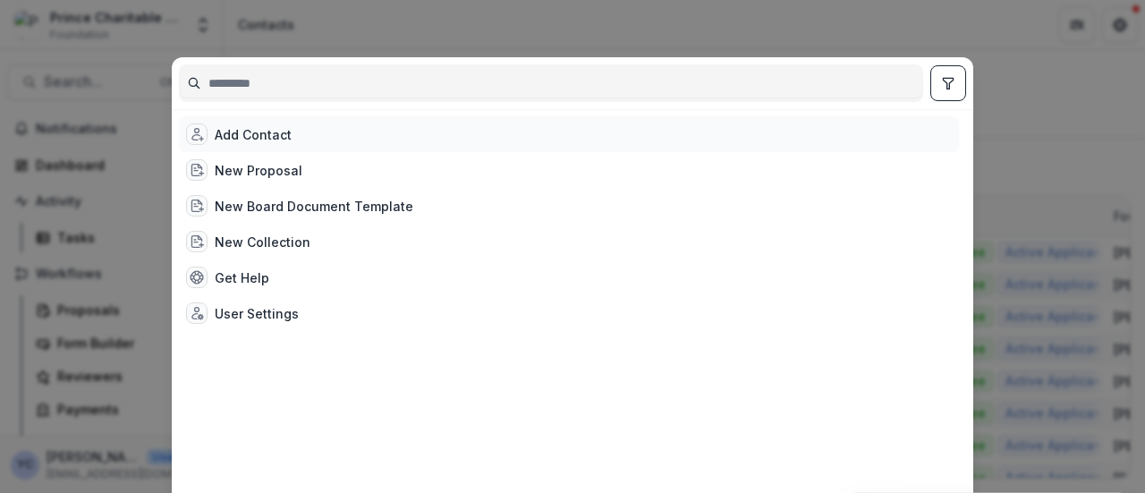
click at [205, 135] on div "Add Contact" at bounding box center [239, 133] width 106 height 21
click at [195, 136] on icon at bounding box center [197, 134] width 14 height 14
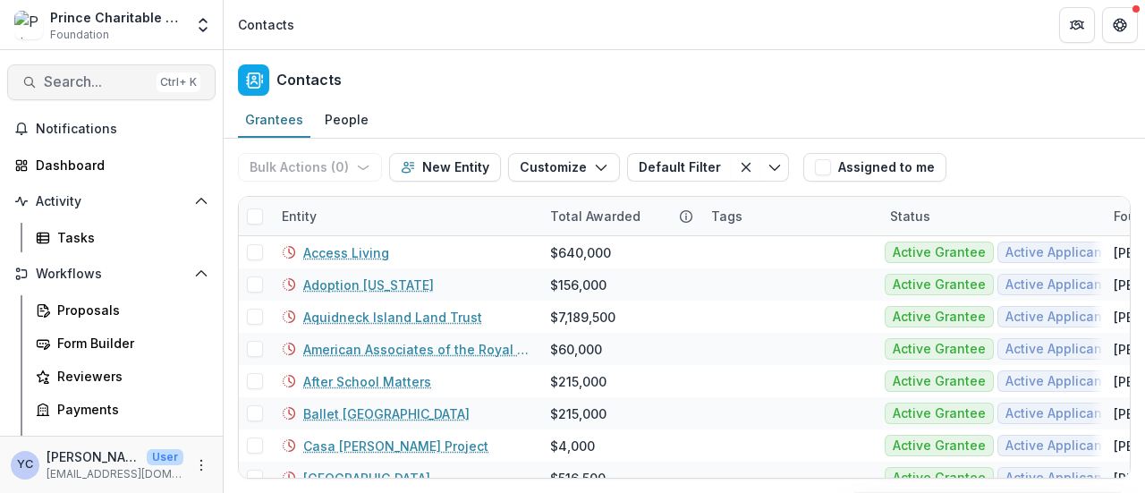
click at [129, 65] on button "Search... Ctrl + K" at bounding box center [111, 82] width 209 height 36
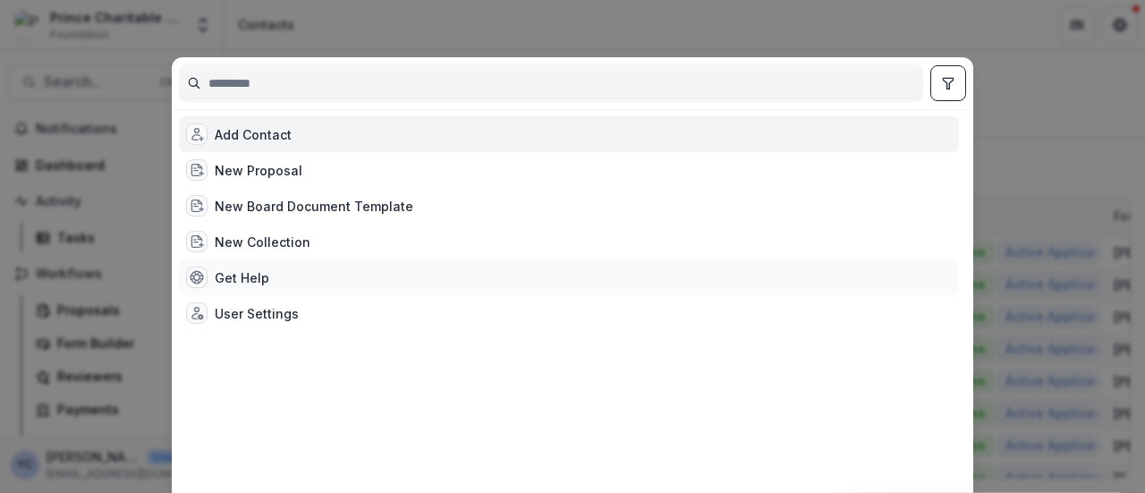
scroll to position [157, 0]
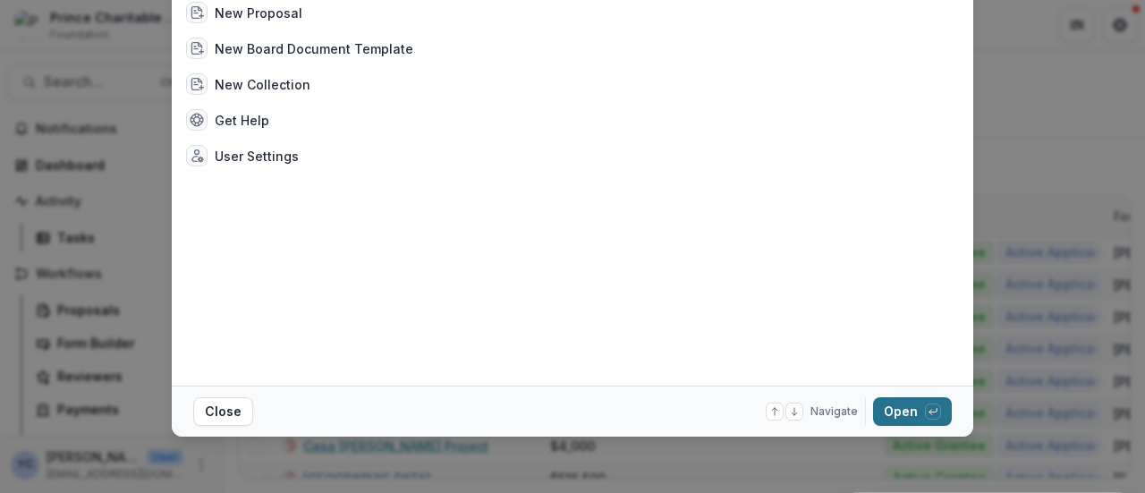
click at [895, 411] on button "Open with enter key" at bounding box center [912, 411] width 79 height 29
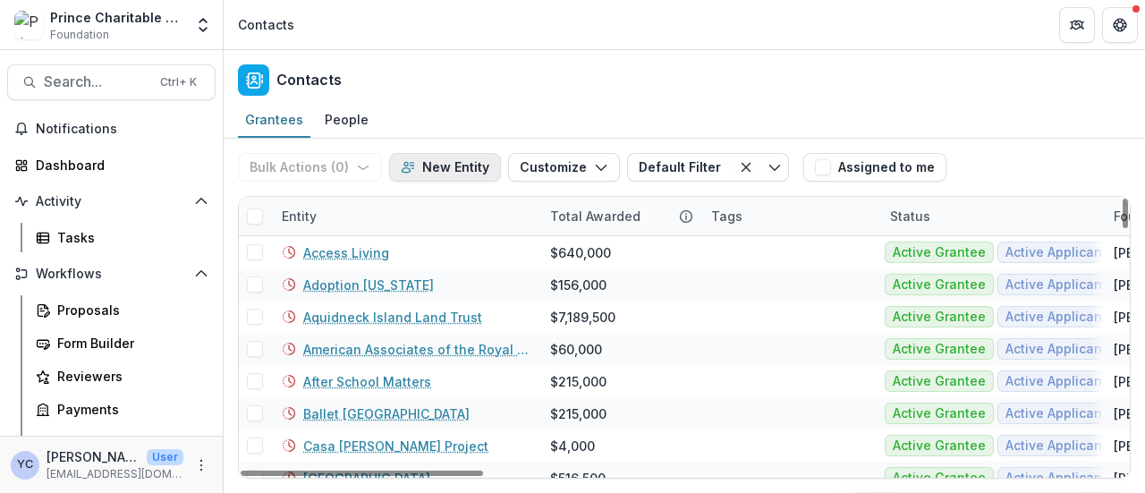
click at [427, 165] on button "New Entity" at bounding box center [445, 167] width 112 height 29
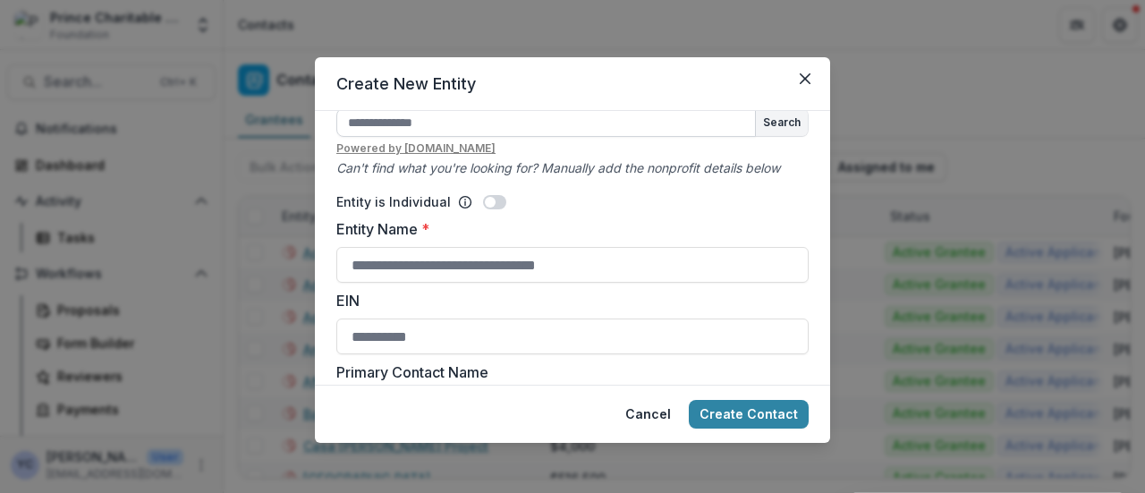
scroll to position [94, 0]
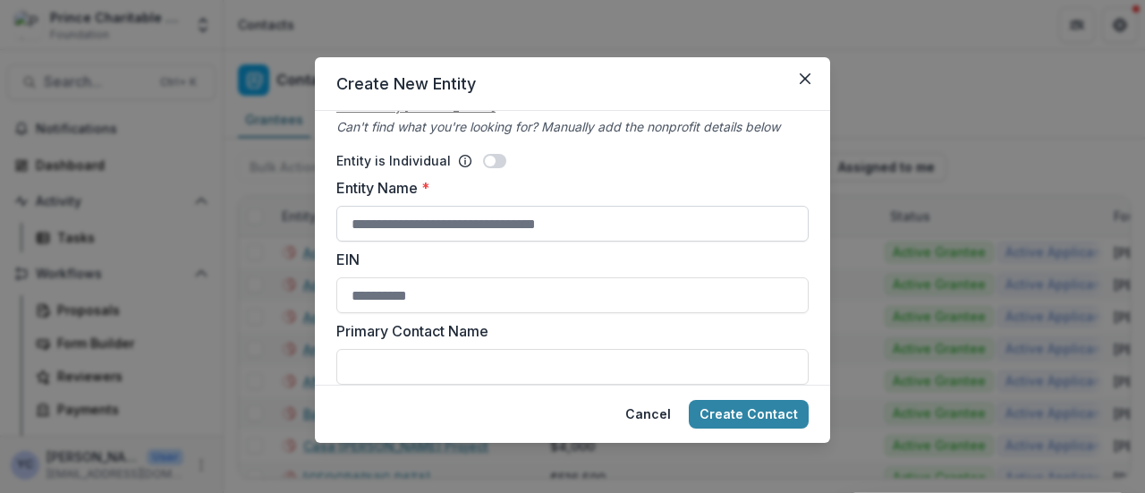
click at [396, 213] on input "Entity Name *" at bounding box center [572, 224] width 472 height 36
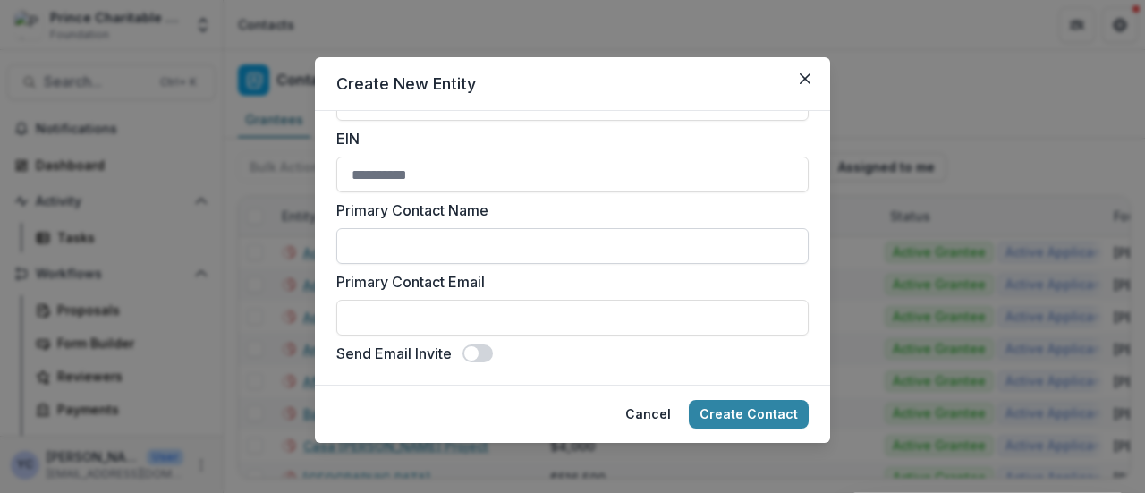
click at [398, 242] on input "Primary Contact Name" at bounding box center [572, 246] width 472 height 36
type input "*"
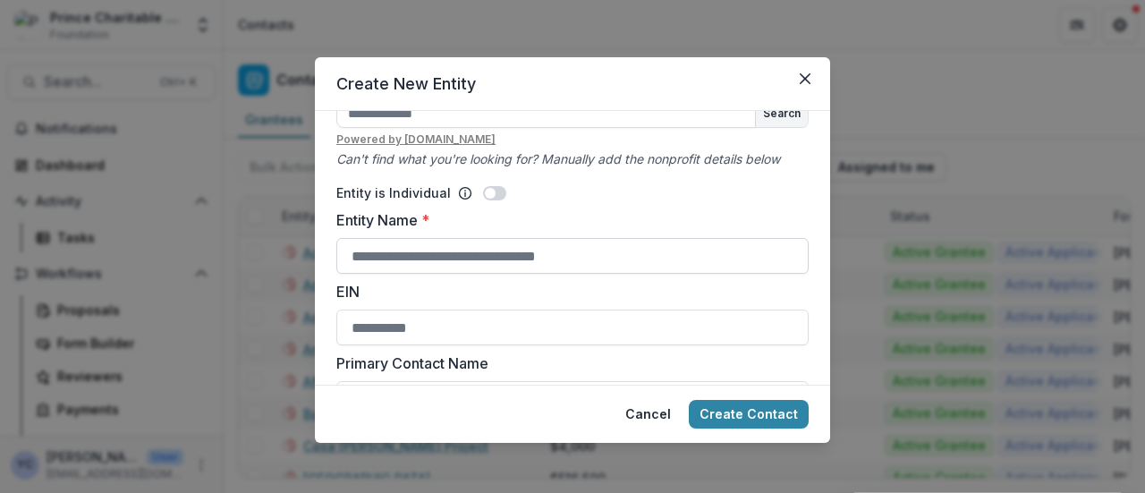
scroll to position [94, 0]
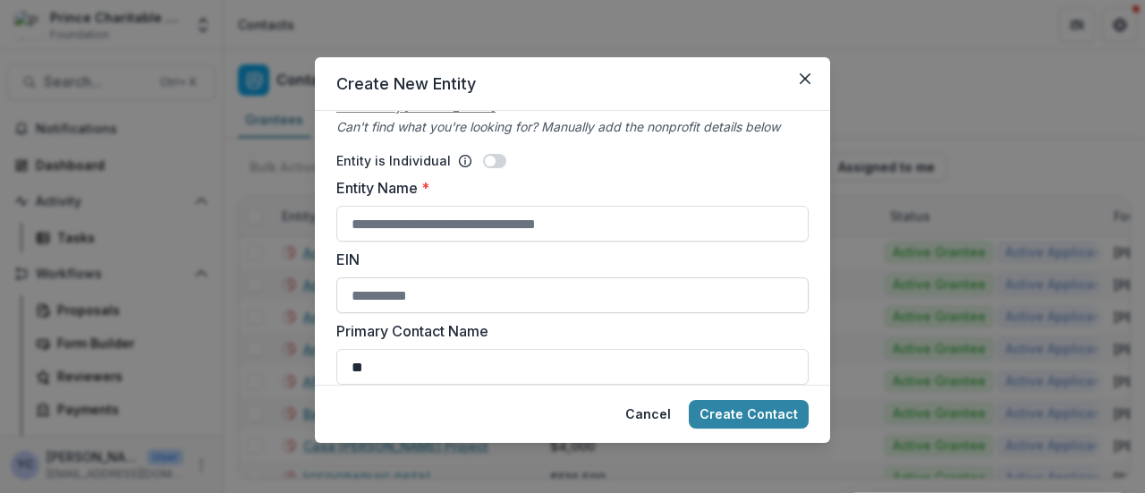
type input "*"
type input "**********"
click at [558, 224] on input "Entity Name *" at bounding box center [572, 224] width 472 height 36
click at [566, 264] on label "EIN" at bounding box center [567, 259] width 462 height 21
click at [566, 277] on input "EIN" at bounding box center [572, 295] width 472 height 36
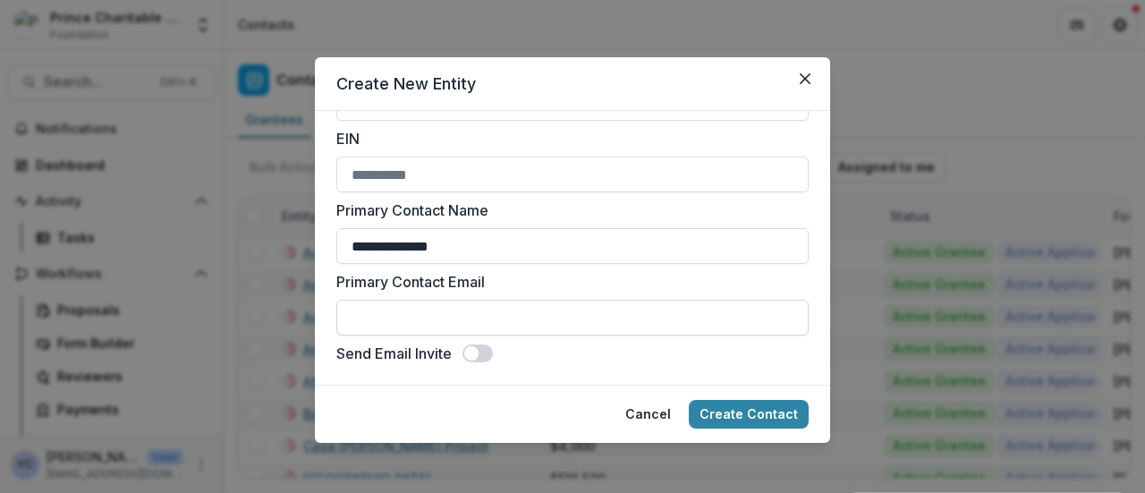
scroll to position [21, 0]
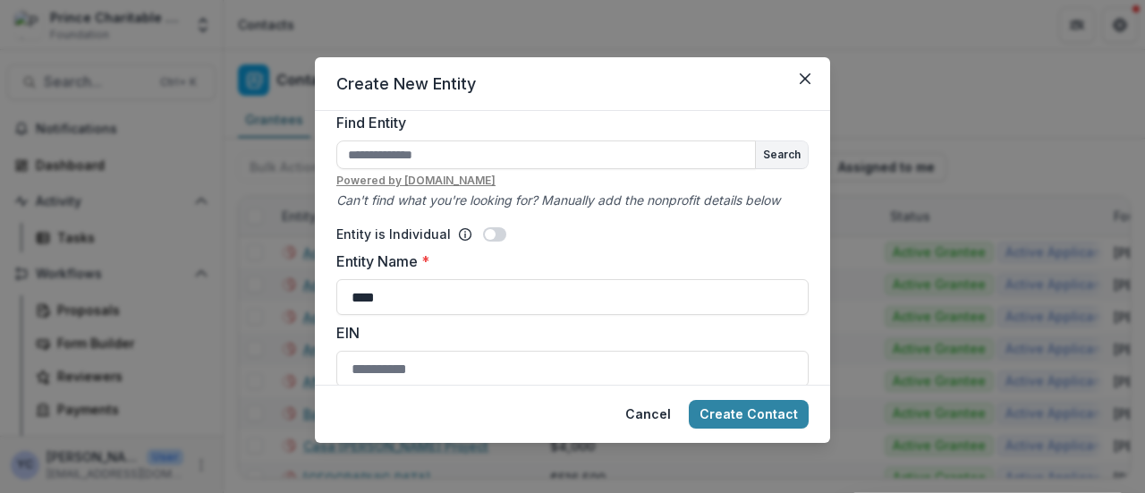
click at [496, 237] on span at bounding box center [494, 234] width 23 height 14
click at [426, 285] on input "****" at bounding box center [572, 297] width 472 height 36
click at [483, 302] on input "****" at bounding box center [572, 297] width 472 height 36
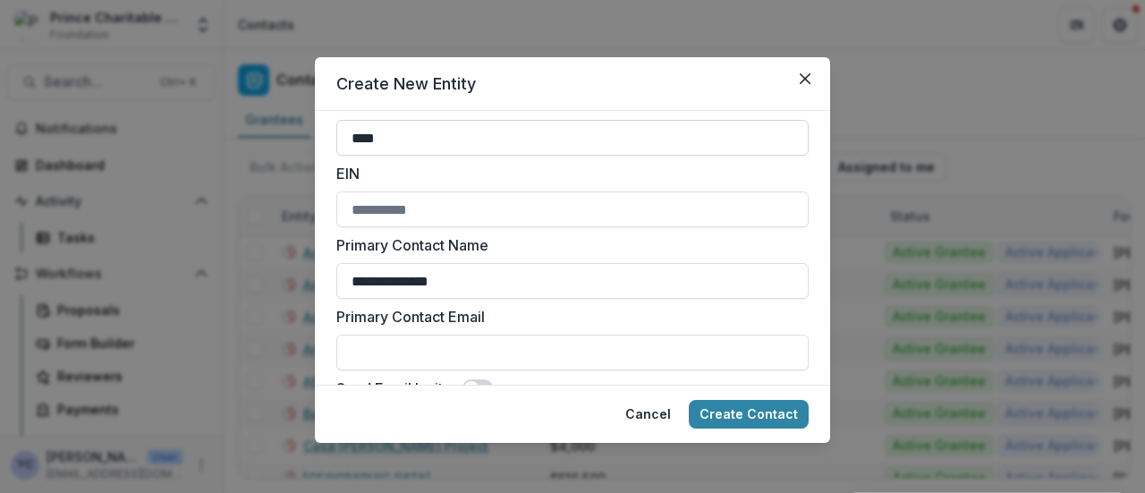
scroll to position [68, 0]
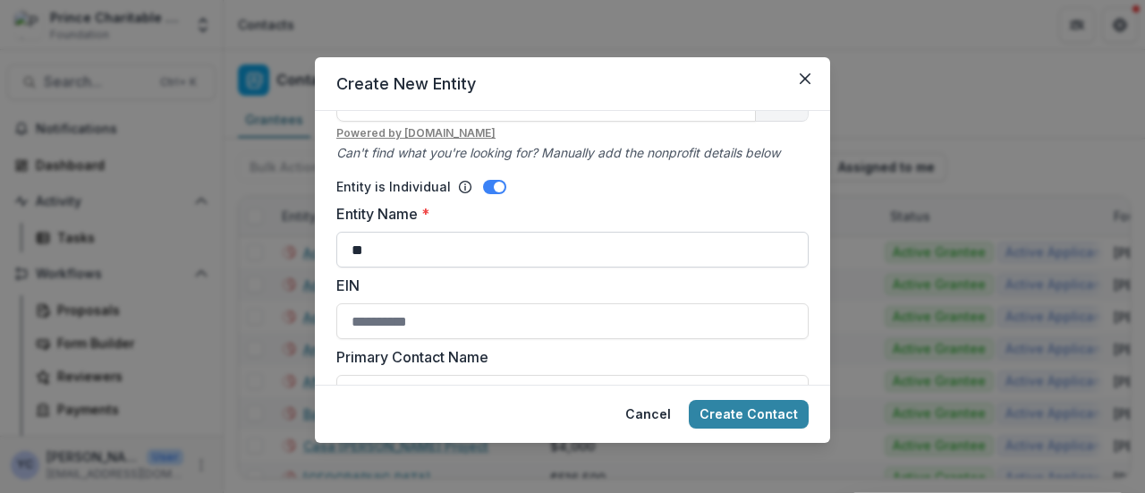
type input "*"
type input "****"
click at [594, 193] on div "Entity is Individual" at bounding box center [572, 186] width 472 height 19
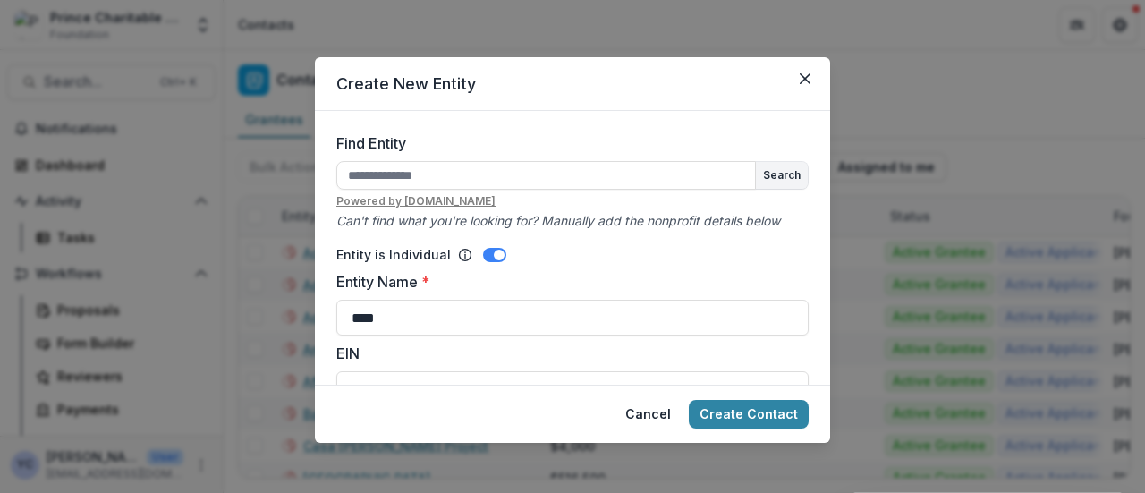
scroll to position [215, 0]
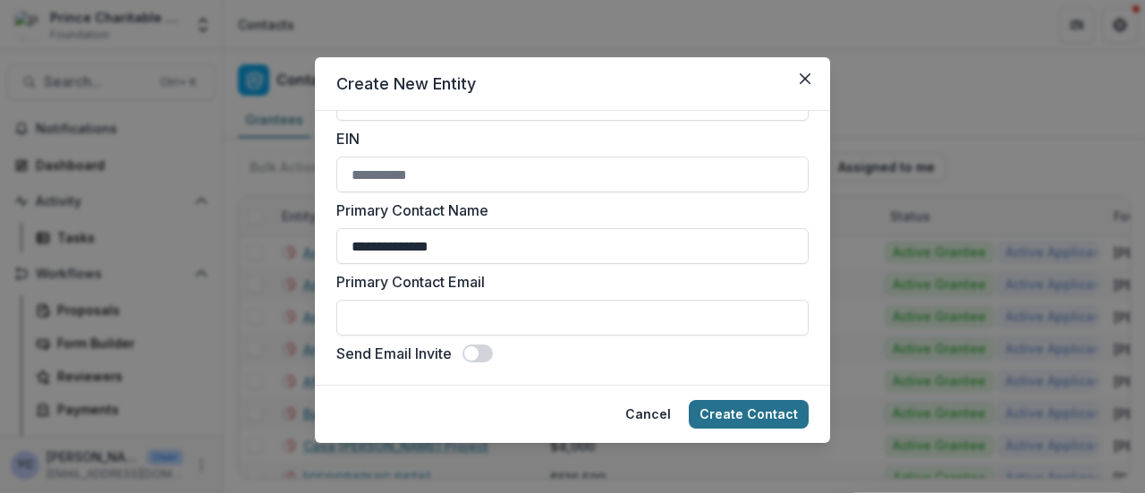
click at [743, 412] on button "Create Contact" at bounding box center [749, 414] width 120 height 29
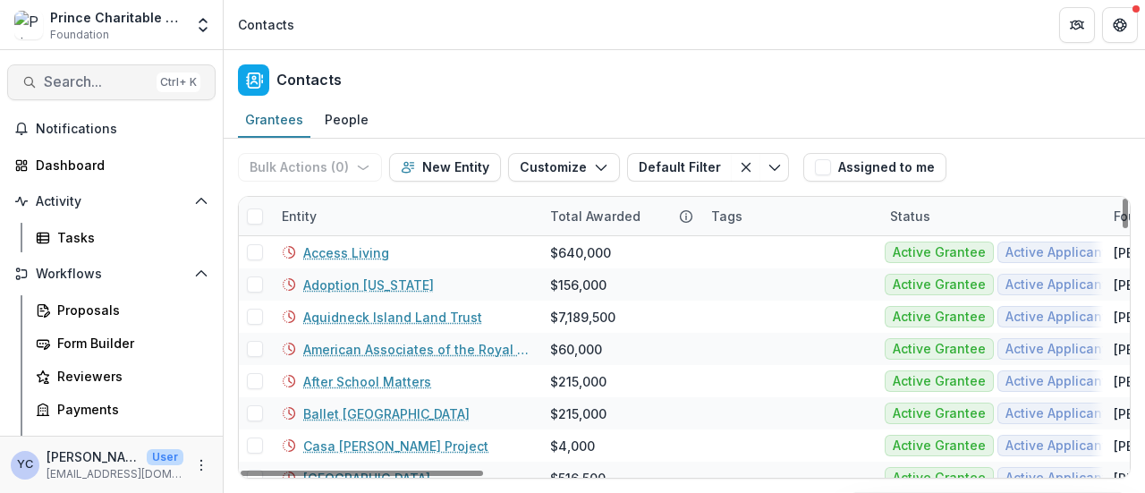
click at [94, 82] on span "Search..." at bounding box center [97, 81] width 106 height 17
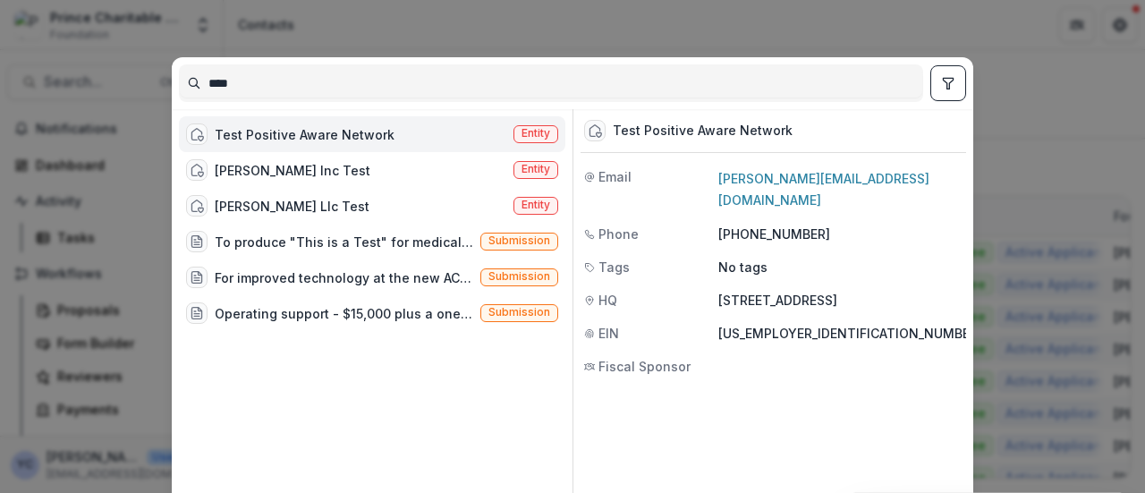
type input "****"
drag, startPoint x: 949, startPoint y: 80, endPoint x: 1034, endPoint y: 81, distance: 85.0
click at [1034, 81] on div "**** Test Positive Aware Network Entity Parker Inc Test Entity Parker Llc Test …" at bounding box center [572, 246] width 1145 height 493
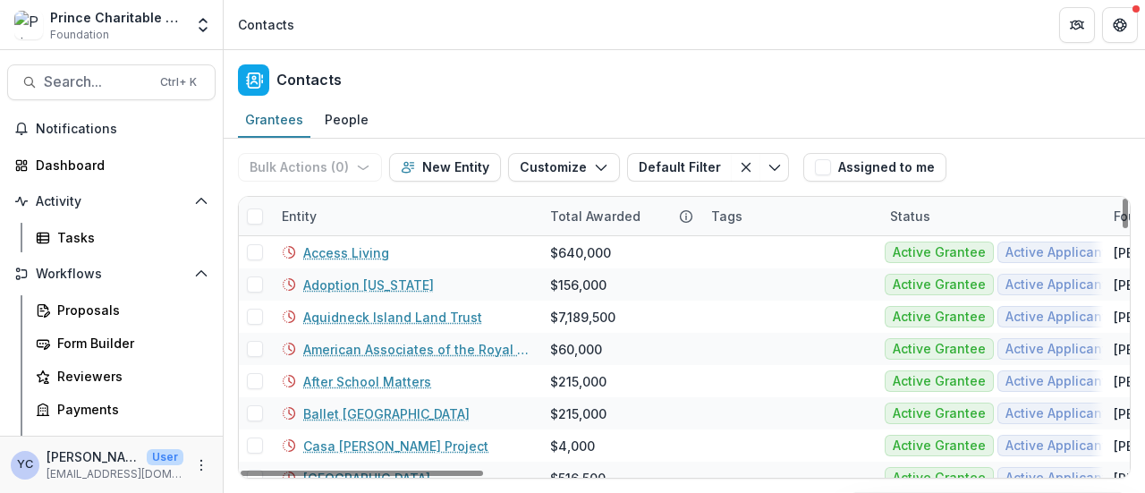
scroll to position [27, 0]
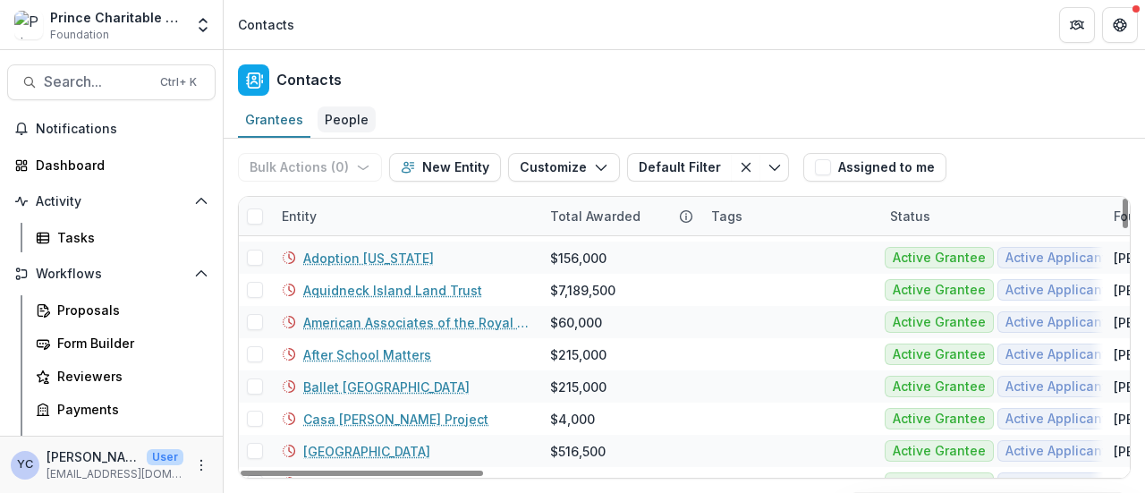
click at [345, 113] on div "People" at bounding box center [347, 119] width 58 height 26
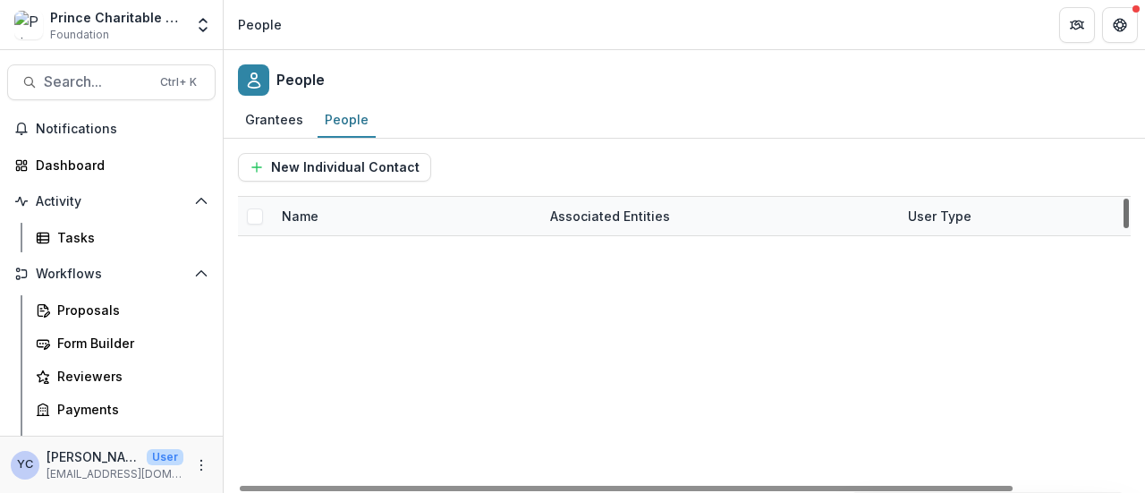
scroll to position [51403, 0]
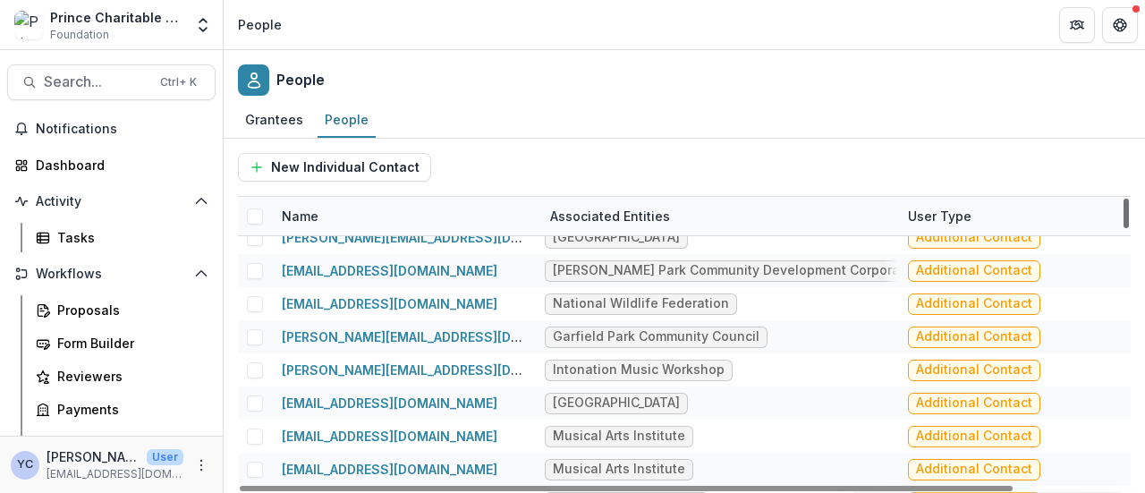
drag, startPoint x: 1127, startPoint y: 232, endPoint x: 1101, endPoint y: 432, distance: 202.1
click at [1124, 228] on div at bounding box center [1126, 214] width 5 height 30
click at [97, 77] on span "Search..." at bounding box center [97, 81] width 106 height 17
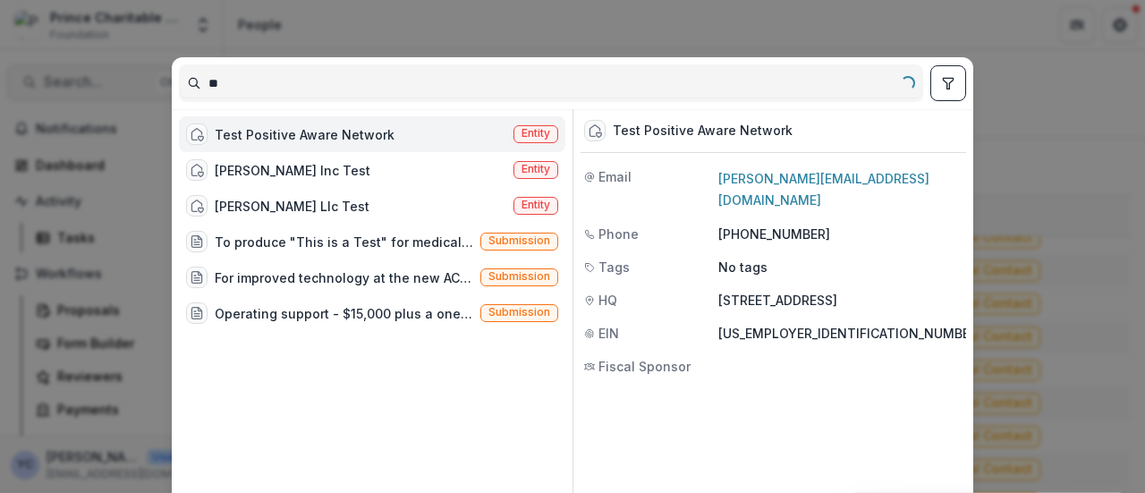
type input "*"
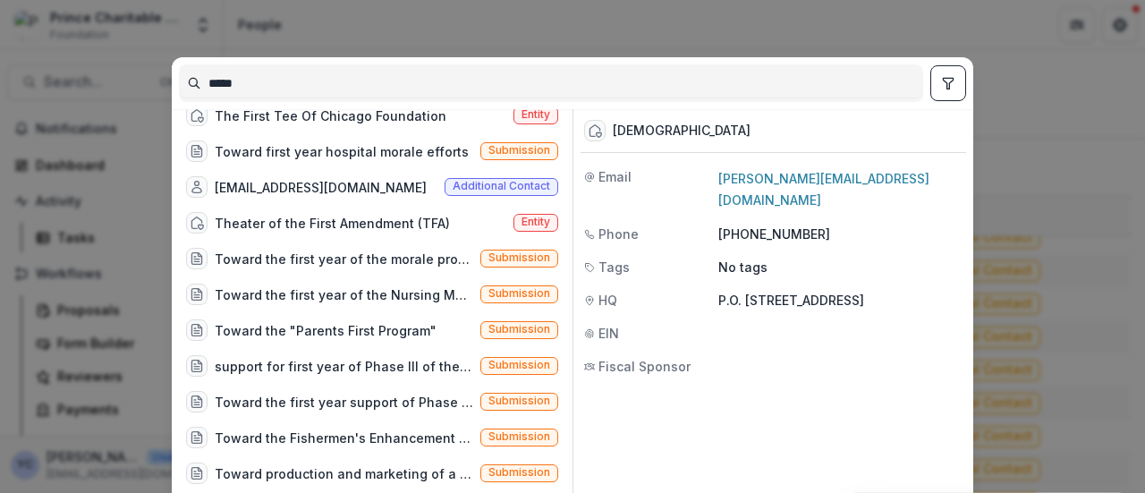
scroll to position [474, 0]
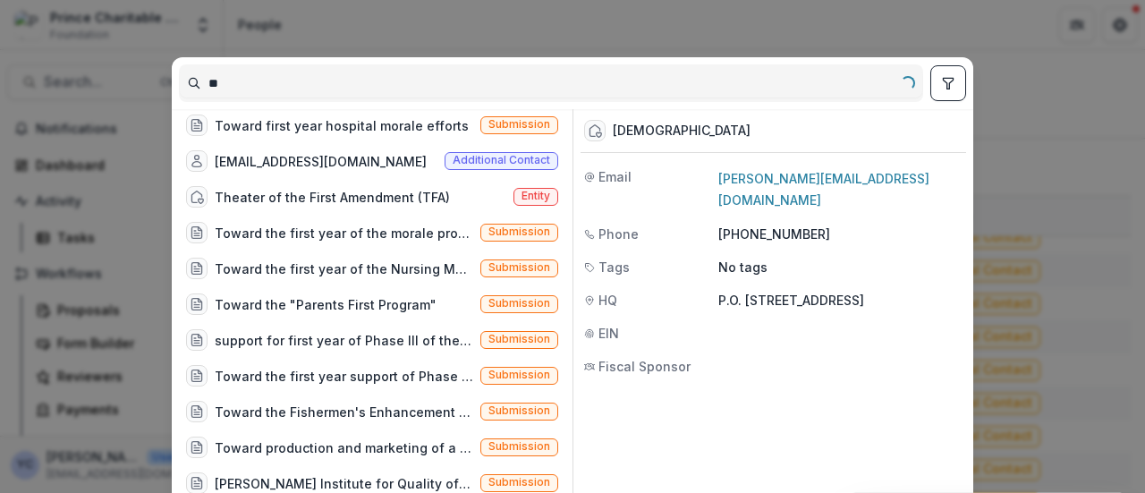
type input "*"
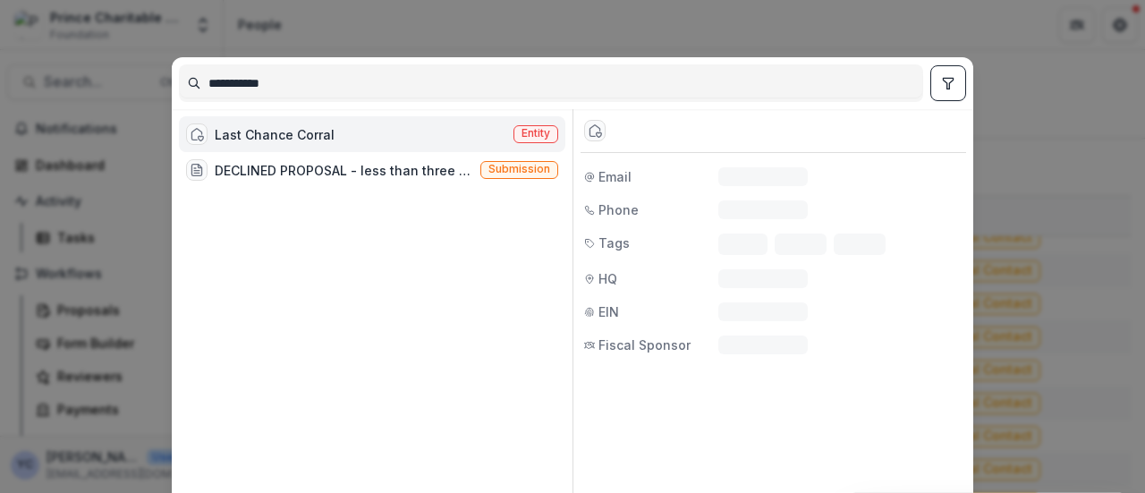
scroll to position [0, 0]
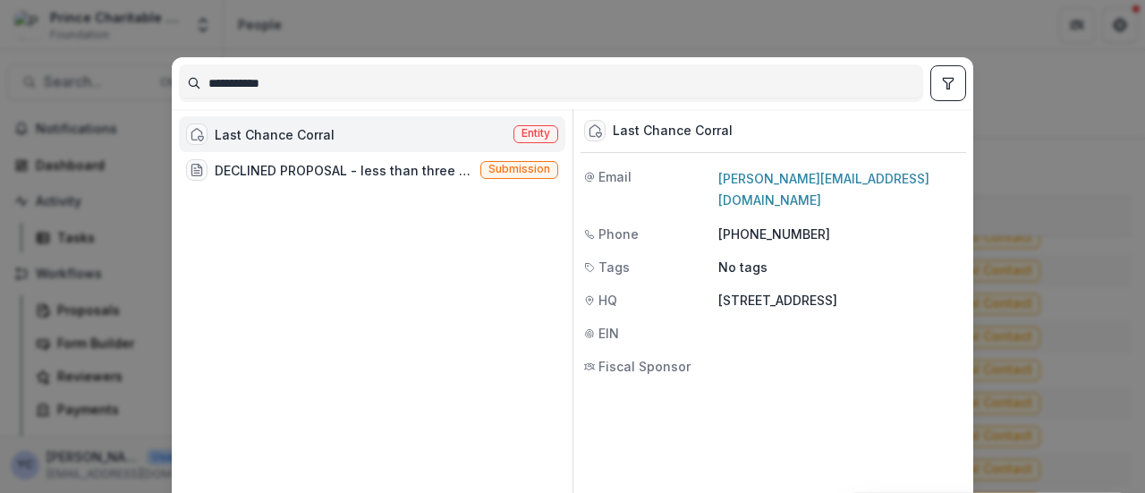
type input "**********"
click at [1033, 90] on div "**********" at bounding box center [572, 246] width 1145 height 493
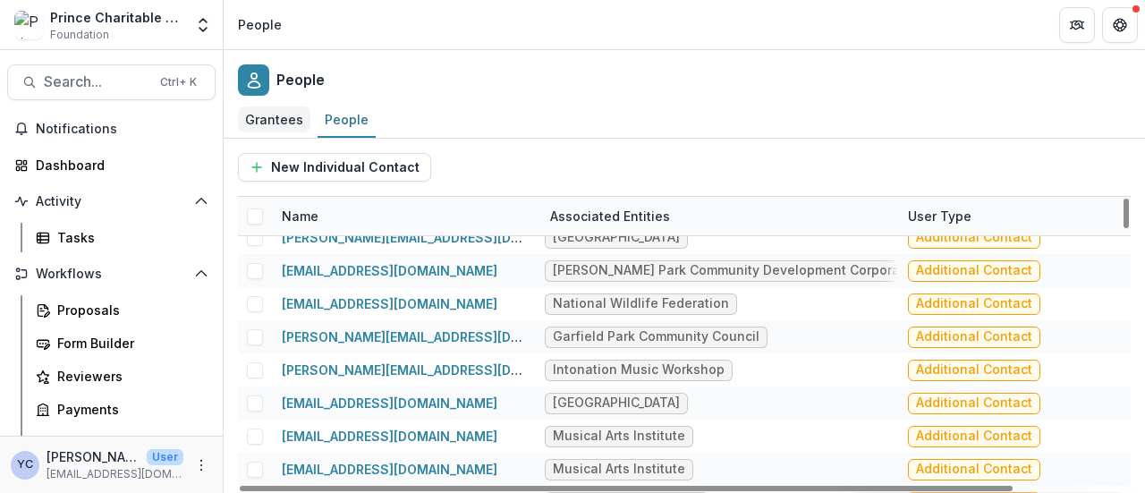
click at [267, 116] on div "Grantees" at bounding box center [274, 119] width 72 height 26
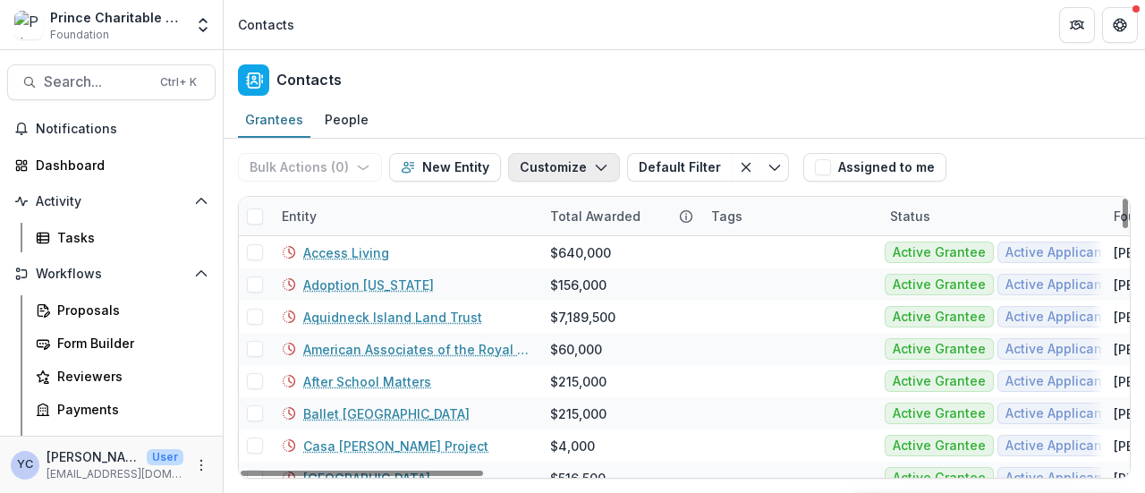
click at [595, 158] on button "Customize" at bounding box center [564, 167] width 112 height 29
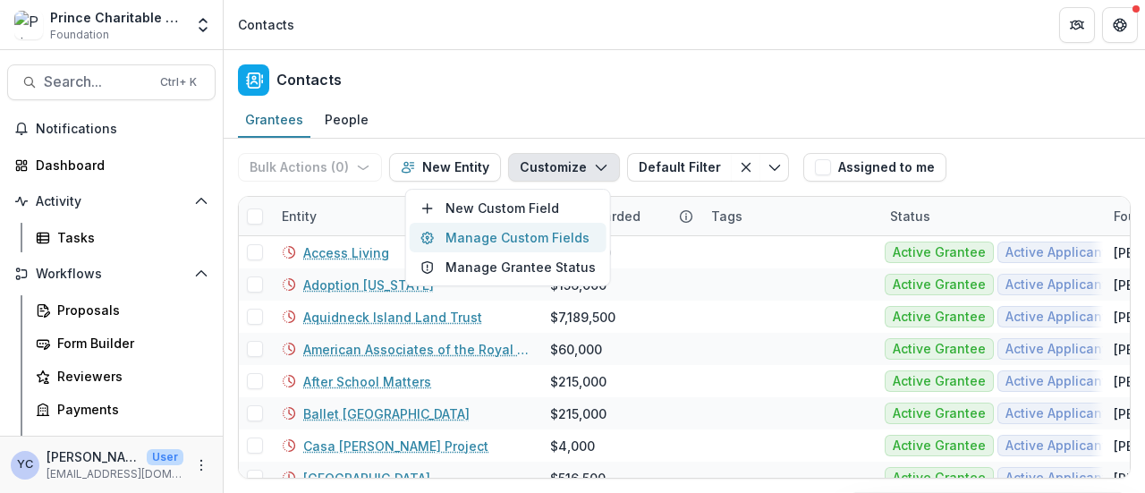
click at [537, 239] on button "Manage Custom Fields" at bounding box center [508, 238] width 197 height 30
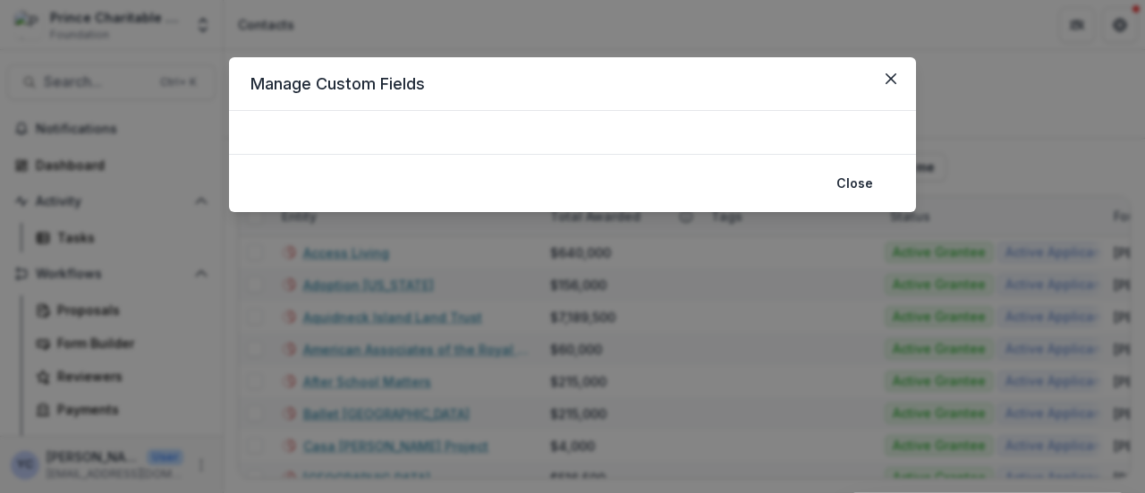
click at [437, 133] on div at bounding box center [572, 132] width 687 height 43
click at [853, 177] on button "Close" at bounding box center [855, 183] width 58 height 29
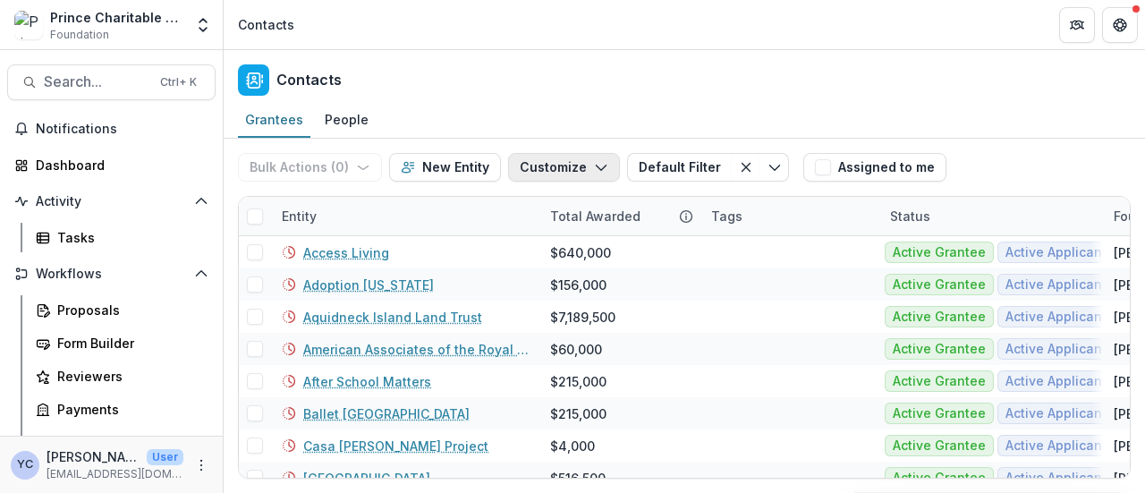
click at [602, 166] on button "Customize" at bounding box center [564, 167] width 112 height 29
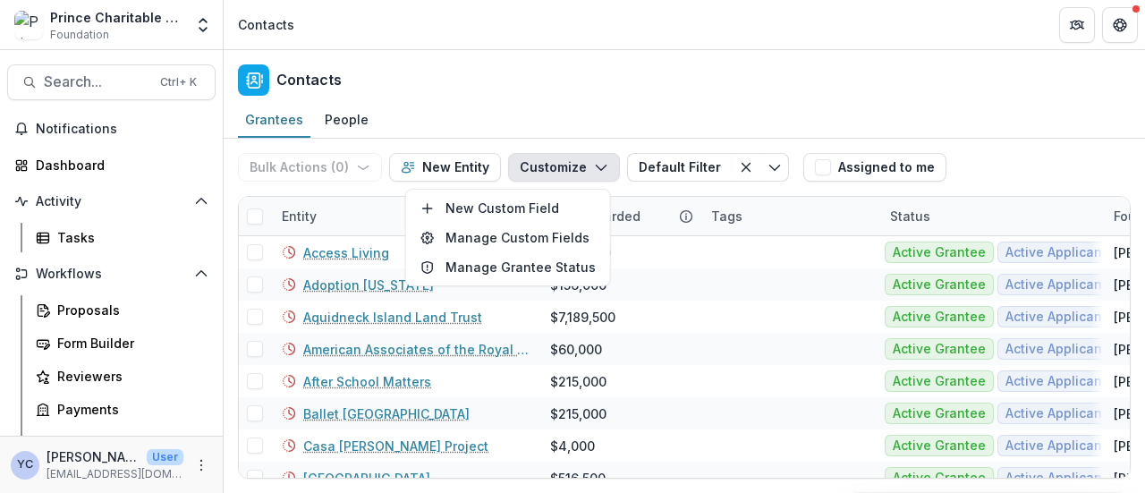
click at [745, 103] on div "Grantees People" at bounding box center [685, 121] width 922 height 36
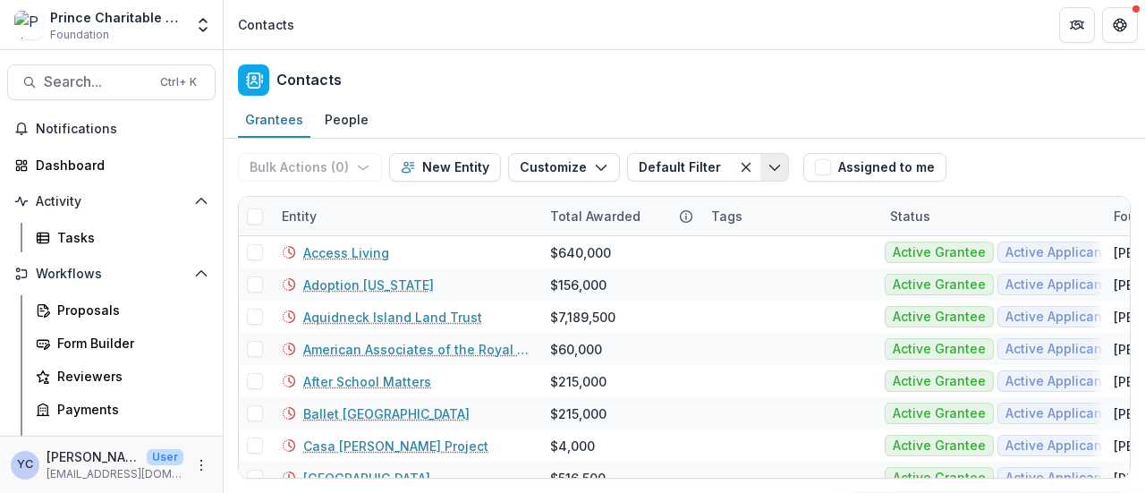
click at [770, 158] on button "Toggle menu" at bounding box center [775, 167] width 29 height 29
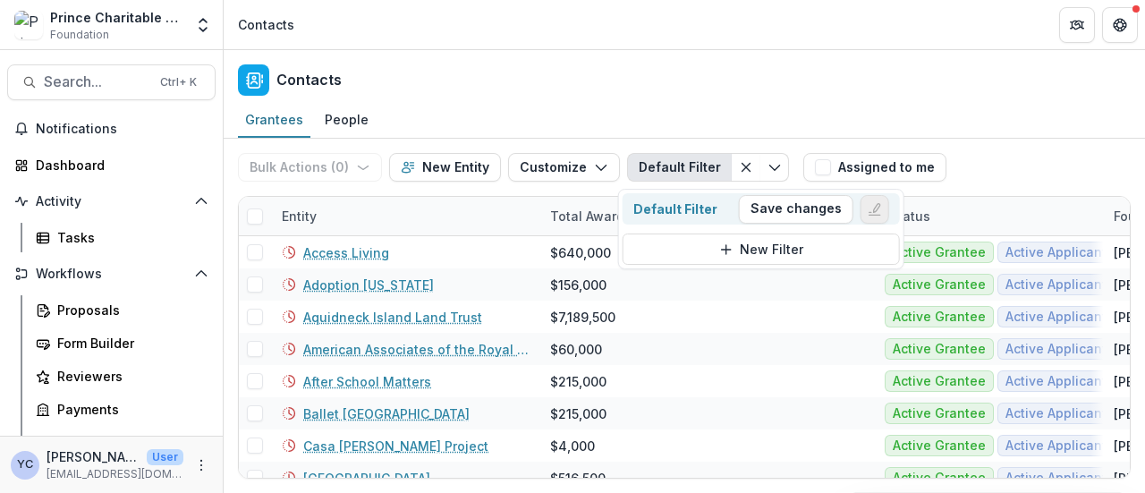
click at [872, 198] on button "Edit filter" at bounding box center [875, 209] width 29 height 29
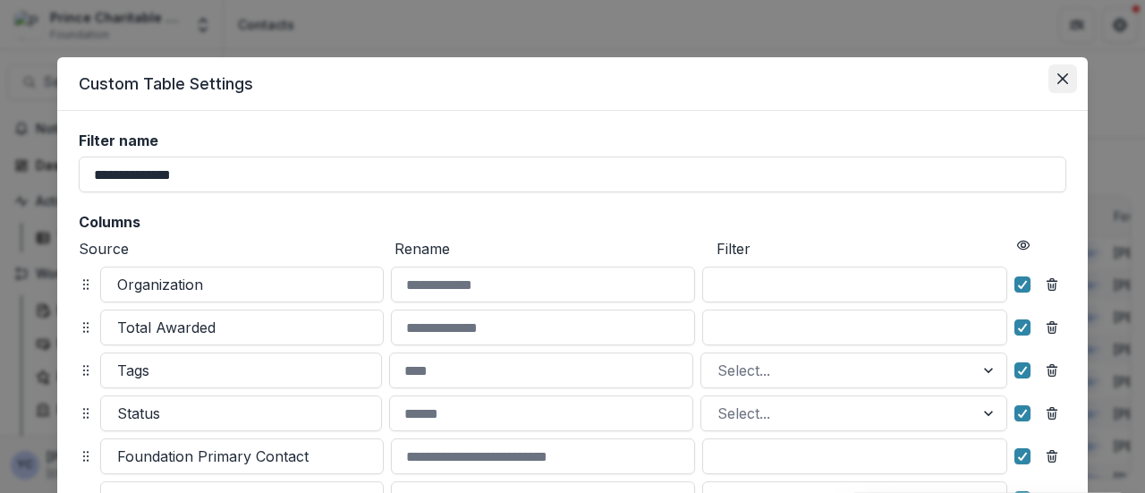
click at [1058, 80] on icon "Close" at bounding box center [1063, 78] width 11 height 11
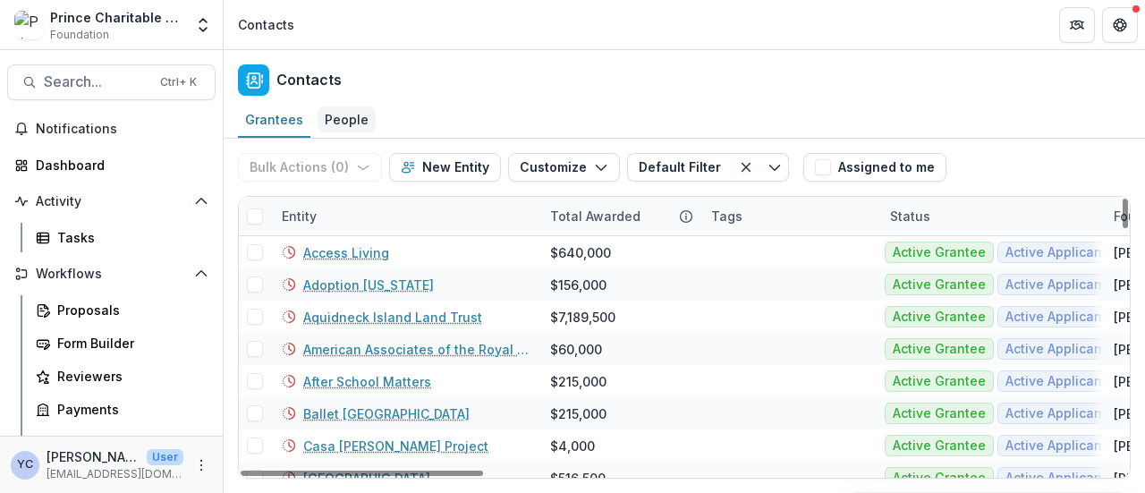
click at [347, 119] on div "People" at bounding box center [347, 119] width 58 height 26
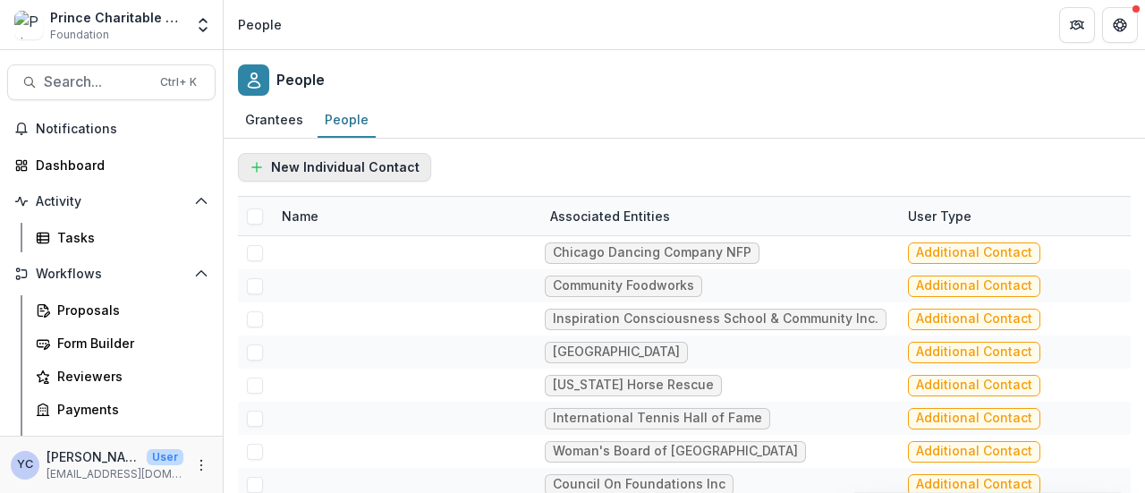
click at [336, 170] on button "New Individual Contact" at bounding box center [334, 167] width 193 height 29
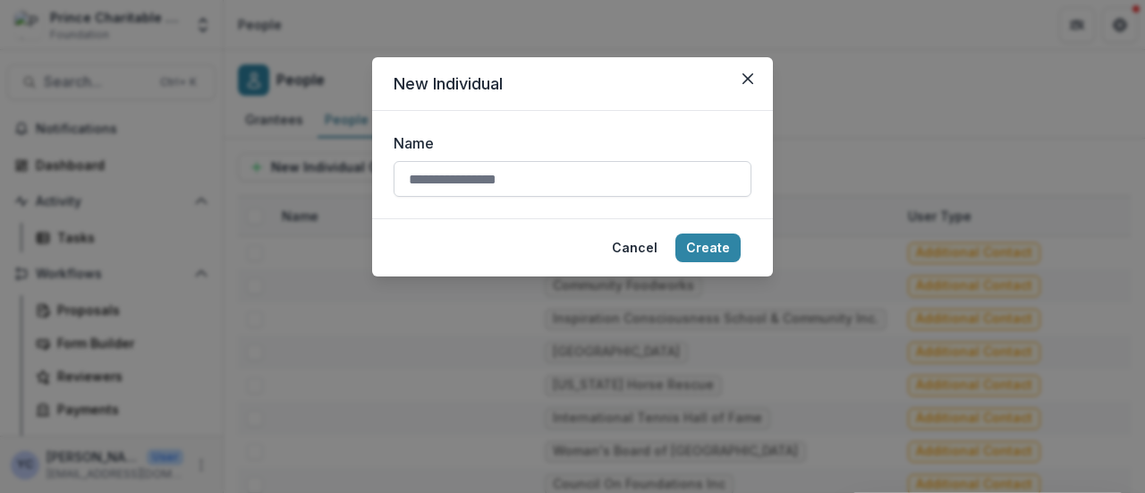
click at [490, 173] on input "Name" at bounding box center [573, 179] width 358 height 36
click at [451, 179] on input "**********" at bounding box center [573, 179] width 358 height 36
type input "**********"
click at [711, 241] on button "Create" at bounding box center [708, 248] width 65 height 29
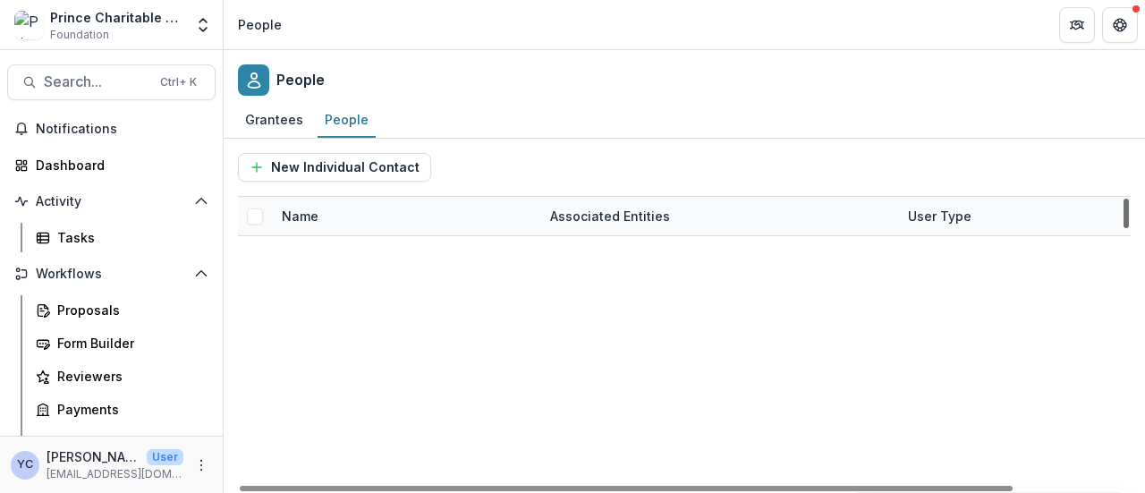
scroll to position [59572, 0]
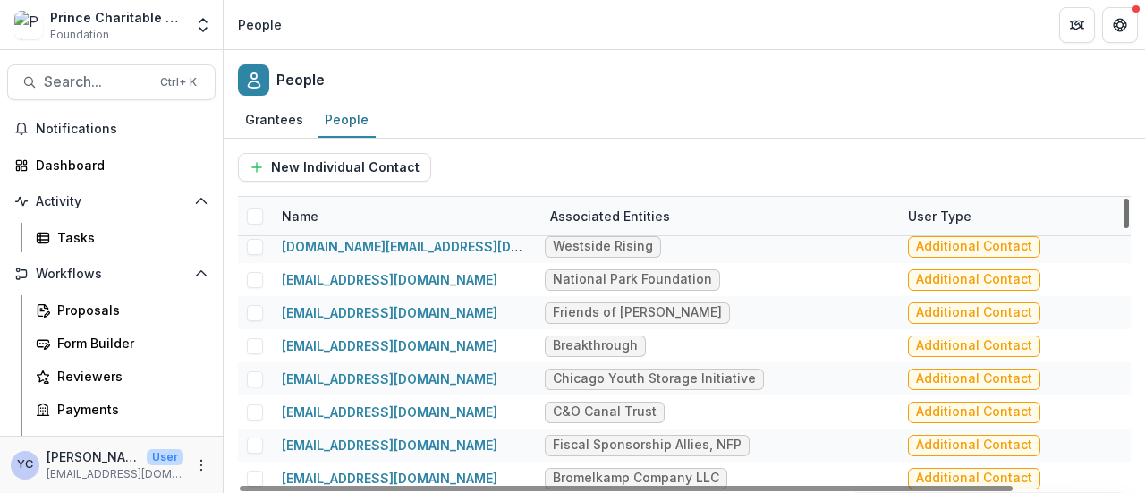
drag, startPoint x: 1130, startPoint y: 317, endPoint x: 1124, endPoint y: 522, distance: 205.0
click at [1124, 228] on div at bounding box center [1126, 214] width 5 height 30
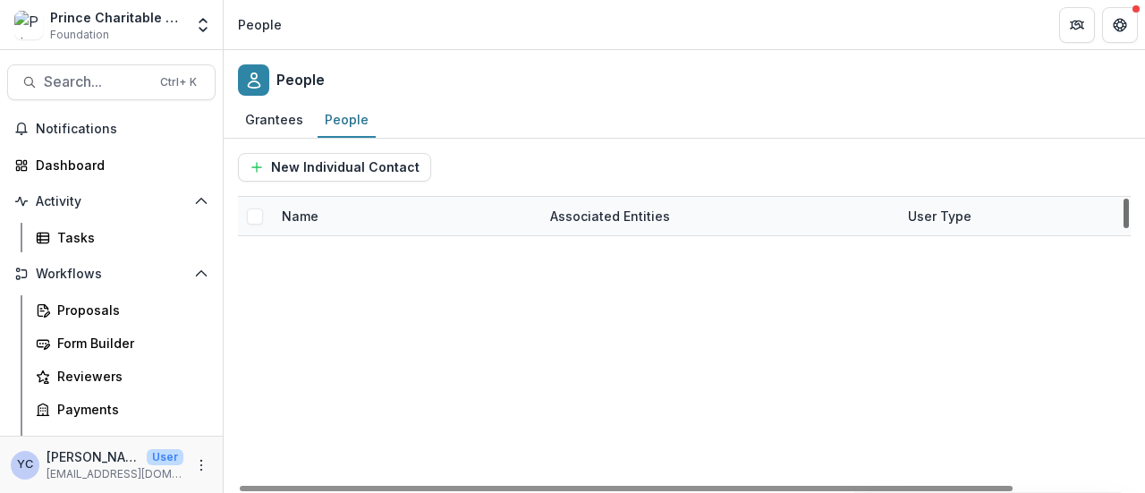
scroll to position [27915, 0]
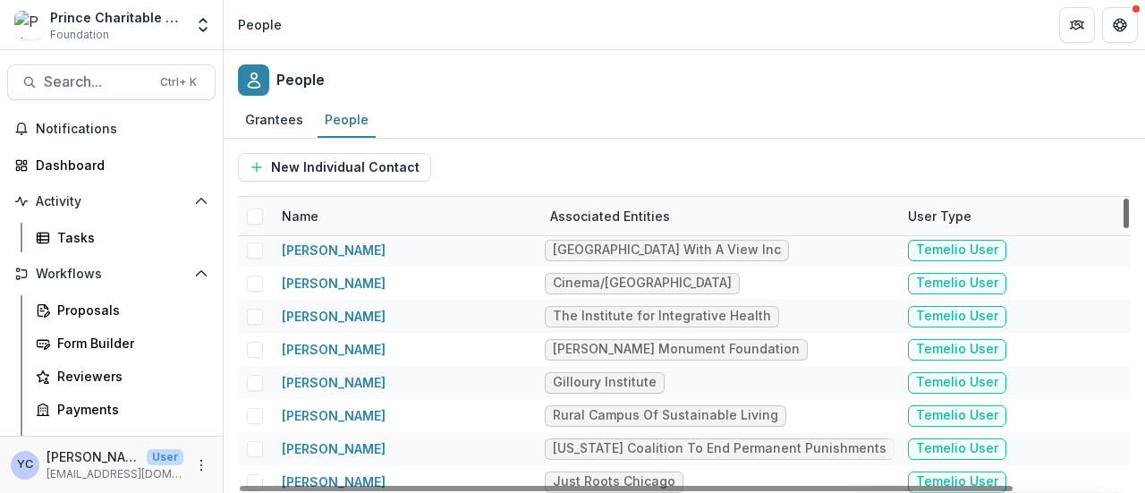
drag, startPoint x: 1127, startPoint y: 431, endPoint x: 1121, endPoint y: 336, distance: 95.9
click at [1124, 228] on div at bounding box center [1126, 214] width 5 height 30
click at [115, 80] on span "Search..." at bounding box center [97, 81] width 106 height 17
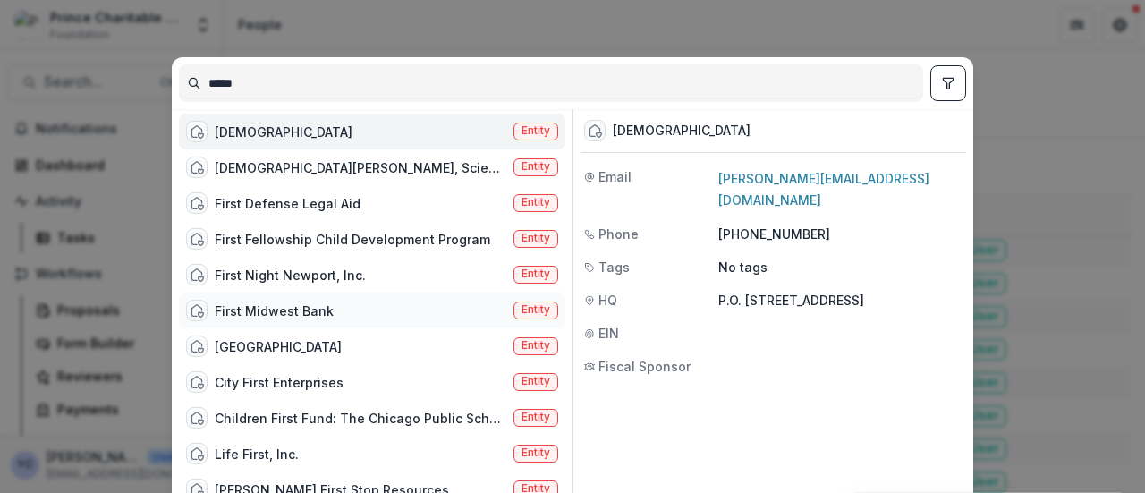
scroll to position [0, 0]
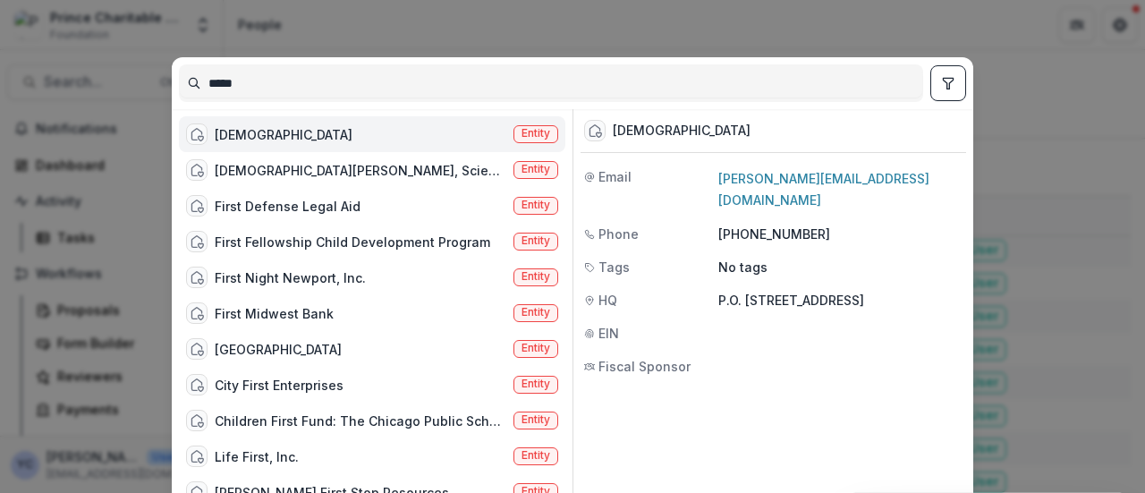
type input "*****"
click at [997, 148] on div "***** First Baptist Church Entity First Church of Christ, Scientist Entity Firs…" at bounding box center [572, 246] width 1145 height 493
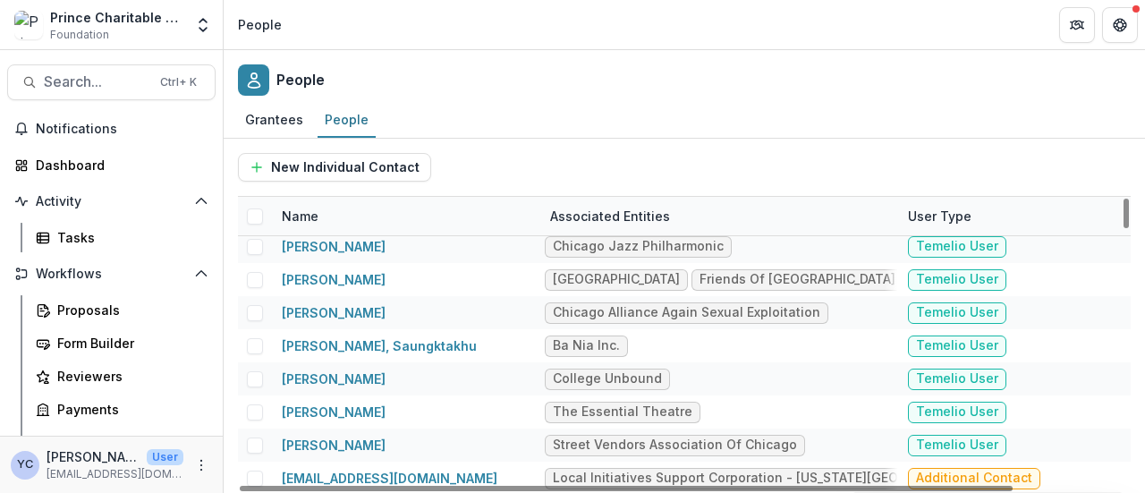
scroll to position [27052, 0]
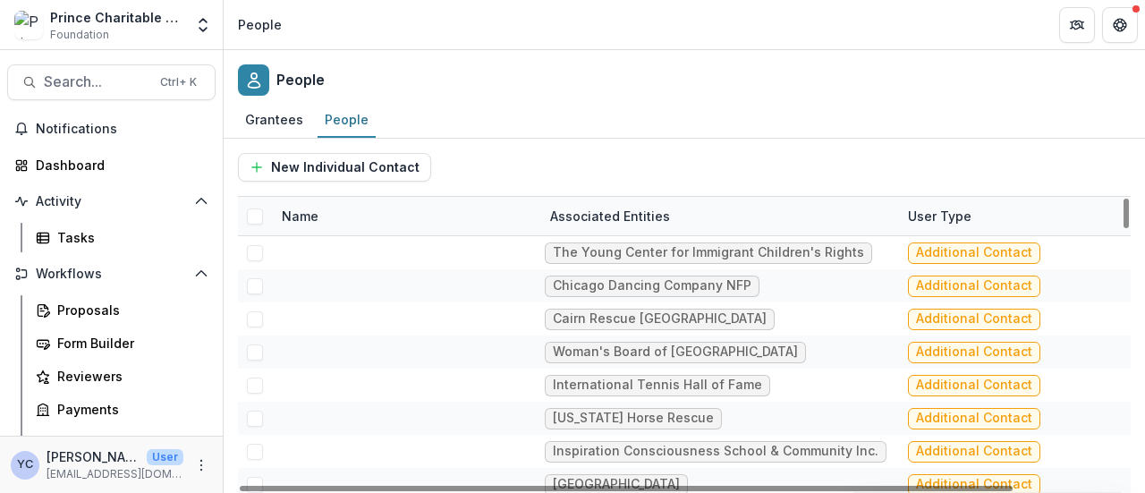
drag, startPoint x: 1128, startPoint y: 328, endPoint x: 1125, endPoint y: 124, distance: 204.0
click at [1125, 199] on div at bounding box center [1126, 214] width 5 height 30
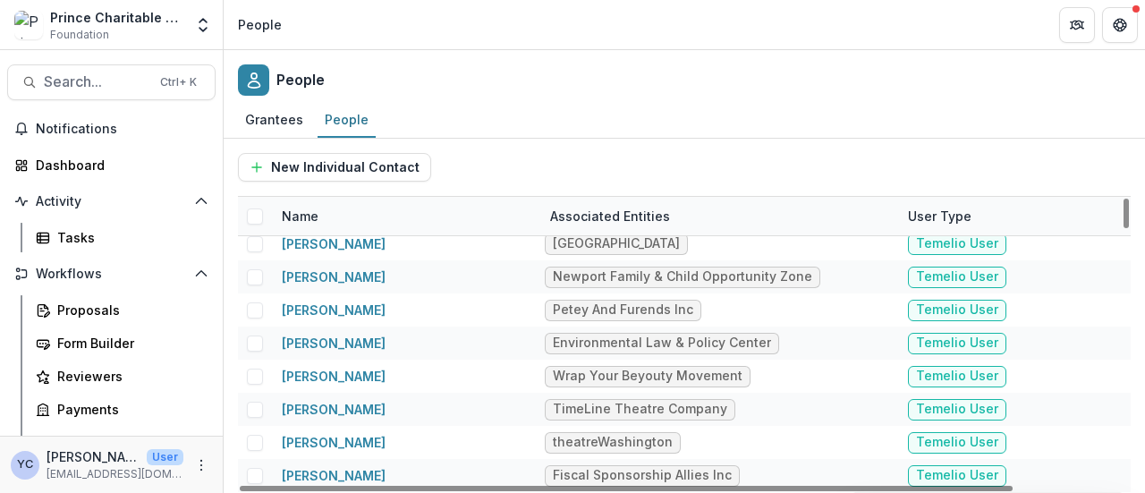
scroll to position [1698, 0]
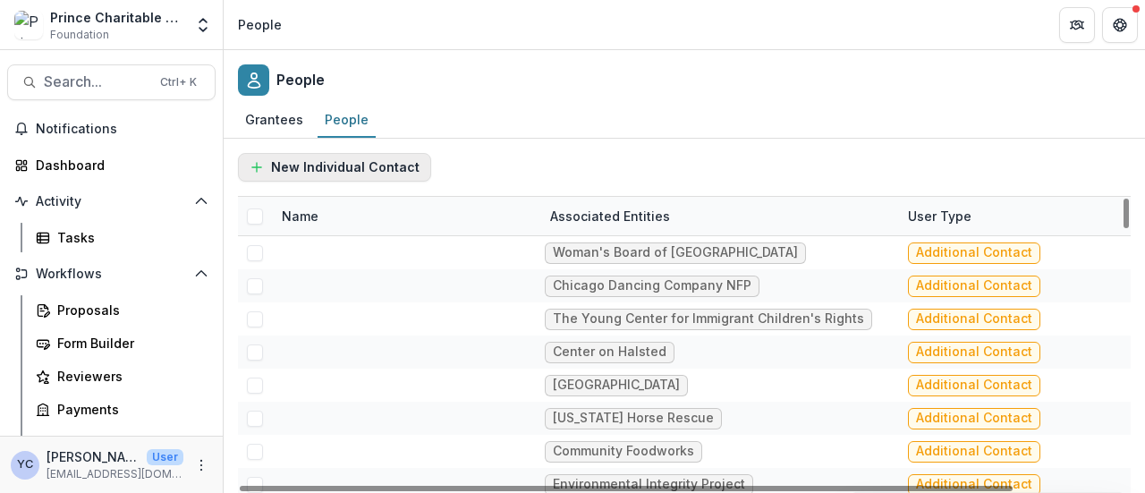
click at [327, 175] on button "New Individual Contact" at bounding box center [334, 167] width 193 height 29
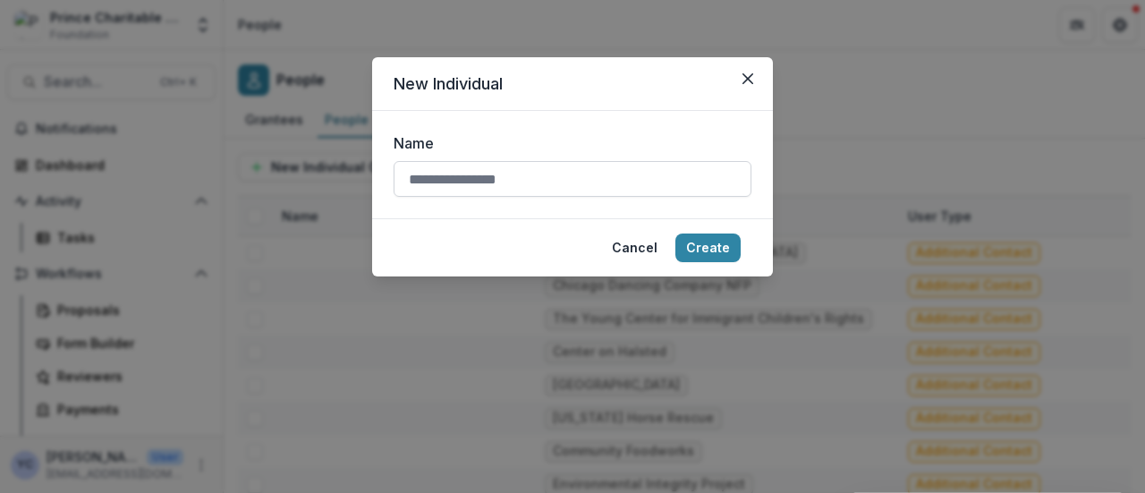
click at [575, 176] on input "Name" at bounding box center [573, 179] width 358 height 36
click at [460, 176] on input "Name" at bounding box center [573, 179] width 358 height 36
type input "**********"
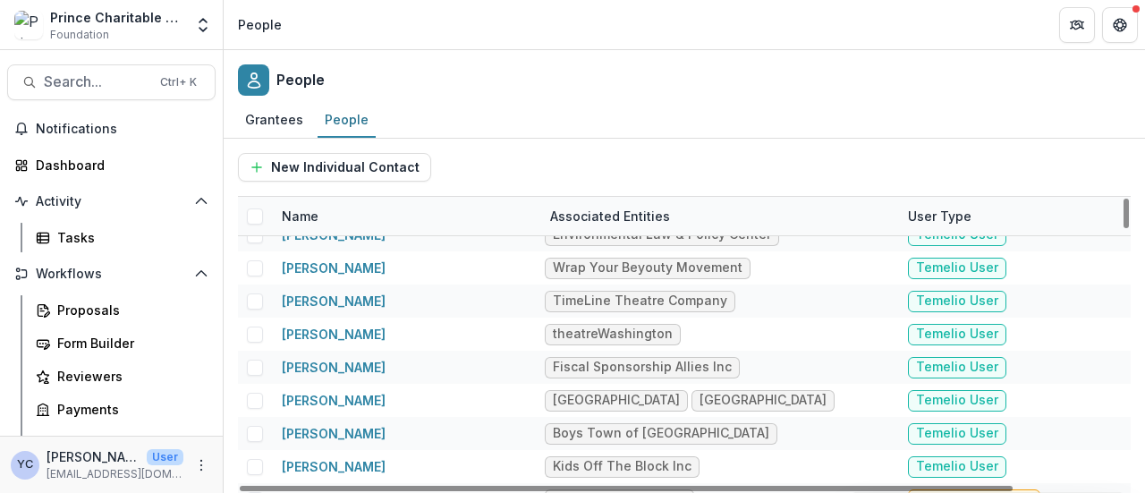
scroll to position [2025, 0]
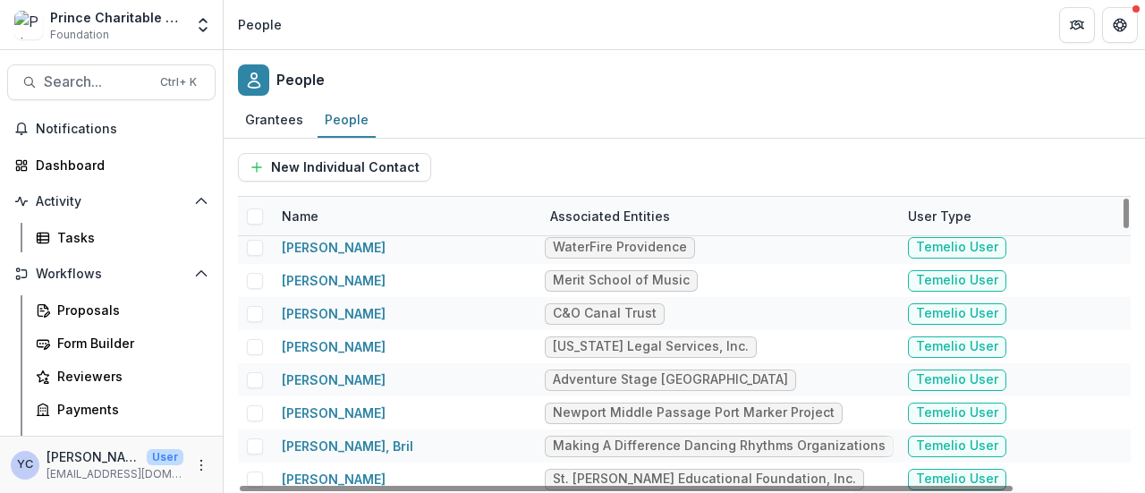
click at [497, 114] on div "Grantees People" at bounding box center [685, 121] width 922 height 36
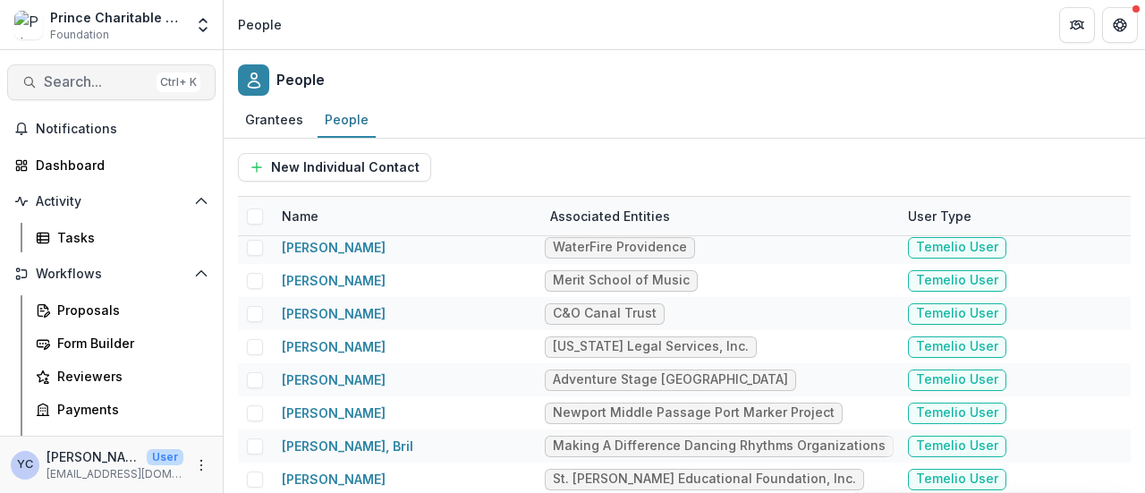
click at [96, 81] on span "Search..." at bounding box center [97, 81] width 106 height 17
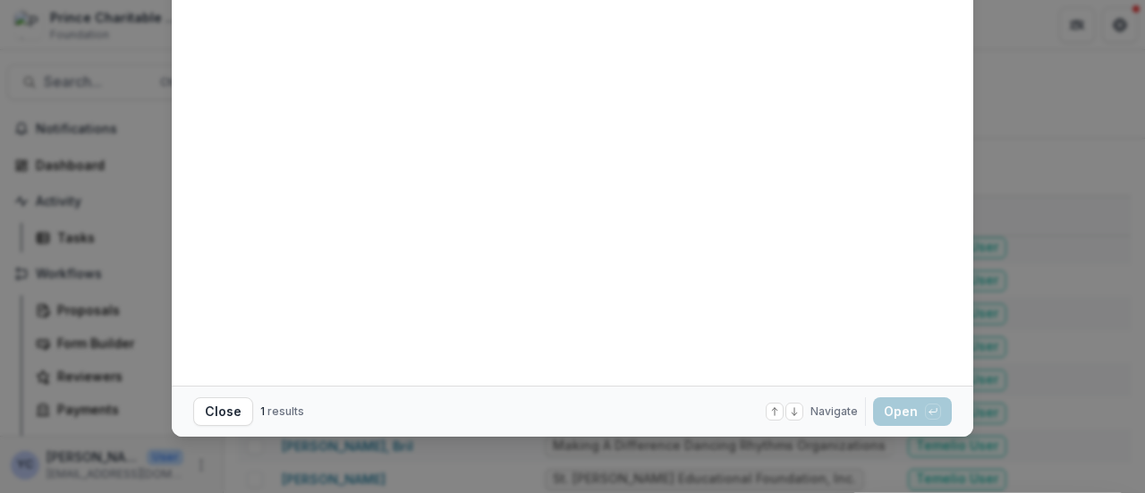
scroll to position [0, 0]
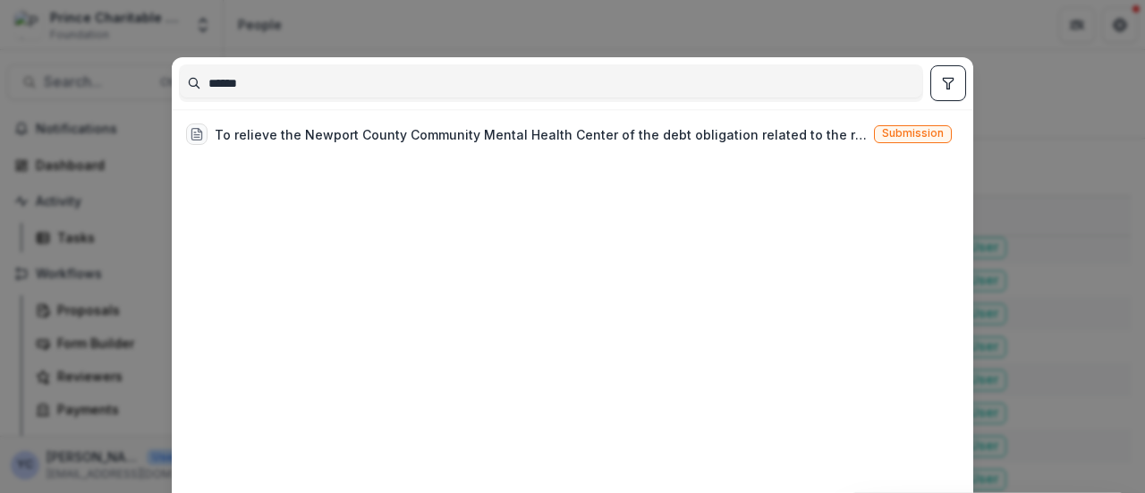
type input "******"
click at [1016, 126] on div "****** To relieve the Newport County Community Mental Health Center of the debt…" at bounding box center [572, 246] width 1145 height 493
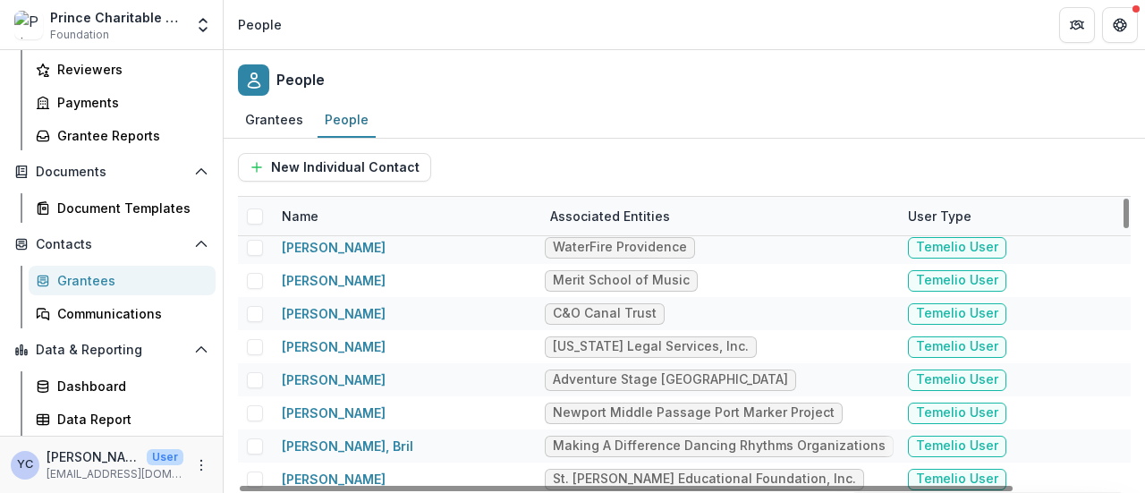
scroll to position [308, 0]
click at [501, 126] on div "Grantees People" at bounding box center [685, 121] width 922 height 36
click at [260, 123] on div "Grantees" at bounding box center [274, 119] width 72 height 26
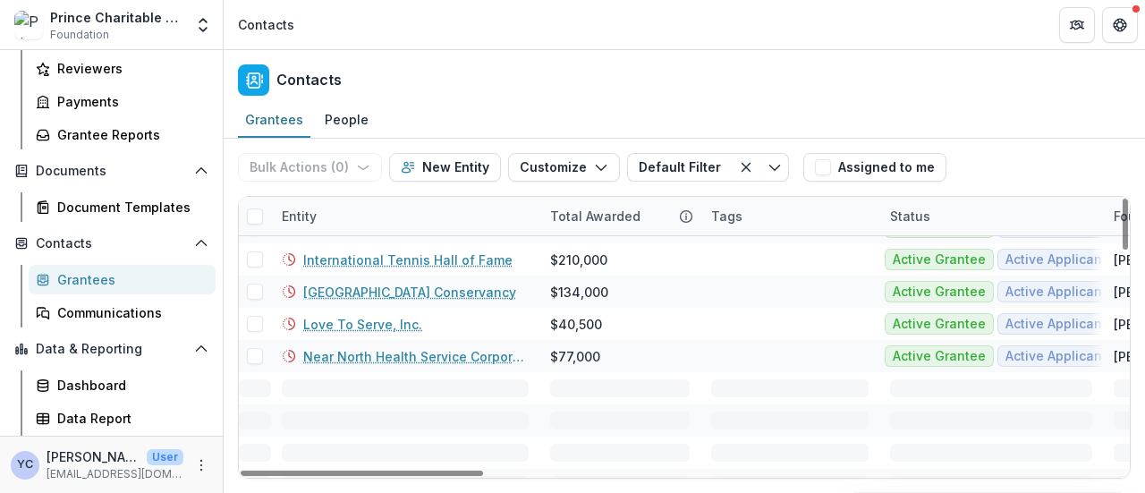
scroll to position [1206, 0]
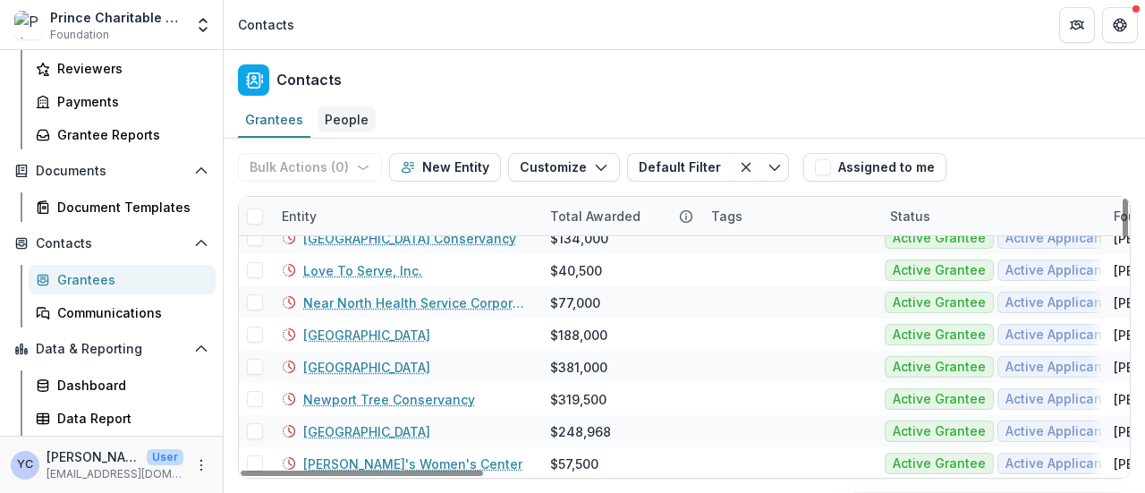
click at [344, 125] on div "People" at bounding box center [347, 119] width 58 height 26
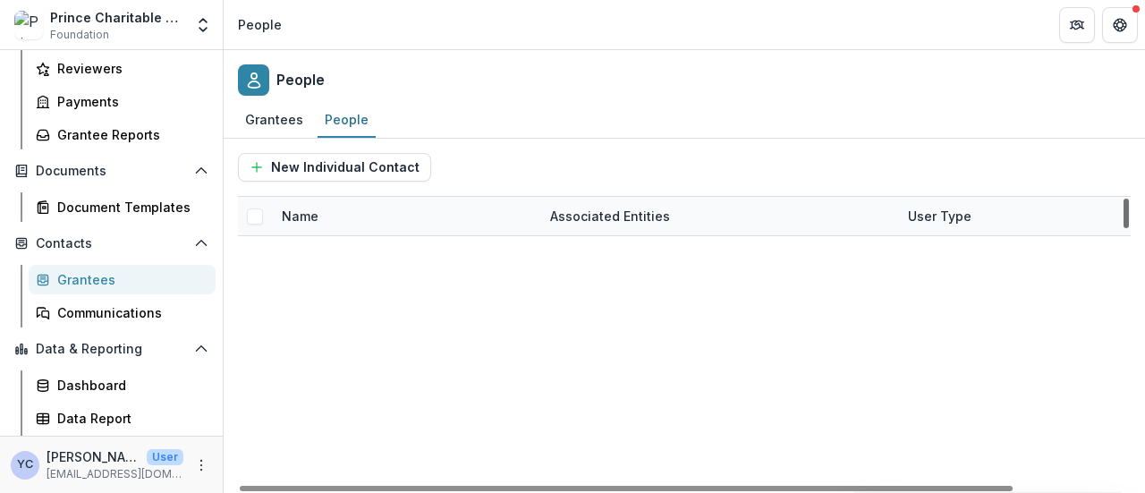
scroll to position [59605, 0]
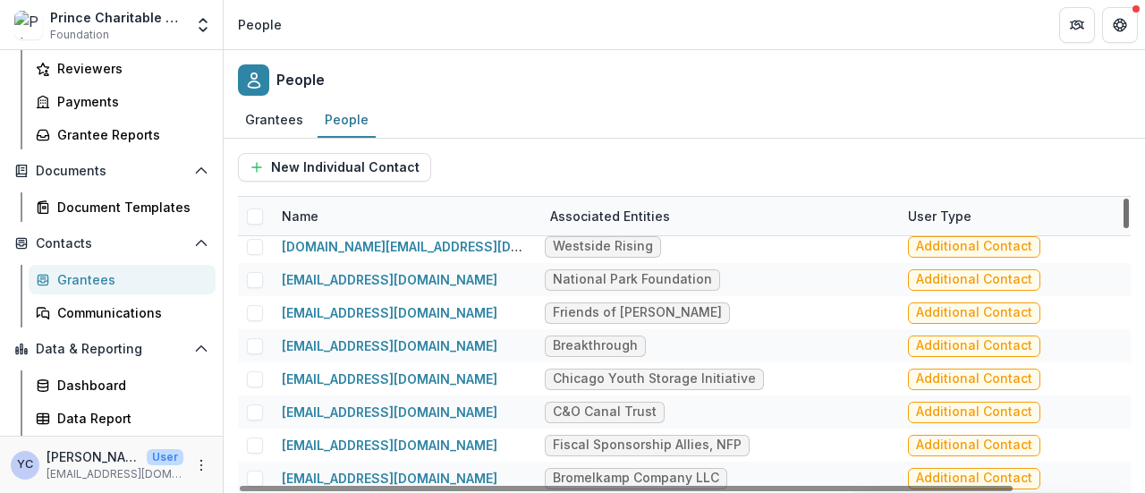
drag, startPoint x: 1128, startPoint y: 283, endPoint x: 1121, endPoint y: 535, distance: 252.4
click at [1124, 228] on div at bounding box center [1126, 214] width 5 height 30
click at [628, 74] on div "People" at bounding box center [685, 76] width 922 height 53
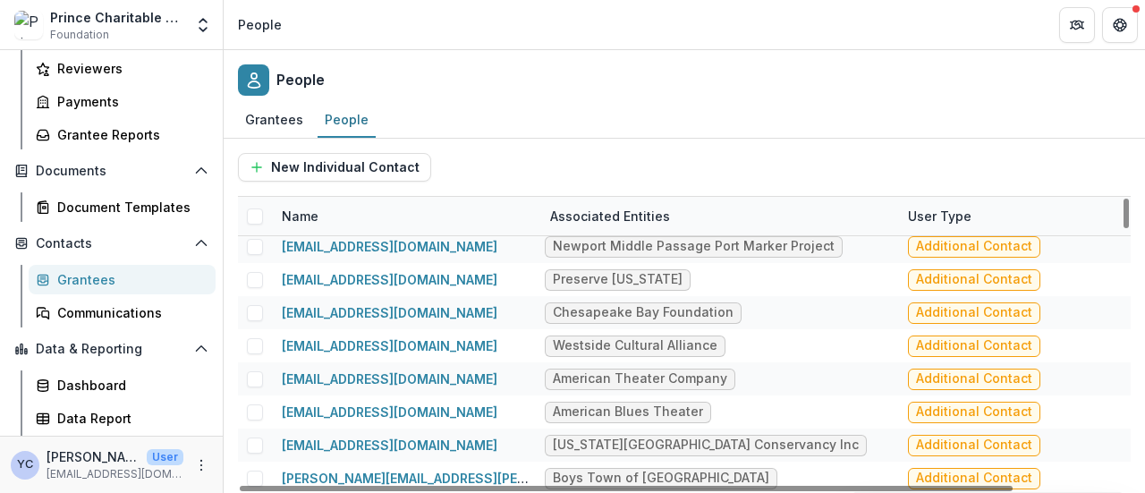
scroll to position [58976, 0]
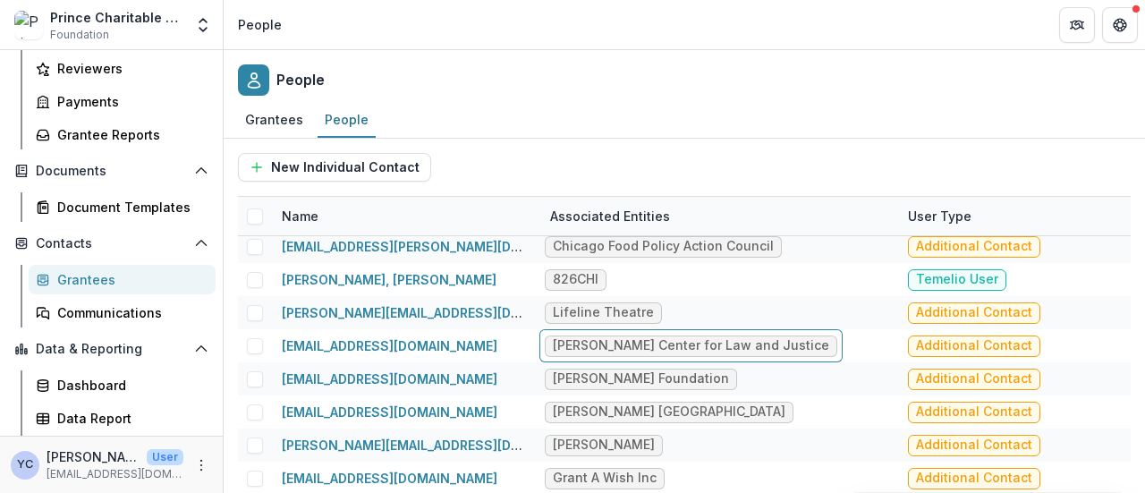
click at [628, 65] on div "People" at bounding box center [685, 76] width 922 height 53
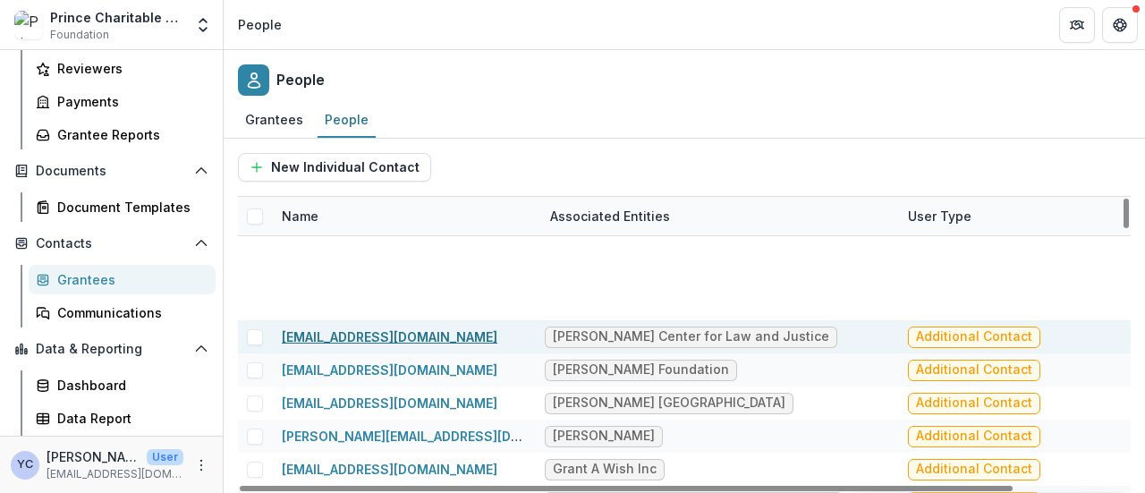
scroll to position [59605, 0]
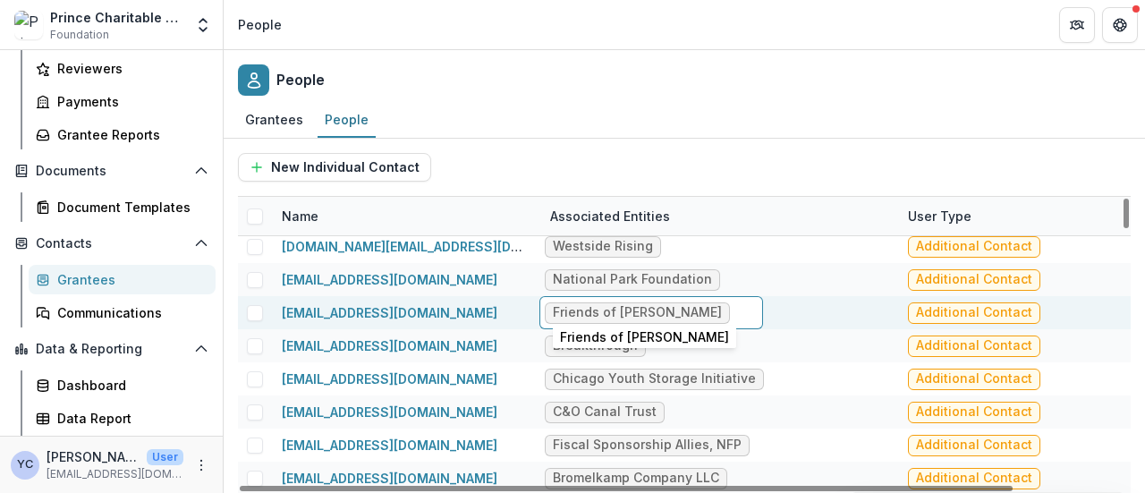
click at [588, 312] on div "Friends of [PERSON_NAME]" at bounding box center [637, 312] width 169 height 15
click at [580, 150] on div "New Individual Contact" at bounding box center [684, 167] width 893 height 57
click at [278, 119] on div "Grantees" at bounding box center [274, 119] width 72 height 26
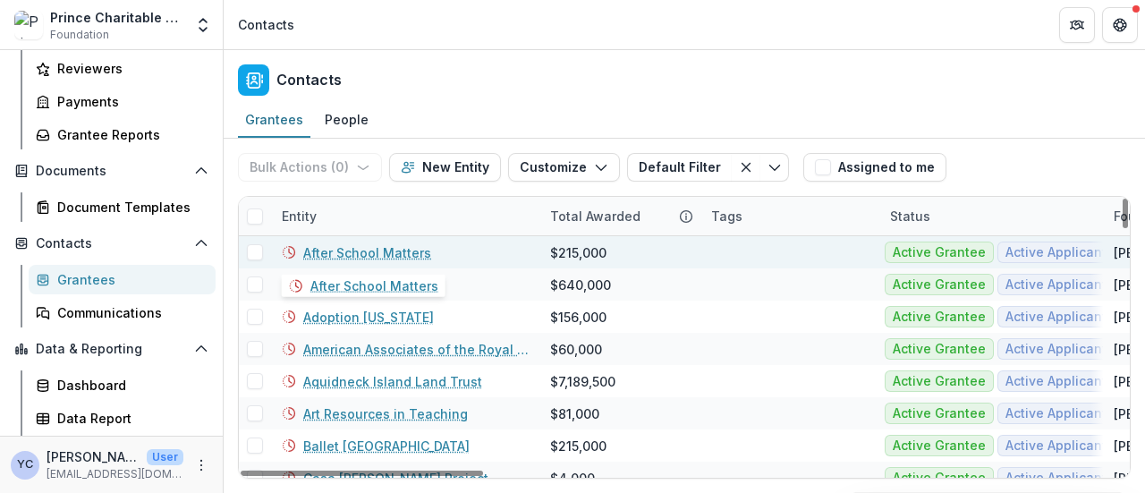
click at [358, 249] on link "After School Matters" at bounding box center [367, 252] width 128 height 19
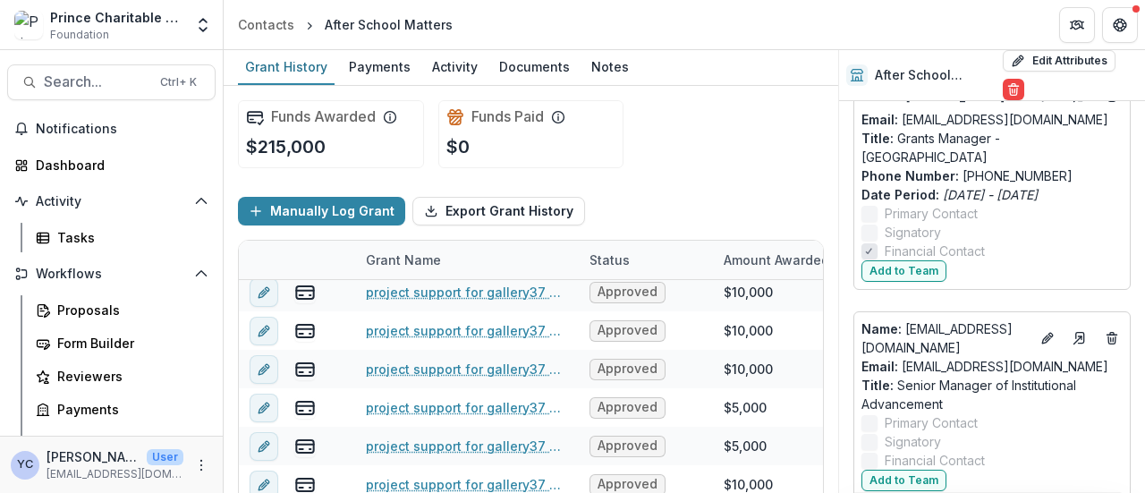
scroll to position [494, 0]
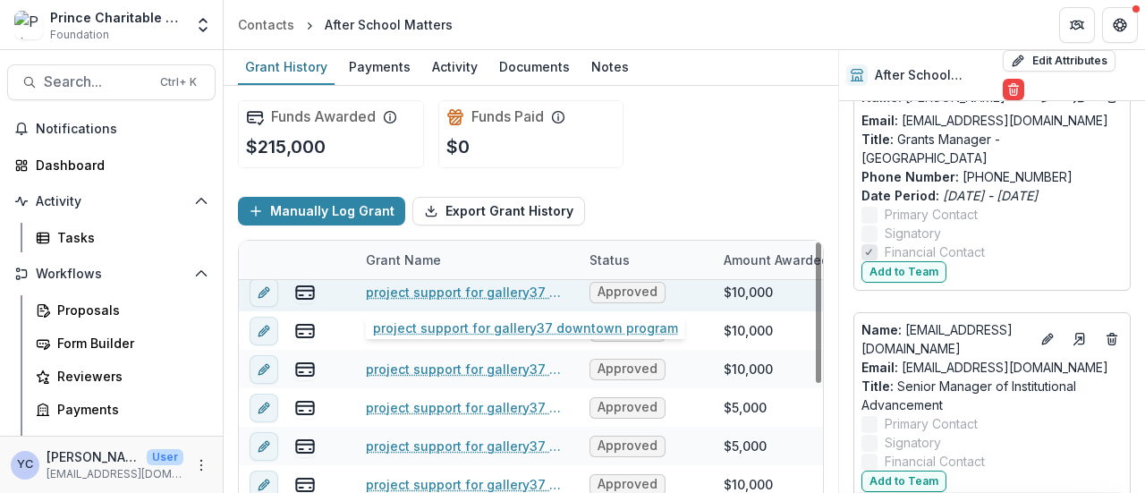
click at [455, 288] on link "project support for gallery37 downtown program" at bounding box center [467, 292] width 202 height 19
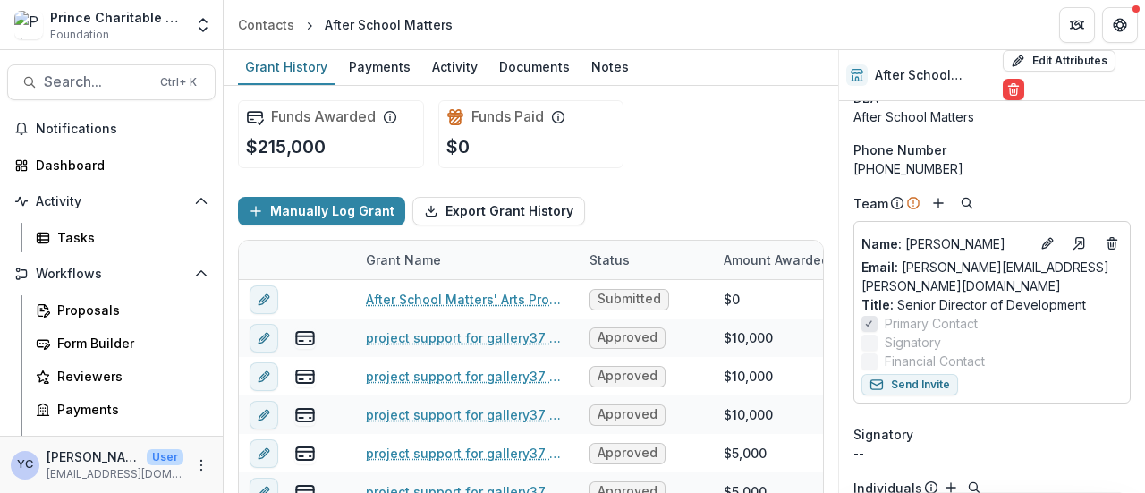
scroll to position [64, 0]
click at [838, 292] on div "After School Matters Edit Attributes Are you sure? This action will permanently…" at bounding box center [991, 271] width 307 height 443
click at [838, 280] on div "After School Matters Edit Attributes Are you sure? This action will permanently…" at bounding box center [991, 271] width 307 height 443
click at [707, 81] on div "Grant History Payments Activity Documents Notes" at bounding box center [531, 68] width 615 height 36
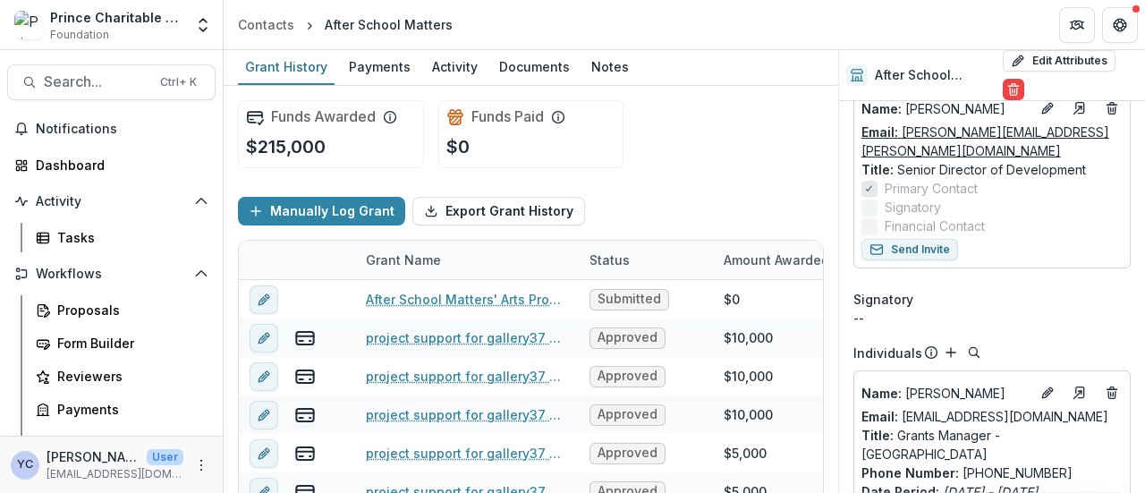
scroll to position [271, 0]
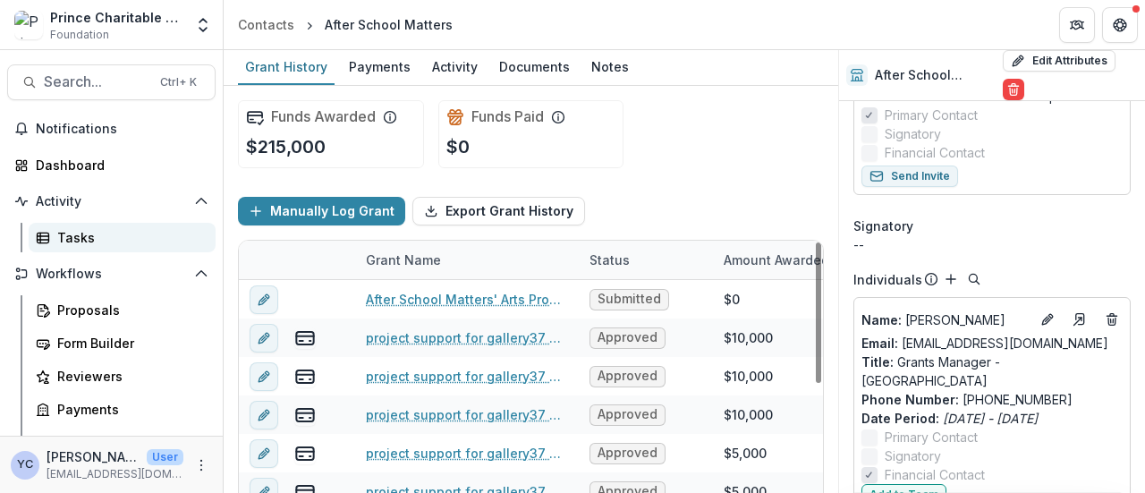
drag, startPoint x: 175, startPoint y: 226, endPoint x: 149, endPoint y: 229, distance: 27.0
click at [175, 226] on link "Tasks" at bounding box center [122, 238] width 187 height 30
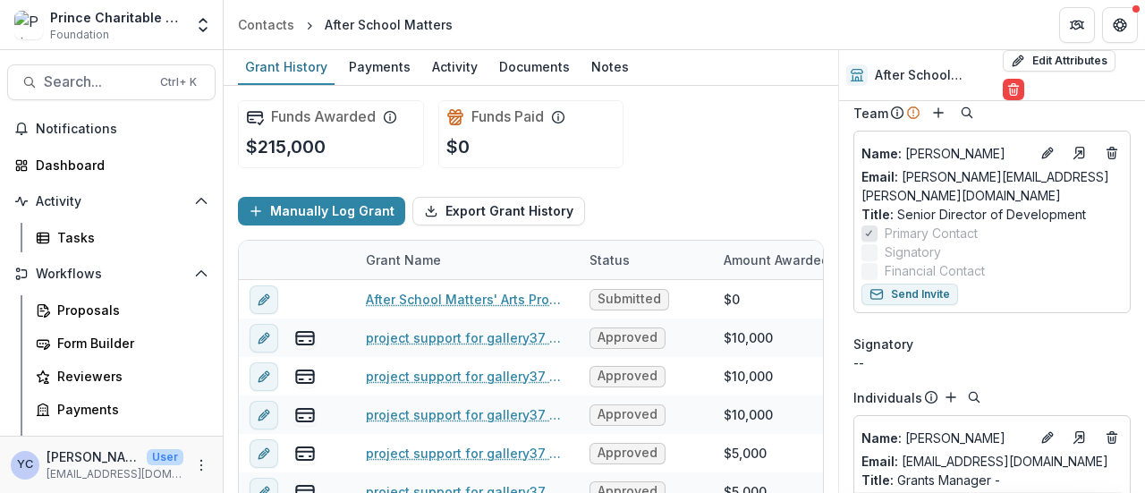
scroll to position [166, 0]
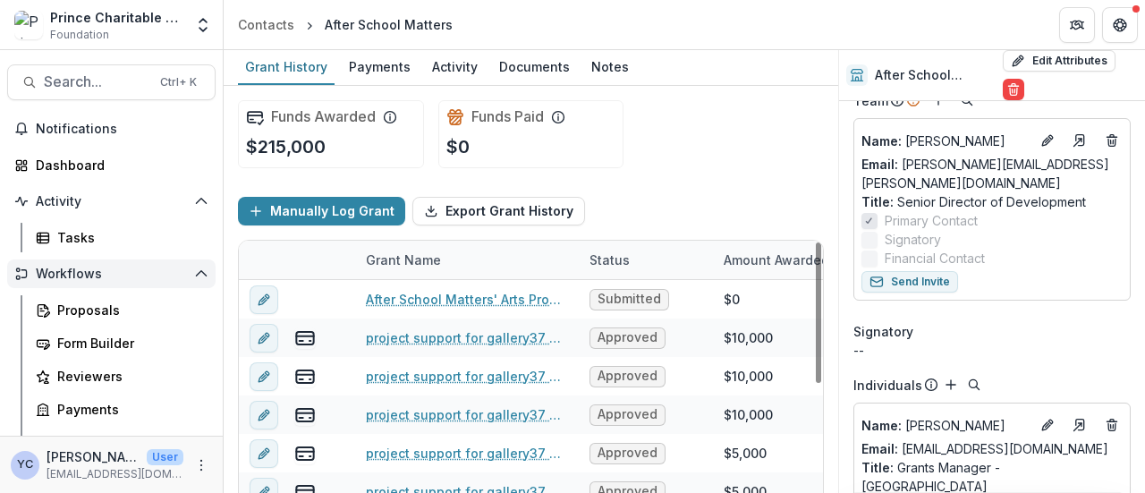
drag, startPoint x: 243, startPoint y: 274, endPoint x: 157, endPoint y: 275, distance: 85.0
click at [243, 274] on div at bounding box center [261, 260] width 45 height 38
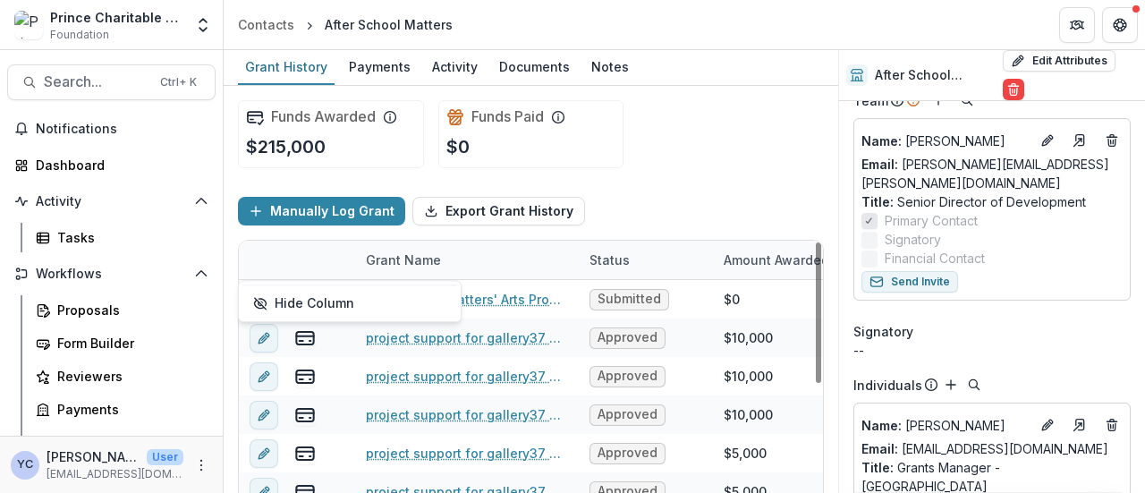
click at [699, 218] on div "Manually Log Grant Export Grant History" at bounding box center [531, 211] width 586 height 57
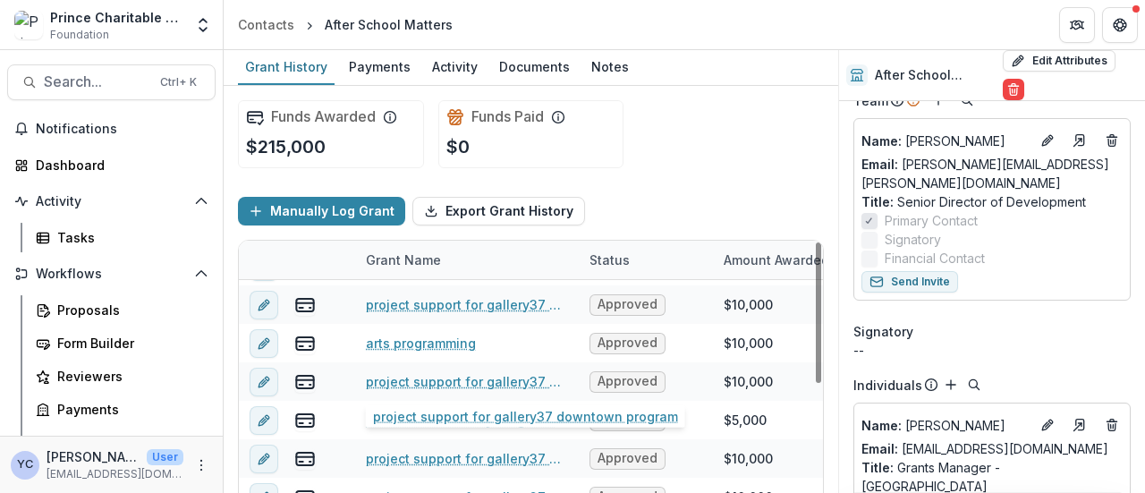
scroll to position [650, 0]
click at [672, 159] on div "Funds Awarded $215,000 Funds Paid $0" at bounding box center [531, 134] width 586 height 97
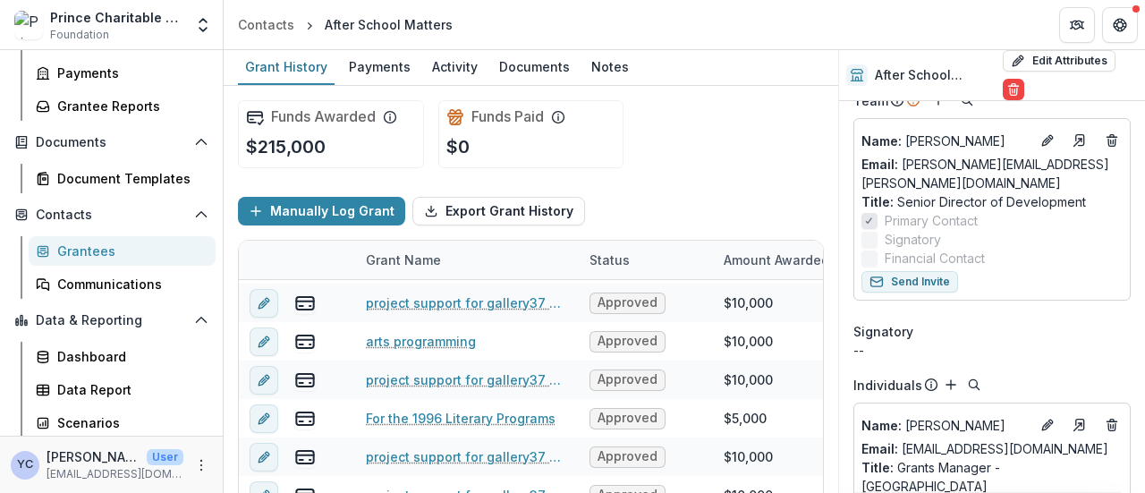
scroll to position [0, 0]
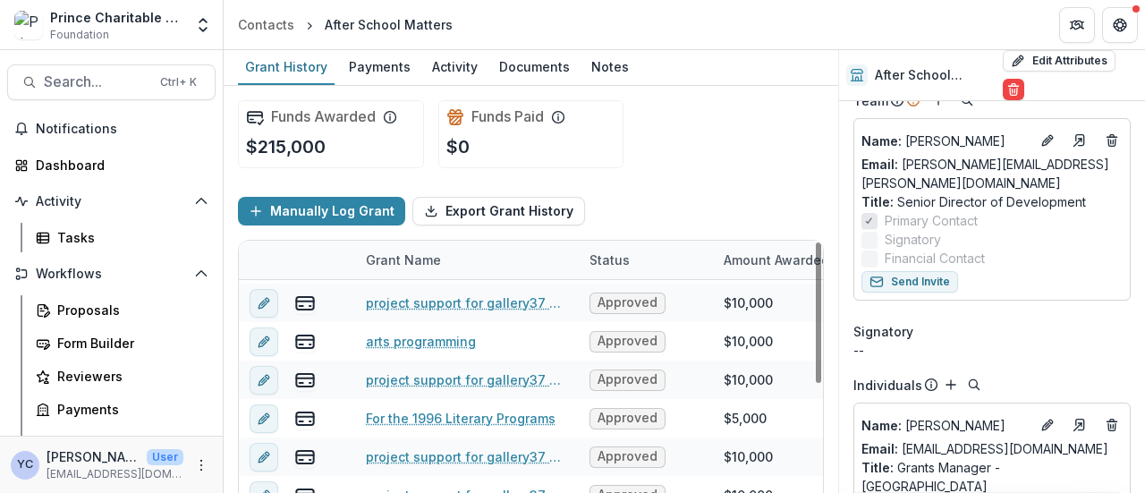
click at [711, 170] on div "Funds Awarded $215,000 Funds Paid $0" at bounding box center [531, 134] width 586 height 97
click at [719, 141] on div "Funds Awarded $215,000 Funds Paid $0" at bounding box center [531, 134] width 586 height 97
click at [722, 194] on div "Manually Log Grant Export Grant History" at bounding box center [531, 211] width 586 height 57
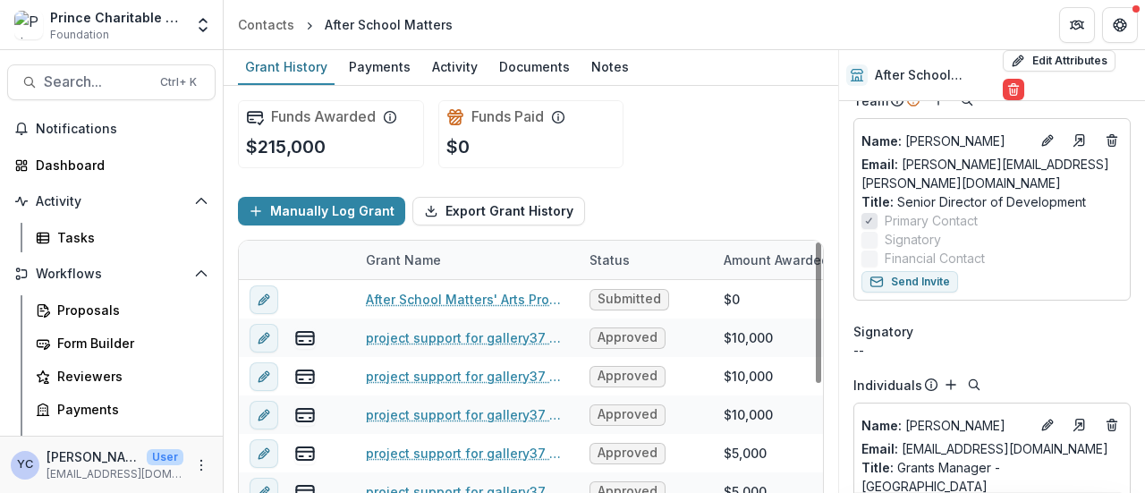
click at [701, 175] on div "Funds Awarded $215,000 Funds Paid $0" at bounding box center [531, 134] width 586 height 97
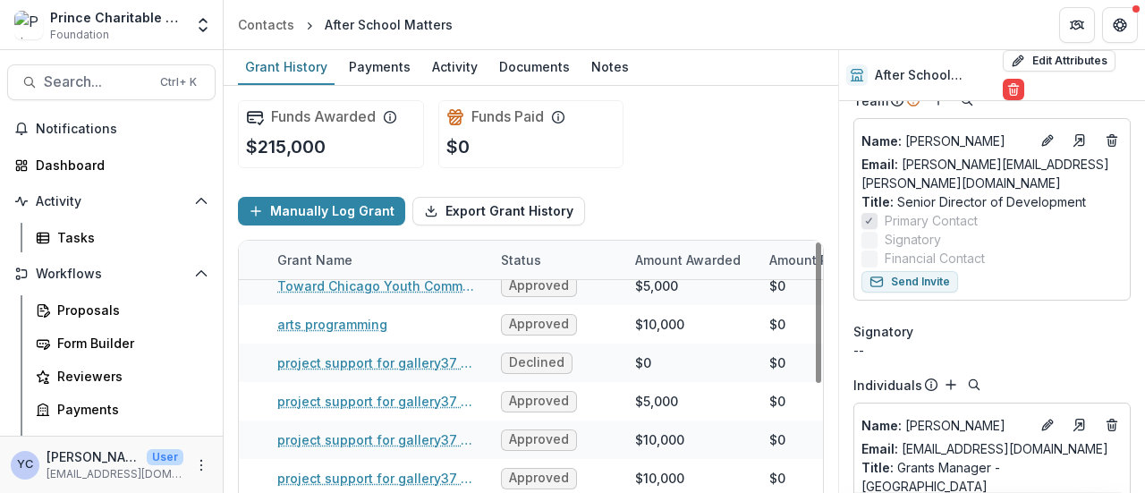
scroll to position [437, 0]
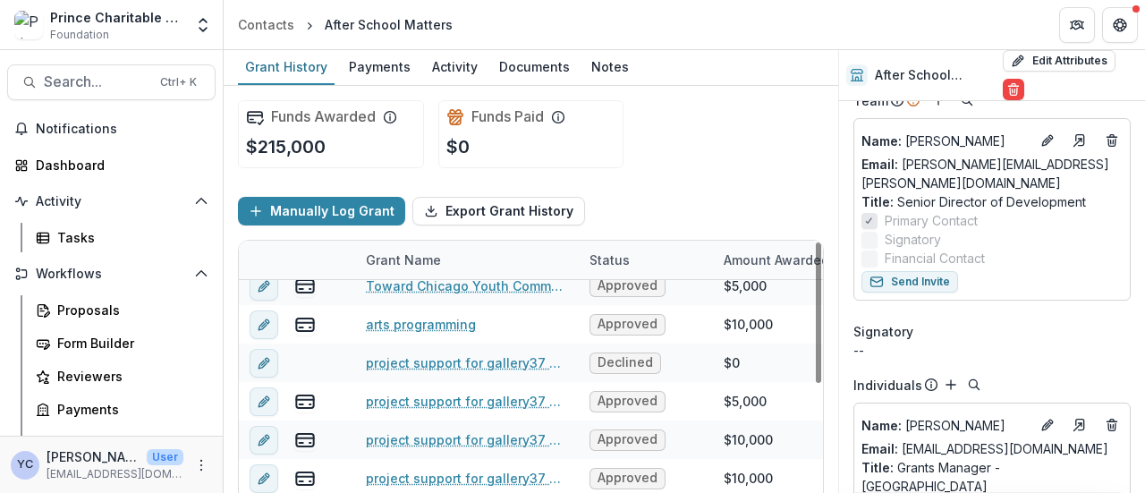
click at [656, 185] on div "Manually Log Grant Export Grant History" at bounding box center [531, 211] width 586 height 57
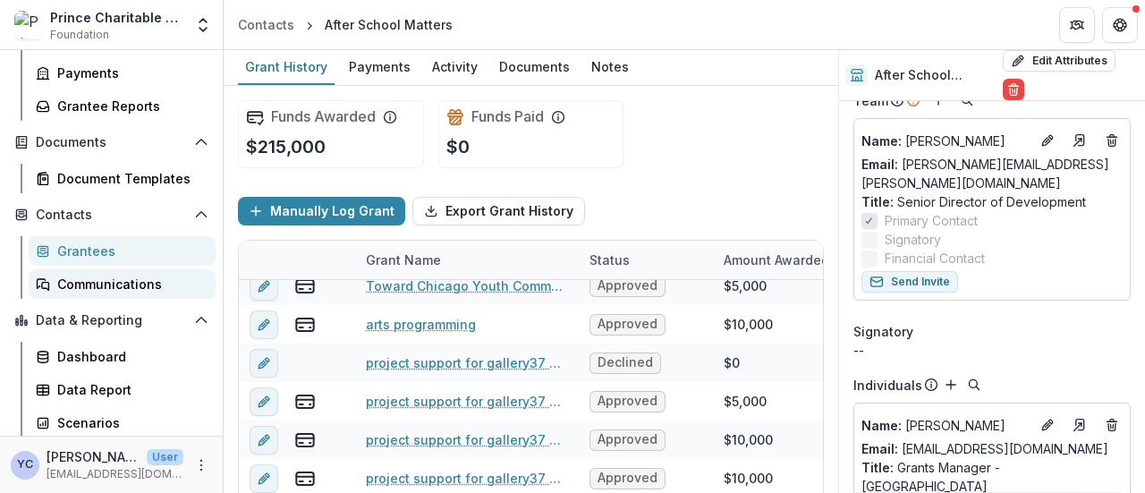
click at [129, 286] on div "Communications" at bounding box center [129, 284] width 144 height 19
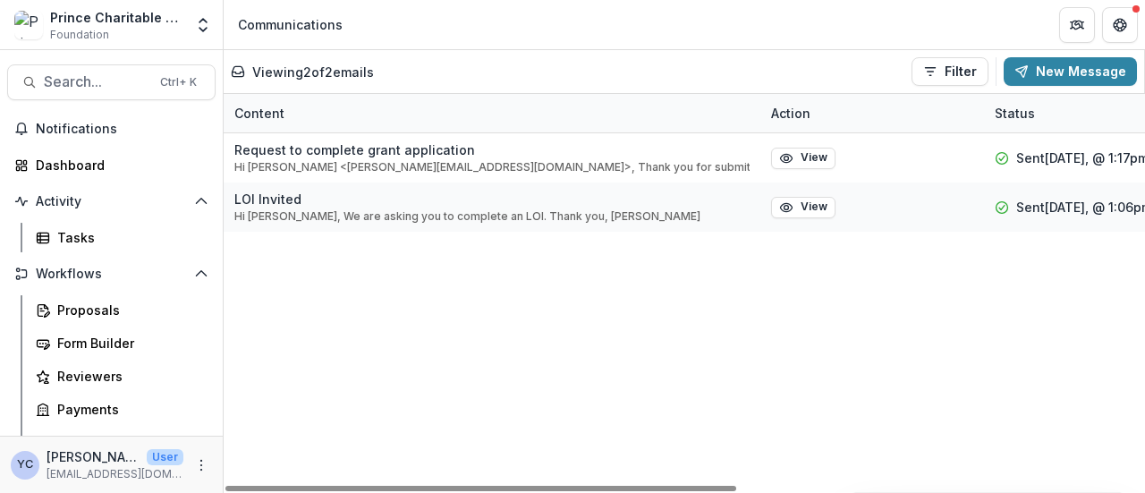
click at [308, 319] on div "Request to complete grant application Hi [PERSON_NAME] <[PERSON_NAME][EMAIL_ADD…" at bounding box center [1052, 313] width 1656 height 360
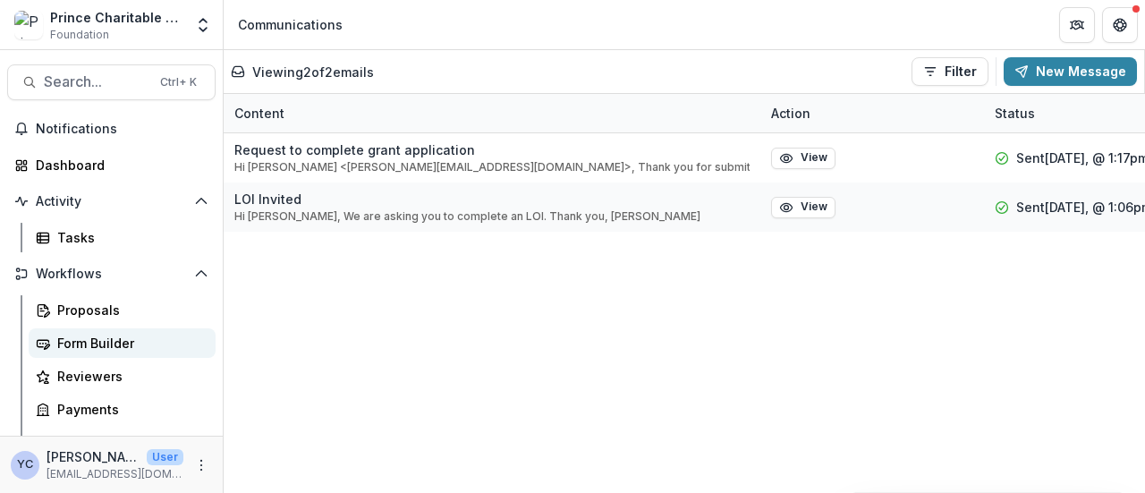
click at [127, 346] on div "Form Builder" at bounding box center [129, 343] width 144 height 19
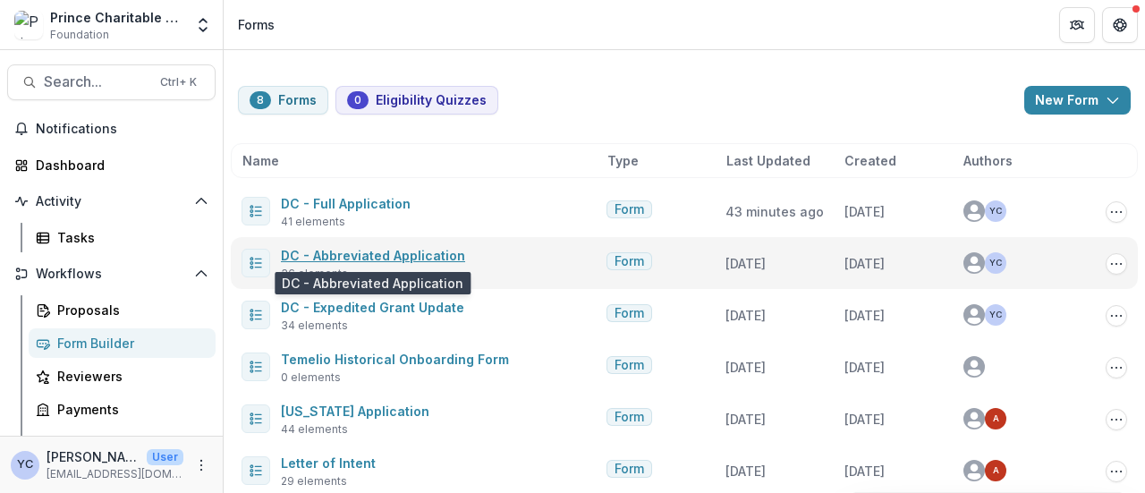
click at [318, 257] on link "DC - Abbreviated Application" at bounding box center [373, 255] width 184 height 15
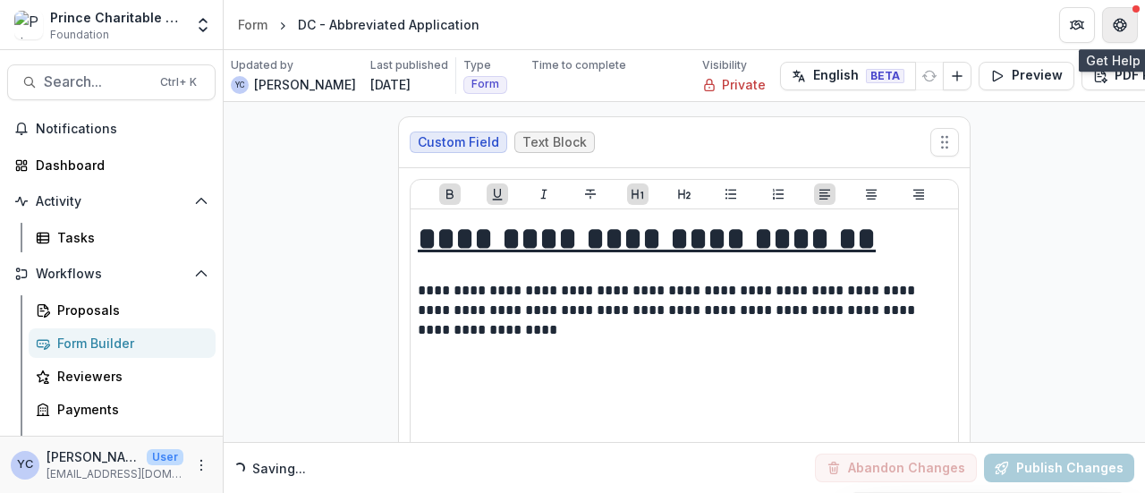
click at [1113, 28] on icon "Get Help" at bounding box center [1120, 25] width 14 height 14
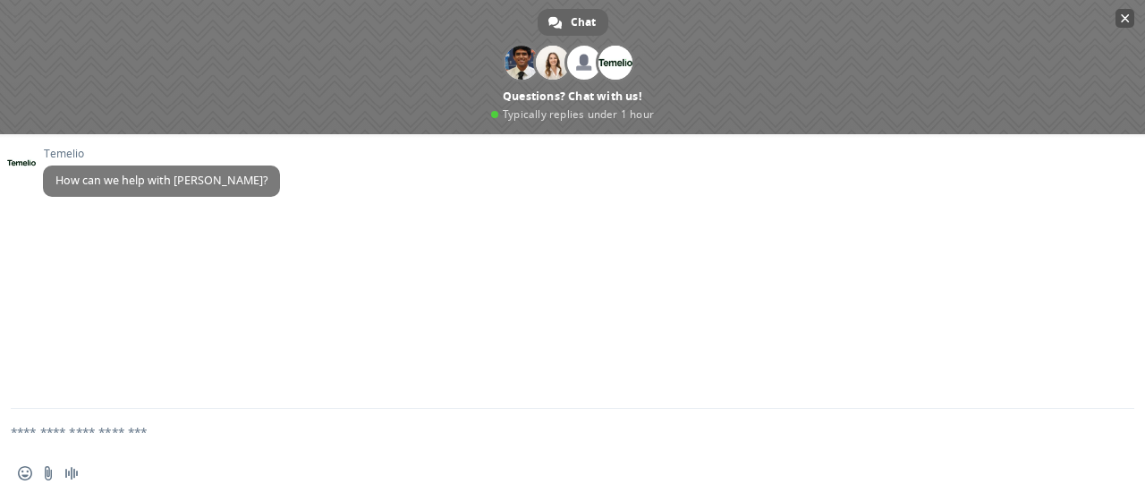
click at [1122, 12] on span "Close chat" at bounding box center [1125, 18] width 19 height 19
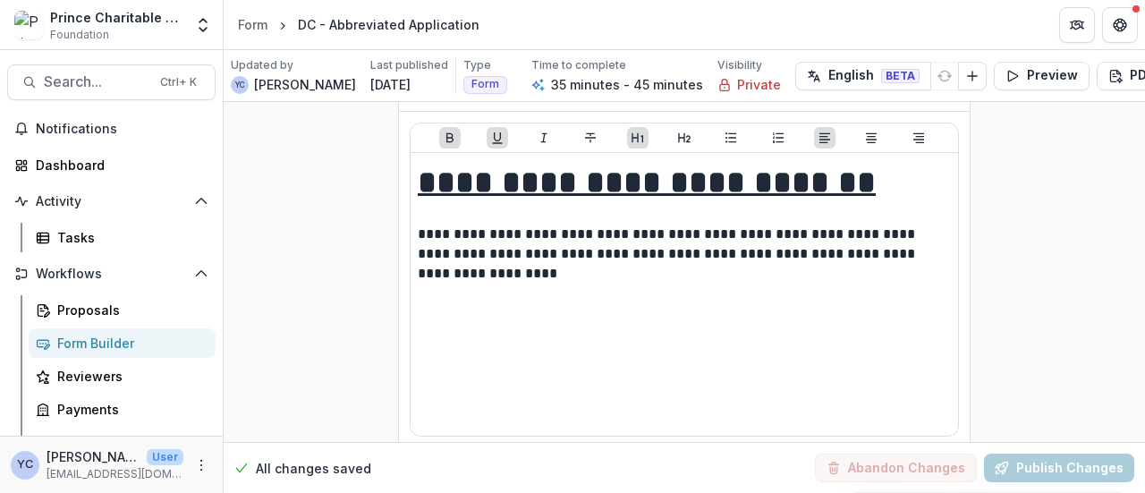
scroll to position [57, 0]
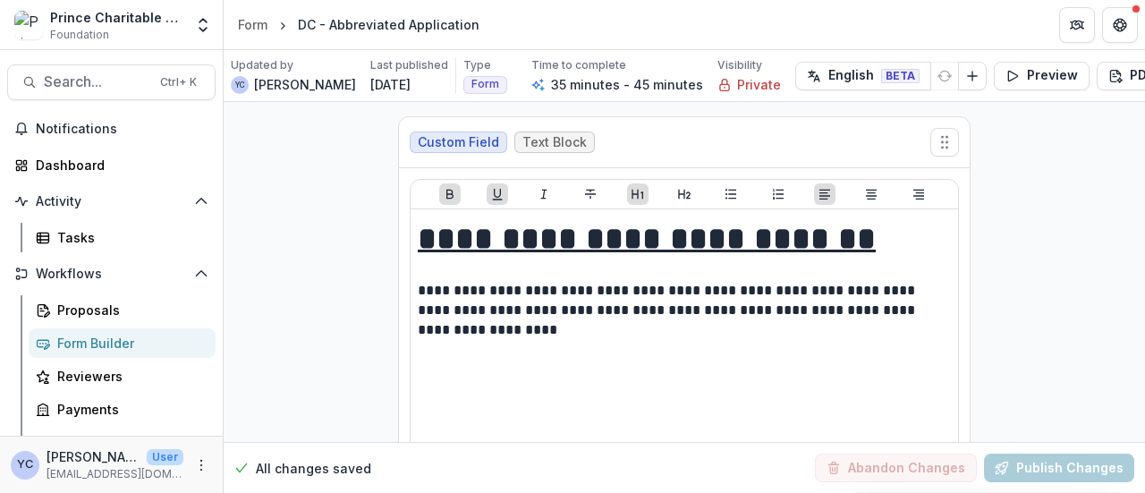
click at [945, 23] on header "Form DC - Abbreviated Application" at bounding box center [685, 24] width 922 height 49
click at [379, 26] on div "DC - Abbreviated Application" at bounding box center [389, 24] width 182 height 19
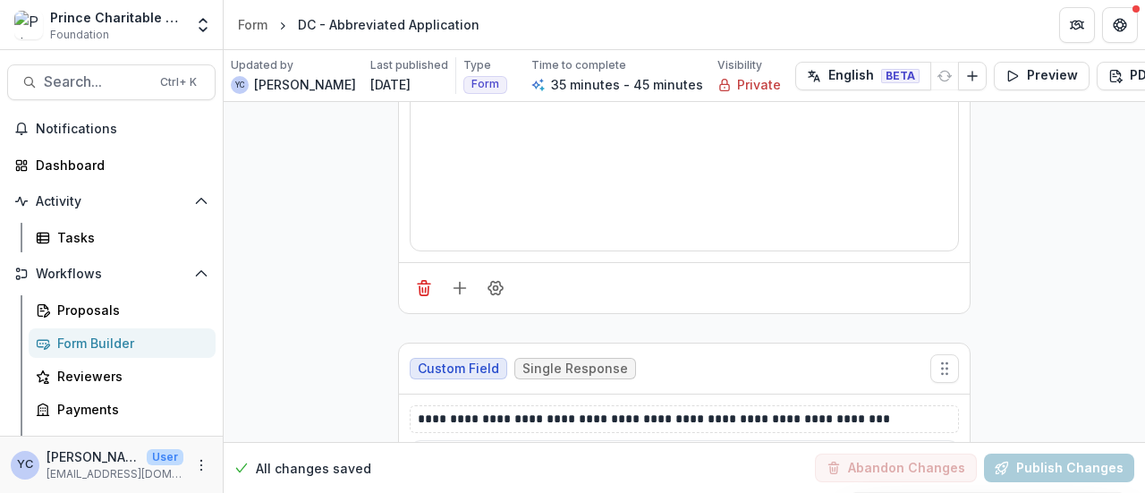
scroll to position [296, 0]
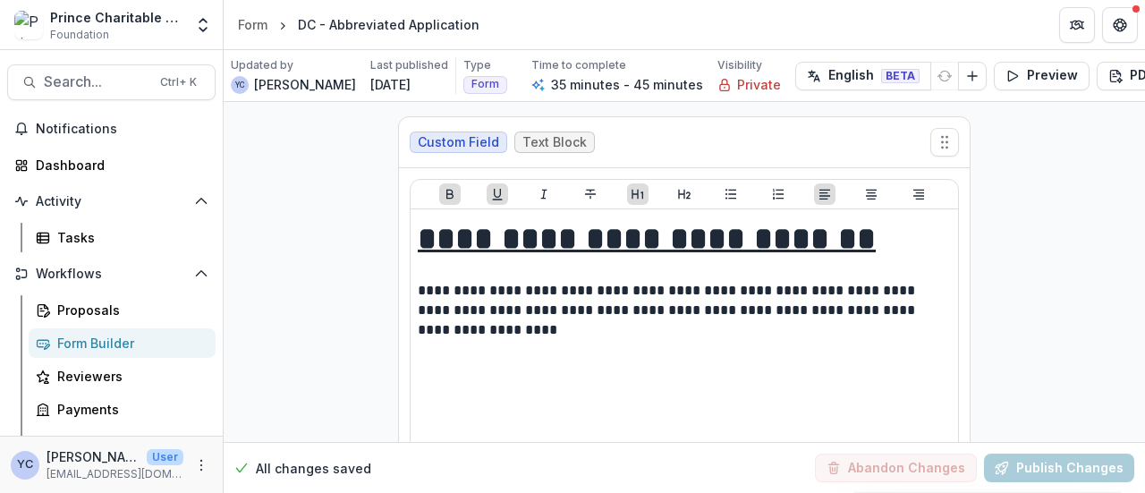
scroll to position [0, 51]
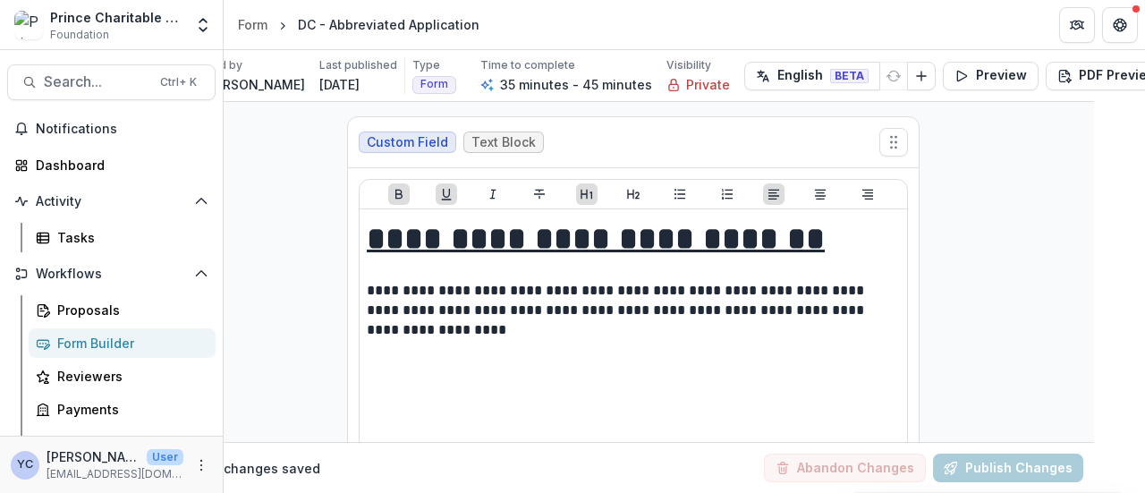
select select "*******"
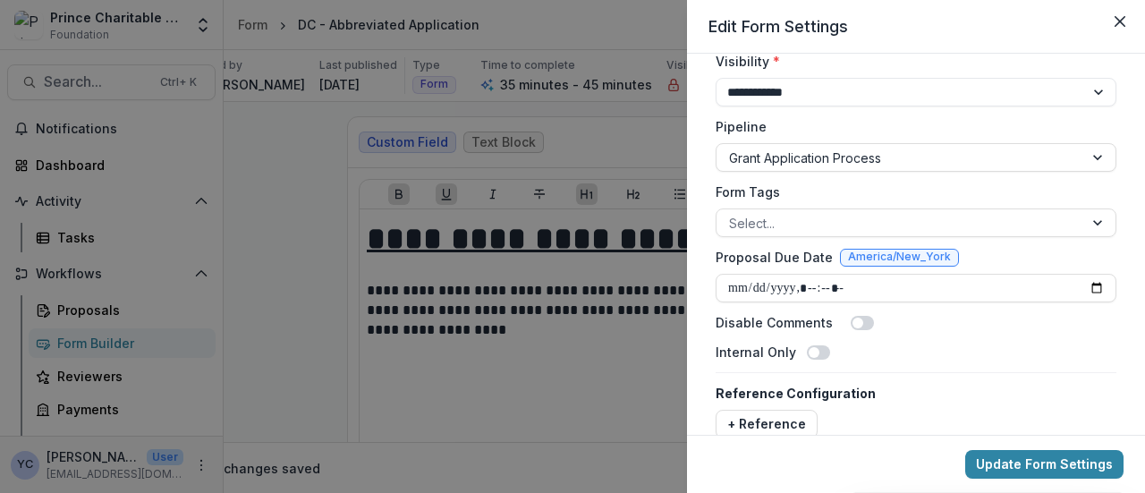
scroll to position [387, 0]
click at [745, 280] on input "Proposal Due Date" at bounding box center [916, 286] width 401 height 29
type input "**********"
click at [941, 359] on div "**********" at bounding box center [916, 66] width 415 height 755
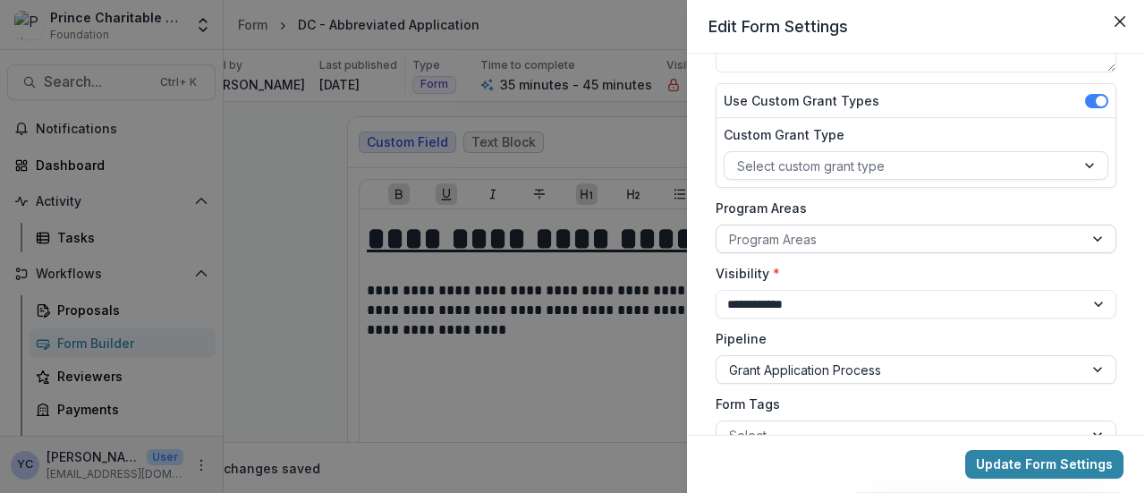
scroll to position [0, 0]
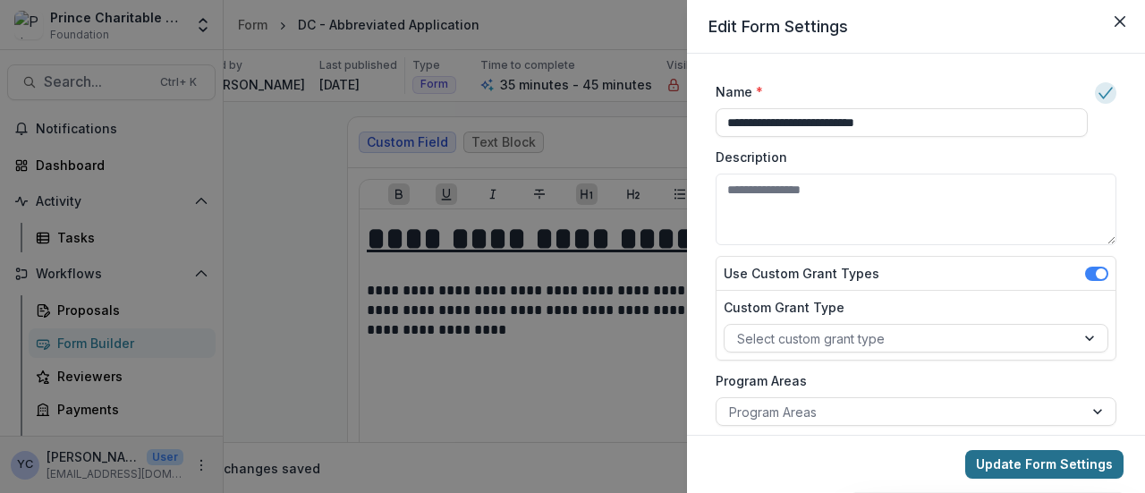
click at [1039, 461] on button "Update Form Settings" at bounding box center [1045, 464] width 158 height 29
click at [290, 284] on div "**********" at bounding box center [572, 246] width 1145 height 493
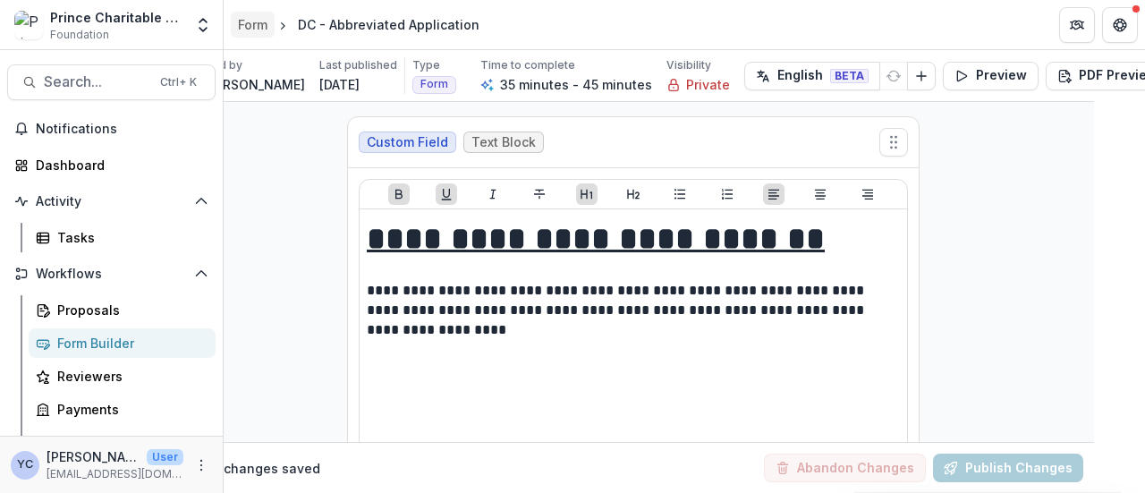
click at [255, 22] on div "Form" at bounding box center [253, 24] width 30 height 19
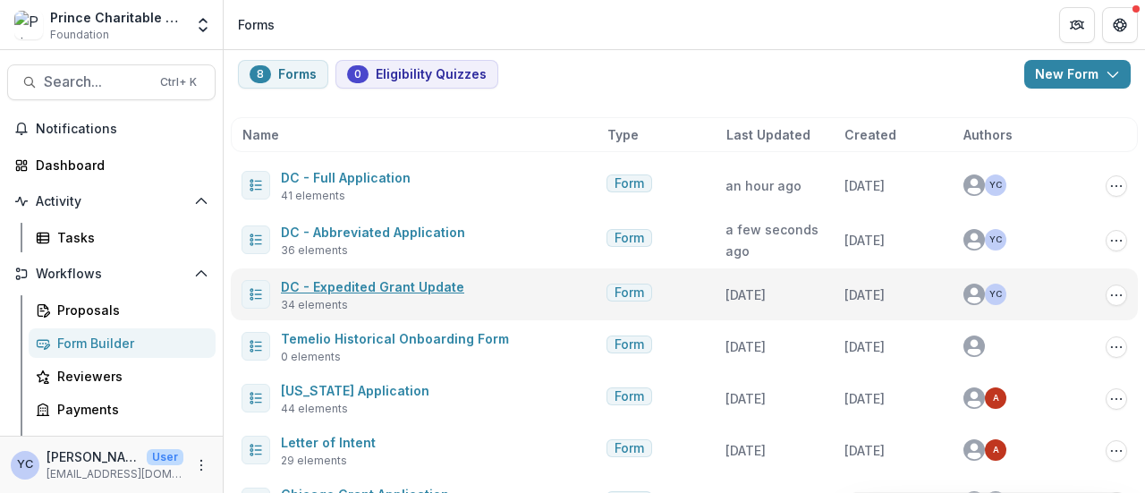
scroll to position [27, 0]
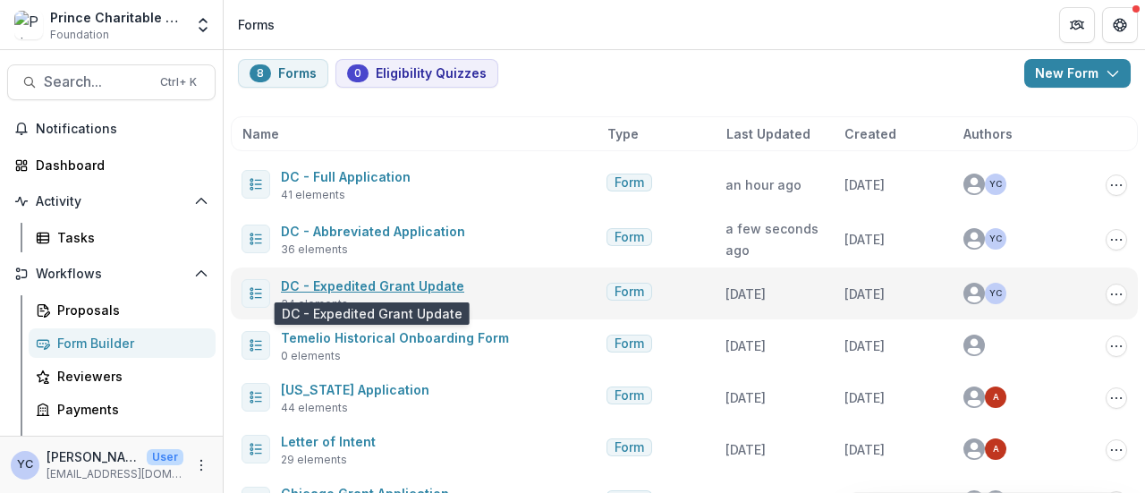
click at [387, 289] on link "DC - Expedited Grant Update" at bounding box center [372, 285] width 183 height 15
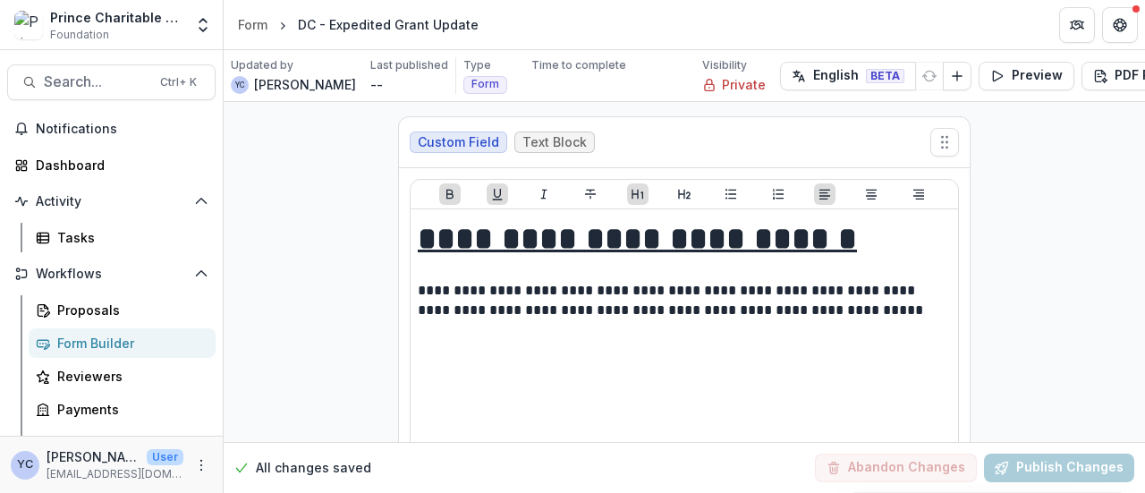
scroll to position [0, 36]
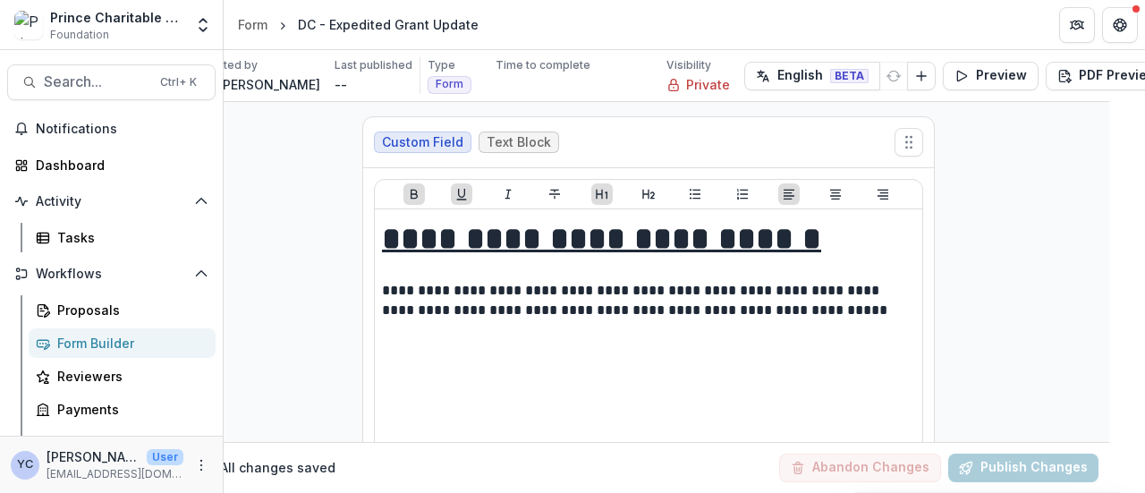
select select "*******"
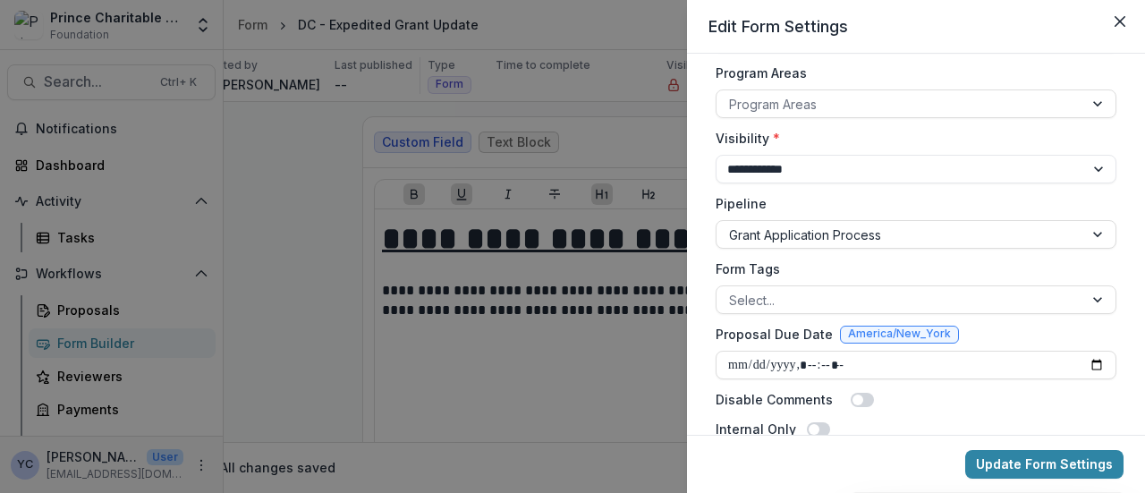
scroll to position [328, 0]
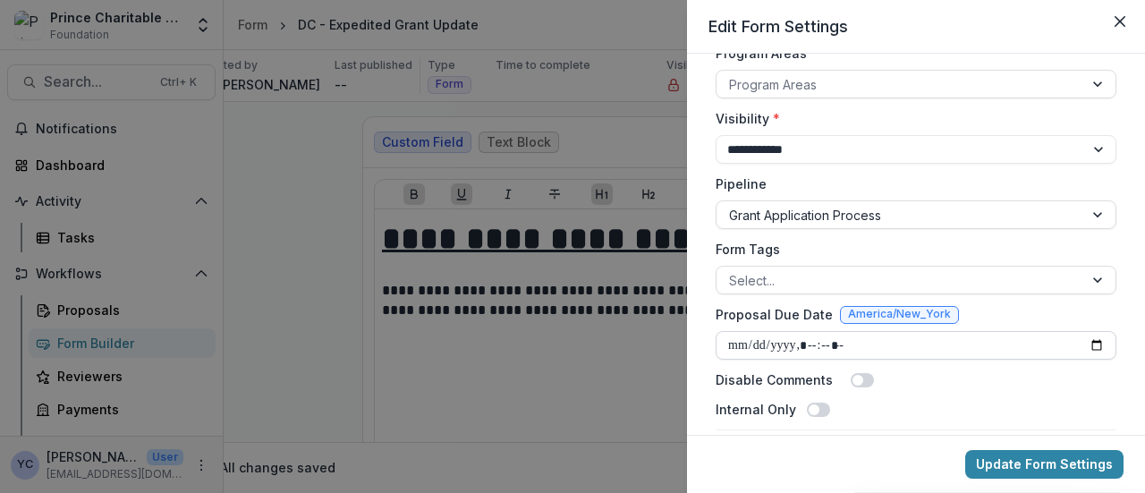
click at [737, 343] on input "Proposal Due Date" at bounding box center [916, 345] width 401 height 29
type input "**********"
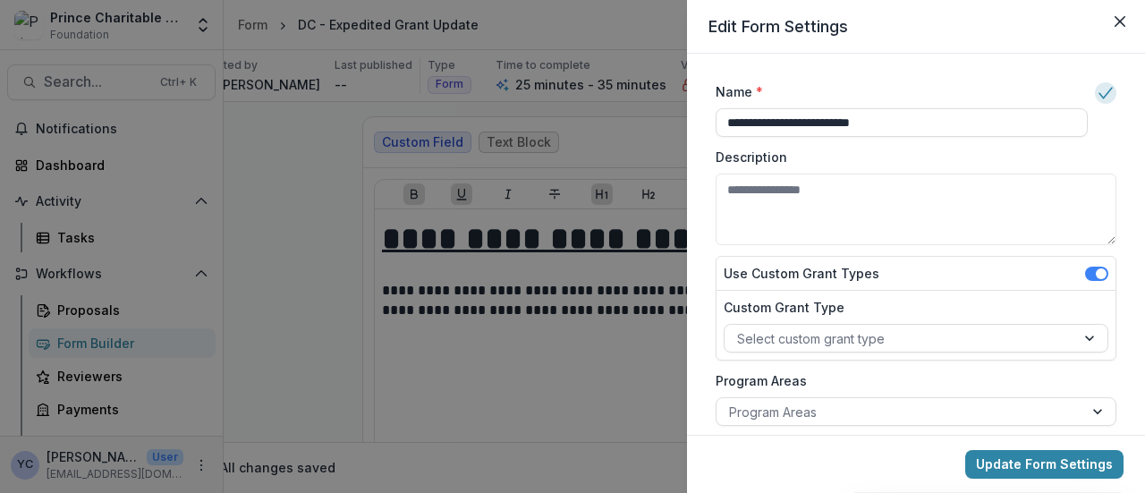
scroll to position [154, 0]
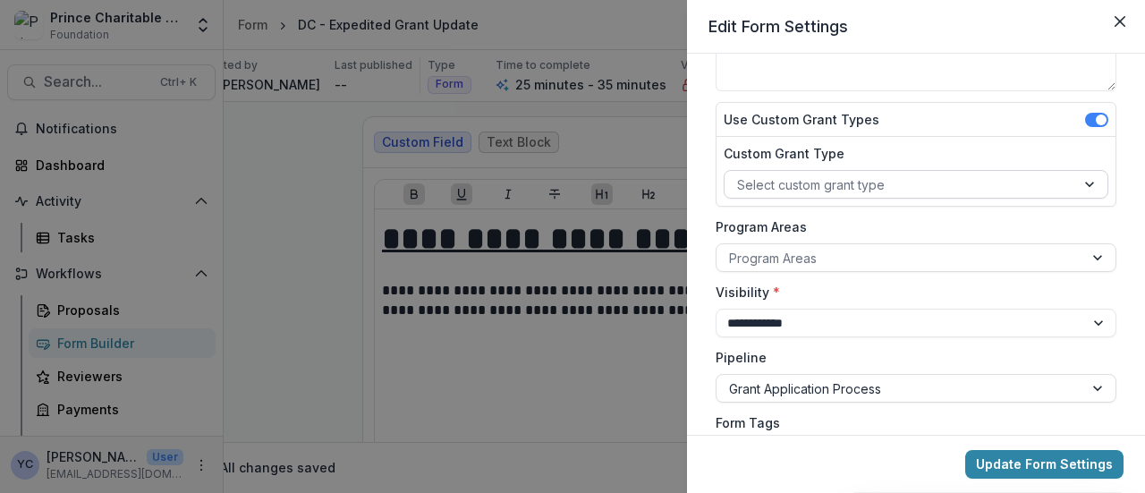
click at [838, 184] on div at bounding box center [900, 185] width 326 height 22
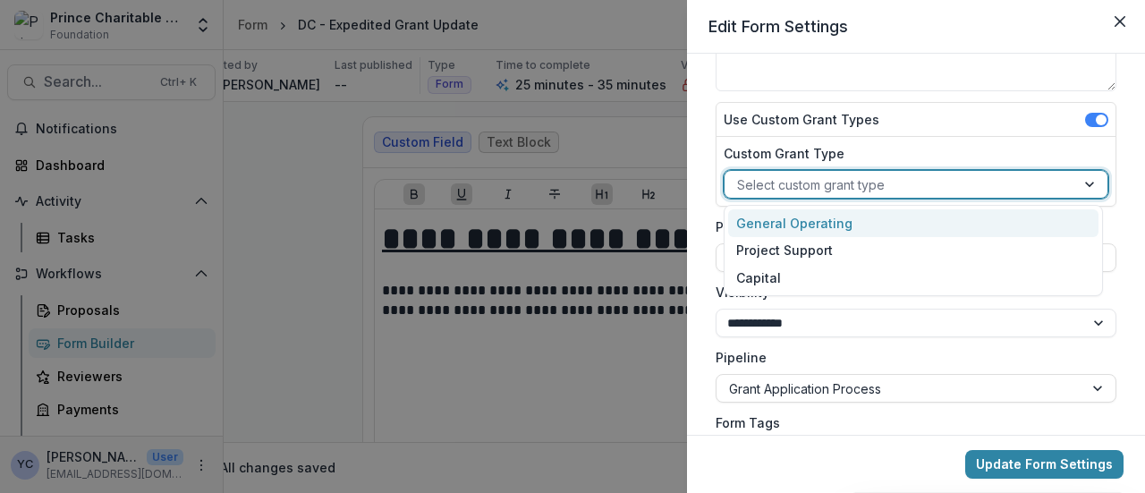
click at [700, 258] on div "**********" at bounding box center [916, 244] width 458 height 381
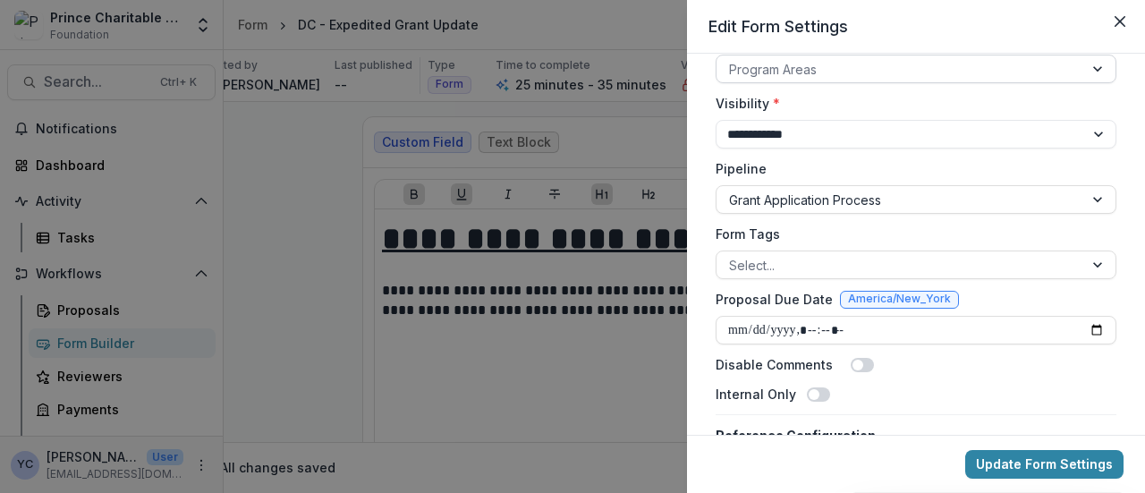
scroll to position [348, 0]
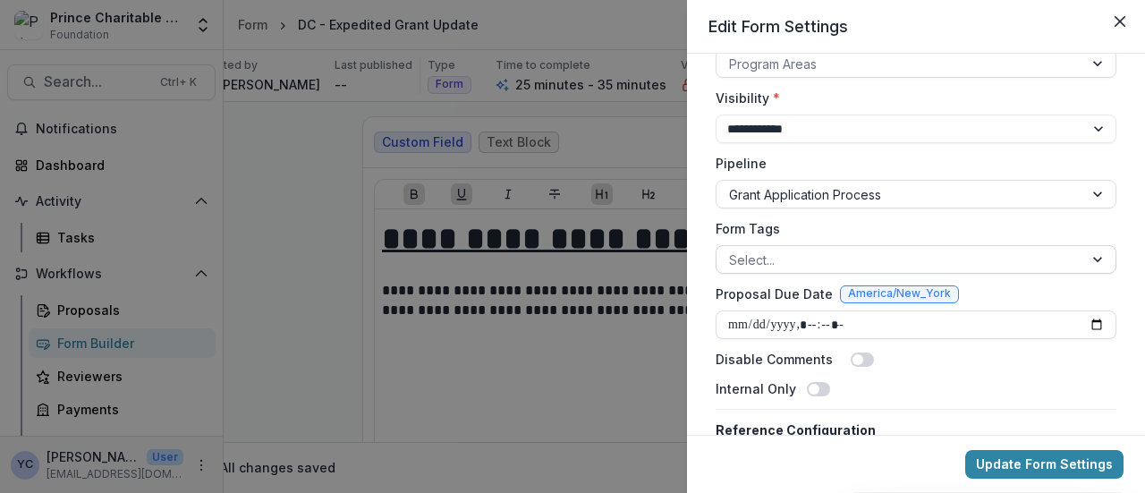
click at [796, 264] on div at bounding box center [900, 260] width 342 height 22
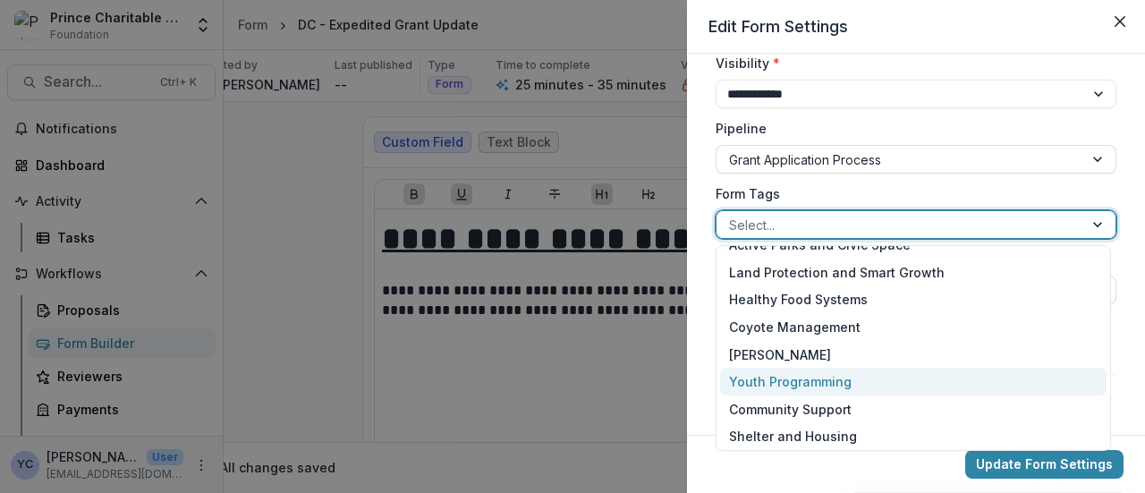
scroll to position [370, 0]
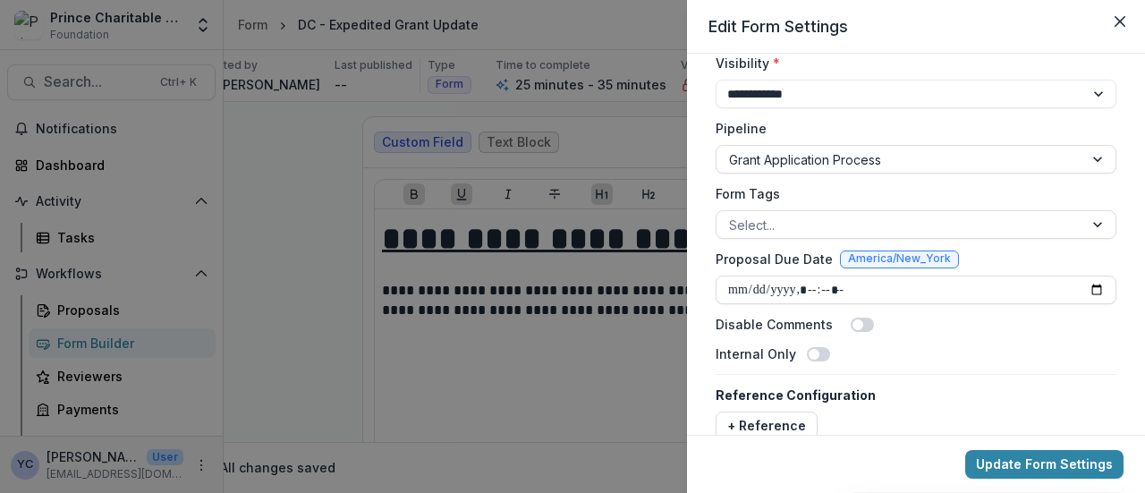
click at [702, 389] on div "**********" at bounding box center [916, 244] width 458 height 381
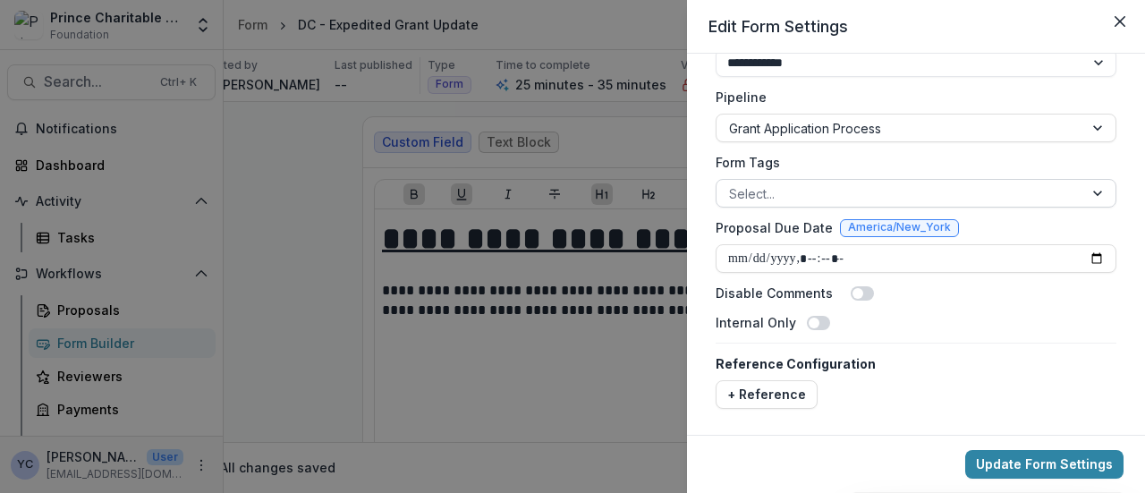
click at [832, 198] on div at bounding box center [900, 194] width 342 height 22
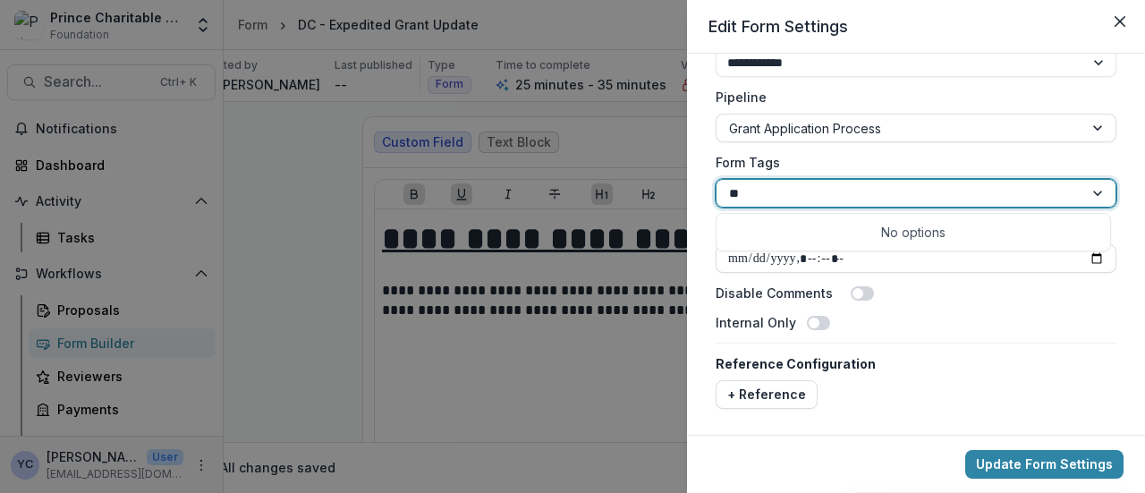
type input "*"
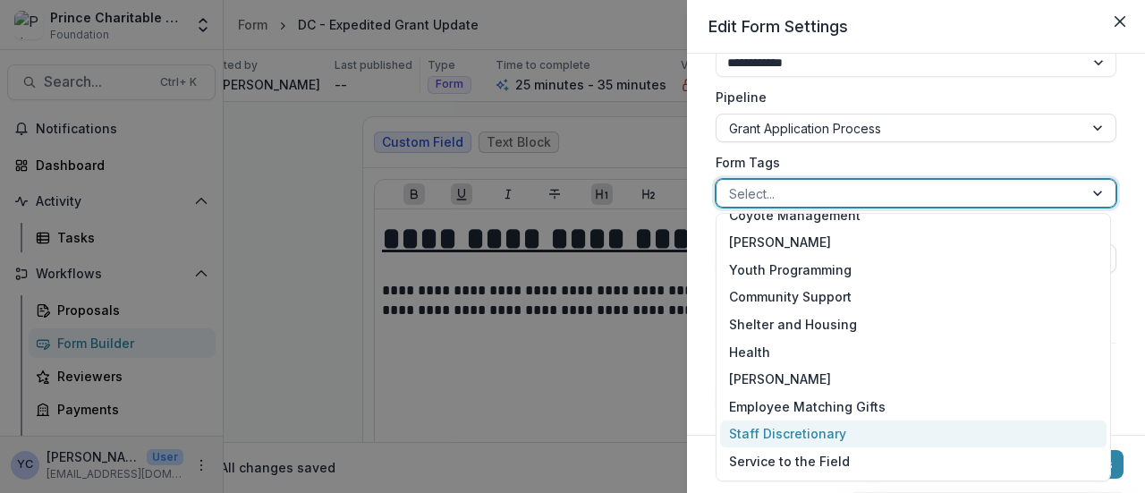
scroll to position [342, 0]
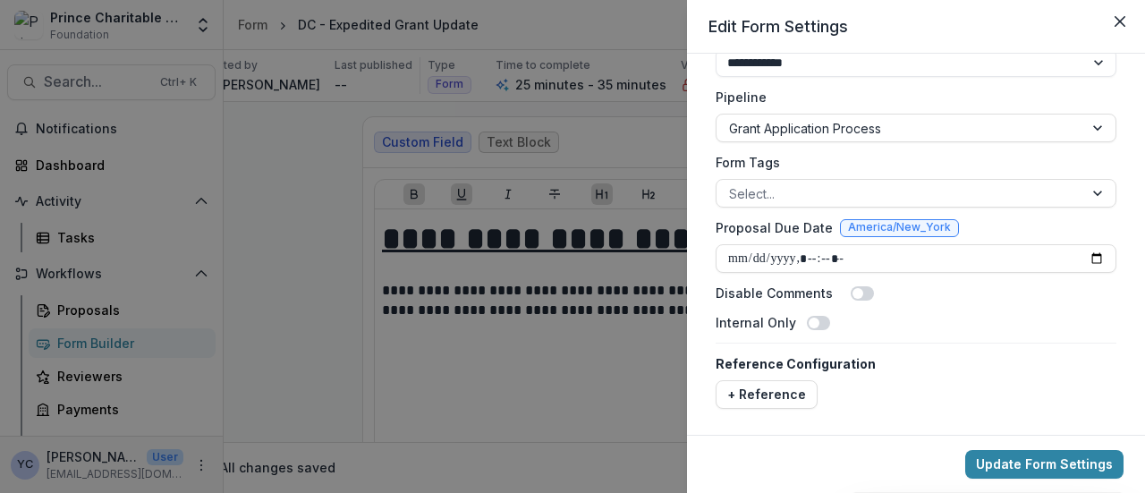
click at [709, 362] on div "**********" at bounding box center [916, 38] width 415 height 755
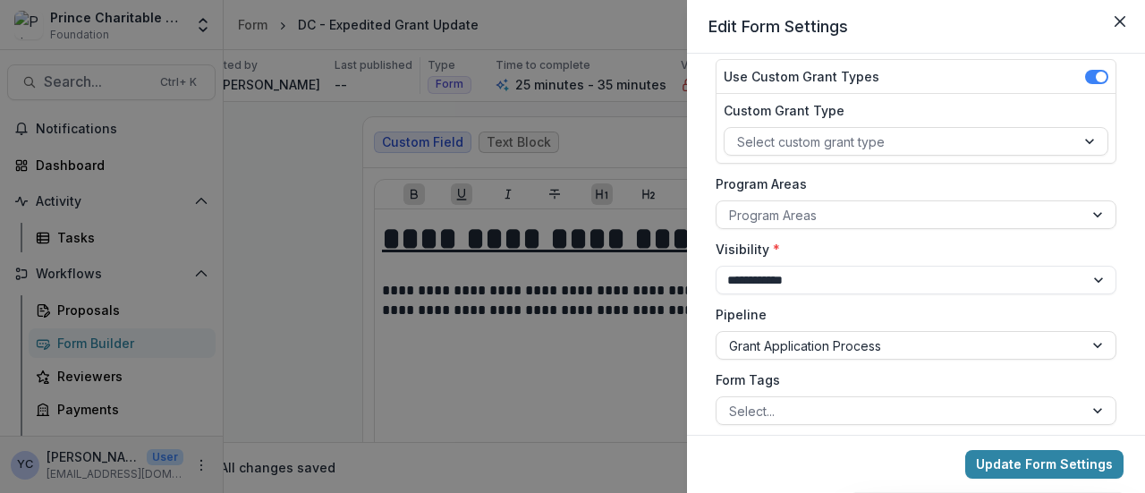
scroll to position [196, 0]
click at [829, 203] on div "Program Areas" at bounding box center [900, 216] width 367 height 26
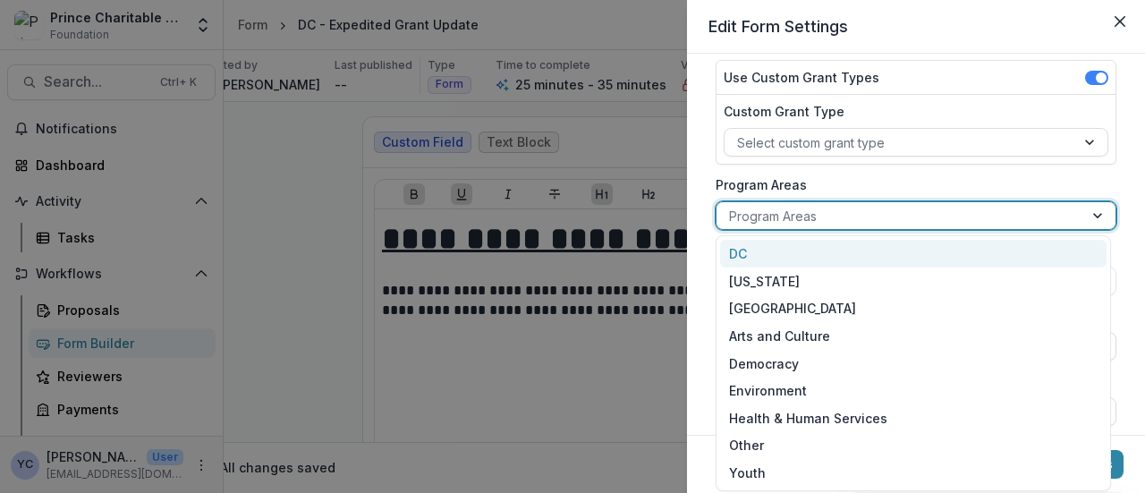
click at [780, 253] on div "DC" at bounding box center [913, 254] width 387 height 28
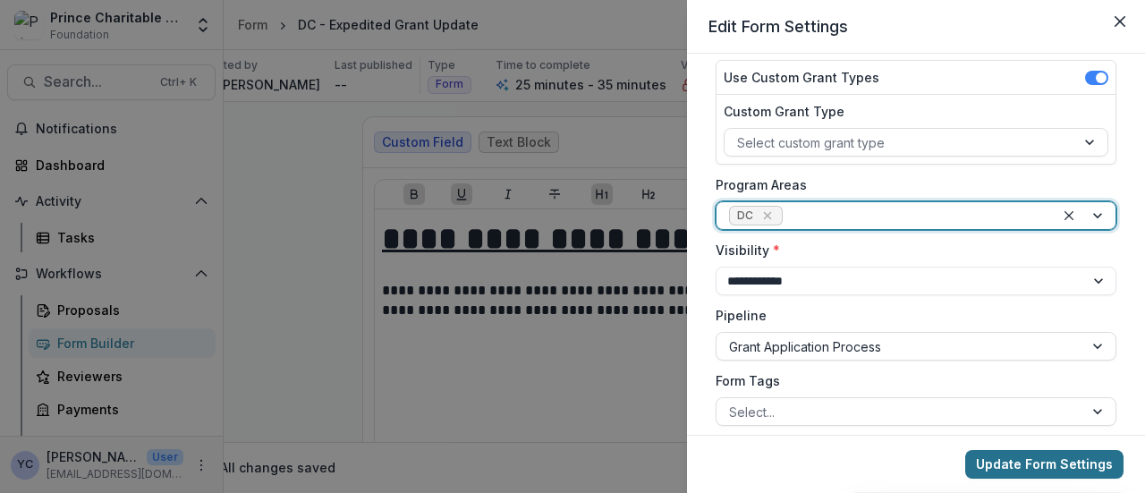
click at [994, 464] on button "Update Form Settings" at bounding box center [1045, 464] width 158 height 29
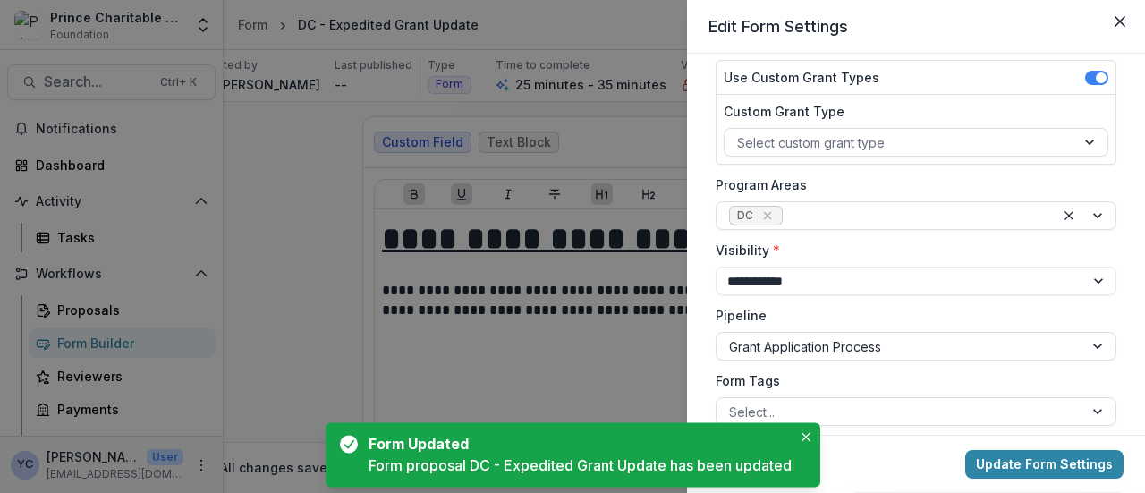
click at [299, 223] on div "**********" at bounding box center [572, 246] width 1145 height 493
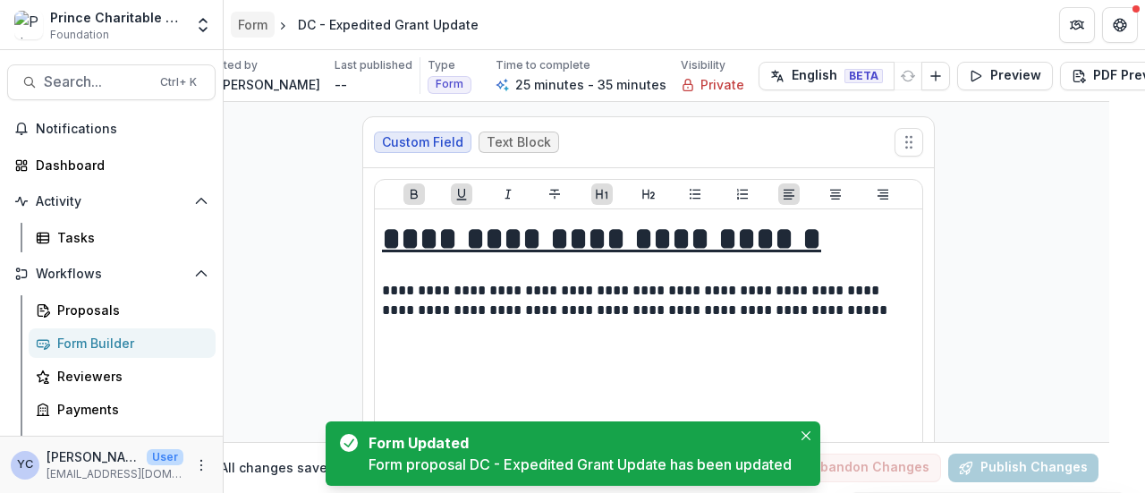
click at [259, 22] on div "Form" at bounding box center [253, 24] width 30 height 19
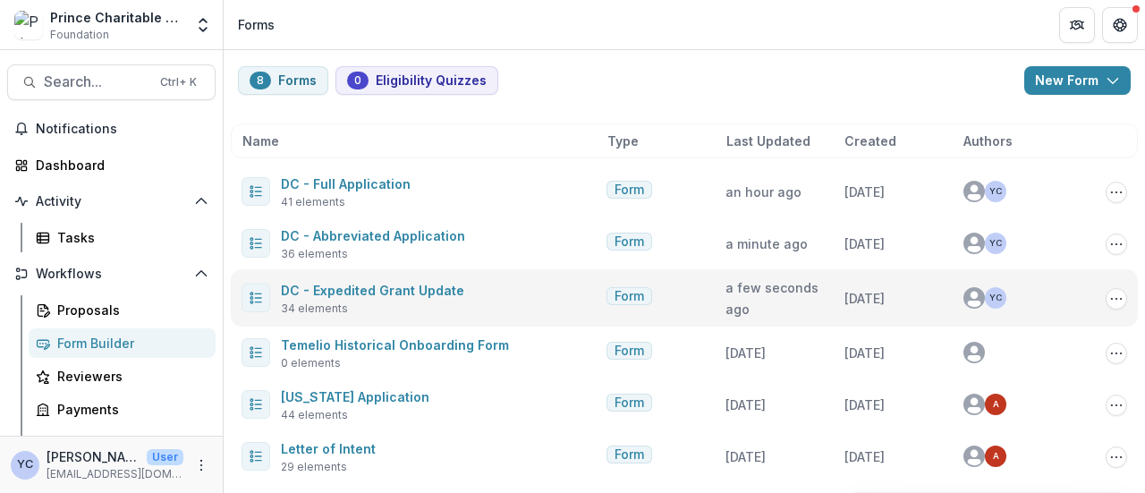
scroll to position [20, 0]
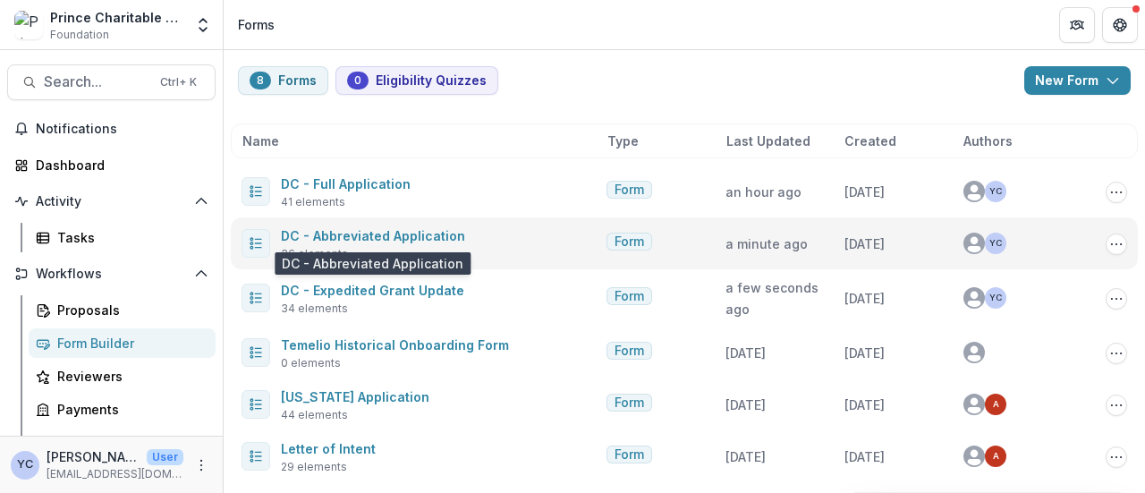
click at [413, 226] on span "DC - Abbreviated Application" at bounding box center [373, 235] width 184 height 21
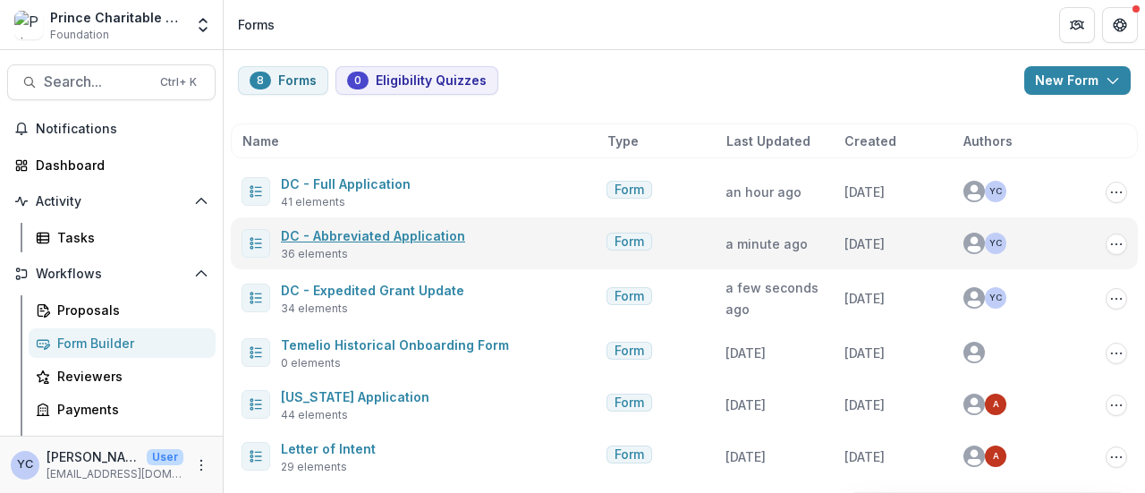
click at [428, 236] on link "DC - Abbreviated Application" at bounding box center [373, 235] width 184 height 15
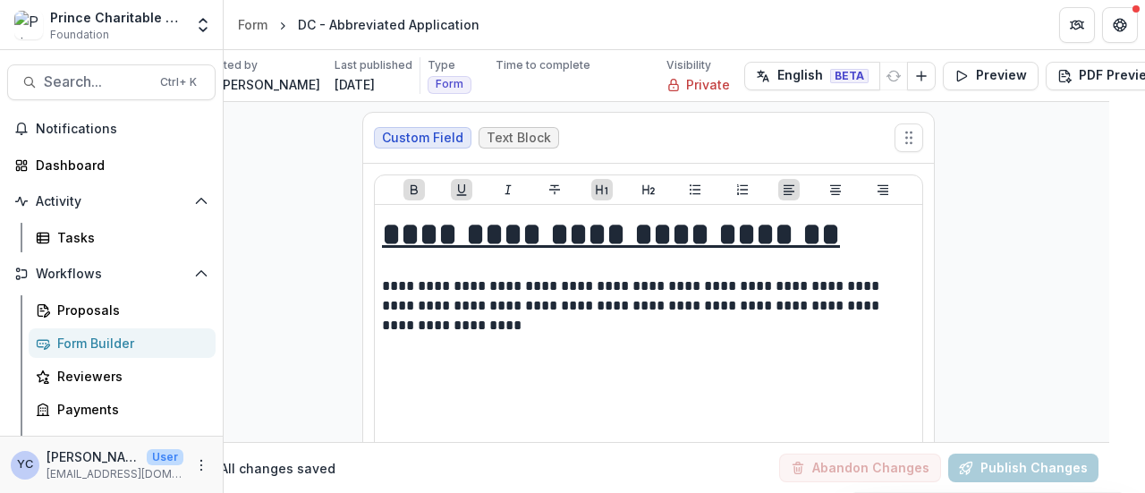
scroll to position [1, 36]
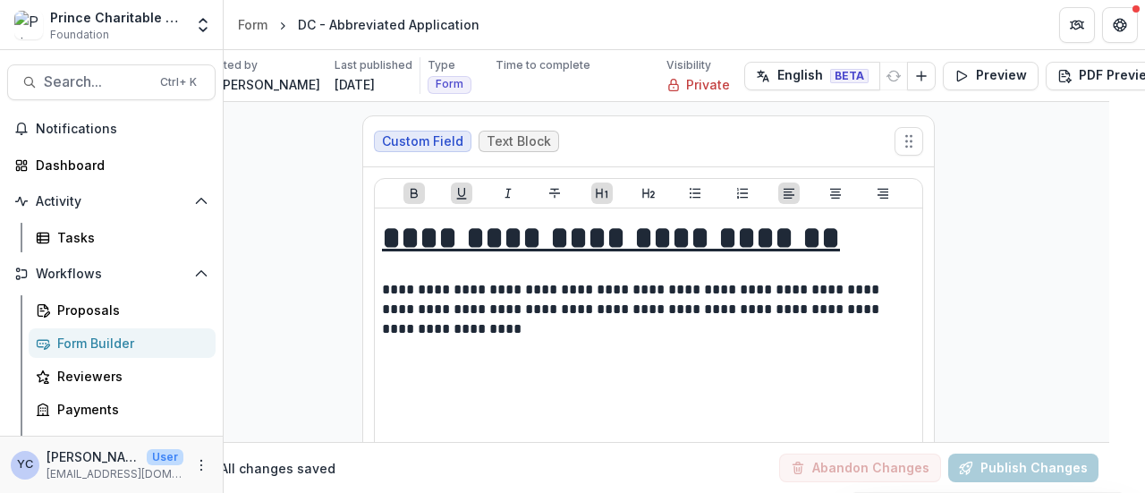
select select "*******"
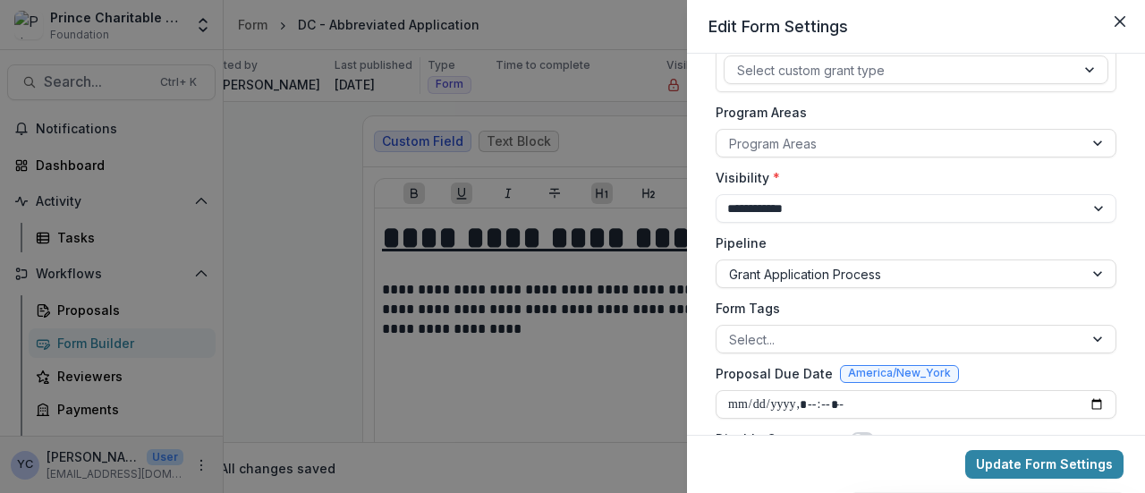
scroll to position [269, 0]
click at [807, 149] on div at bounding box center [900, 143] width 342 height 22
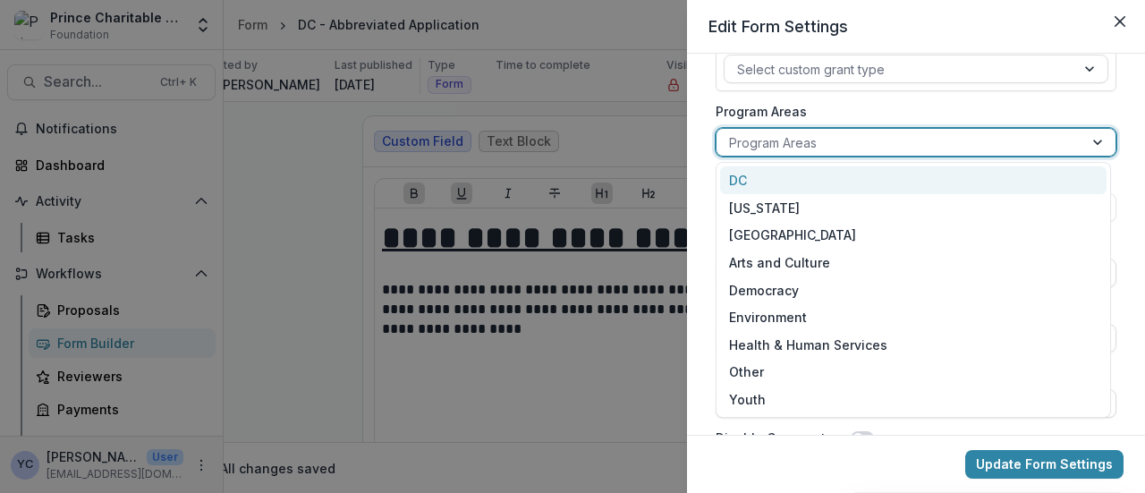
click at [785, 180] on div "DC" at bounding box center [913, 180] width 387 height 28
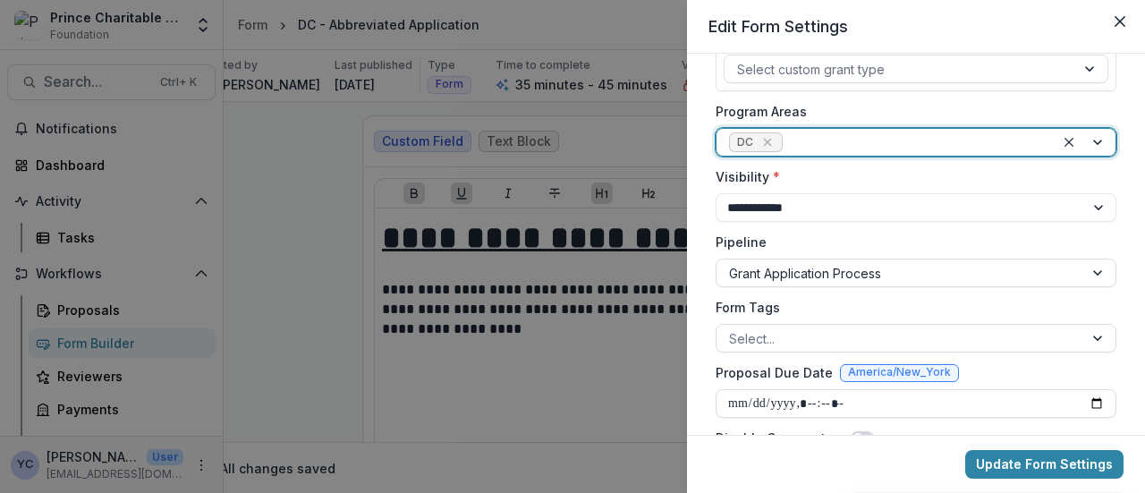
scroll to position [343, 0]
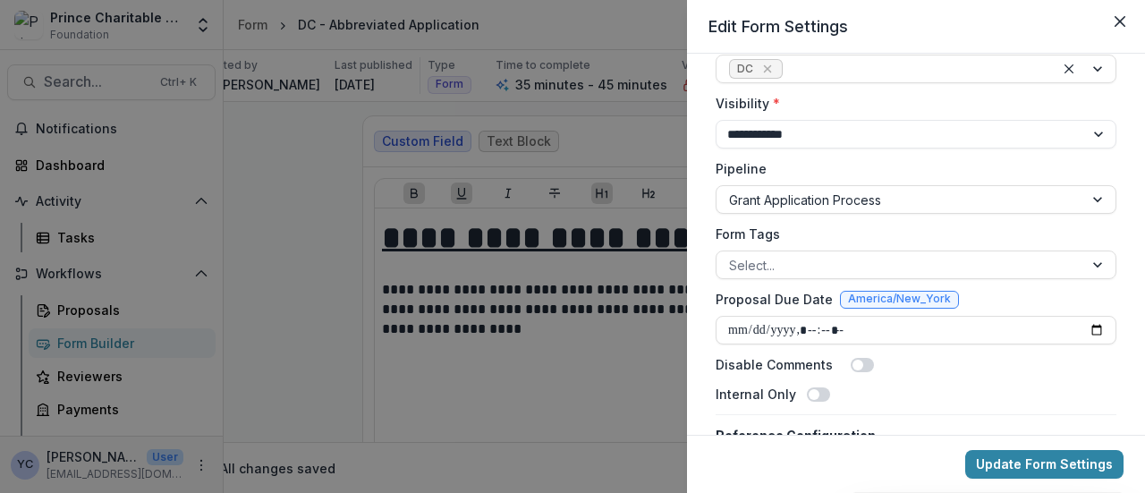
click at [699, 351] on div "**********" at bounding box center [916, 244] width 458 height 381
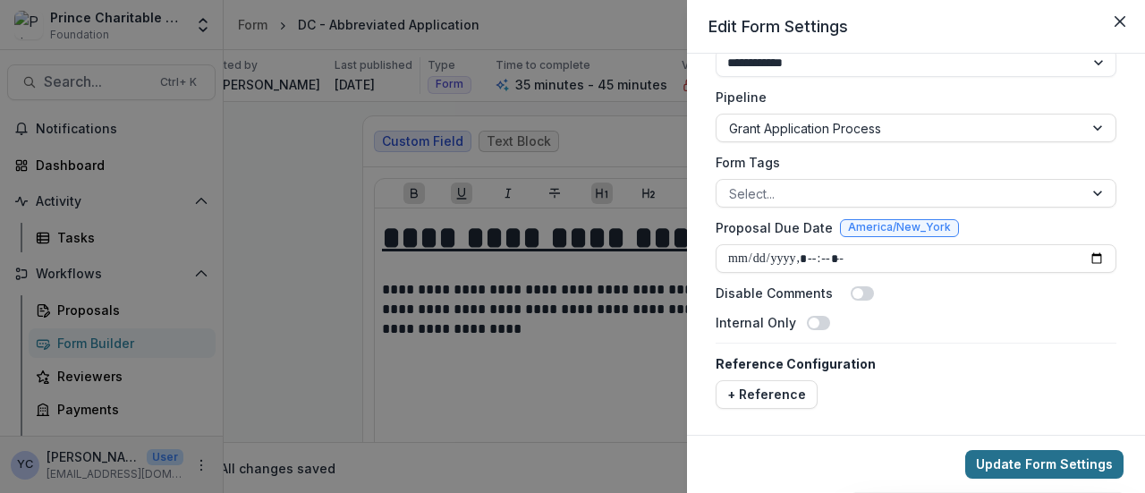
click at [1010, 464] on button "Update Form Settings" at bounding box center [1045, 464] width 158 height 29
click at [566, 379] on div "**********" at bounding box center [572, 246] width 1145 height 493
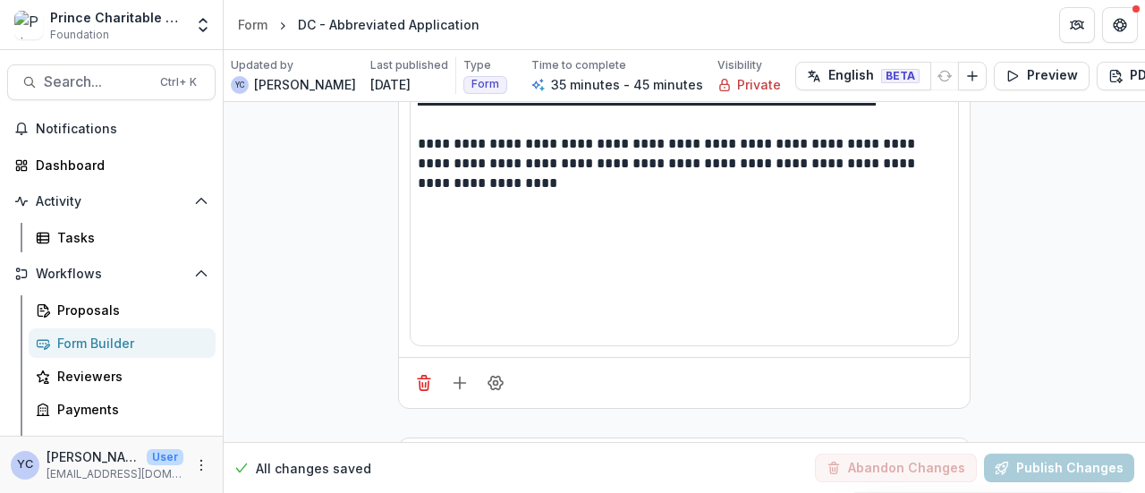
scroll to position [55, 0]
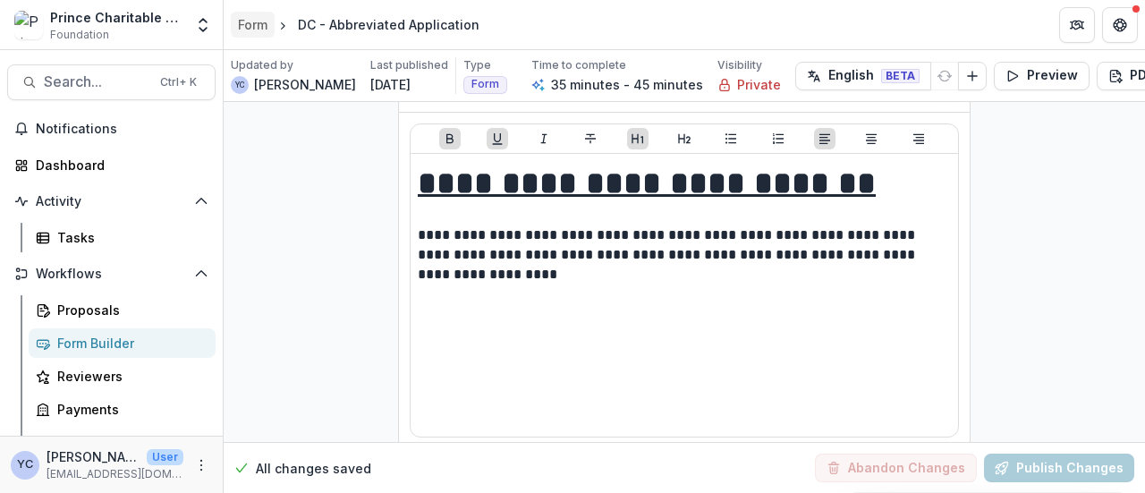
click at [254, 17] on div "Form" at bounding box center [253, 24] width 30 height 19
